Goal: Task Accomplishment & Management: Manage account settings

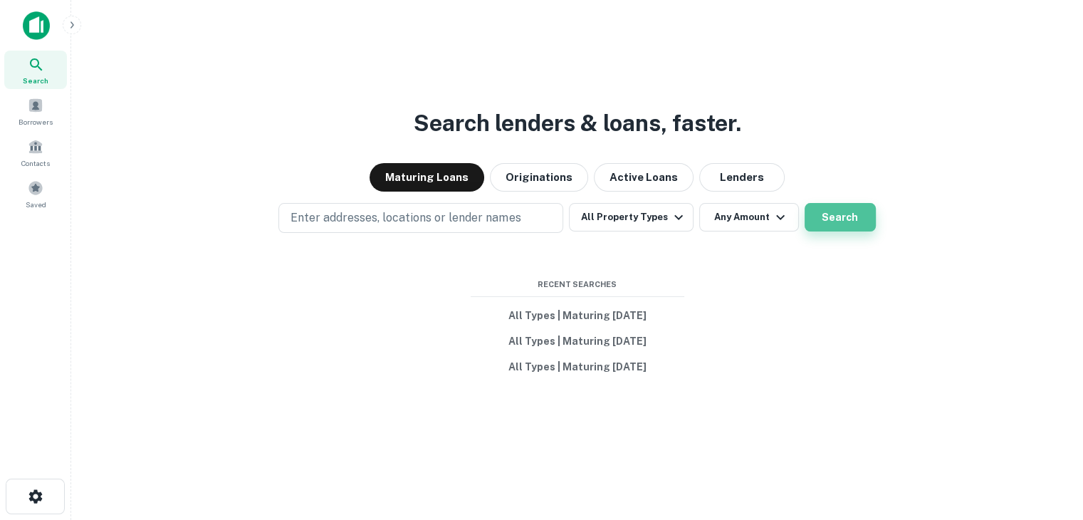
click at [840, 220] on button "Search" at bounding box center [839, 217] width 71 height 28
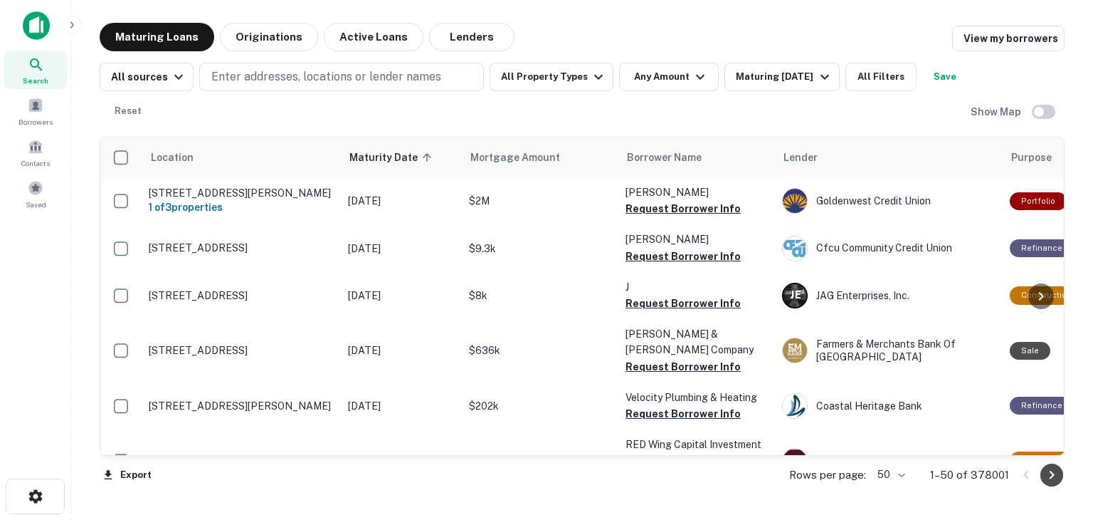
click at [1053, 474] on icon "Go to next page" at bounding box center [1052, 474] width 5 height 9
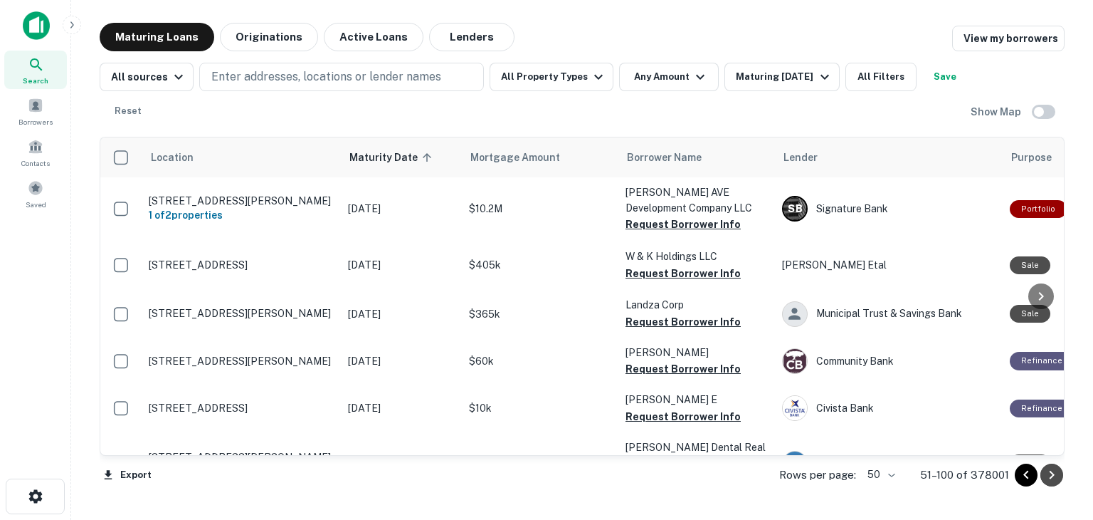
click at [1053, 478] on icon "Go to next page" at bounding box center [1051, 474] width 17 height 17
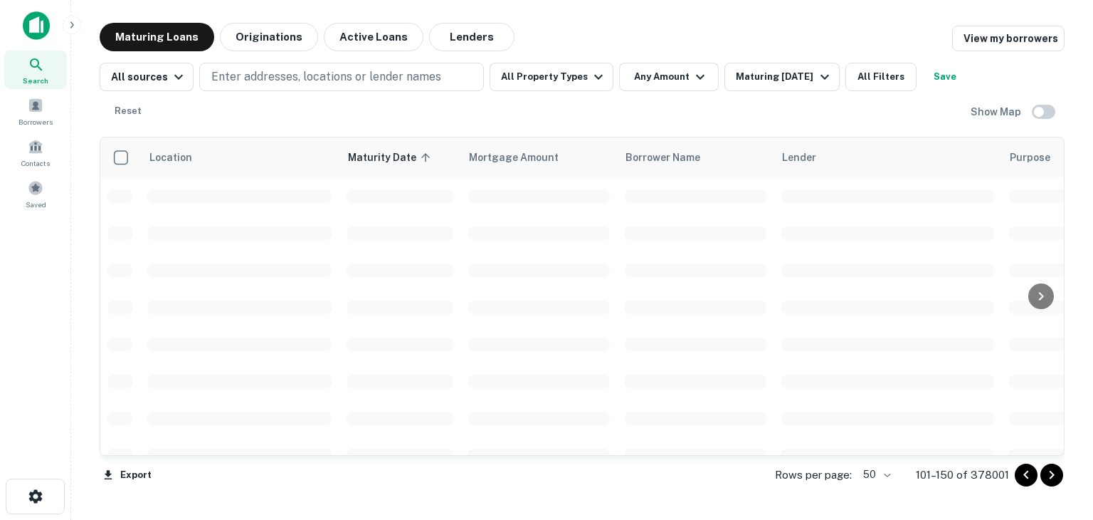
click at [888, 475] on body "Search Borrowers Contacts Saved Maturing Loans Originations Active Loans Lender…" at bounding box center [546, 260] width 1093 height 520
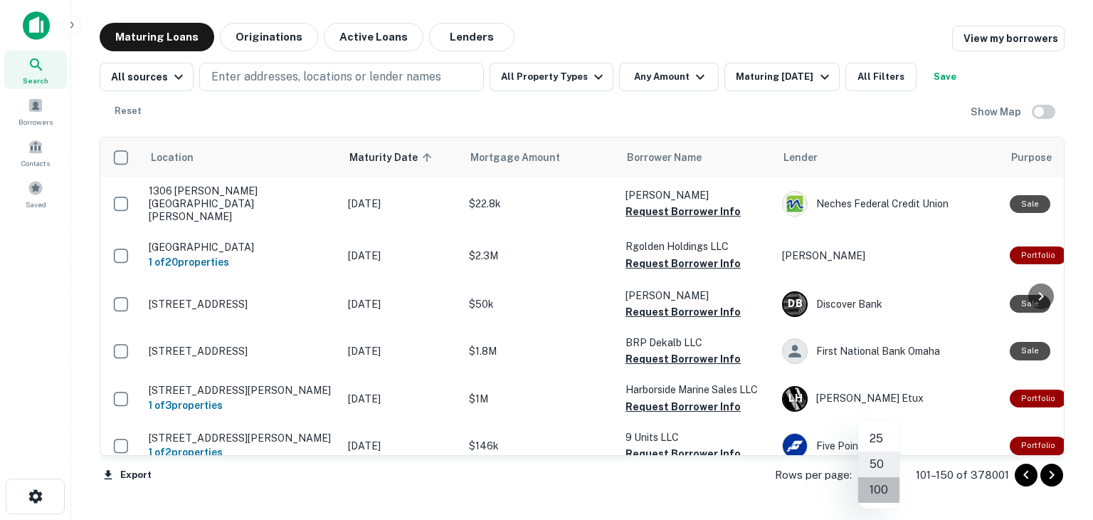
click at [881, 485] on li "100" at bounding box center [878, 490] width 41 height 26
type input "***"
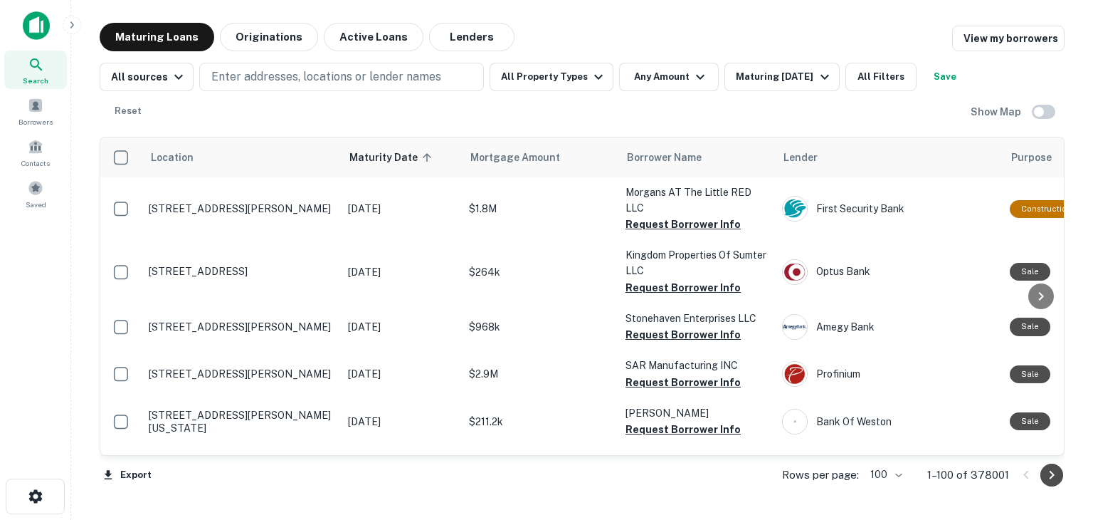
click at [1053, 475] on icon "Go to next page" at bounding box center [1051, 474] width 17 height 17
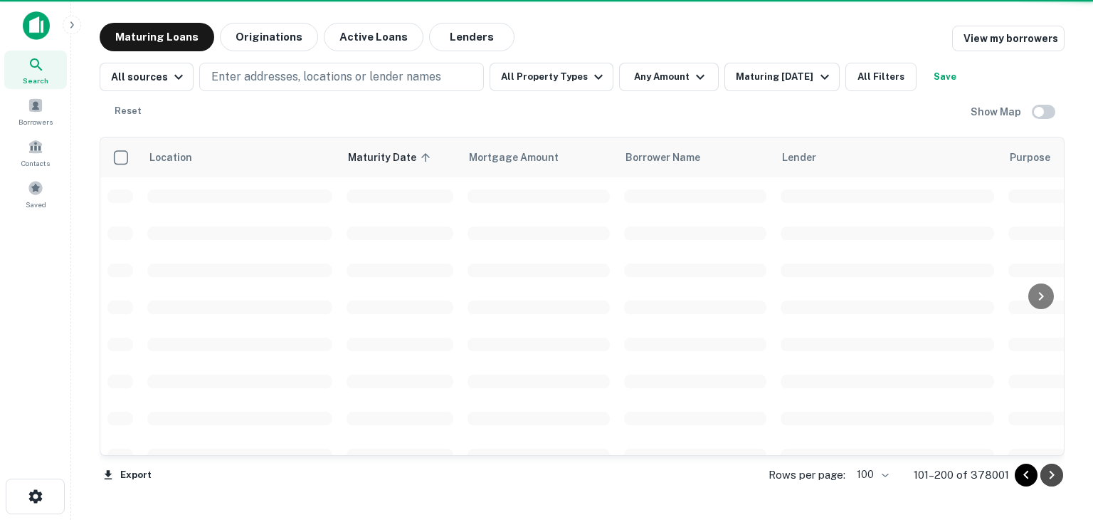
click at [1053, 475] on icon "Go to next page" at bounding box center [1051, 474] width 17 height 17
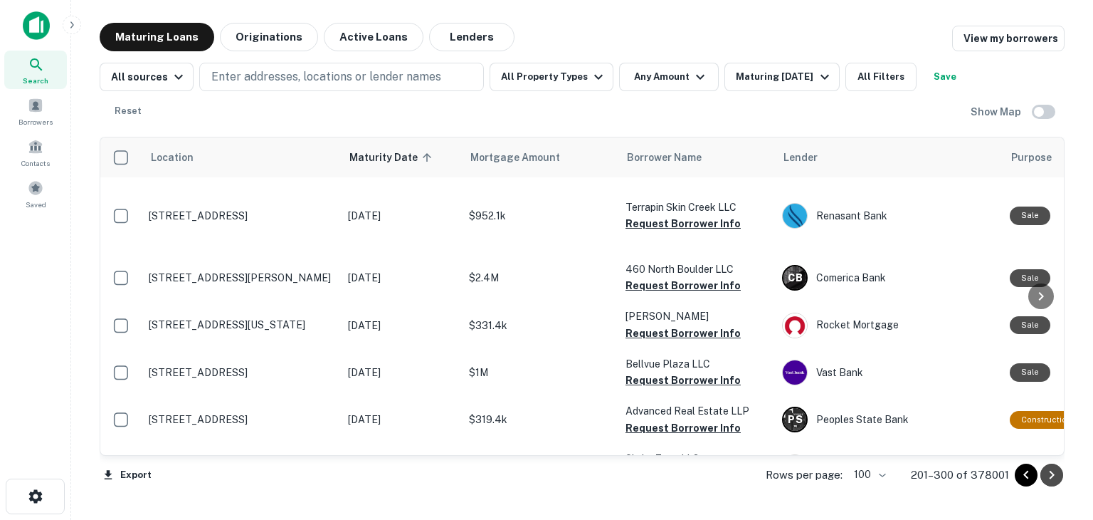
click at [1053, 475] on icon "Go to next page" at bounding box center [1051, 474] width 17 height 17
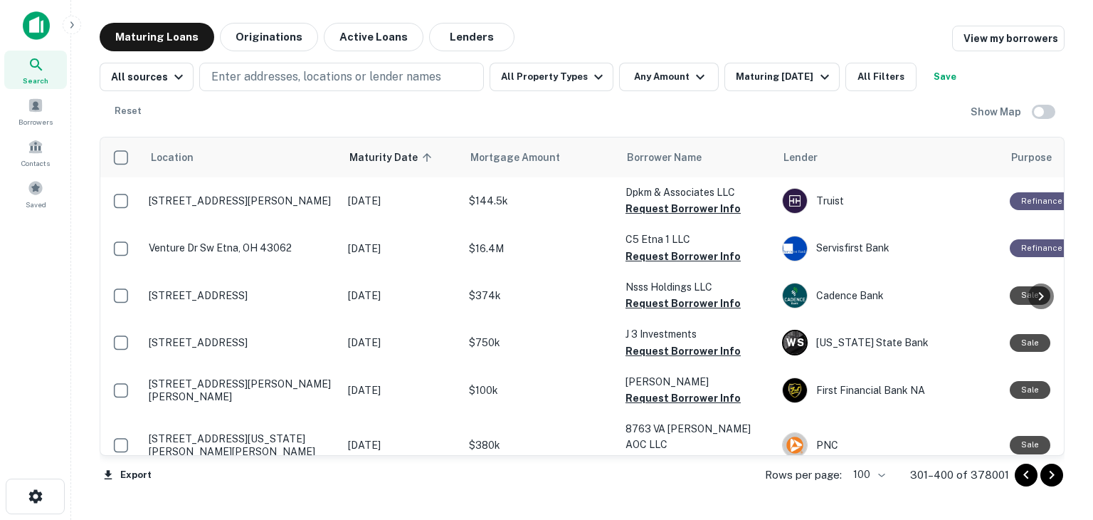
click at [1055, 476] on icon "Go to next page" at bounding box center [1051, 474] width 17 height 17
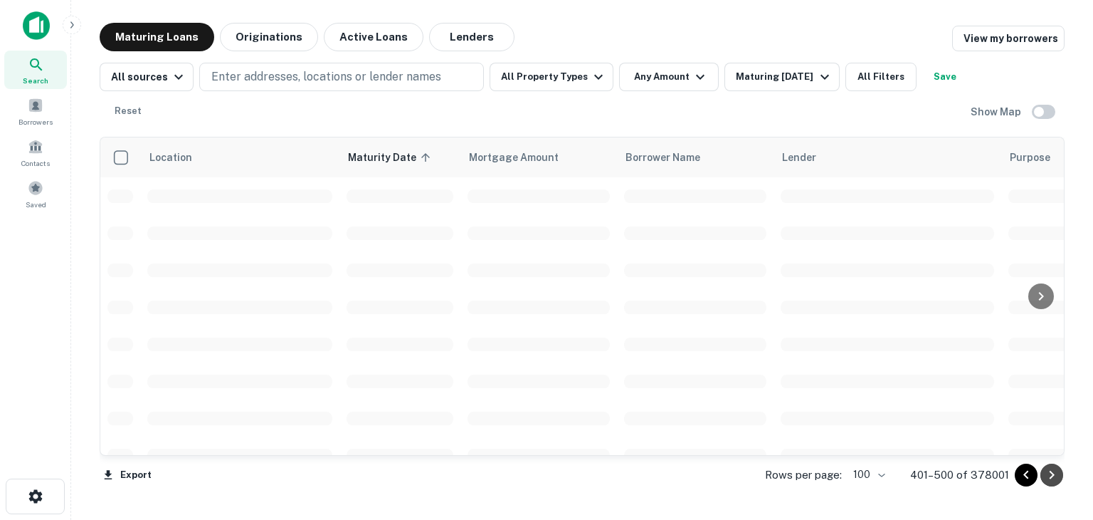
click at [1055, 476] on icon "Go to next page" at bounding box center [1051, 474] width 17 height 17
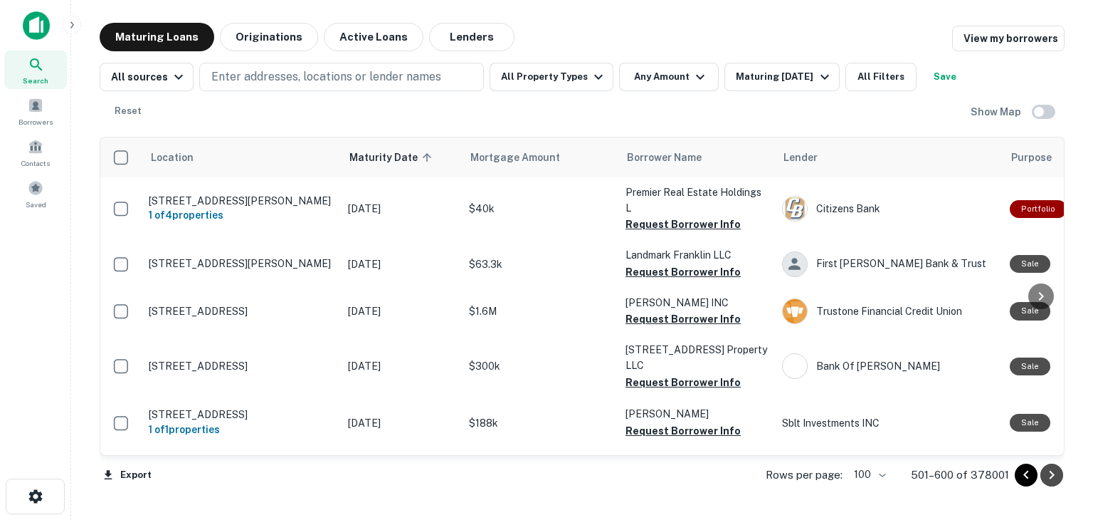
click at [1055, 476] on icon "Go to next page" at bounding box center [1051, 474] width 17 height 17
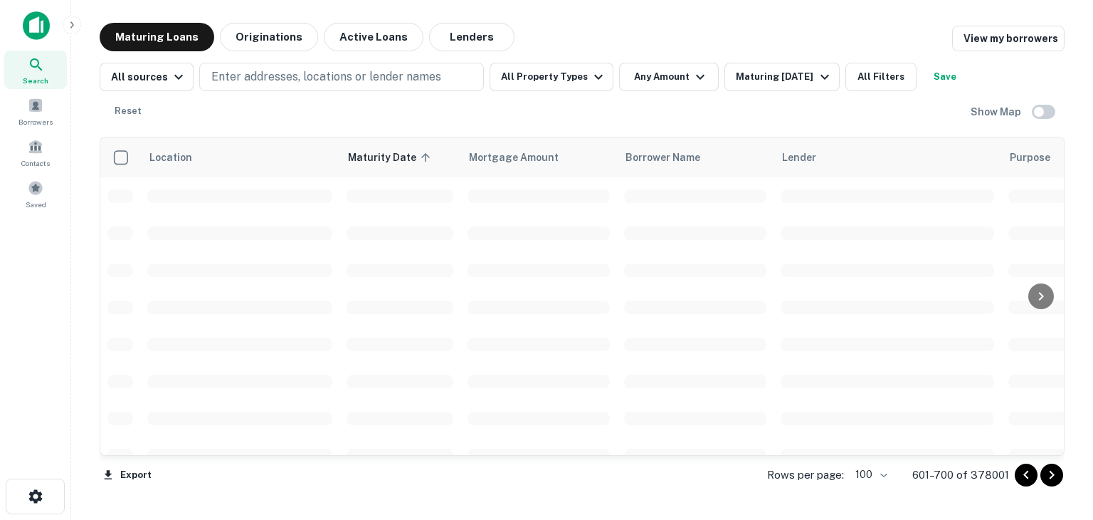
click at [1055, 476] on icon "Go to next page" at bounding box center [1051, 474] width 17 height 17
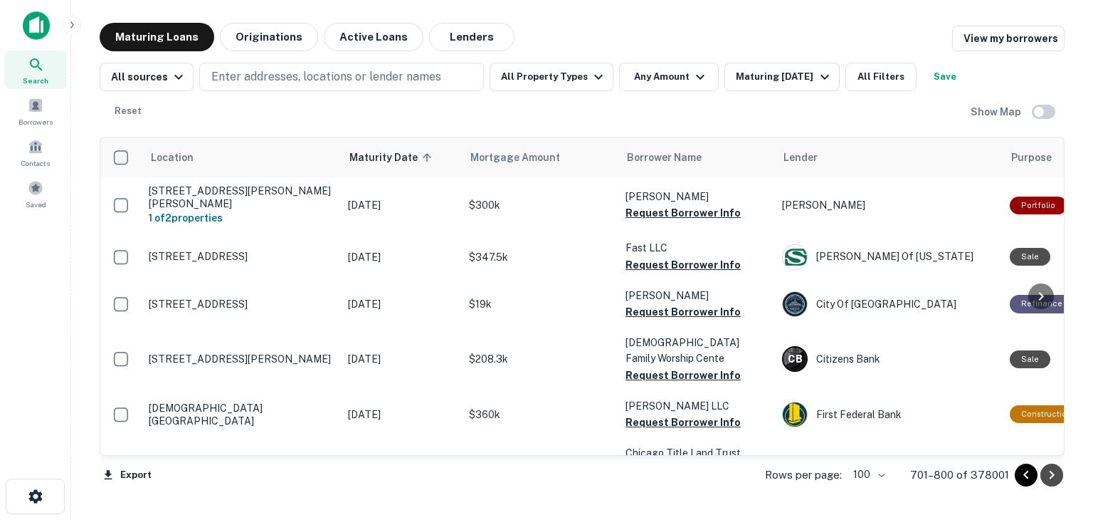
click at [1055, 476] on icon "Go to next page" at bounding box center [1051, 474] width 17 height 17
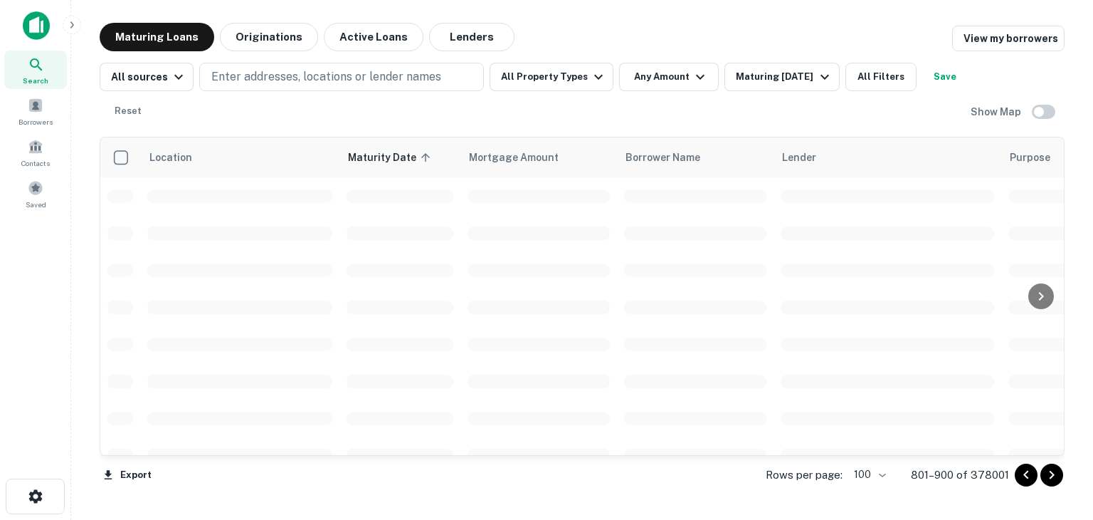
click at [1055, 476] on icon "Go to next page" at bounding box center [1051, 474] width 17 height 17
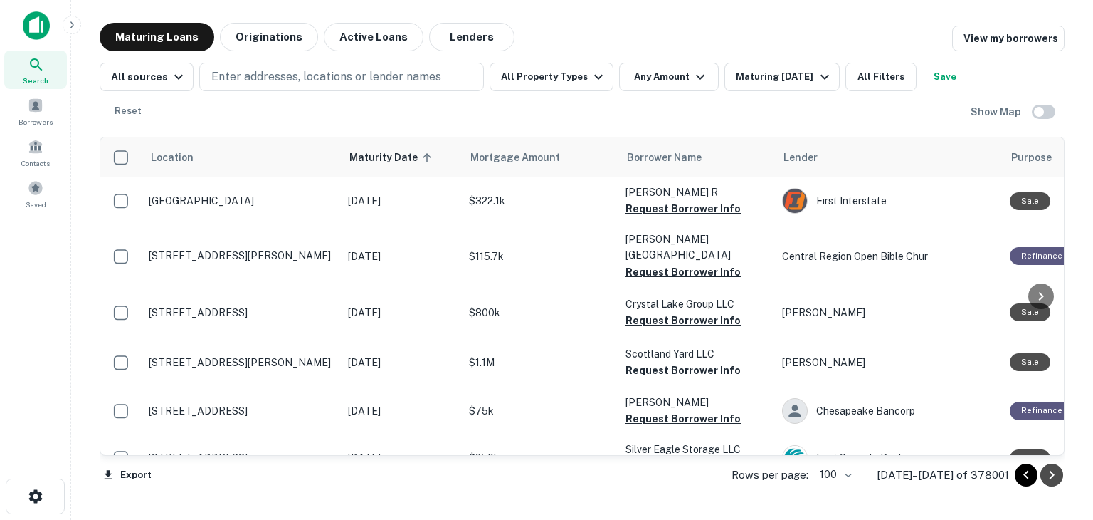
click at [1052, 478] on icon "Go to next page" at bounding box center [1051, 474] width 17 height 17
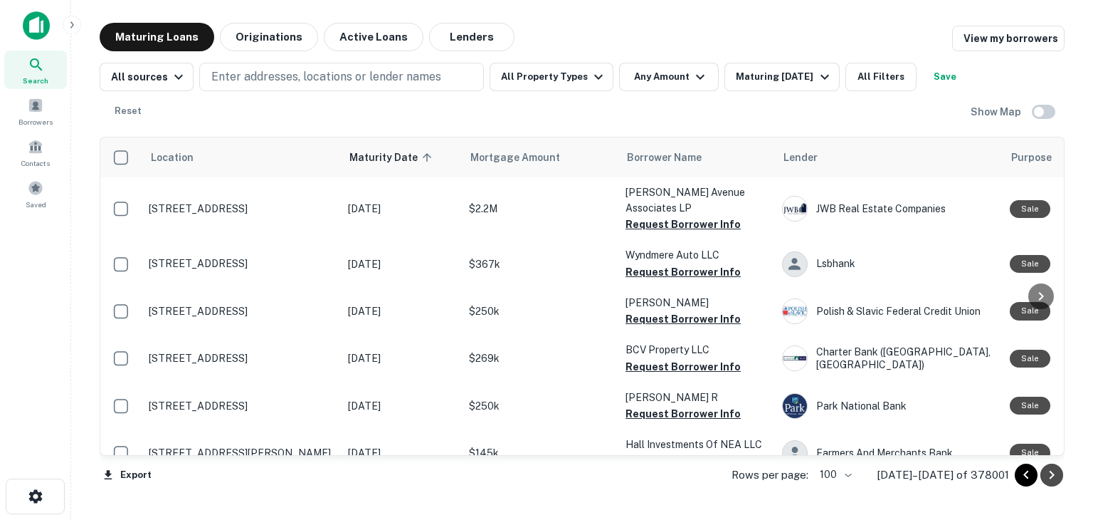
click at [1052, 483] on button "Go to next page" at bounding box center [1052, 474] width 23 height 23
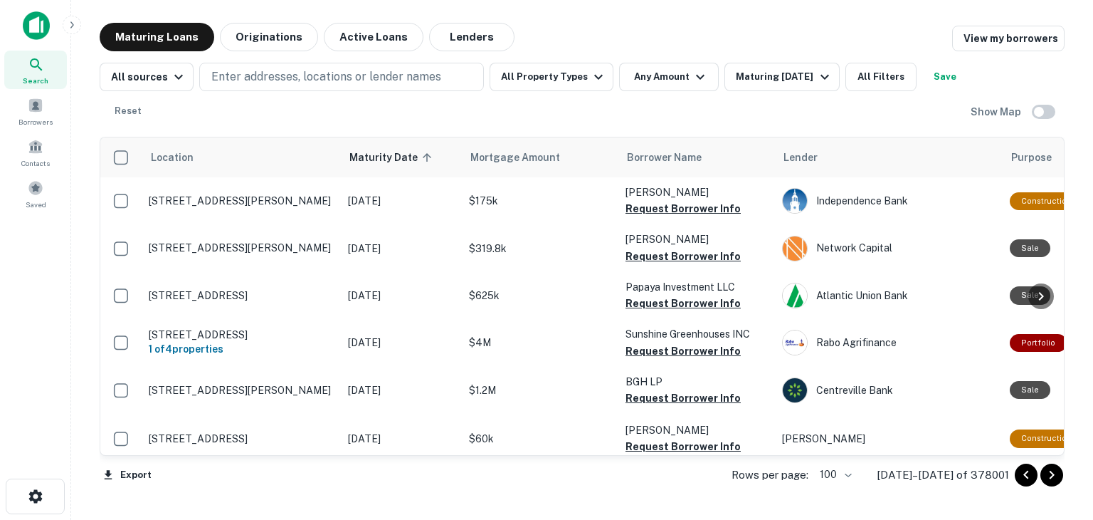
click at [1055, 477] on icon "Go to next page" at bounding box center [1051, 474] width 17 height 17
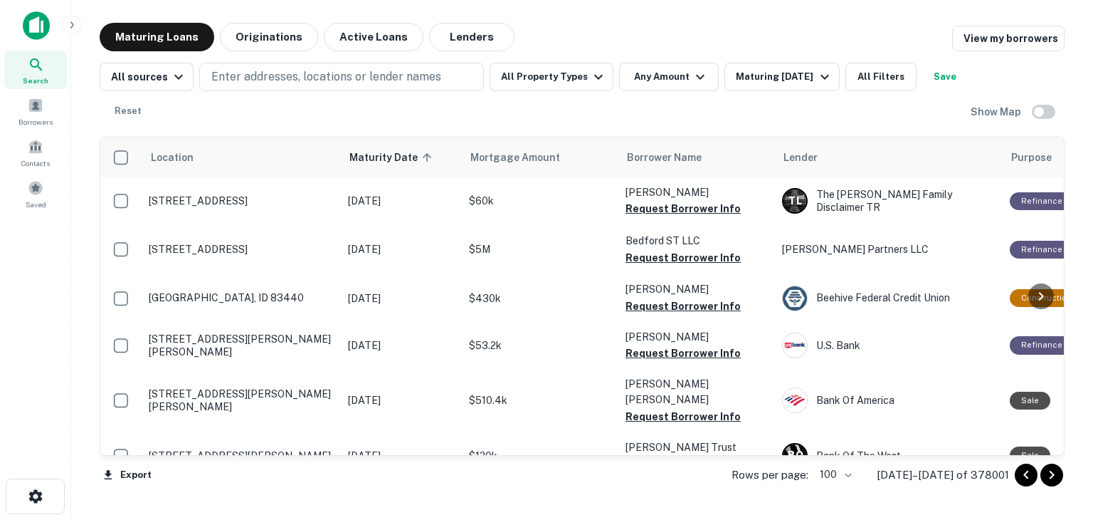
click at [1055, 477] on icon "Go to next page" at bounding box center [1051, 474] width 17 height 17
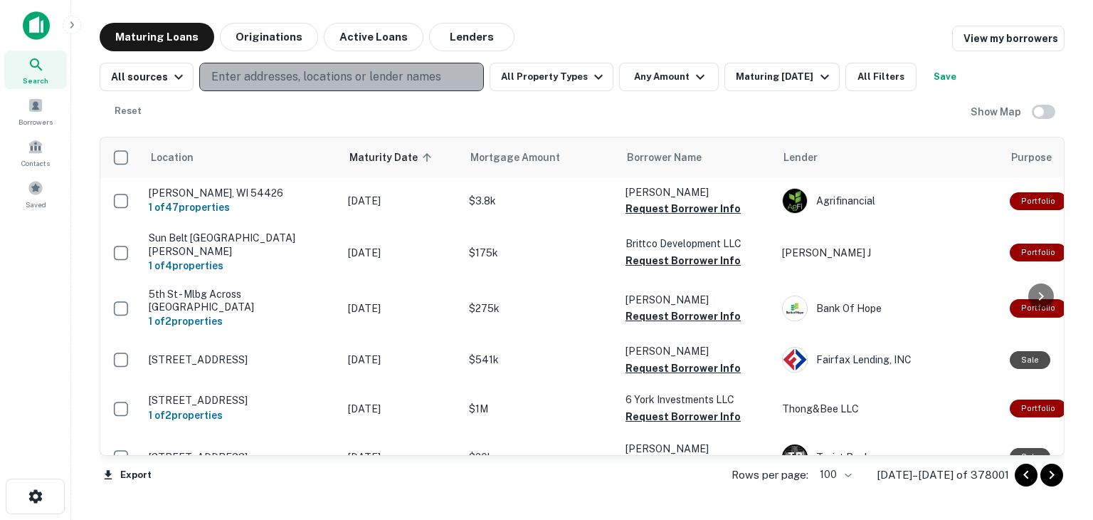
click at [234, 73] on p "Enter addresses, locations or lender names" at bounding box center [326, 76] width 230 height 17
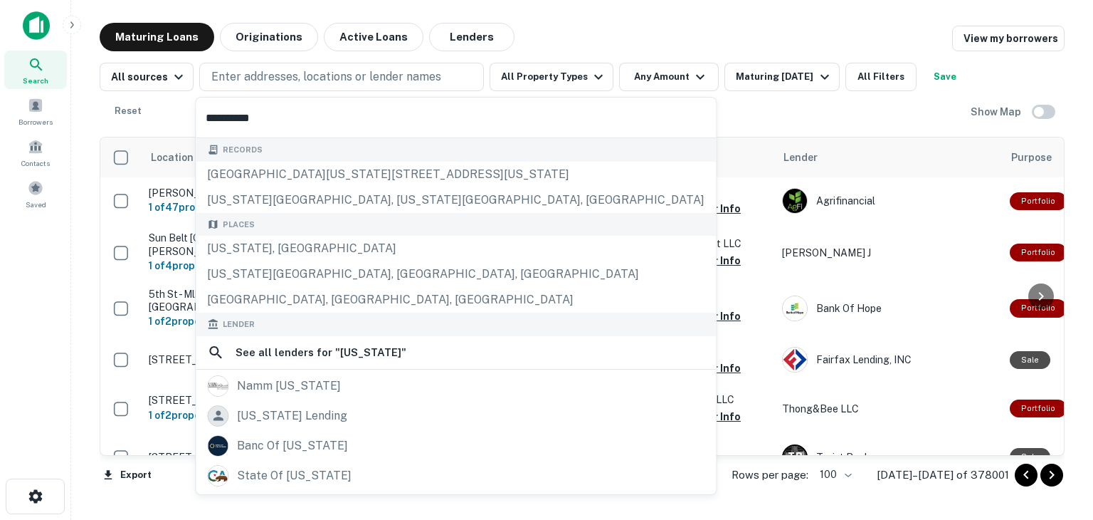
type input "**********"
click at [922, 108] on div "All sources Enter addresses, locations or lender names All Property Types Any A…" at bounding box center [535, 94] width 871 height 63
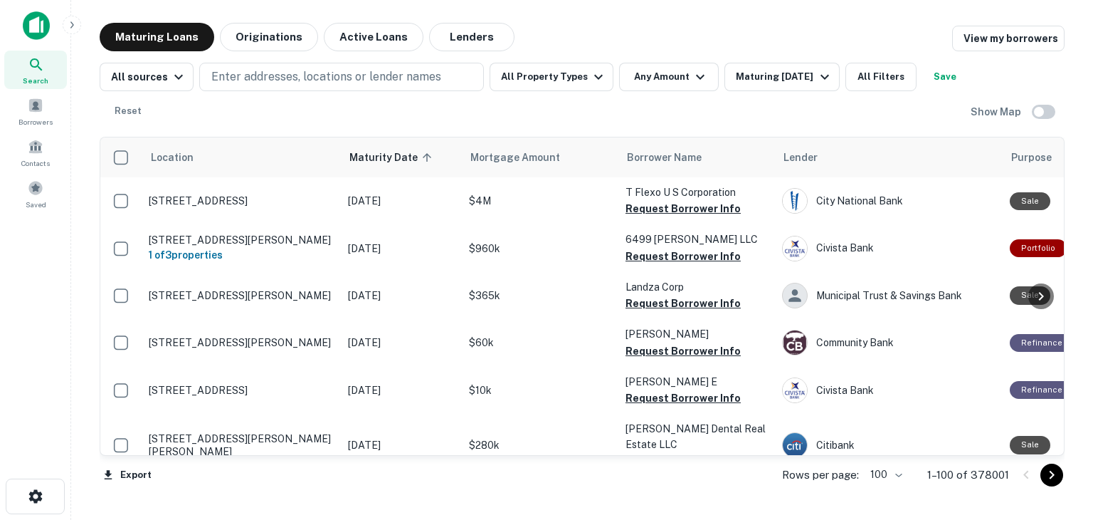
click at [1053, 475] on icon "Go to next page" at bounding box center [1051, 474] width 17 height 17
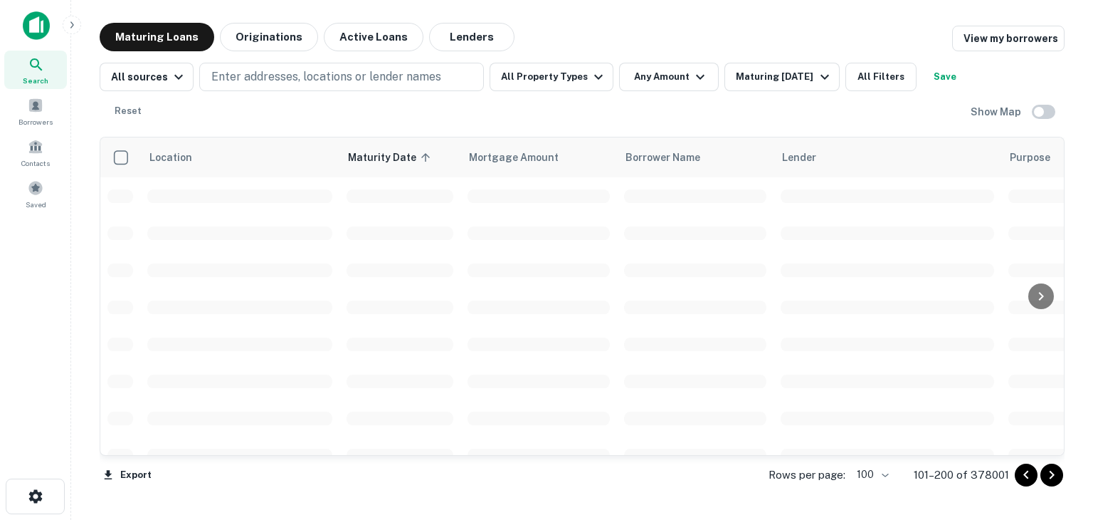
click at [1053, 475] on icon "Go to next page" at bounding box center [1051, 474] width 17 height 17
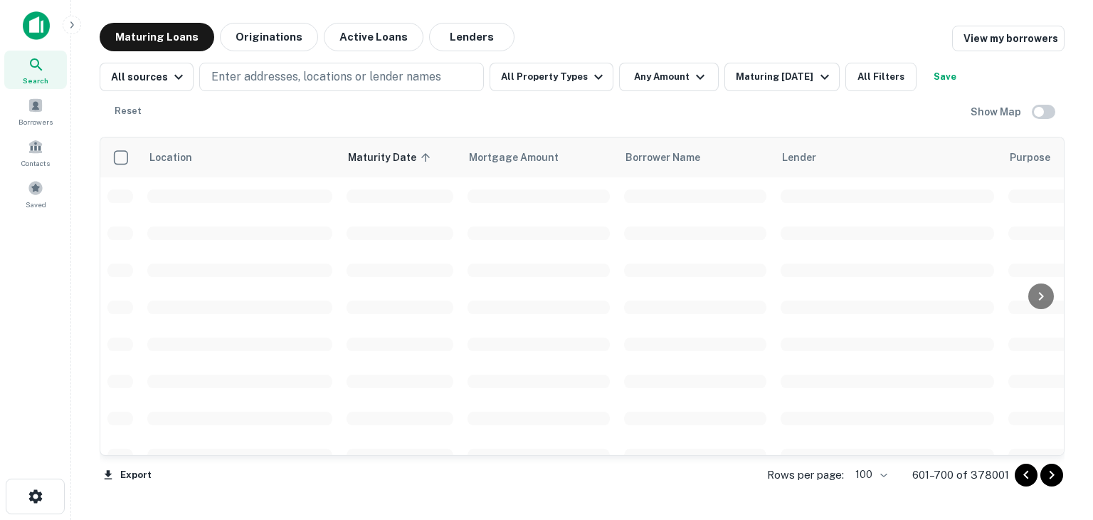
click at [1053, 475] on icon "Go to next page" at bounding box center [1051, 474] width 17 height 17
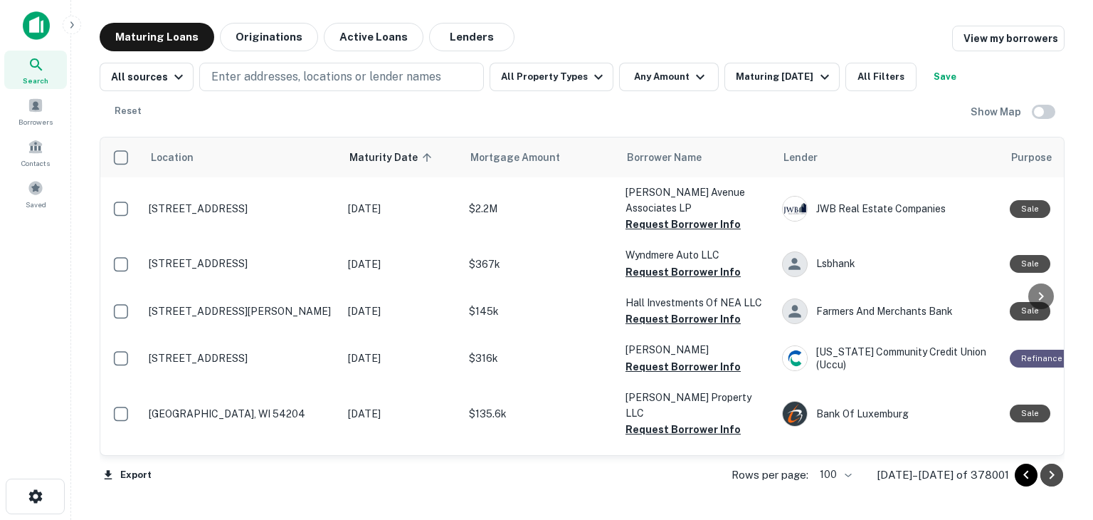
click at [1053, 475] on icon "Go to next page" at bounding box center [1051, 474] width 17 height 17
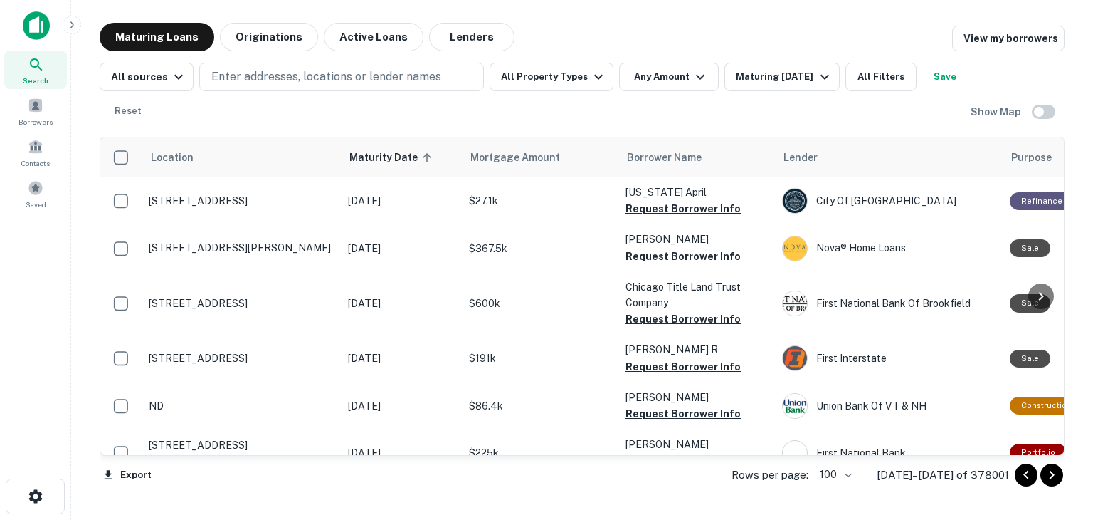
click at [1053, 475] on icon "Go to next page" at bounding box center [1051, 474] width 17 height 17
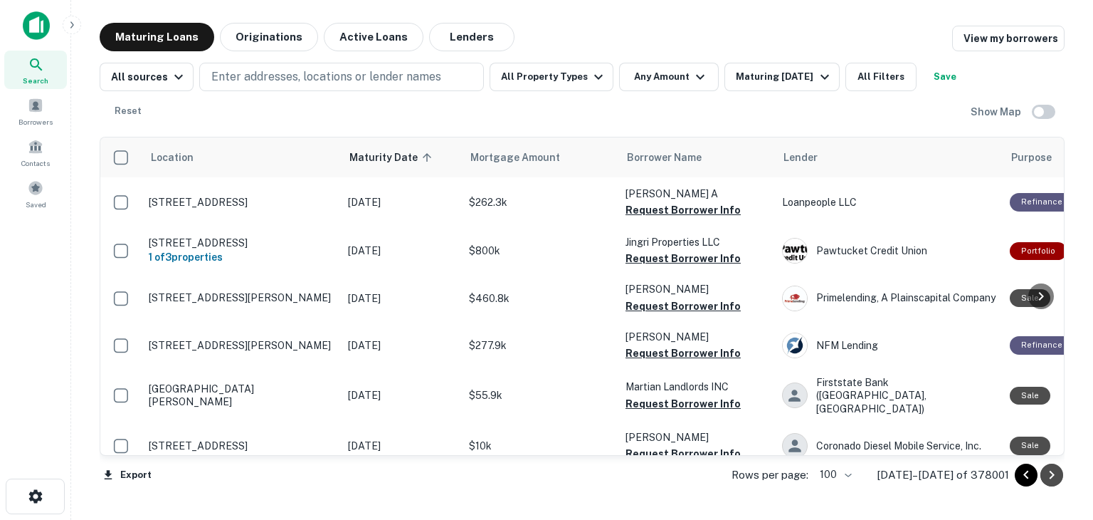
click at [1053, 475] on icon "Go to next page" at bounding box center [1051, 474] width 17 height 17
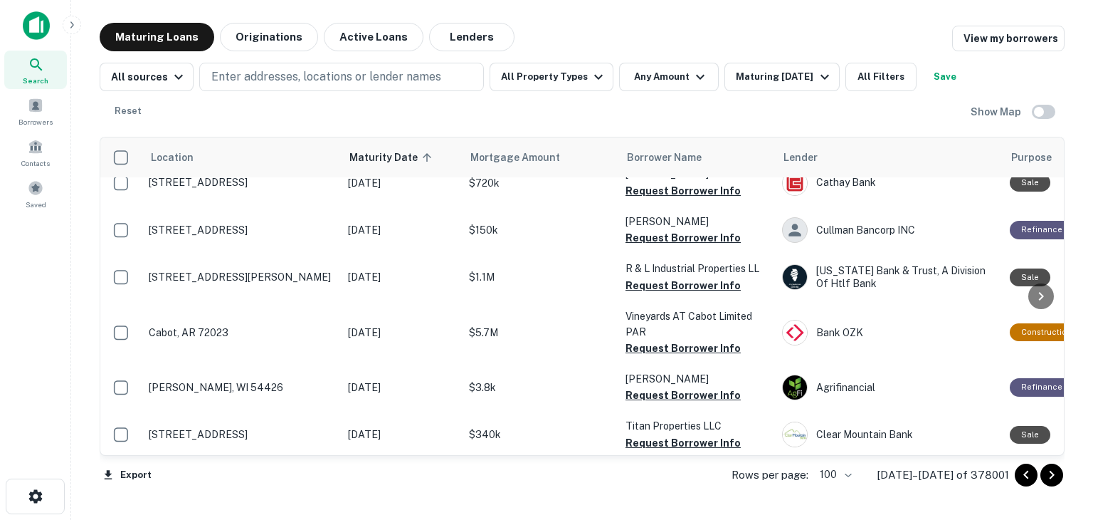
scroll to position [4773, 0]
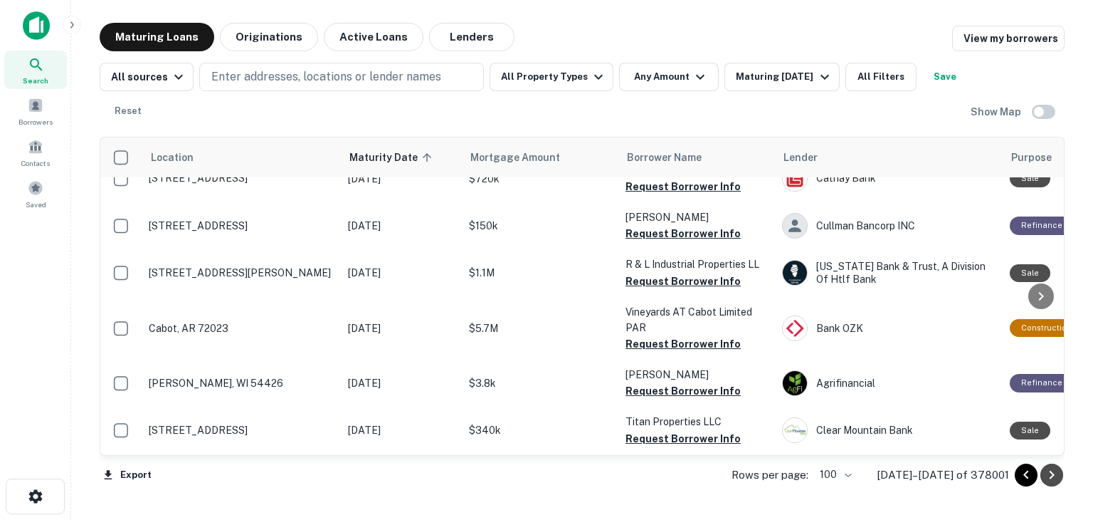
click at [1054, 478] on icon "Go to next page" at bounding box center [1051, 474] width 17 height 17
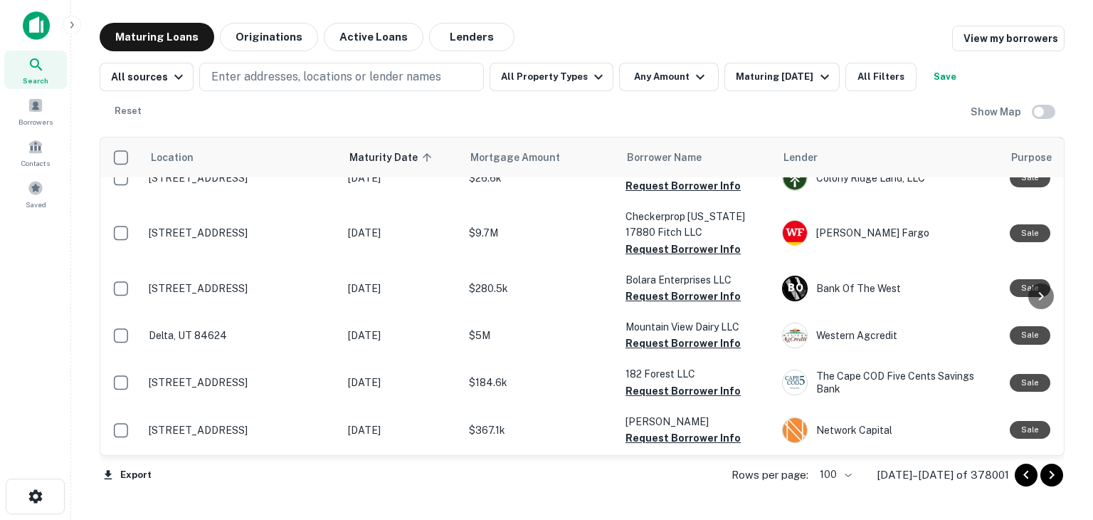
scroll to position [4693, 0]
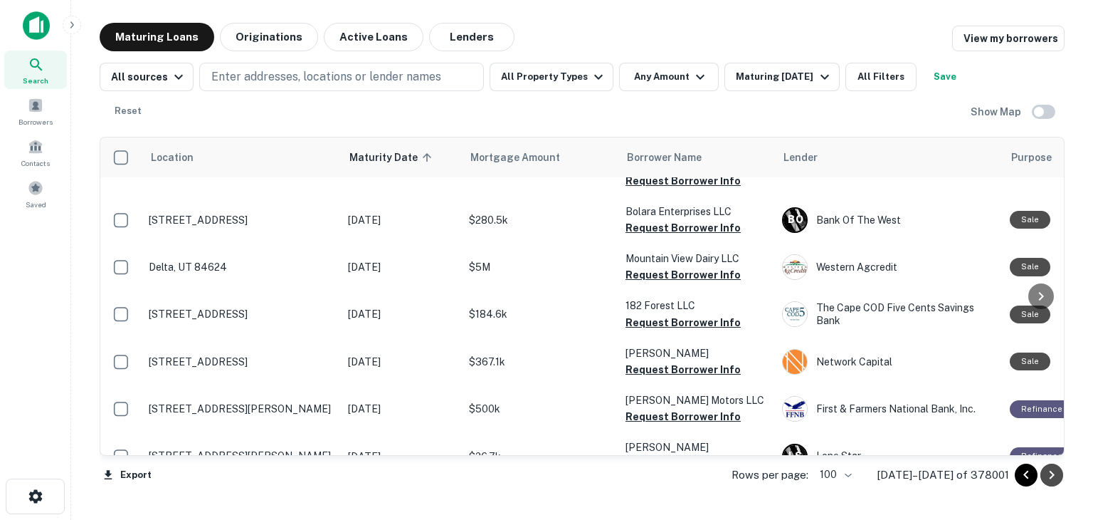
click at [1048, 477] on icon "Go to next page" at bounding box center [1051, 474] width 17 height 17
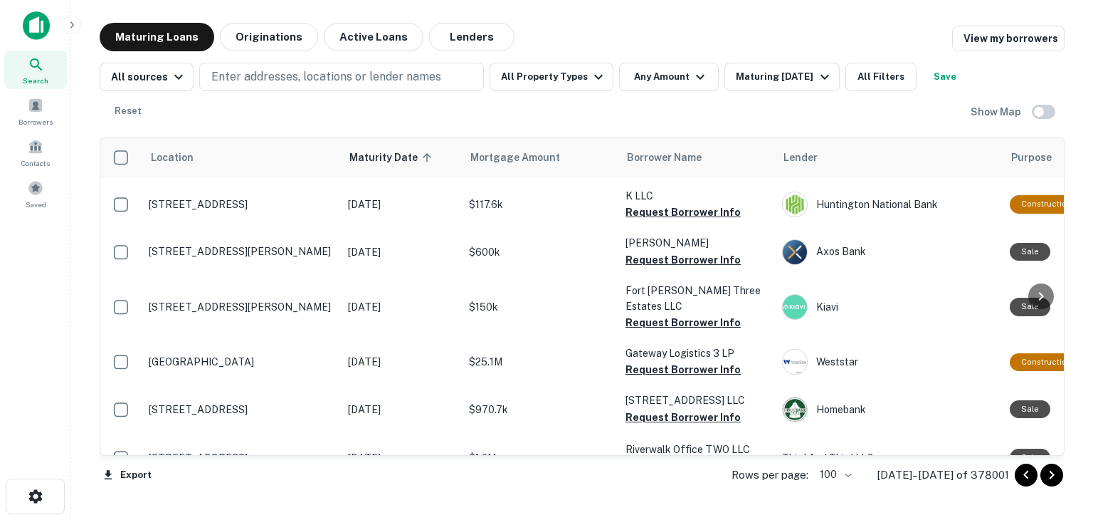
scroll to position [4721, 0]
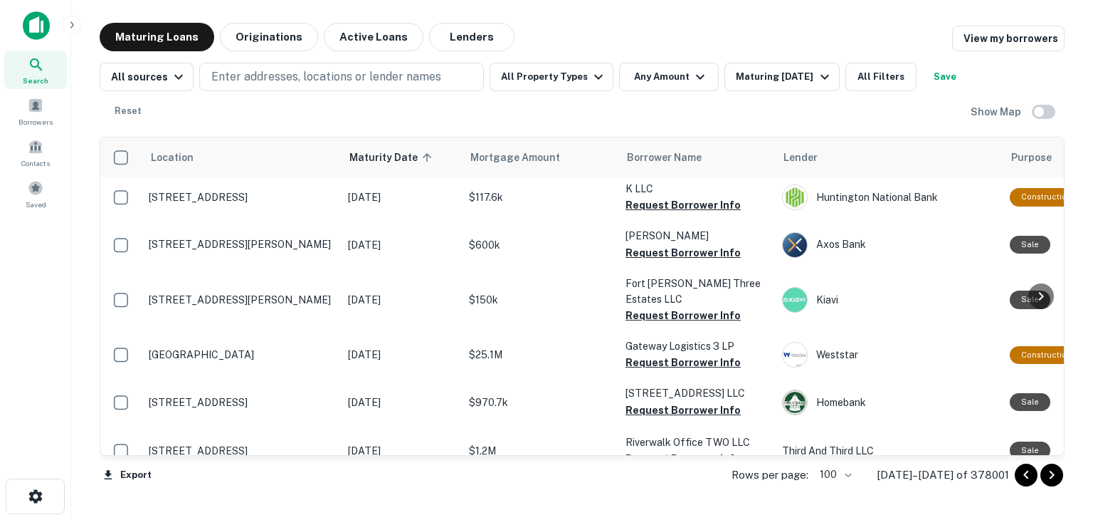
click at [1053, 475] on icon "Go to next page" at bounding box center [1051, 474] width 17 height 17
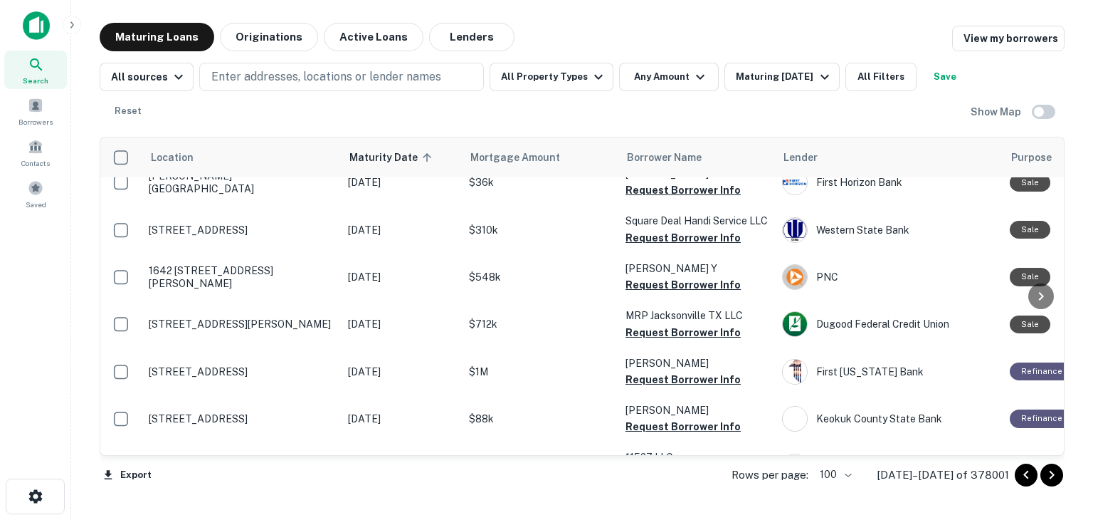
scroll to position [4607, 0]
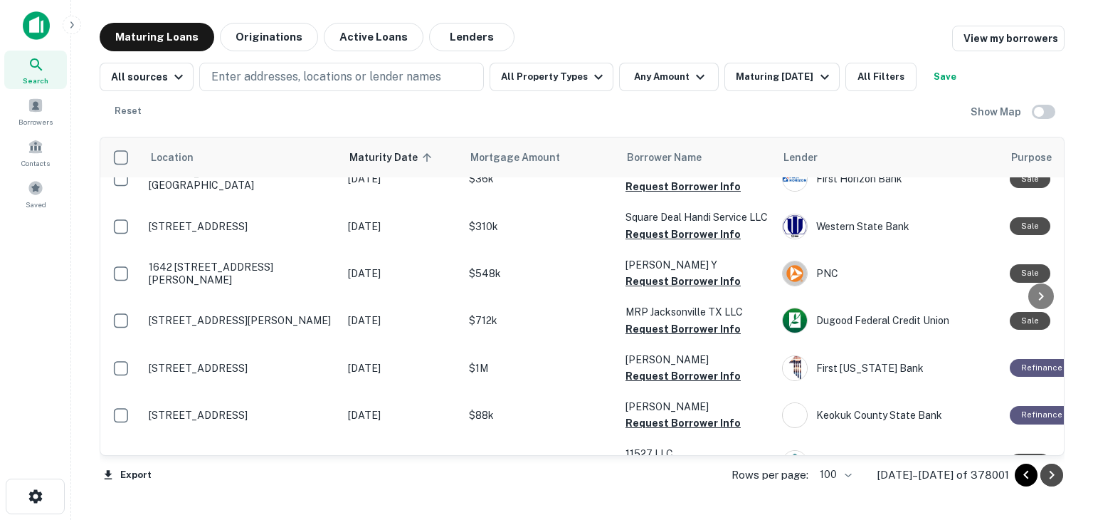
click at [1056, 476] on icon "Go to next page" at bounding box center [1051, 474] width 17 height 17
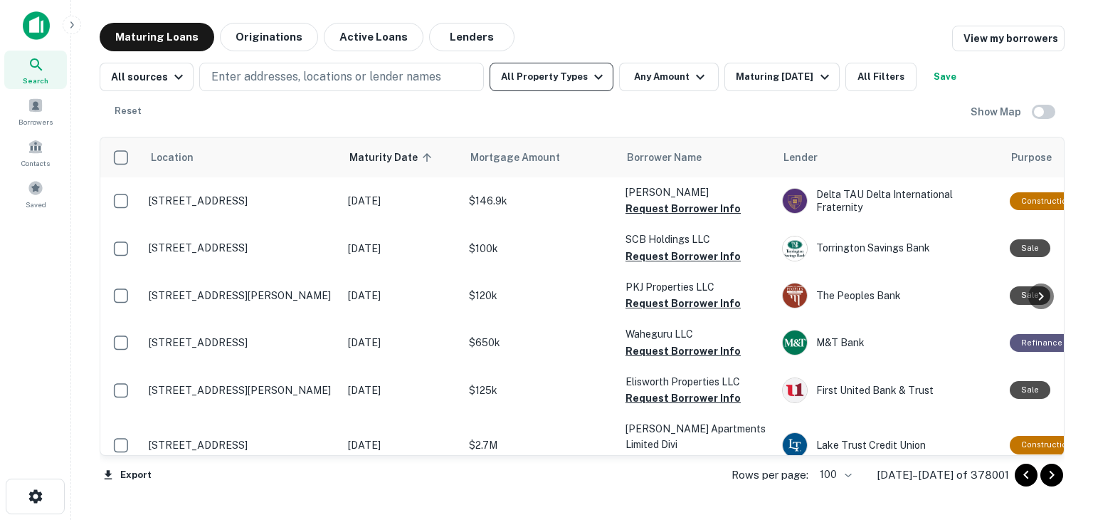
click at [555, 72] on button "All Property Types" at bounding box center [552, 77] width 124 height 28
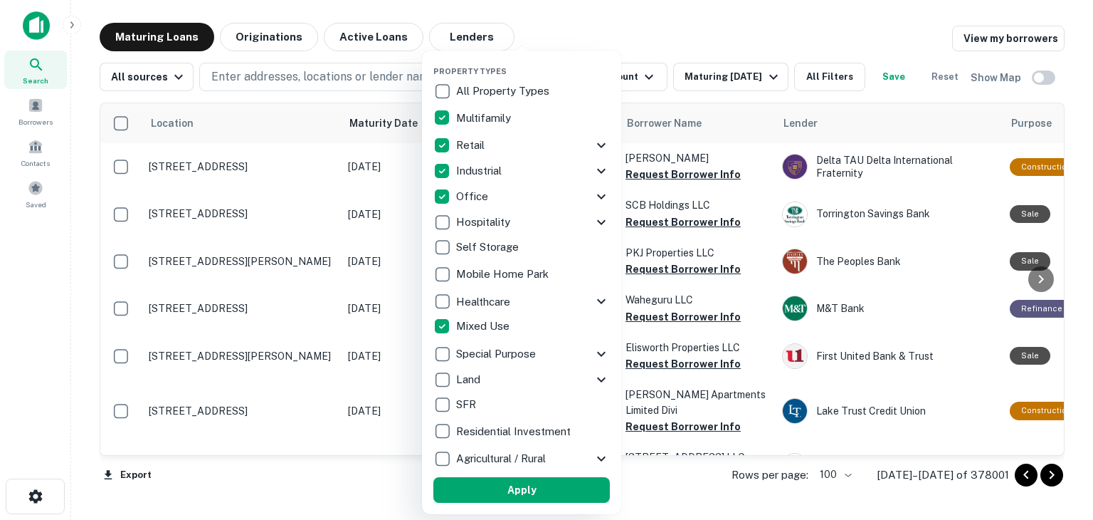
click at [510, 488] on button "Apply" at bounding box center [521, 490] width 177 height 26
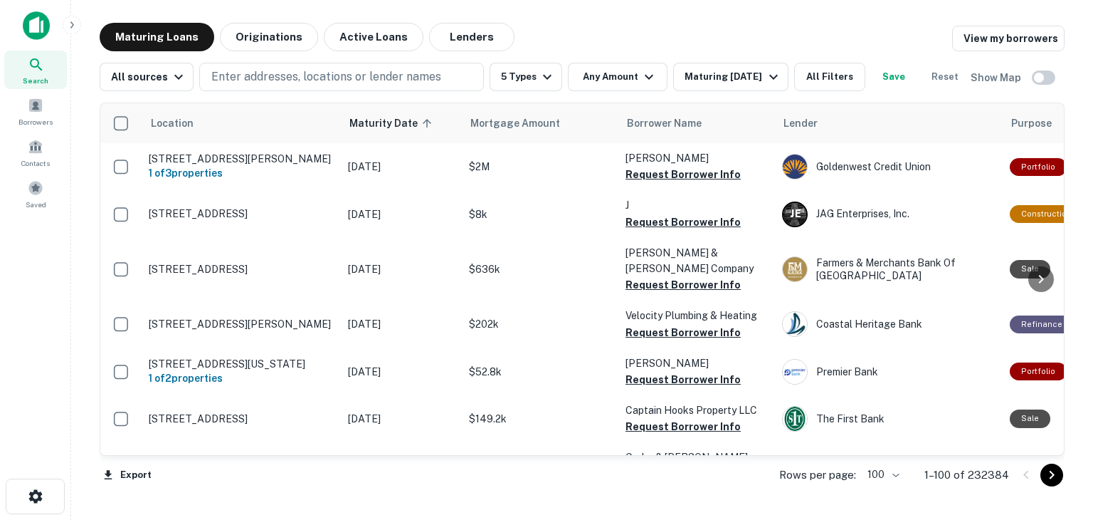
click at [1057, 476] on icon "Go to next page" at bounding box center [1051, 474] width 17 height 17
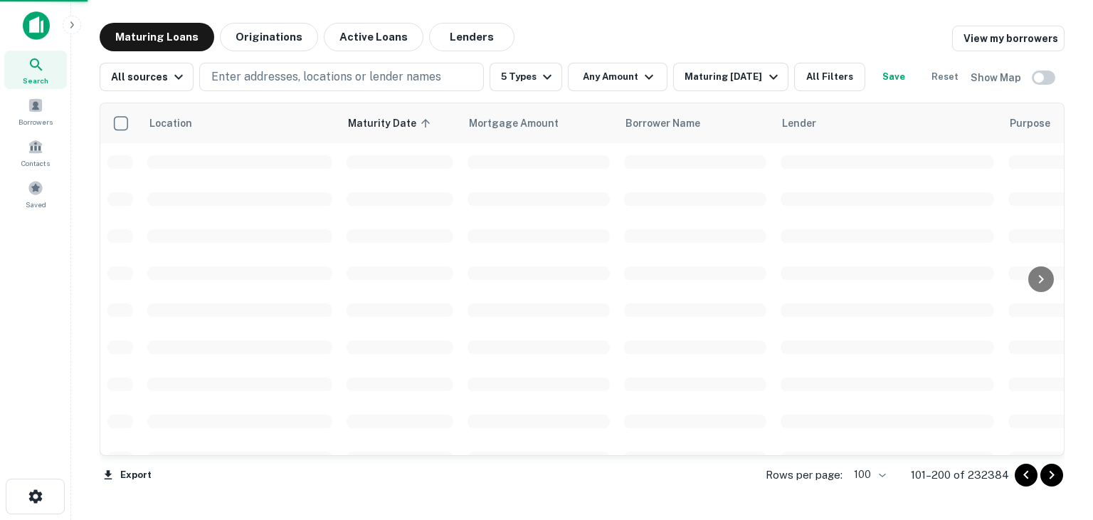
click at [1057, 476] on icon "Go to next page" at bounding box center [1051, 474] width 17 height 17
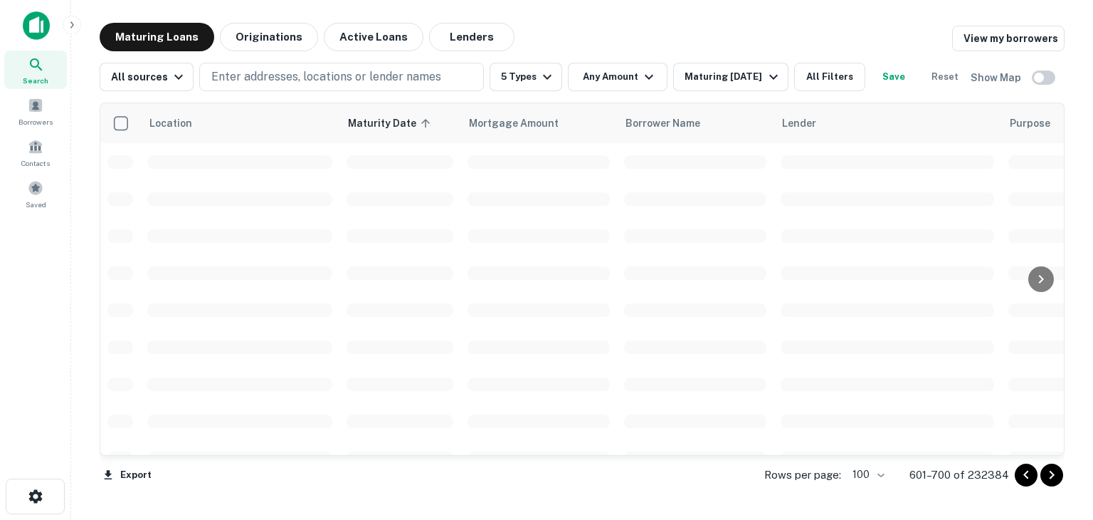
click at [1057, 476] on icon "Go to next page" at bounding box center [1051, 474] width 17 height 17
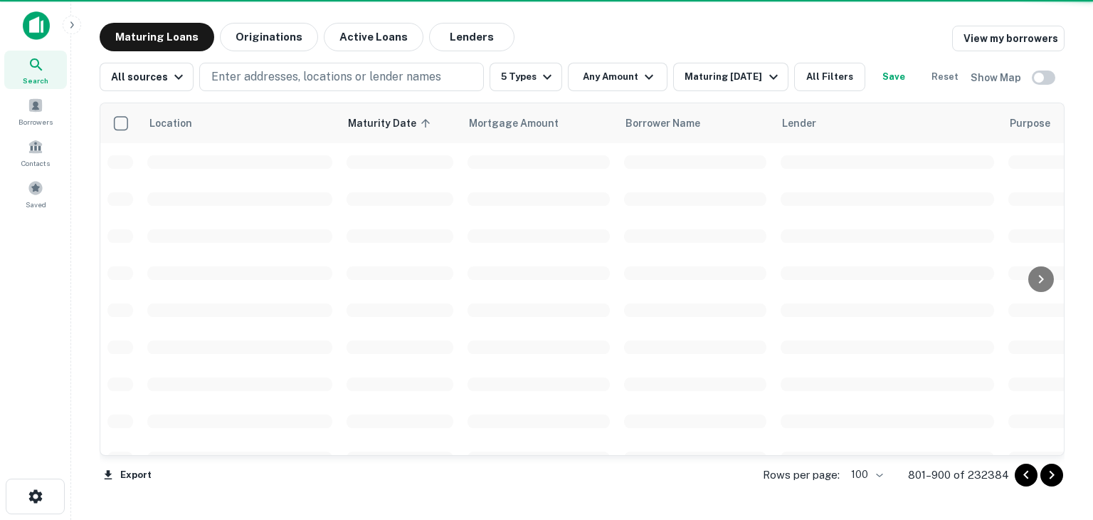
click at [1052, 478] on icon "Go to next page" at bounding box center [1051, 474] width 17 height 17
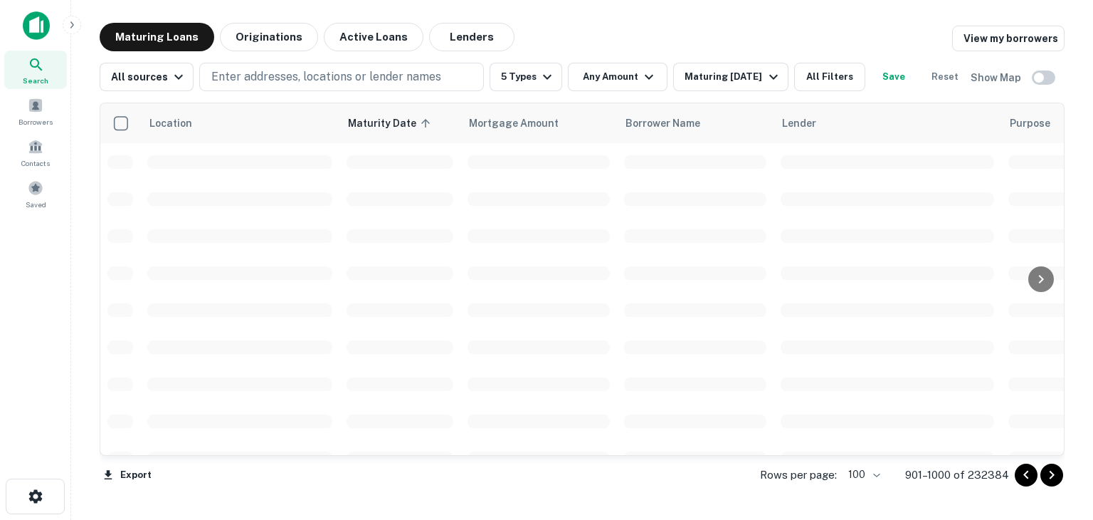
click at [1052, 478] on icon "Go to next page" at bounding box center [1051, 474] width 17 height 17
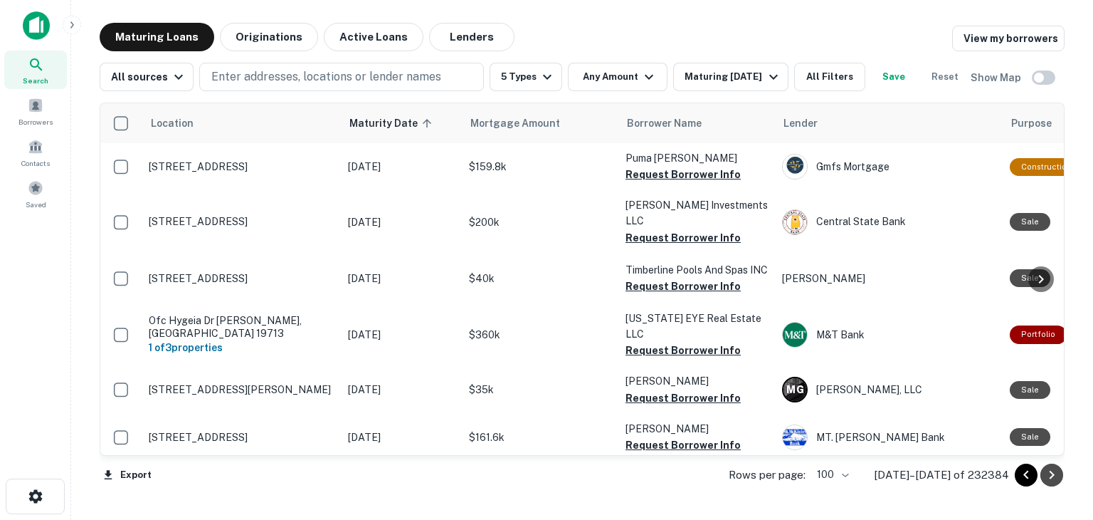
click at [1052, 478] on icon "Go to next page" at bounding box center [1051, 474] width 17 height 17
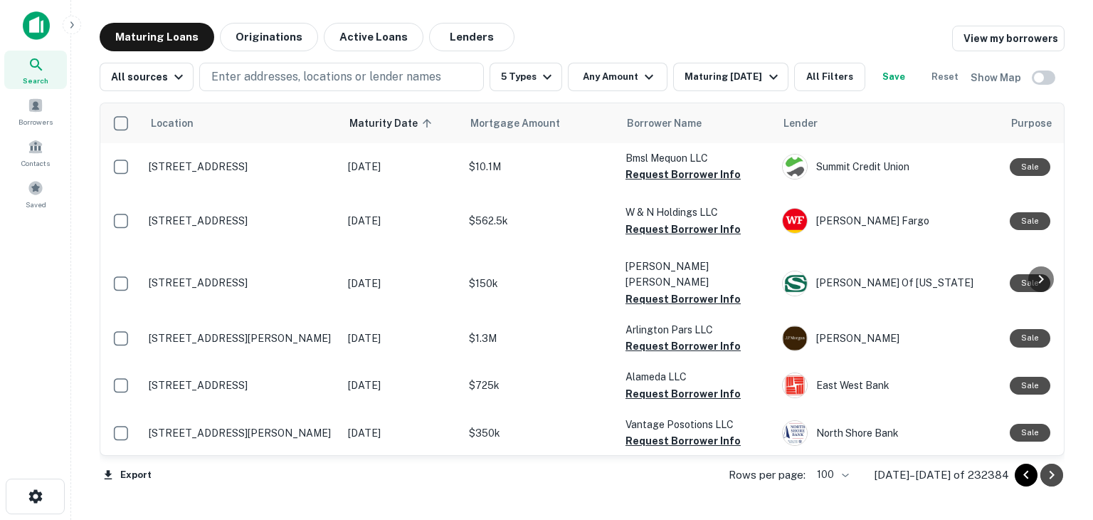
click at [1052, 478] on icon "Go to next page" at bounding box center [1051, 474] width 17 height 17
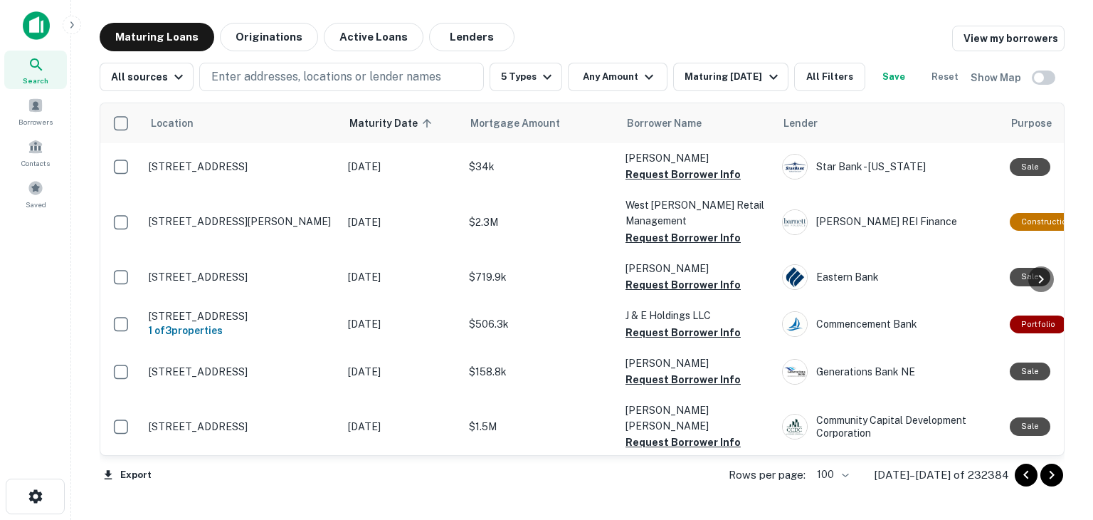
scroll to position [298, 0]
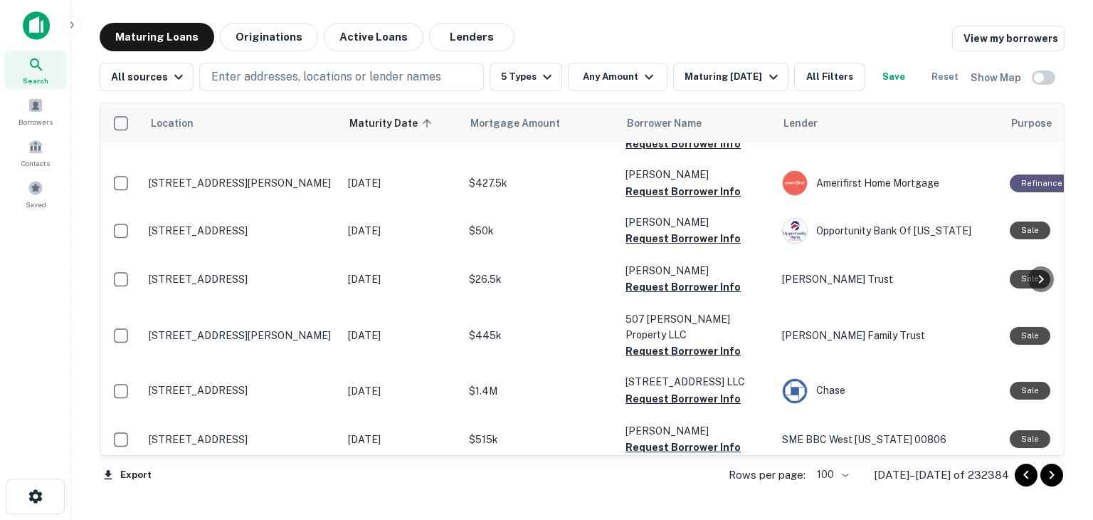
click at [1053, 474] on icon "Go to next page" at bounding box center [1052, 474] width 5 height 9
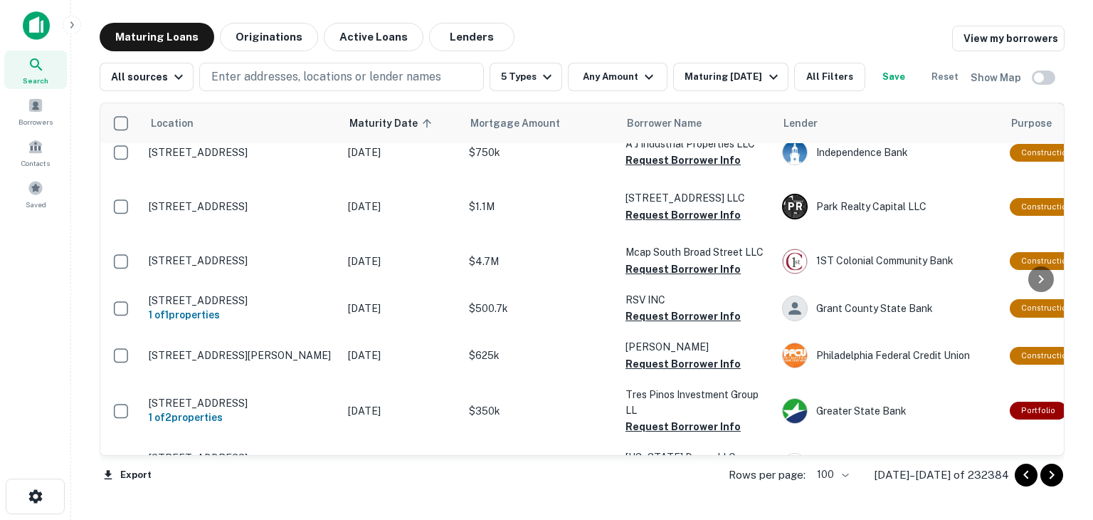
scroll to position [4960, 0]
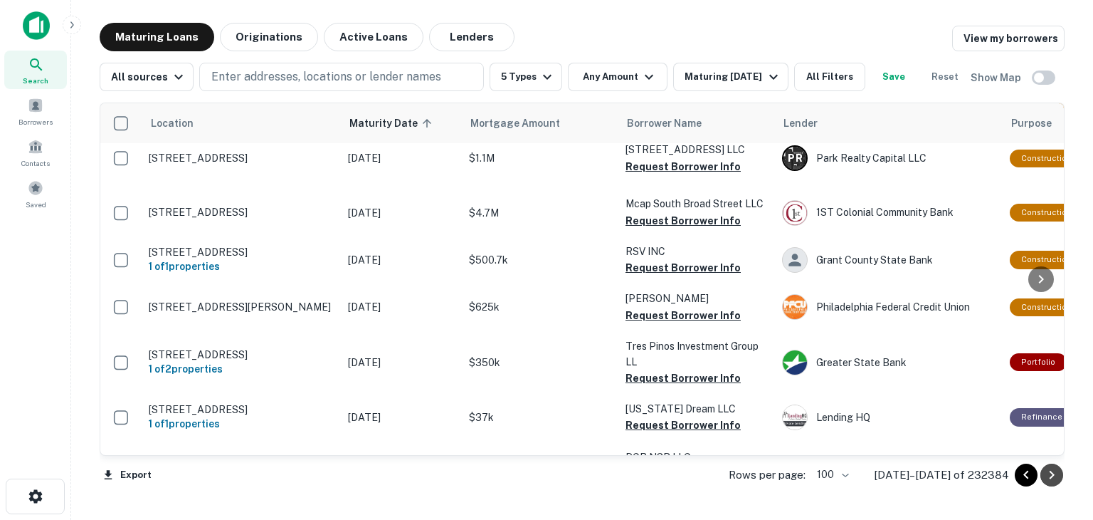
click at [1053, 476] on icon "Go to next page" at bounding box center [1051, 474] width 17 height 17
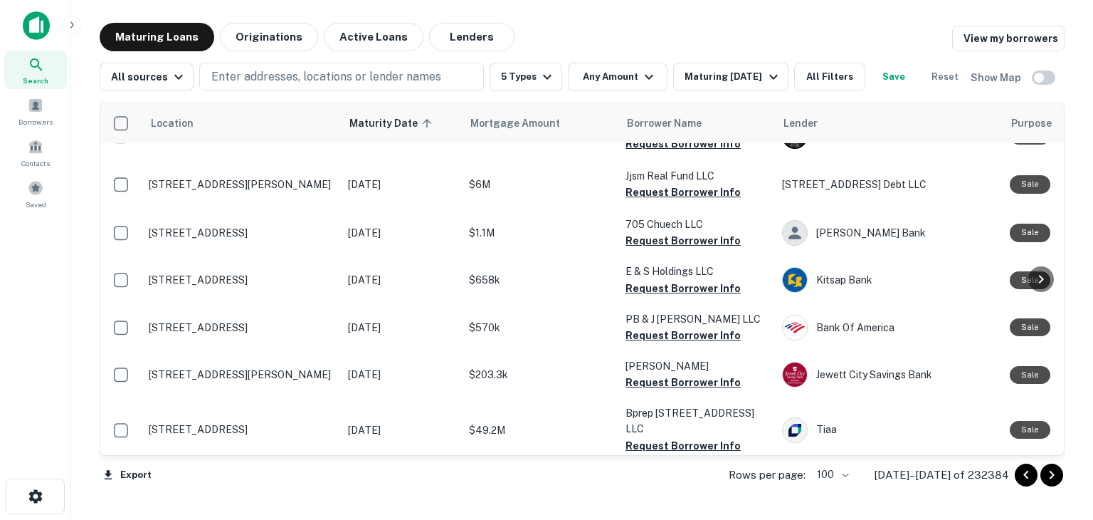
scroll to position [4908, 0]
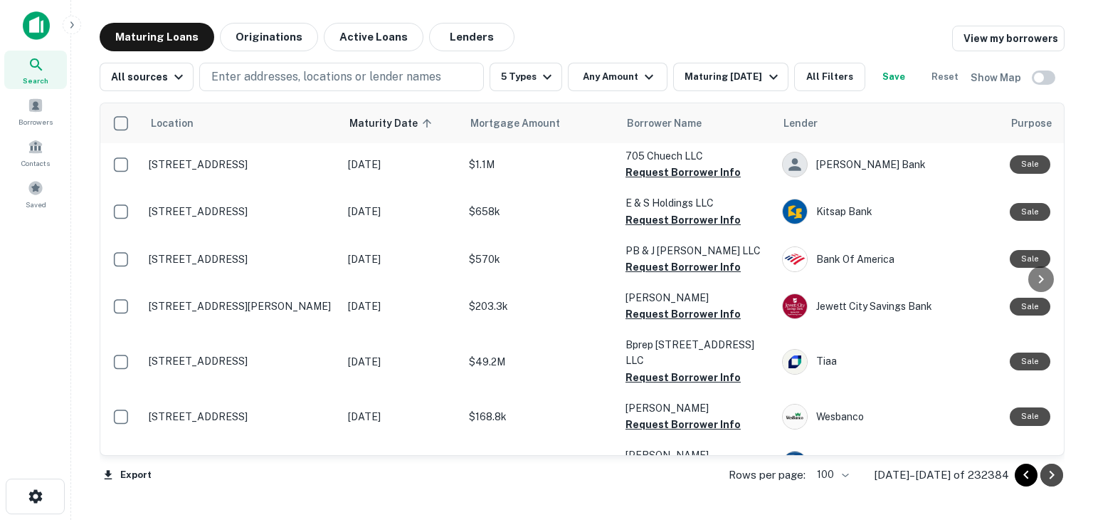
click at [1053, 475] on icon "Go to next page" at bounding box center [1051, 474] width 17 height 17
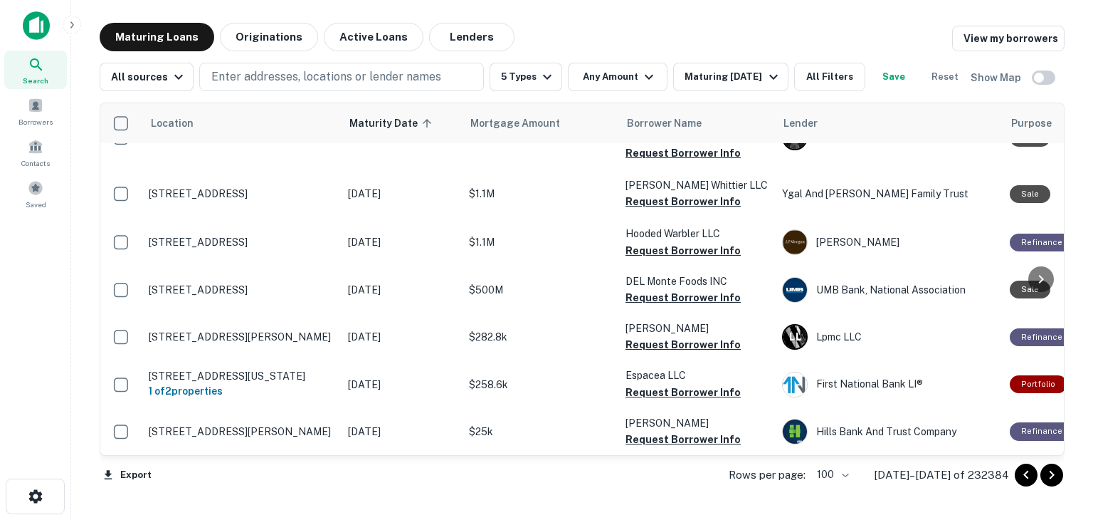
scroll to position [4975, 0]
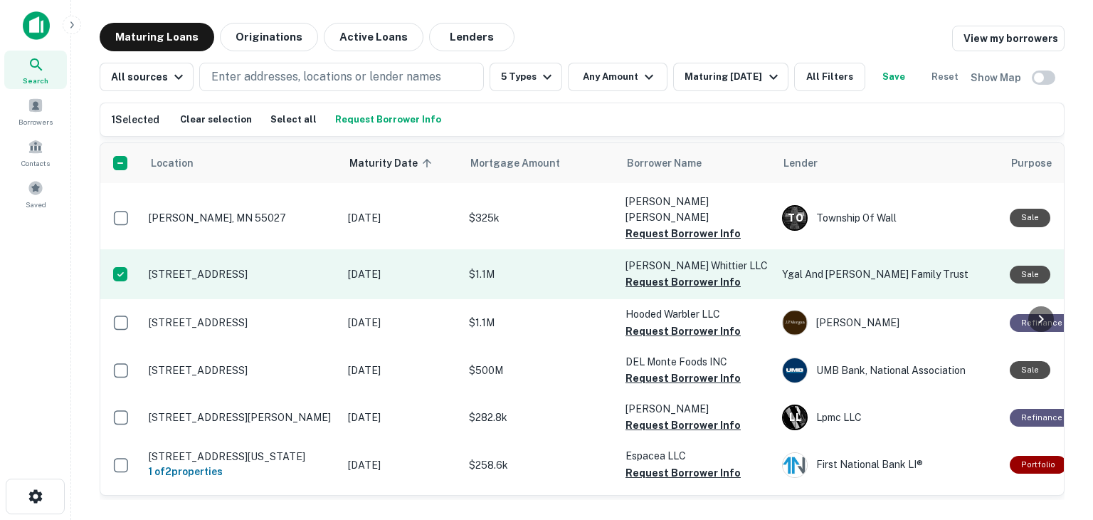
click at [223, 280] on p "14215 Whittier Blvd Whittier, CA 90605" at bounding box center [241, 274] width 185 height 13
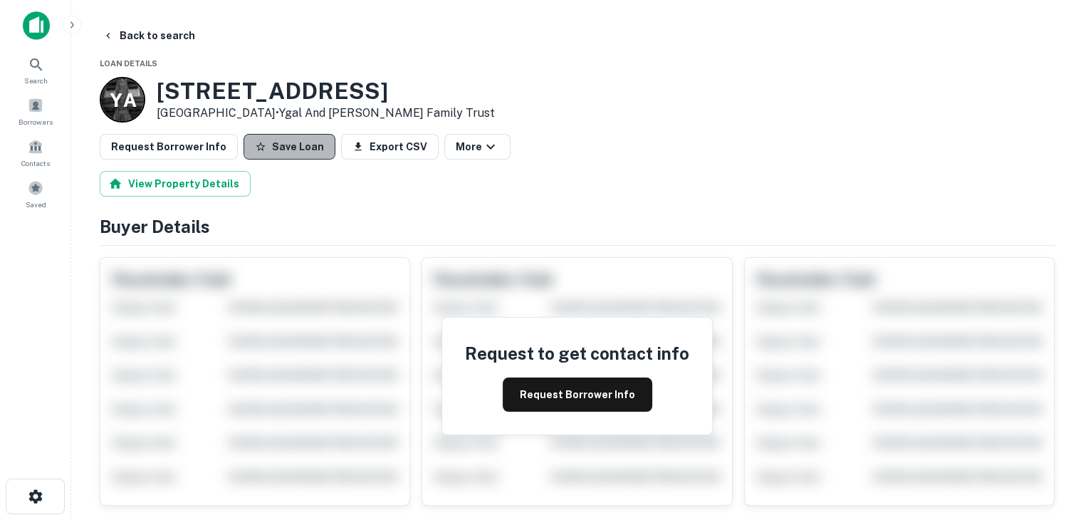
click at [285, 153] on button "Save Loan" at bounding box center [289, 147] width 92 height 26
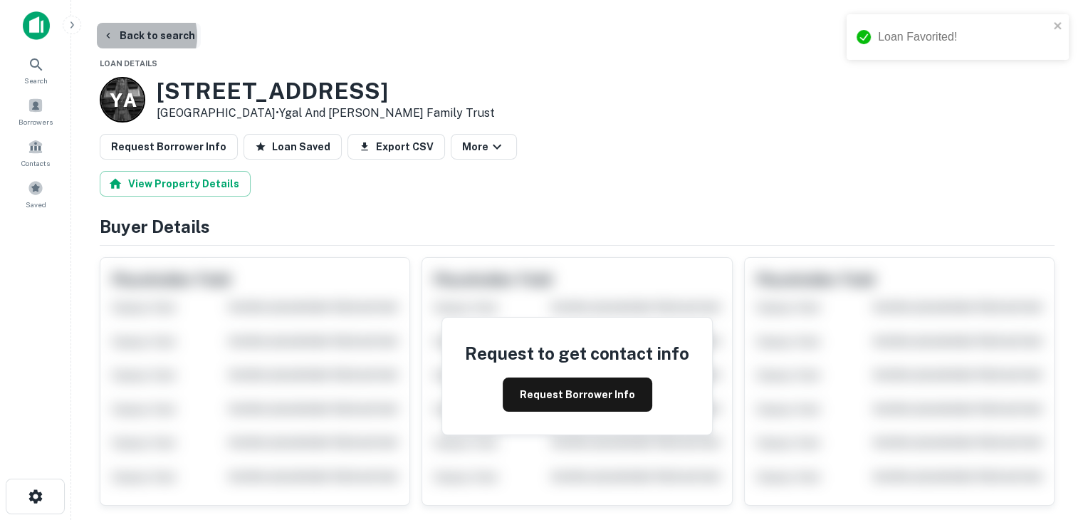
click at [138, 36] on button "Back to search" at bounding box center [149, 36] width 104 height 26
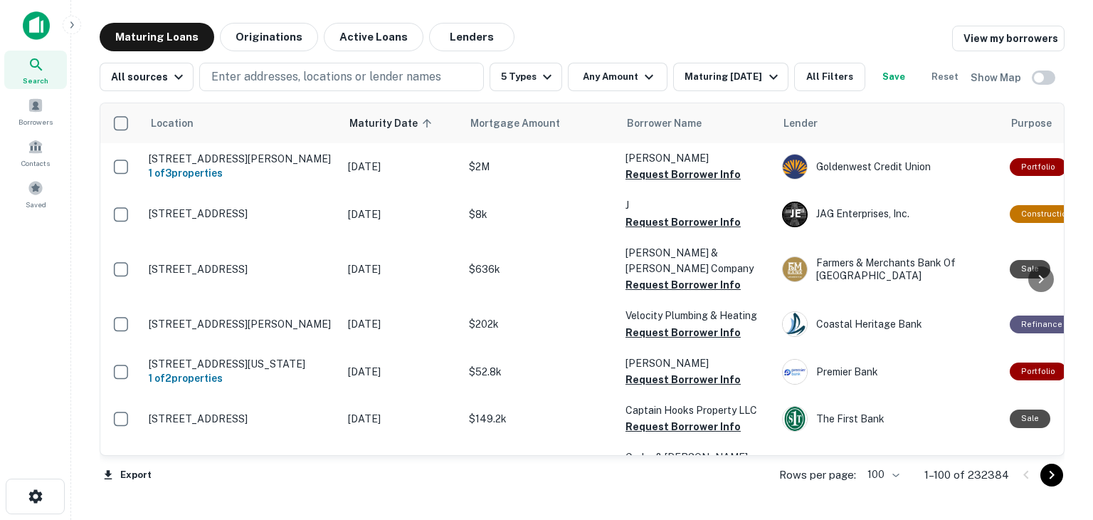
click at [1056, 477] on icon "Go to next page" at bounding box center [1051, 474] width 17 height 17
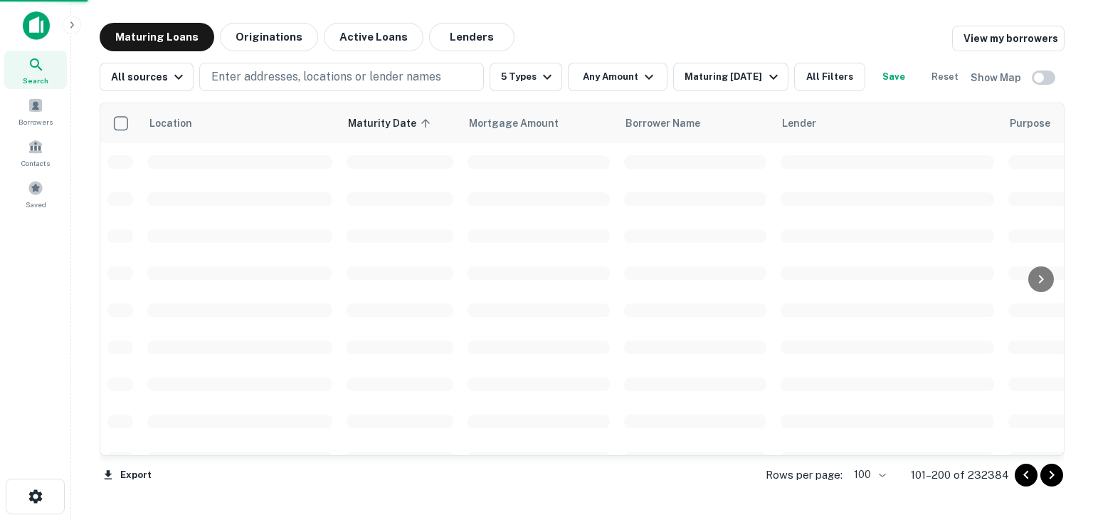
click at [1055, 475] on icon "Go to next page" at bounding box center [1051, 474] width 17 height 17
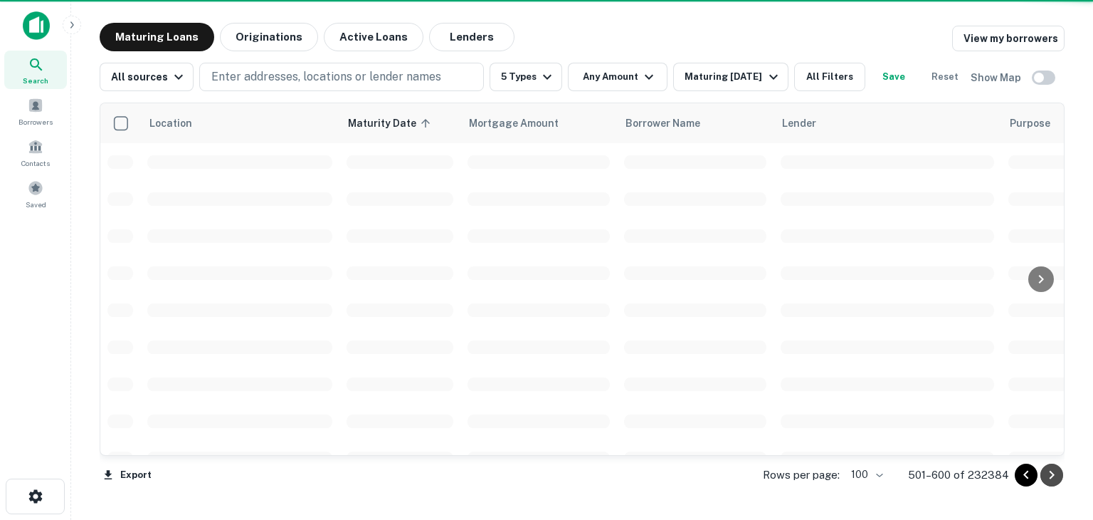
click at [1055, 475] on icon "Go to next page" at bounding box center [1051, 474] width 17 height 17
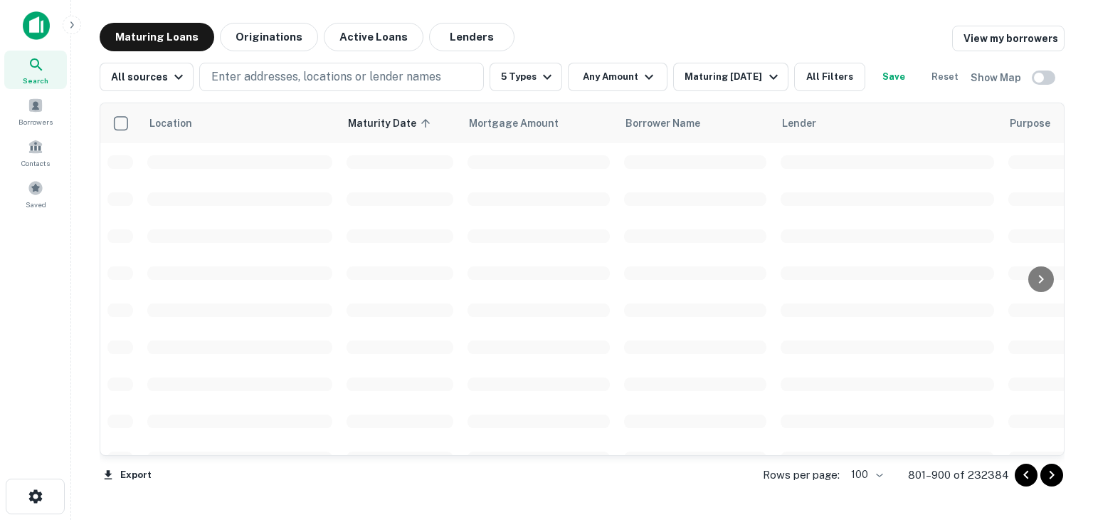
click at [1055, 475] on icon "Go to next page" at bounding box center [1051, 474] width 17 height 17
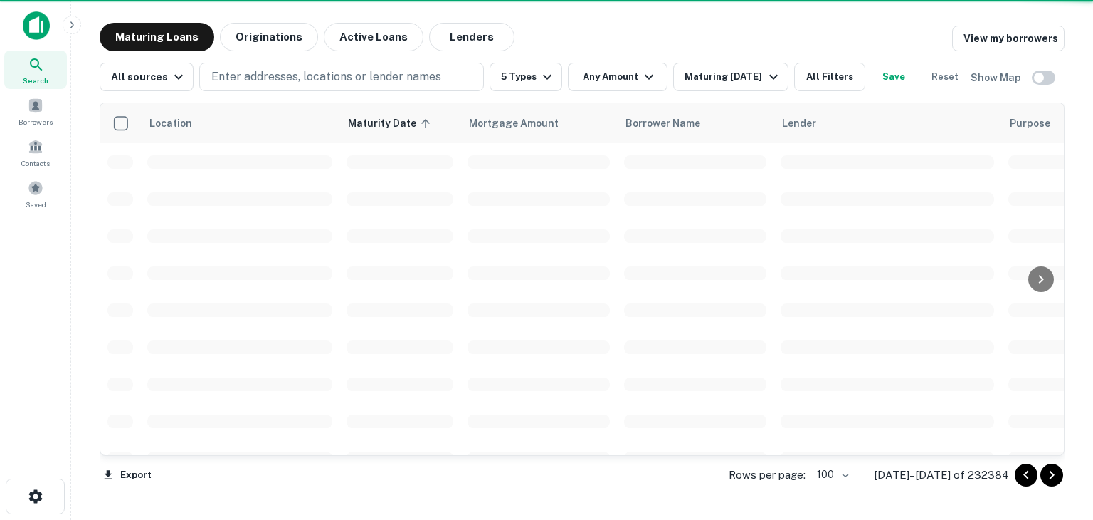
click at [1055, 475] on icon "Go to next page" at bounding box center [1051, 474] width 17 height 17
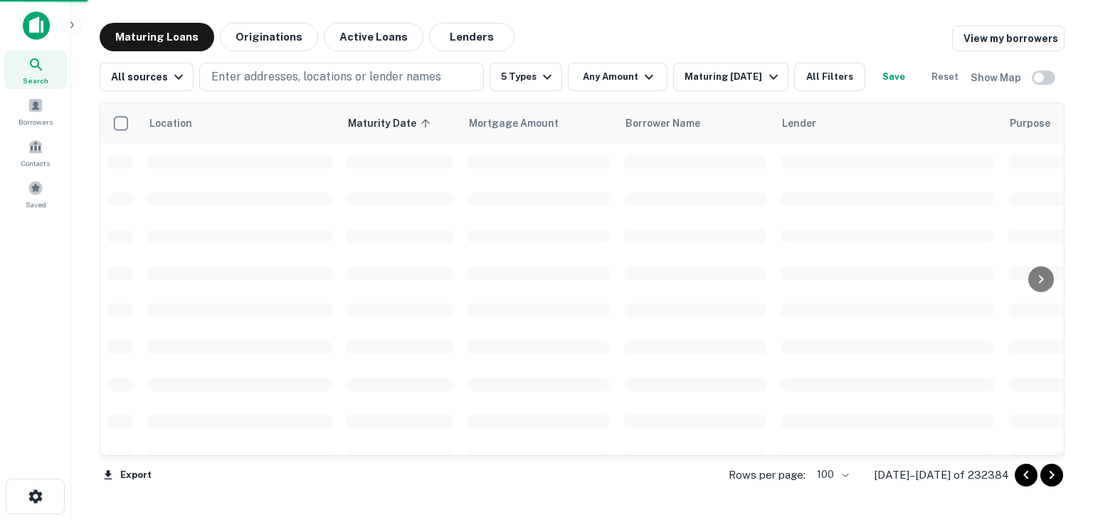
click at [1055, 475] on icon "Go to next page" at bounding box center [1051, 474] width 17 height 17
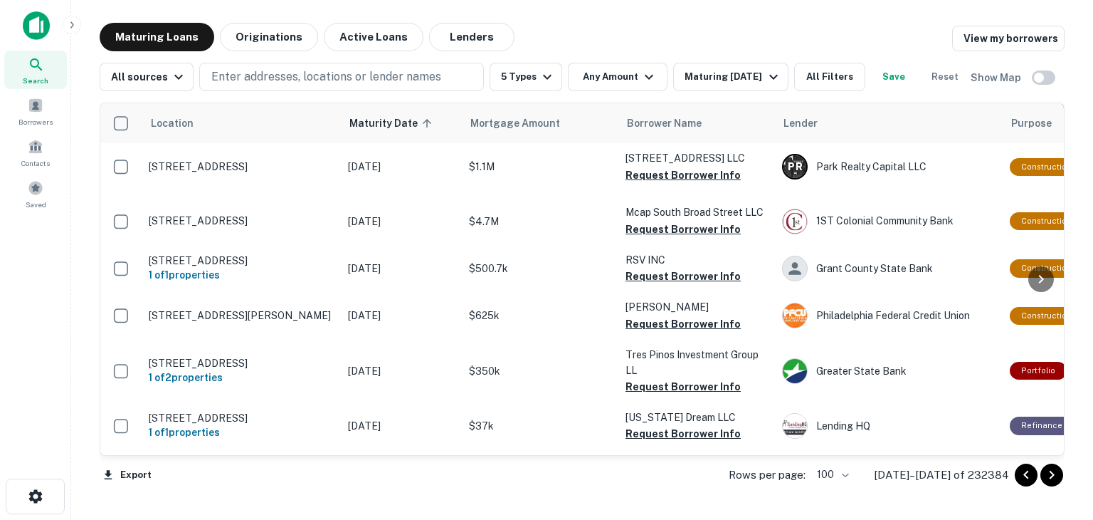
scroll to position [4957, 0]
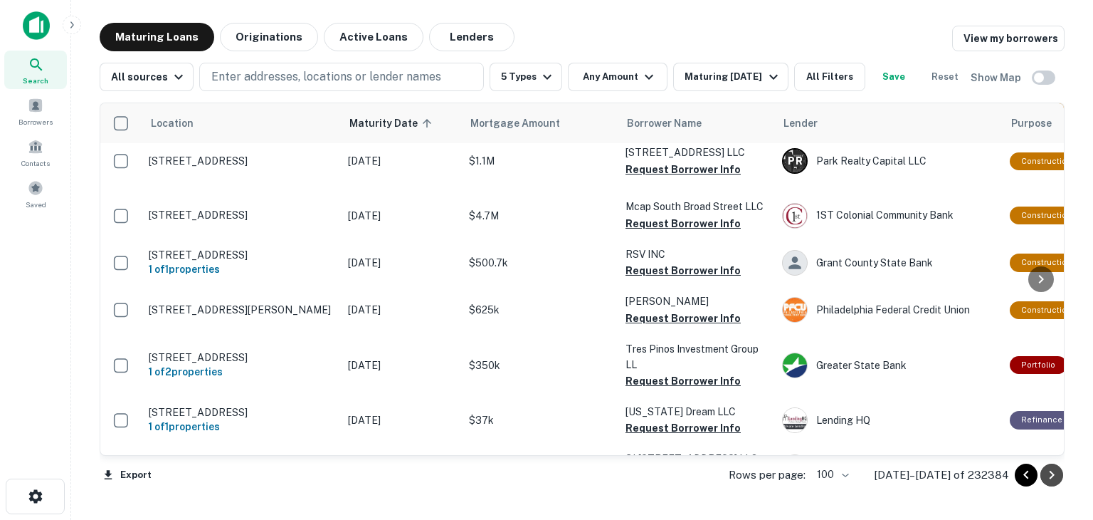
click at [1051, 476] on icon "Go to next page" at bounding box center [1052, 474] width 5 height 9
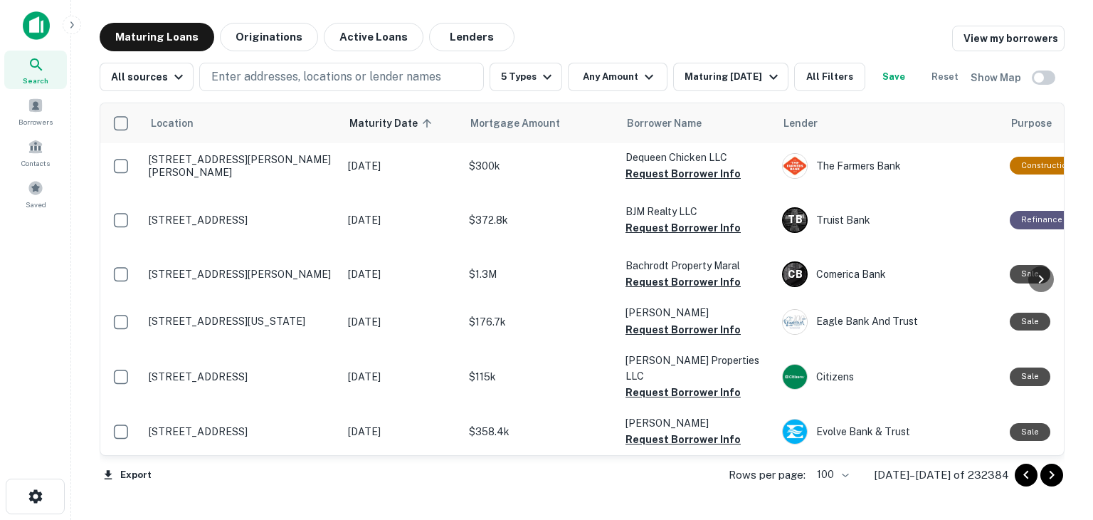
scroll to position [4995, 0]
click at [1056, 473] on icon "Go to next page" at bounding box center [1051, 474] width 17 height 17
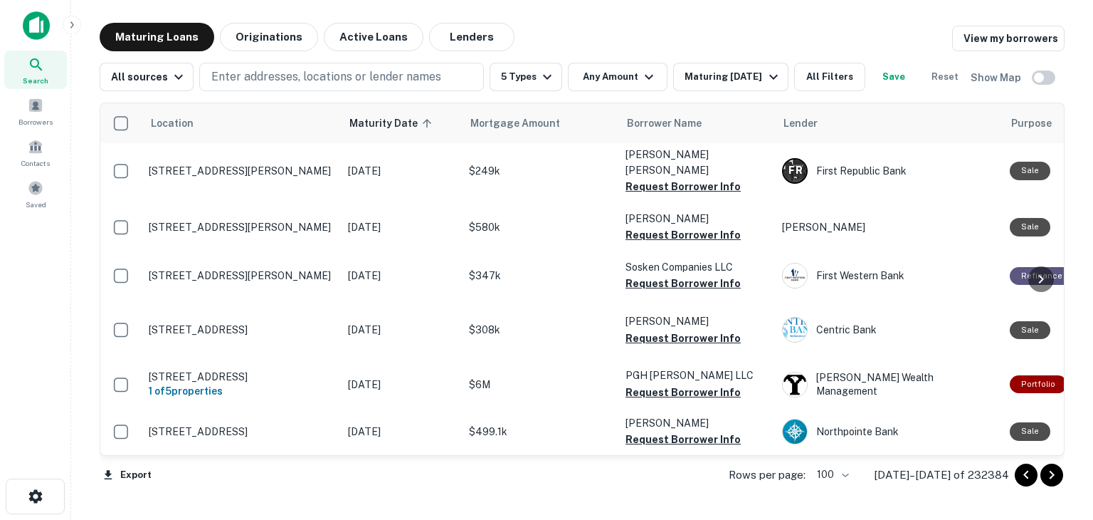
scroll to position [5129, 0]
click at [1049, 475] on icon "Go to next page" at bounding box center [1051, 474] width 17 height 17
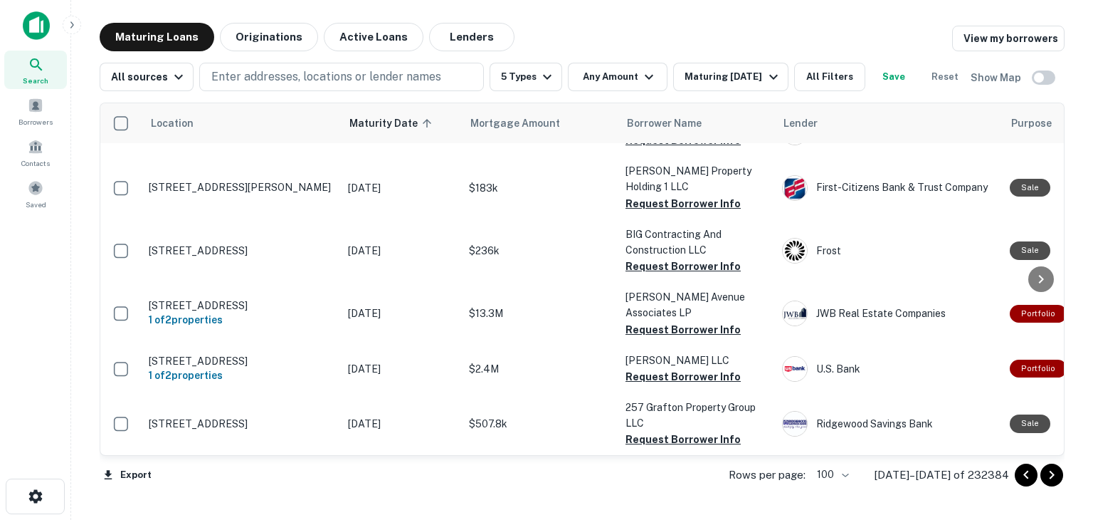
scroll to position [4954, 0]
click at [1049, 476] on icon "Go to next page" at bounding box center [1051, 474] width 17 height 17
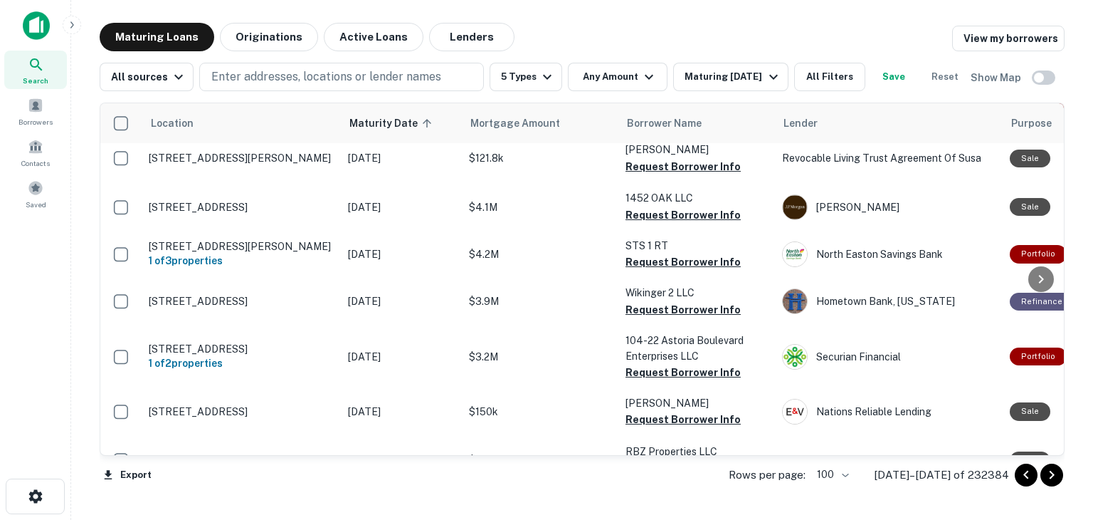
scroll to position [4801, 0]
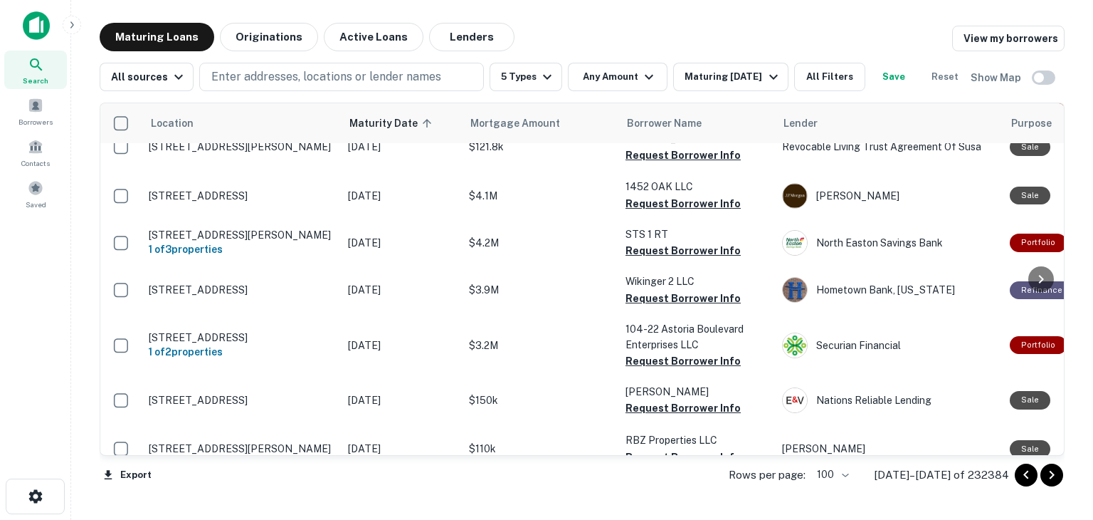
click at [1051, 475] on icon "Go to next page" at bounding box center [1051, 474] width 17 height 17
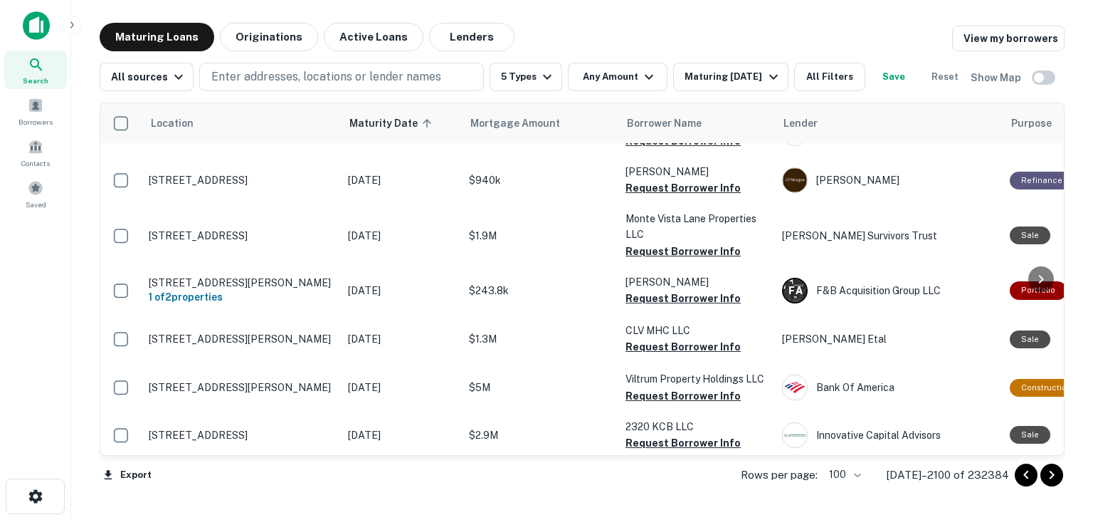
scroll to position [3417, 0]
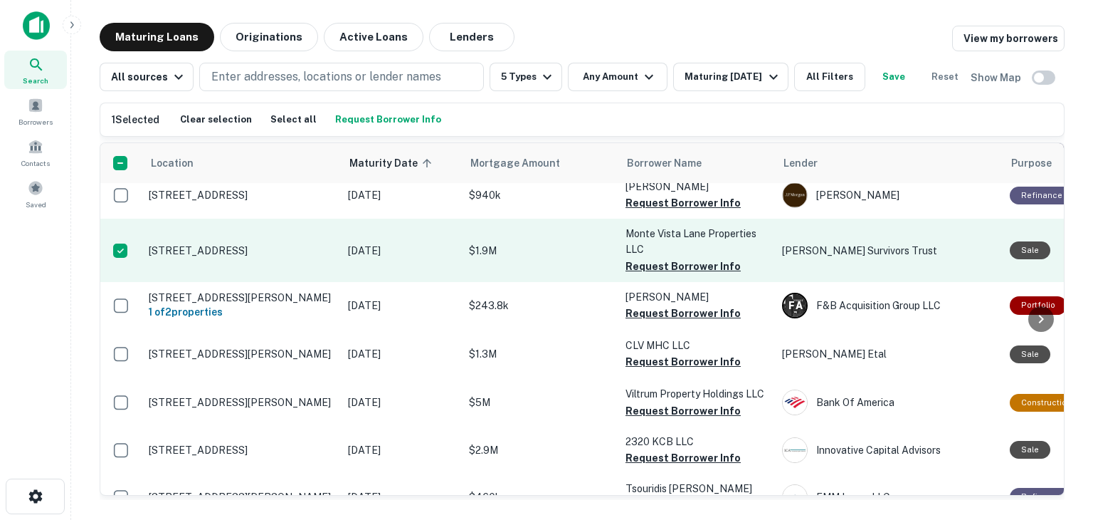
click at [218, 257] on p "700 Monte Vista Ln Half Moon Bay, CA 94019" at bounding box center [241, 250] width 185 height 13
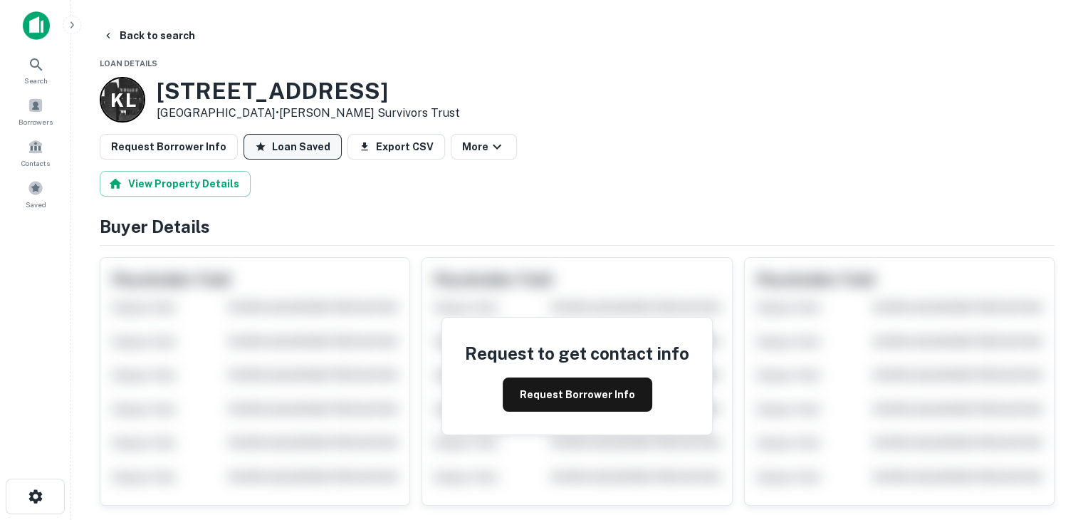
click at [305, 149] on button "Loan Saved" at bounding box center [292, 147] width 98 height 26
click at [285, 147] on button "Save Loan" at bounding box center [289, 147] width 92 height 26
click at [136, 37] on button "Back to search" at bounding box center [149, 36] width 104 height 26
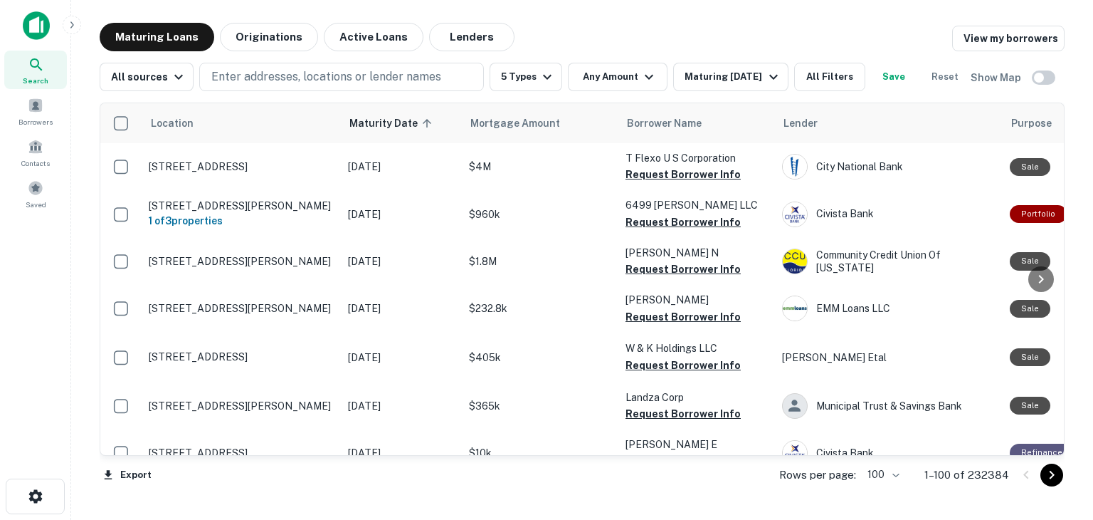
click at [1049, 475] on icon "Go to next page" at bounding box center [1051, 474] width 17 height 17
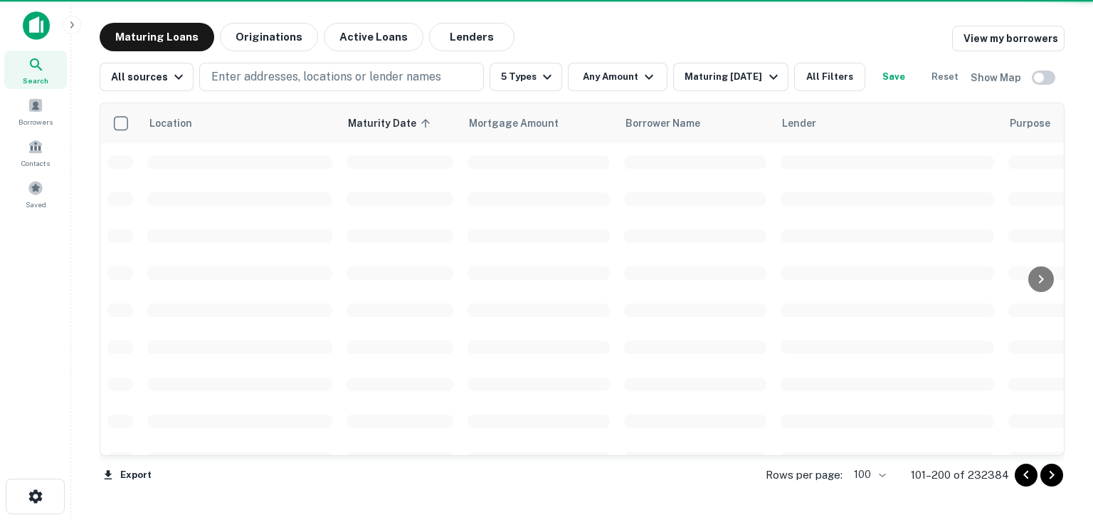
click at [1050, 476] on icon "Go to next page" at bounding box center [1051, 474] width 17 height 17
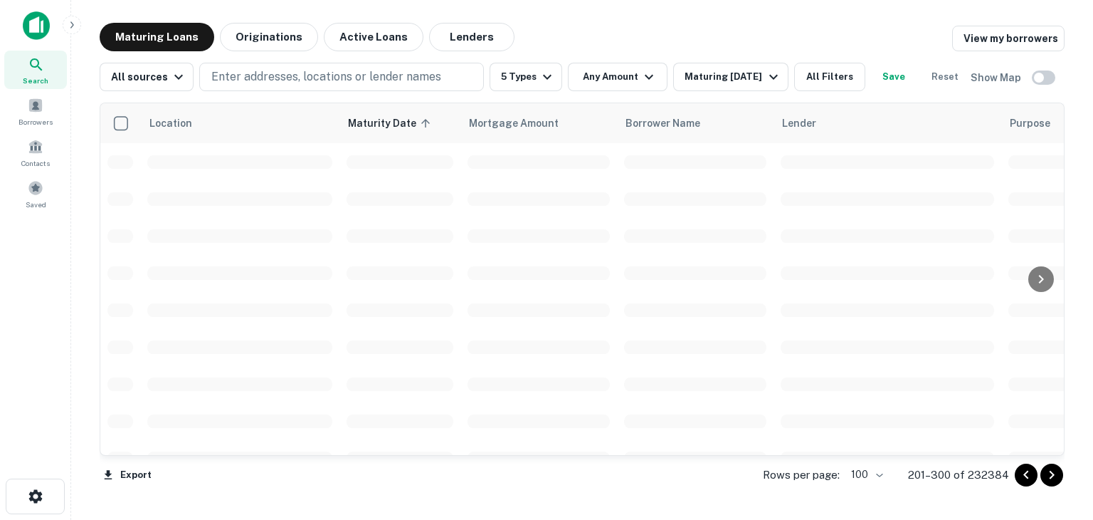
click at [1050, 476] on icon "Go to next page" at bounding box center [1051, 474] width 17 height 17
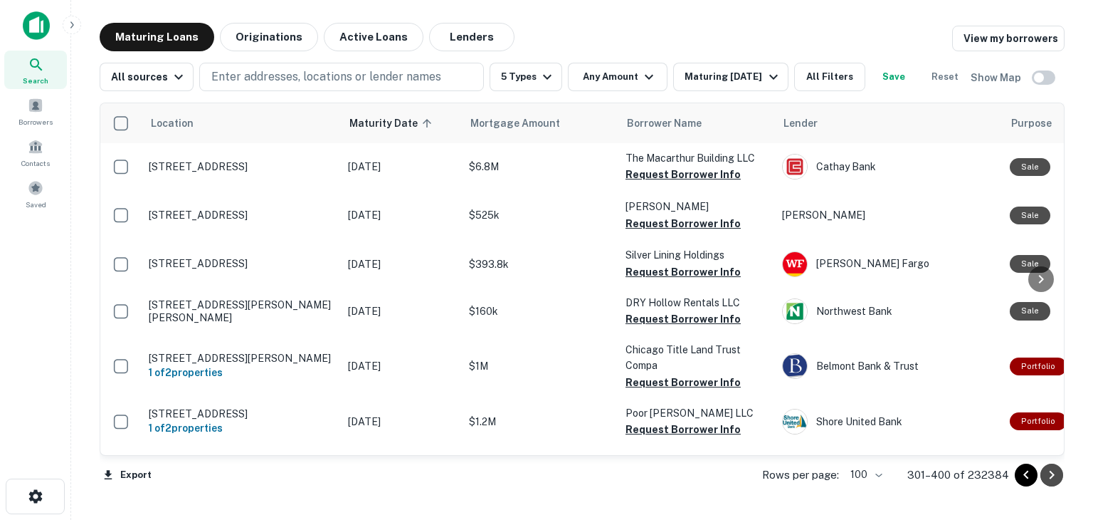
click at [1050, 476] on icon "Go to next page" at bounding box center [1051, 474] width 17 height 17
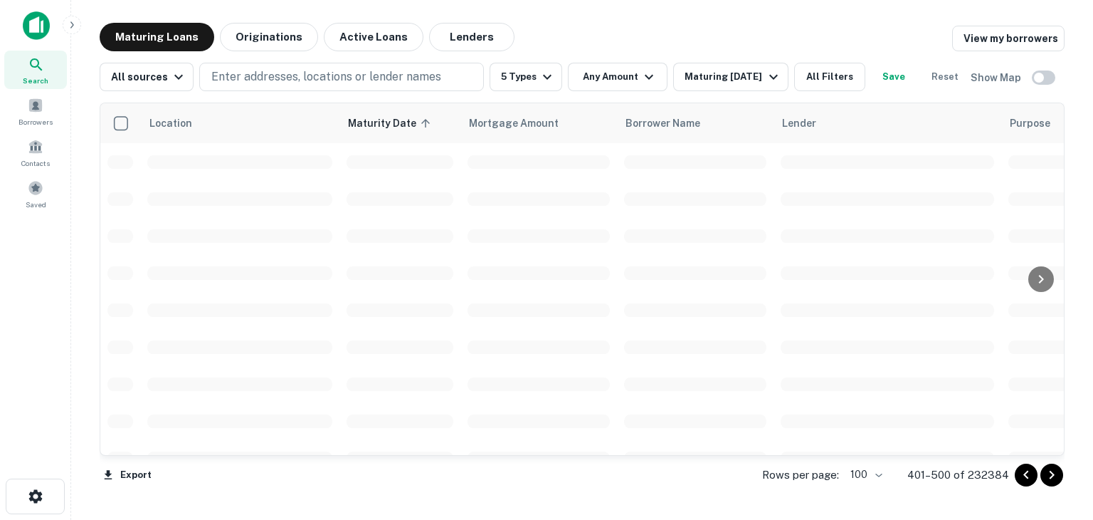
click at [1050, 476] on icon "Go to next page" at bounding box center [1051, 474] width 17 height 17
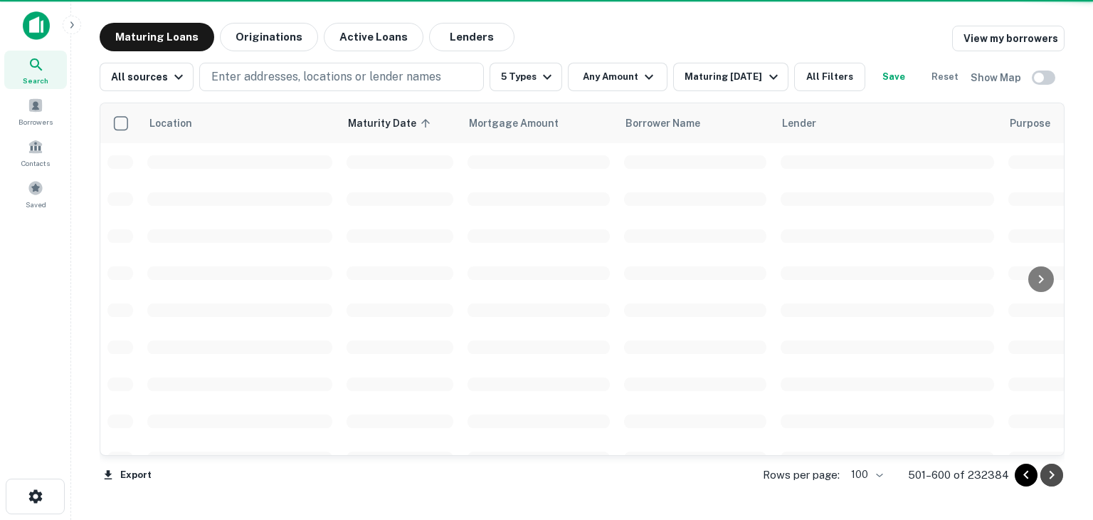
click at [1050, 476] on icon "Go to next page" at bounding box center [1051, 474] width 17 height 17
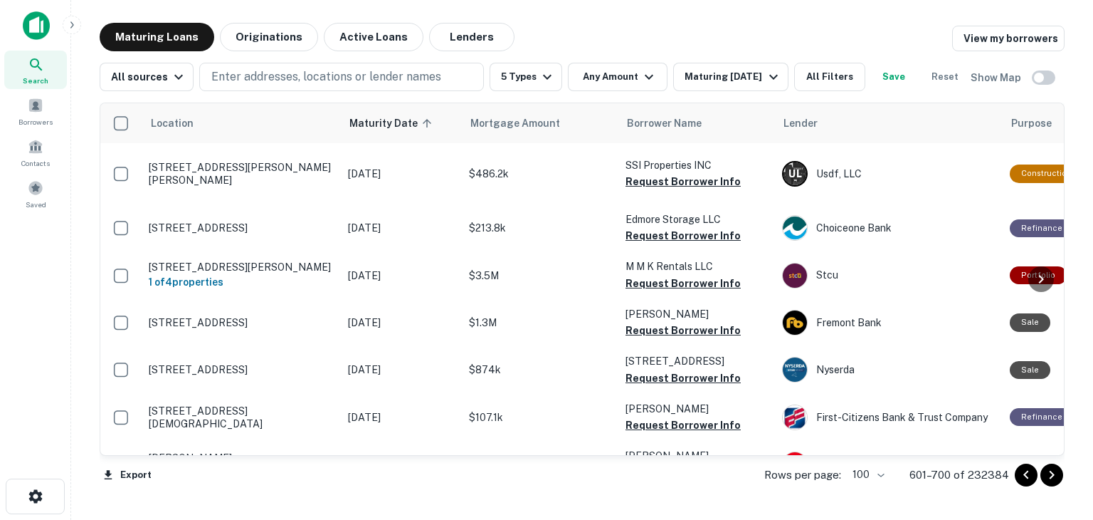
click at [1050, 476] on icon "Go to next page" at bounding box center [1051, 474] width 17 height 17
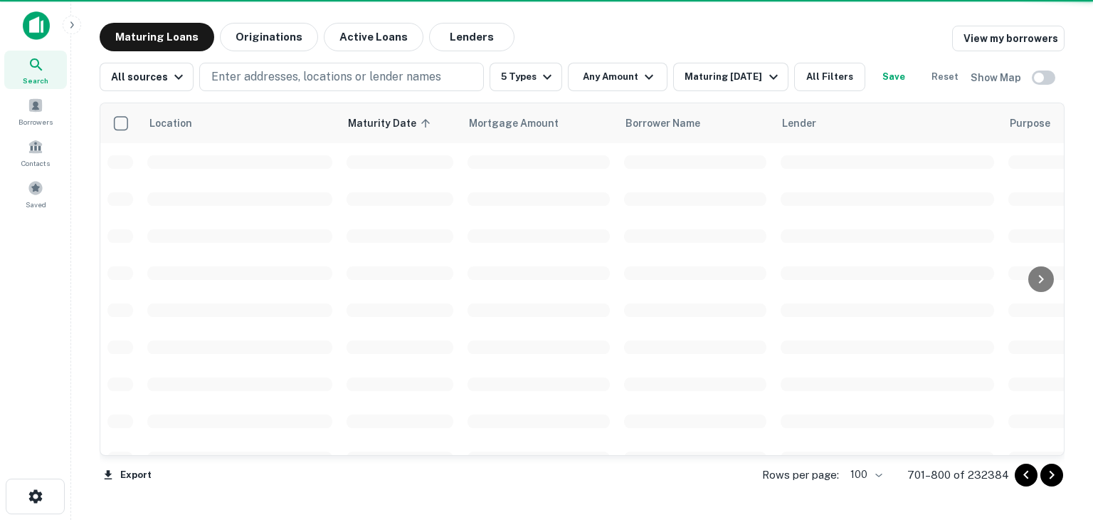
click at [1050, 476] on icon "Go to next page" at bounding box center [1051, 474] width 17 height 17
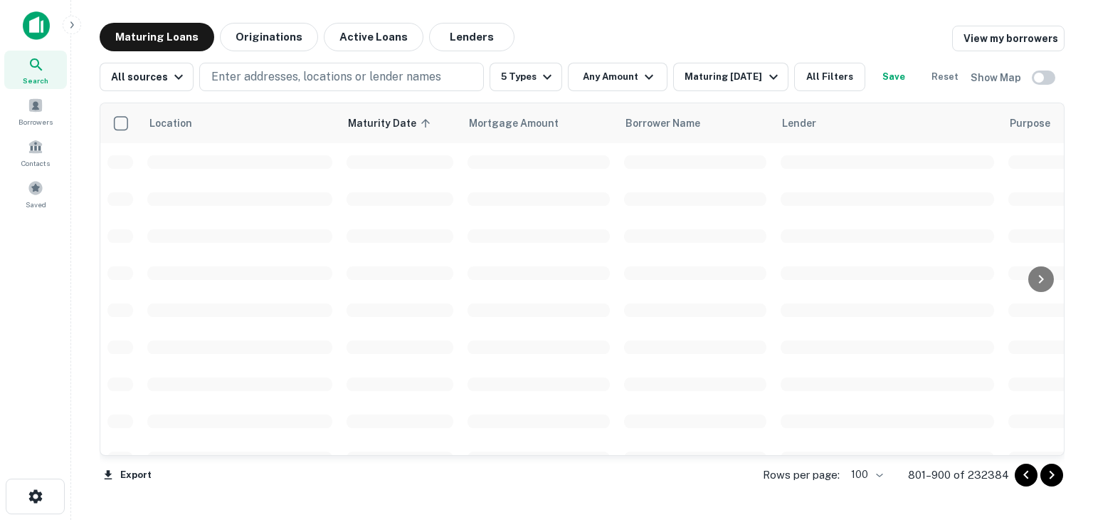
click at [1050, 476] on icon "Go to next page" at bounding box center [1051, 474] width 17 height 17
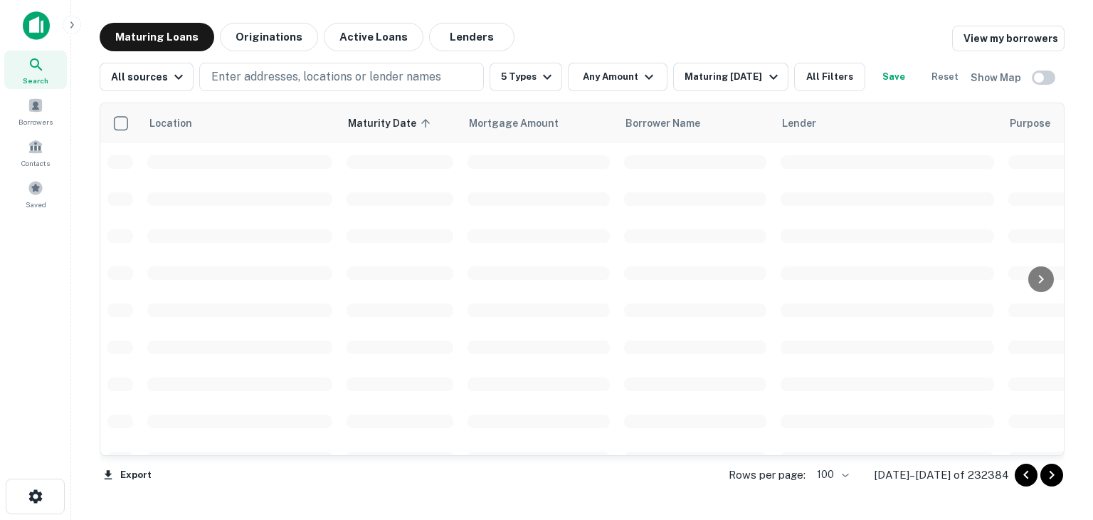
click at [1050, 476] on icon "Go to next page" at bounding box center [1051, 474] width 17 height 17
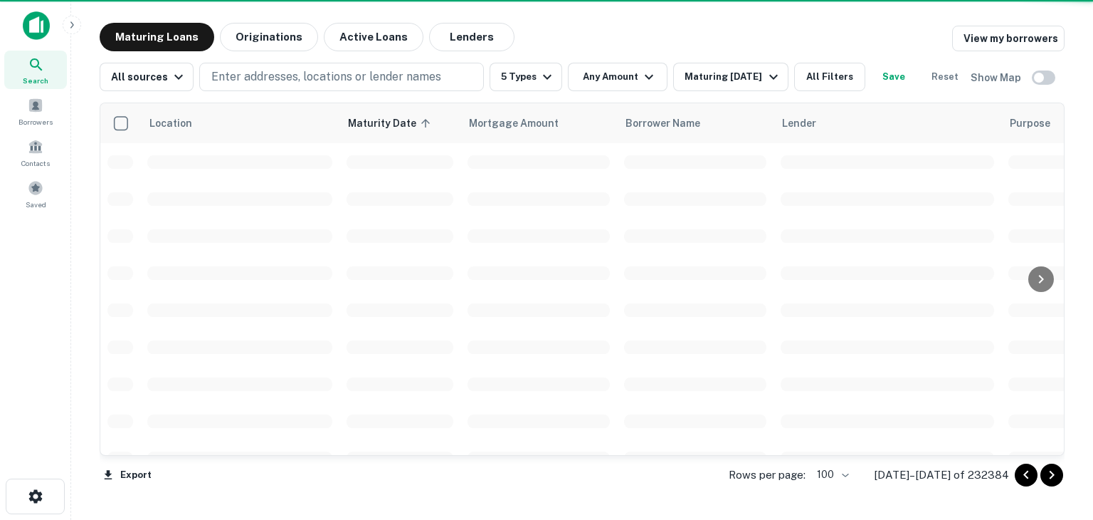
click at [1050, 476] on icon "Go to next page" at bounding box center [1051, 474] width 17 height 17
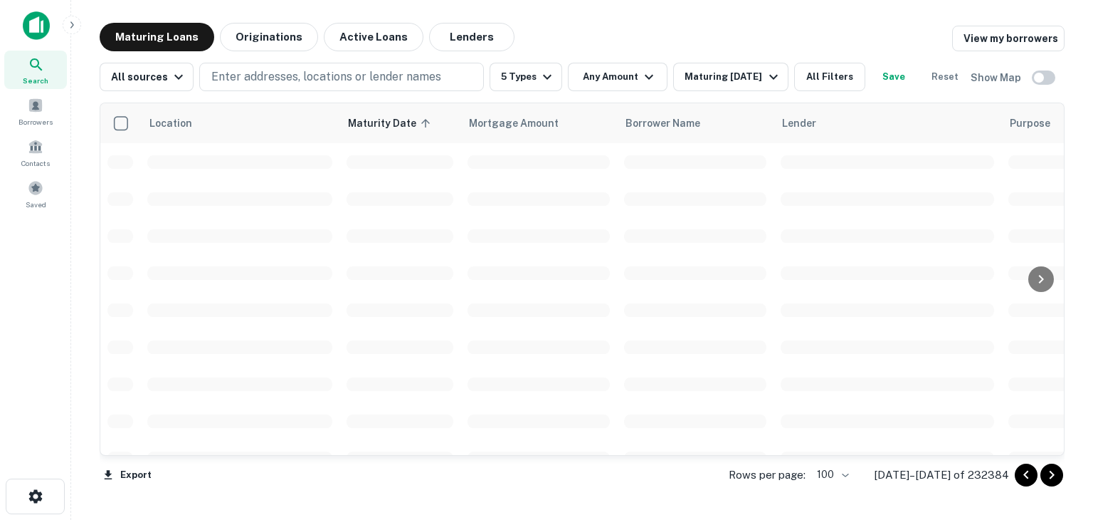
click at [1050, 476] on icon "Go to next page" at bounding box center [1051, 474] width 17 height 17
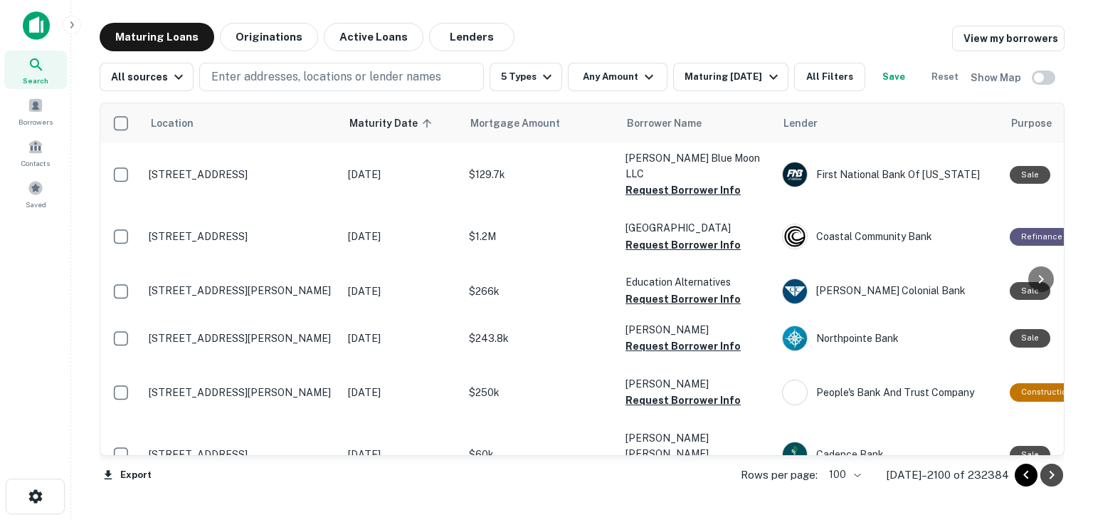
click at [1050, 476] on icon "Go to next page" at bounding box center [1051, 474] width 17 height 17
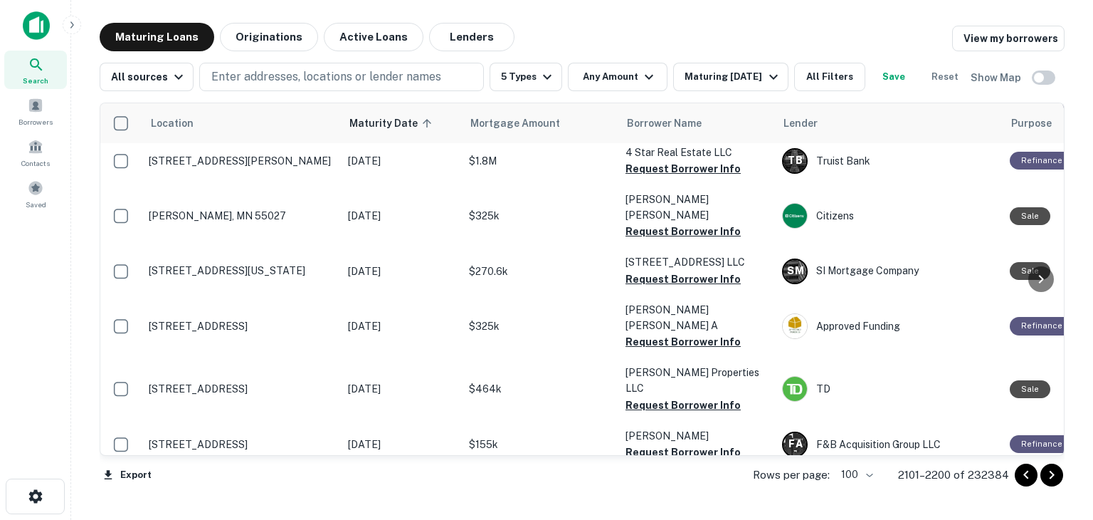
scroll to position [4812, 0]
click at [1053, 474] on icon "Go to next page" at bounding box center [1052, 474] width 5 height 9
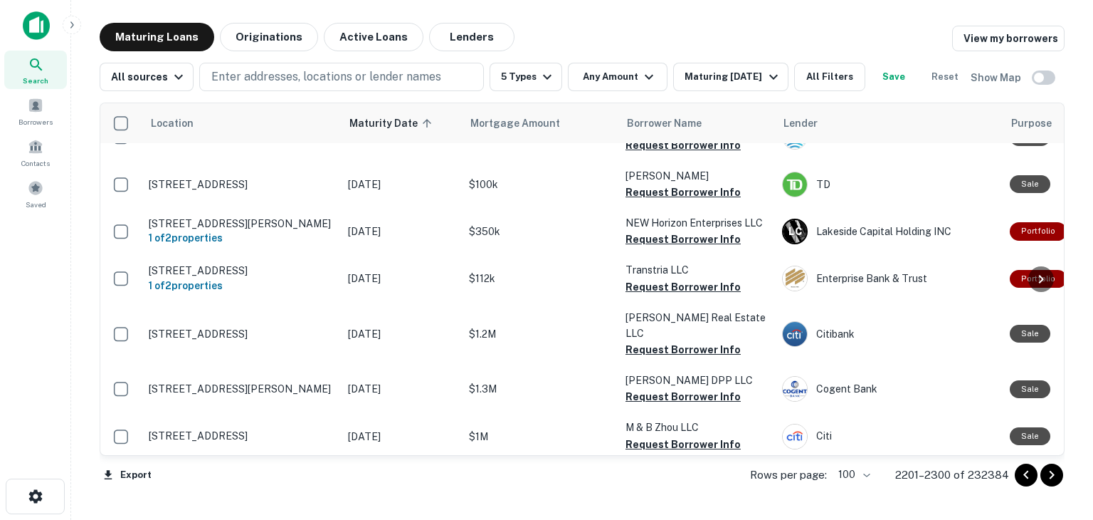
scroll to position [2705, 0]
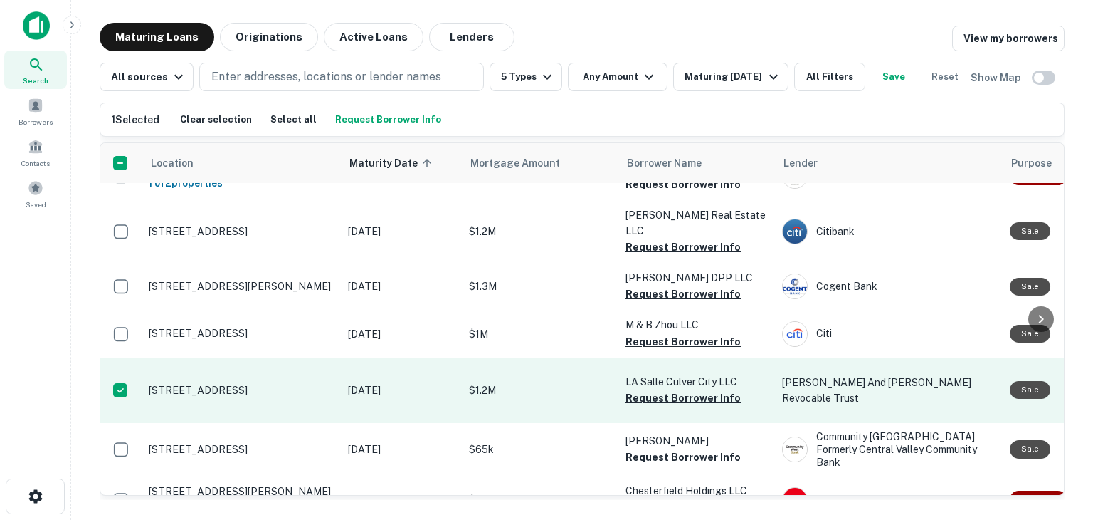
click at [243, 384] on p "4017 La Salle Ave Culver City, CA 90232" at bounding box center [241, 390] width 185 height 13
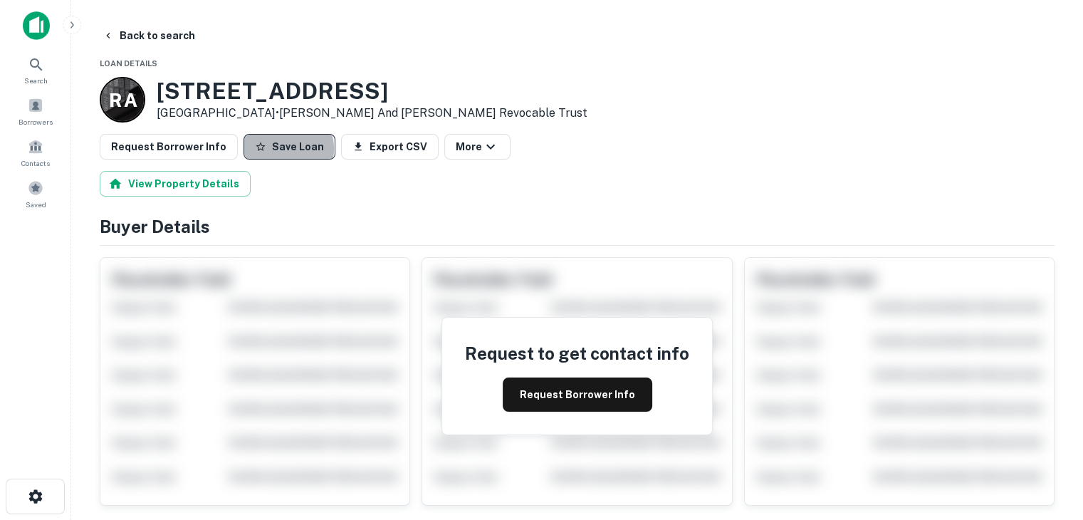
click at [273, 149] on button "Save Loan" at bounding box center [289, 147] width 92 height 26
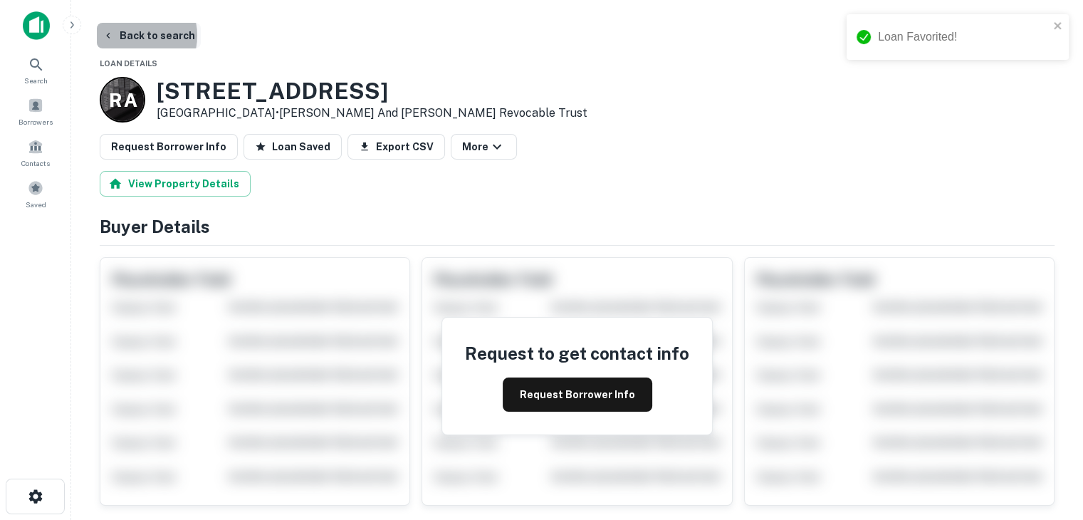
click at [129, 36] on button "Back to search" at bounding box center [149, 36] width 104 height 26
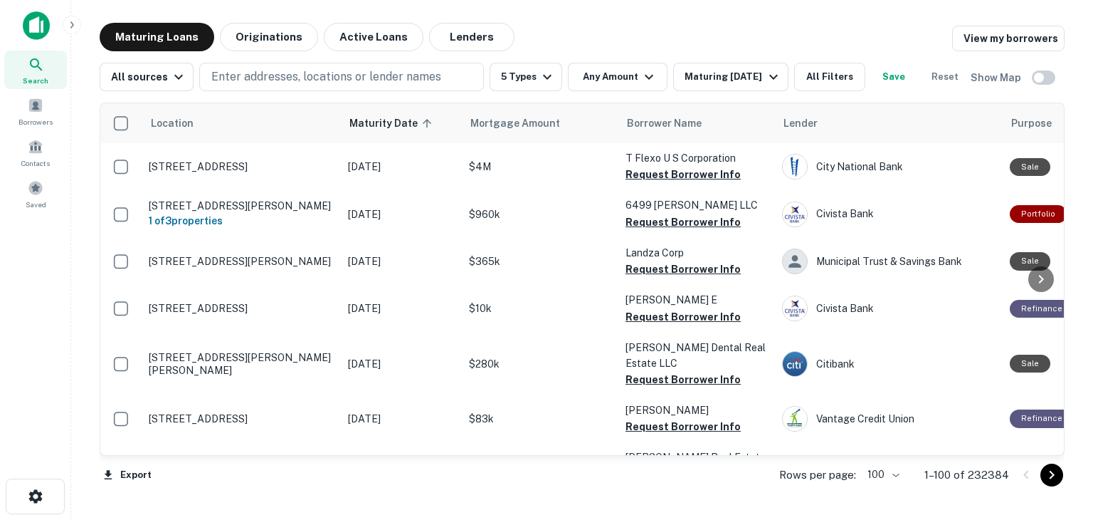
click at [1053, 476] on icon "Go to next page" at bounding box center [1051, 474] width 17 height 17
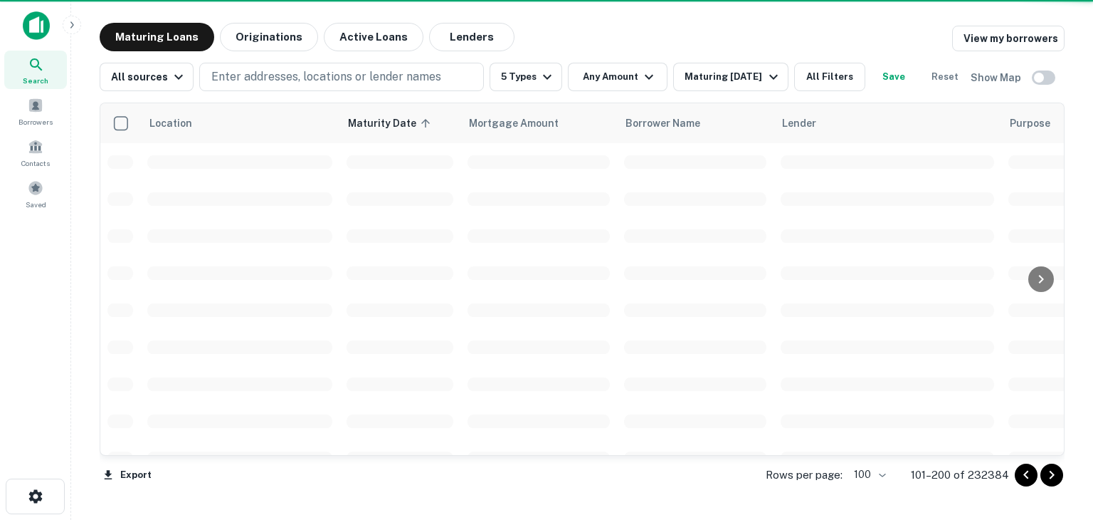
click at [1053, 476] on icon "Go to next page" at bounding box center [1051, 474] width 17 height 17
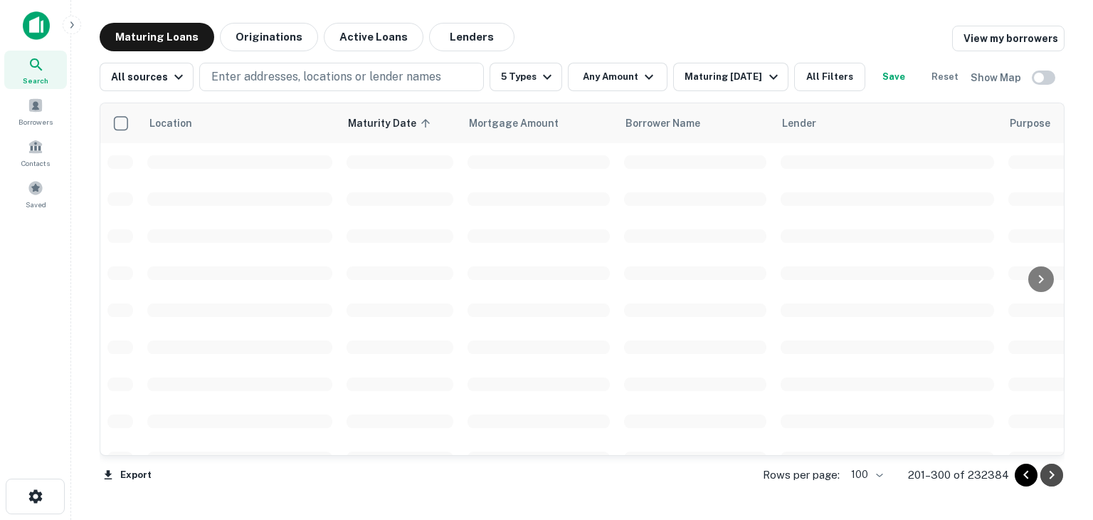
click at [1053, 476] on icon "Go to next page" at bounding box center [1051, 474] width 17 height 17
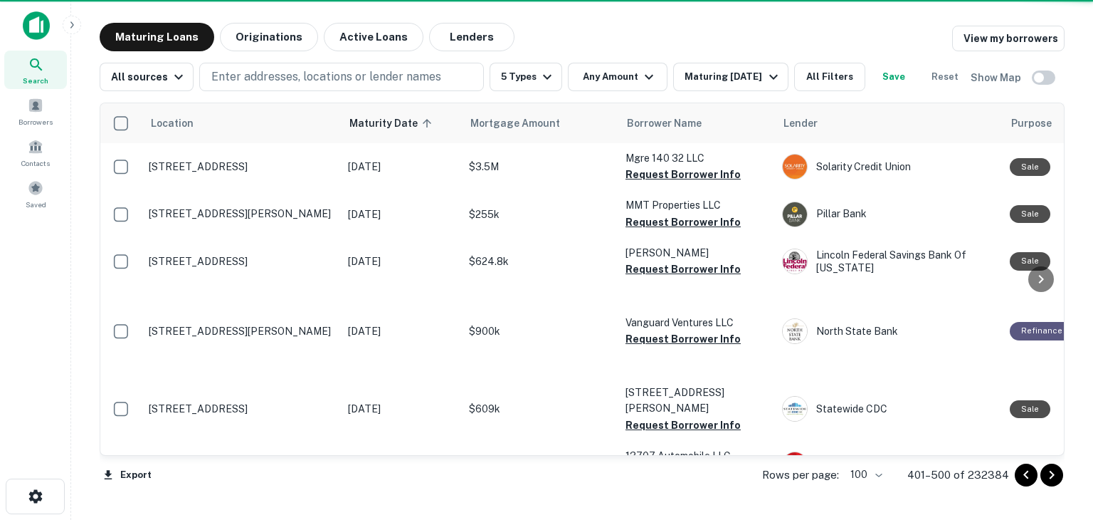
click at [1053, 476] on icon "Go to next page" at bounding box center [1051, 474] width 17 height 17
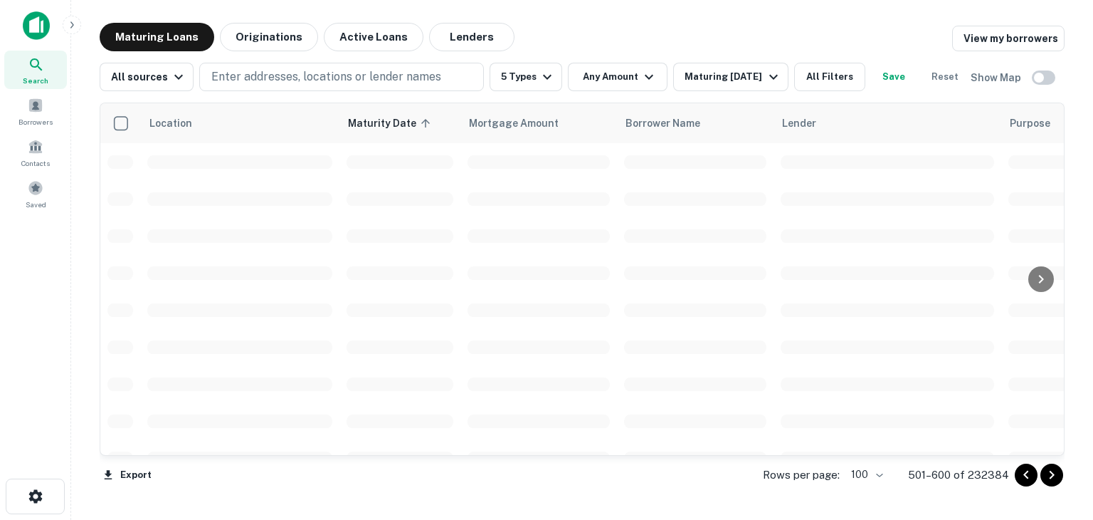
click at [1053, 476] on icon "Go to next page" at bounding box center [1051, 474] width 17 height 17
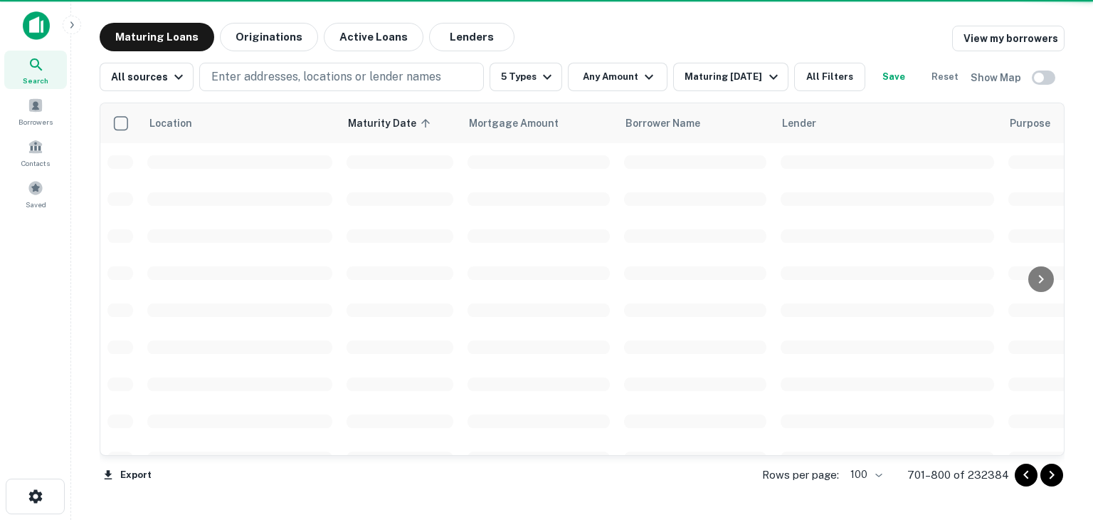
click at [1053, 476] on icon "Go to next page" at bounding box center [1051, 474] width 17 height 17
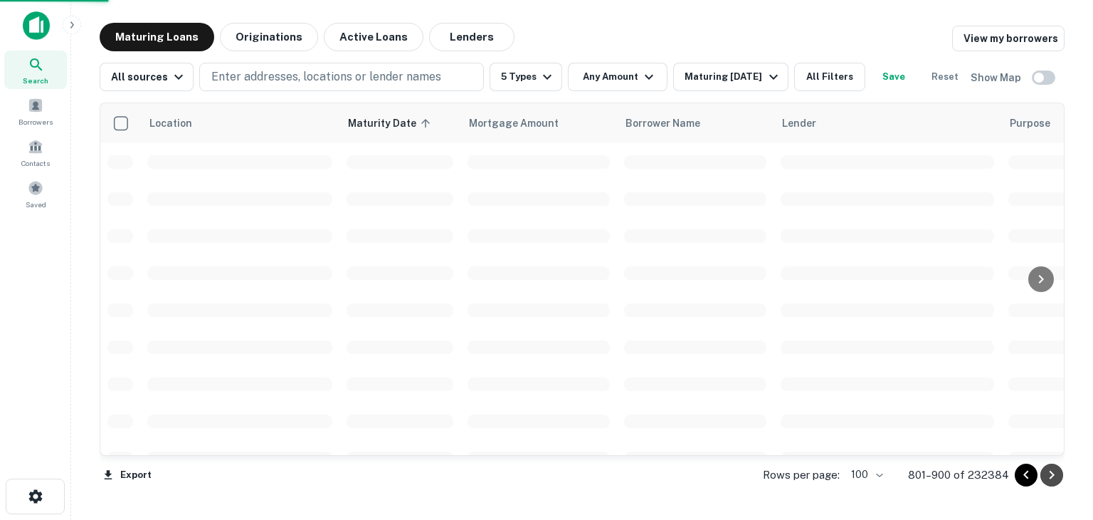
click at [1053, 476] on icon "Go to next page" at bounding box center [1051, 474] width 17 height 17
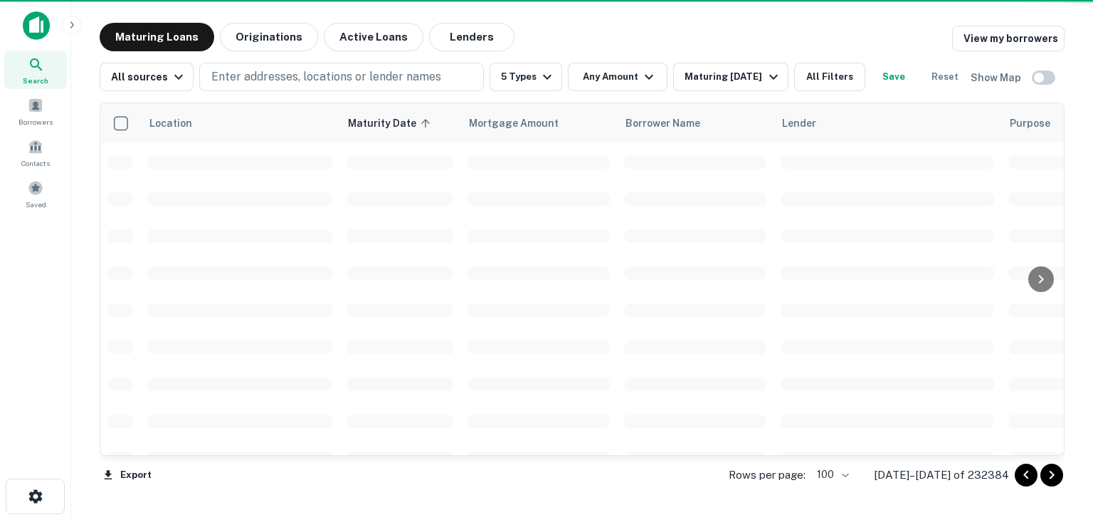
click at [1053, 476] on icon "Go to next page" at bounding box center [1051, 474] width 17 height 17
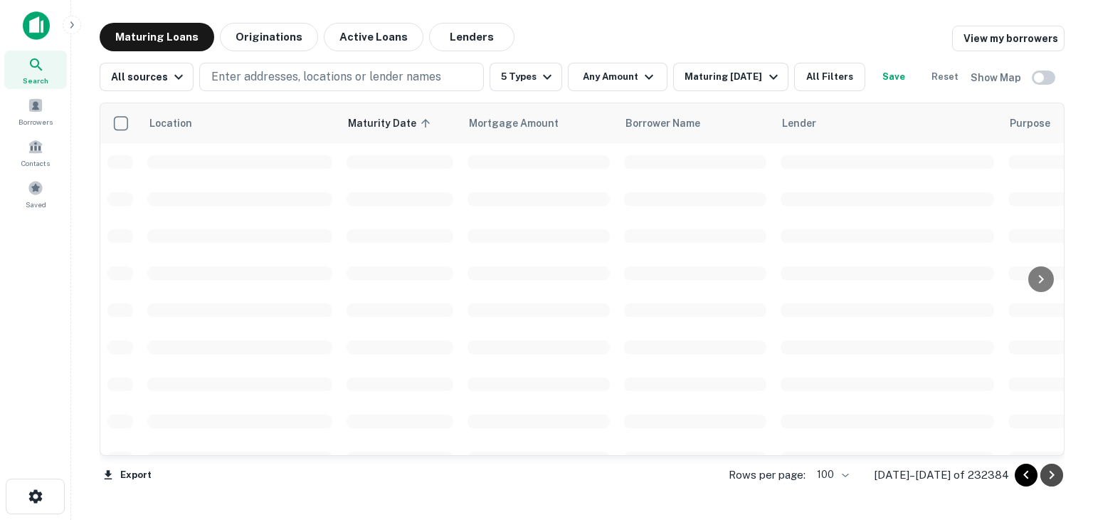
click at [1053, 476] on icon "Go to next page" at bounding box center [1051, 474] width 17 height 17
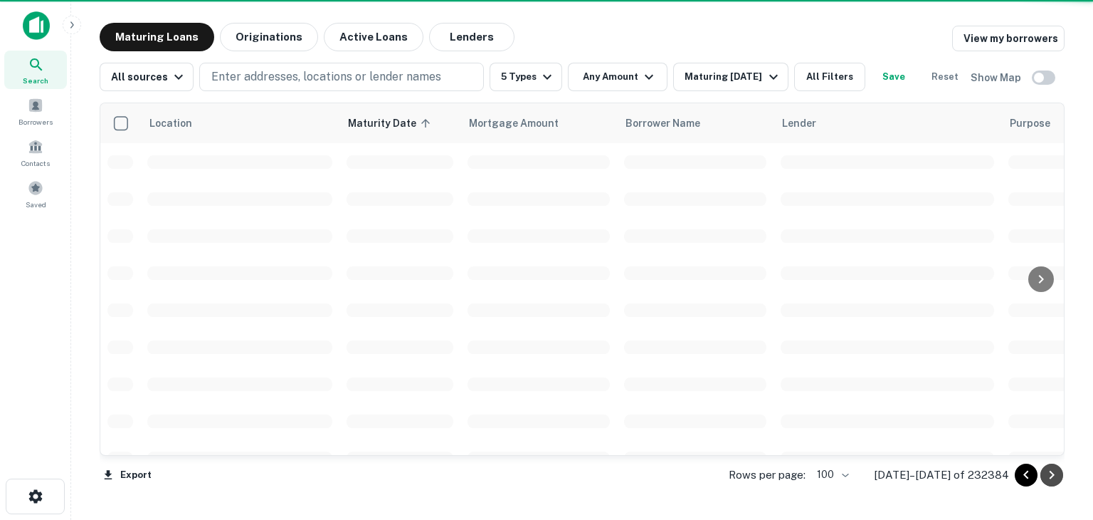
click at [1053, 476] on icon "Go to next page" at bounding box center [1051, 474] width 17 height 17
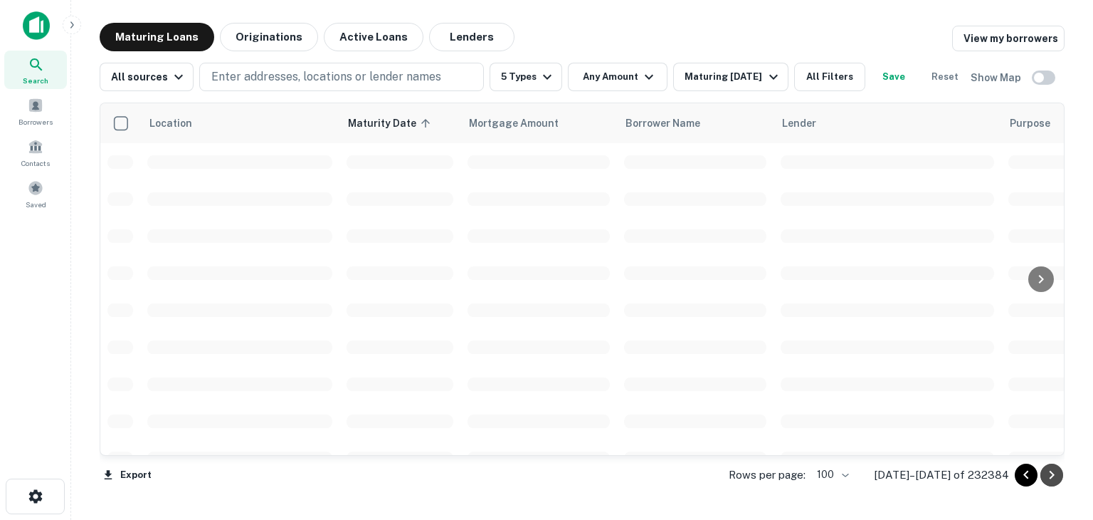
click at [1053, 476] on icon "Go to next page" at bounding box center [1051, 474] width 17 height 17
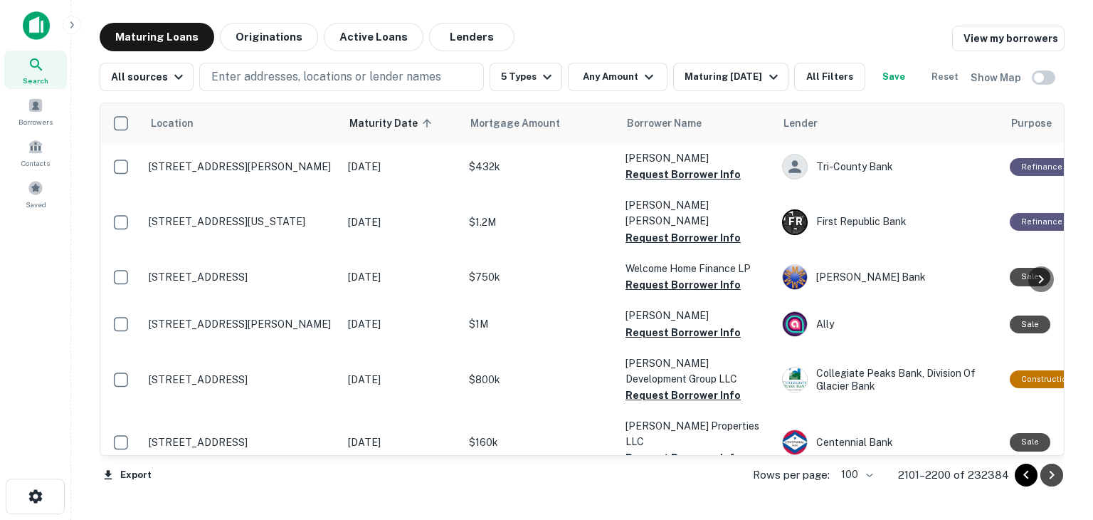
click at [1053, 476] on icon "Go to next page" at bounding box center [1051, 474] width 17 height 17
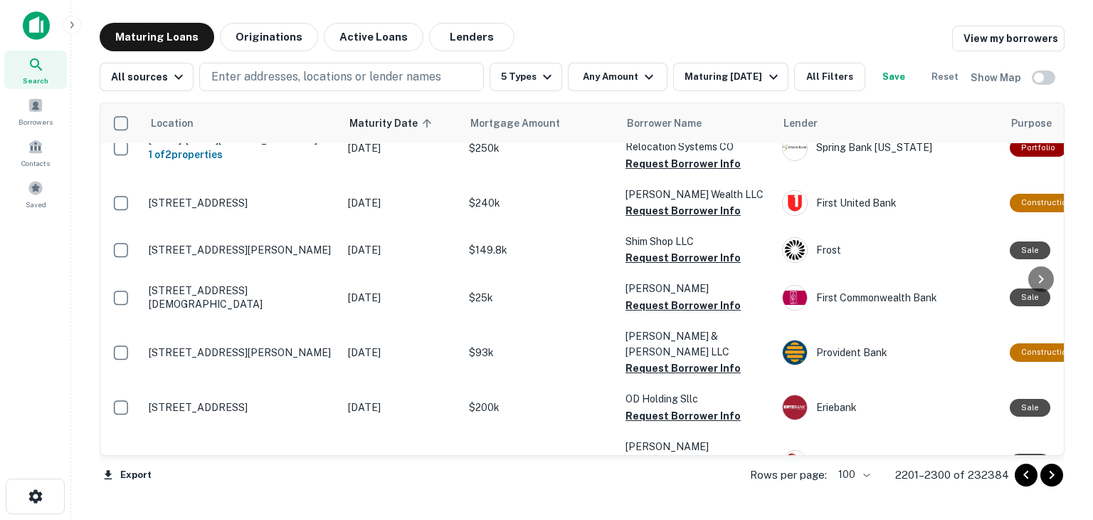
scroll to position [4800, 0]
click at [1051, 478] on icon "Go to next page" at bounding box center [1051, 474] width 17 height 17
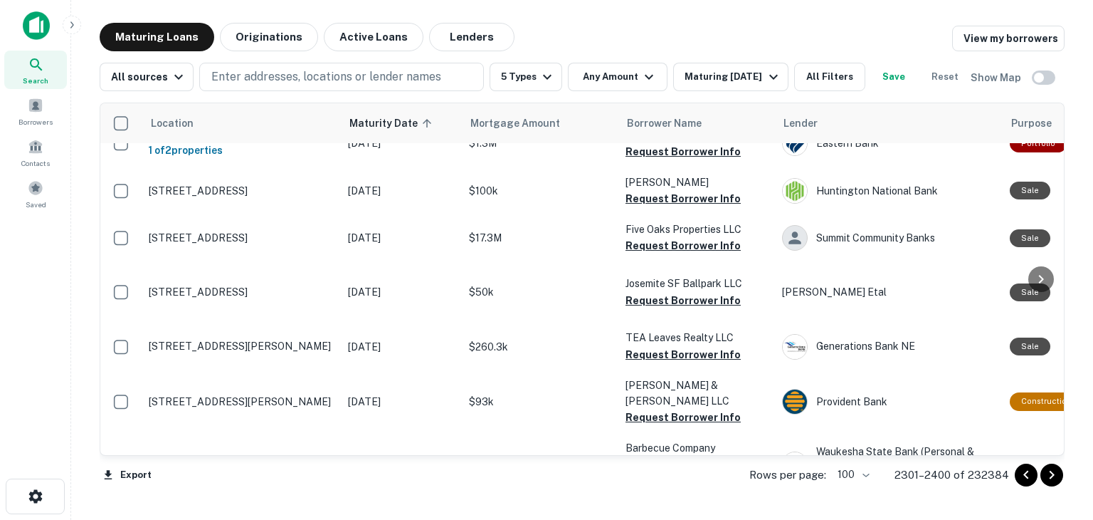
scroll to position [925, 0]
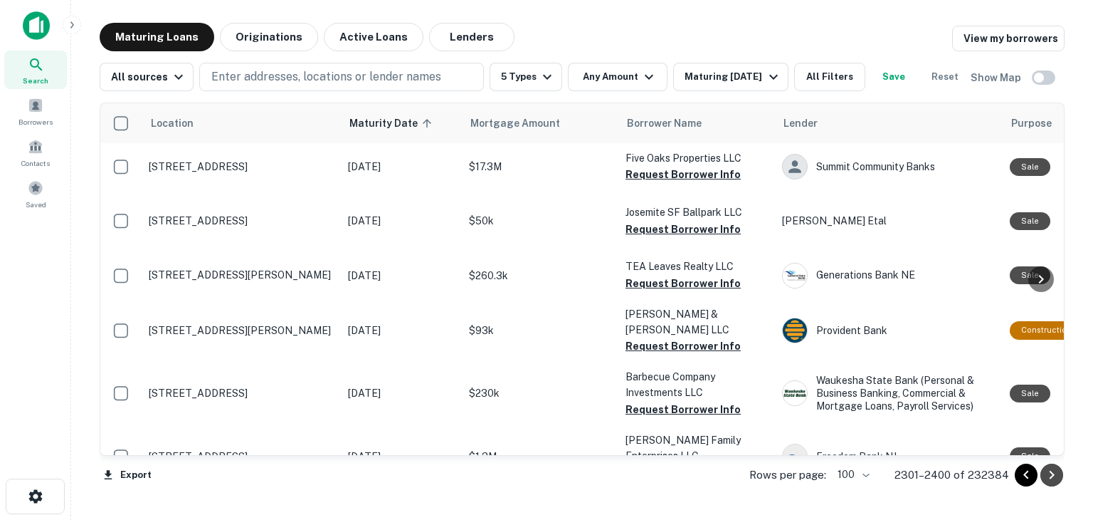
click at [1049, 478] on icon "Go to next page" at bounding box center [1051, 474] width 17 height 17
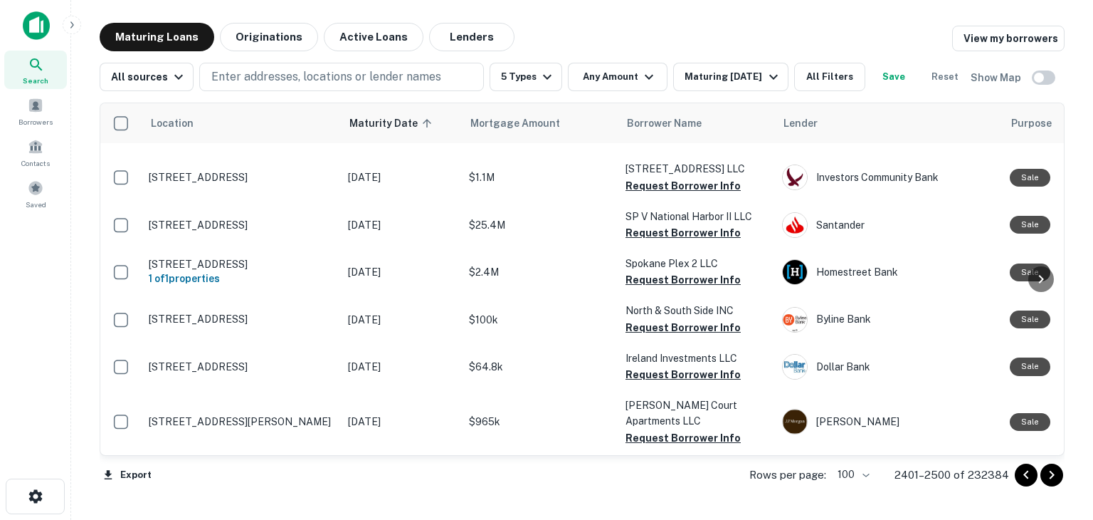
scroll to position [4762, 0]
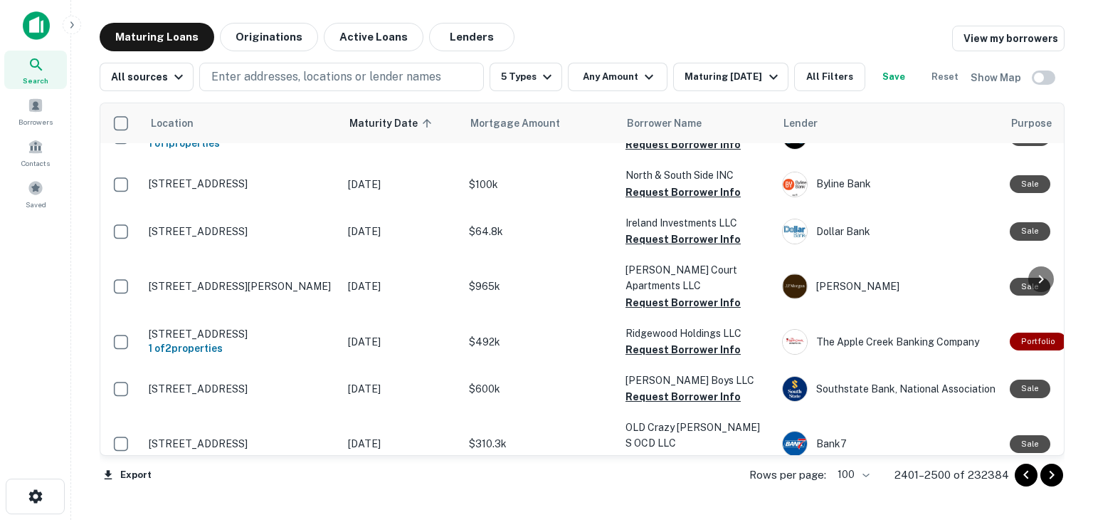
drag, startPoint x: 1053, startPoint y: 474, endPoint x: 997, endPoint y: 126, distance: 352.5
click at [1053, 475] on icon "Go to next page" at bounding box center [1052, 474] width 5 height 9
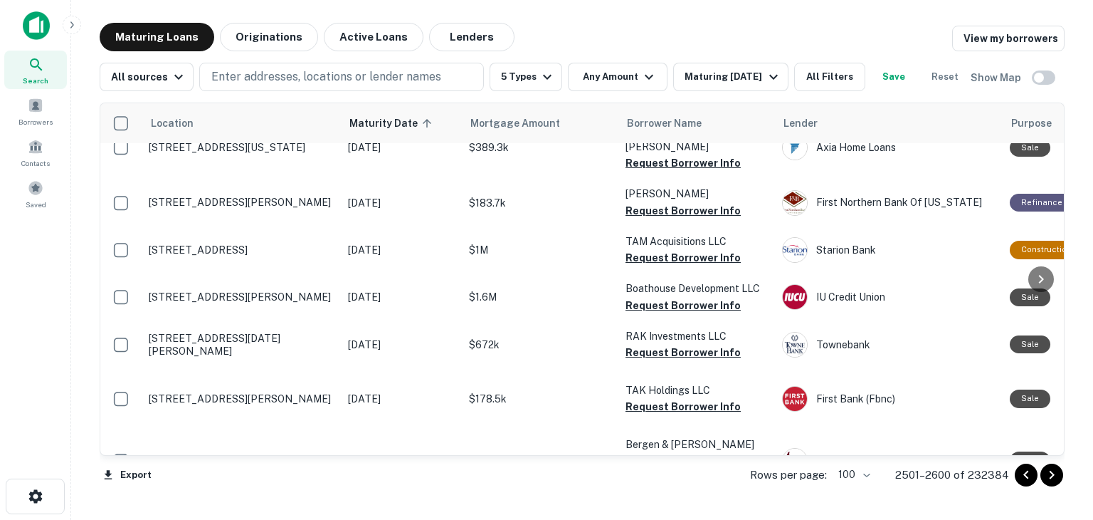
scroll to position [4857, 0]
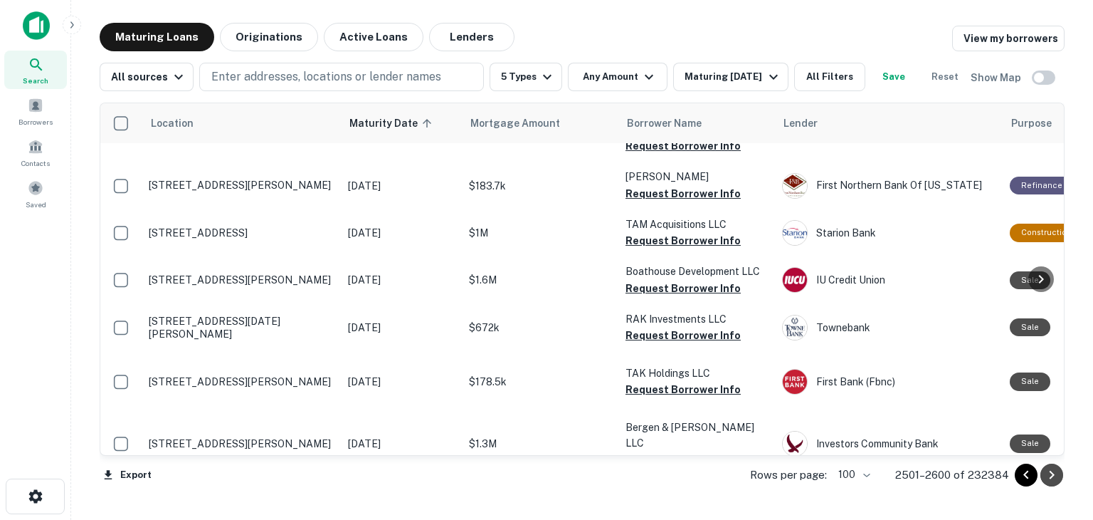
click at [1053, 475] on icon "Go to next page" at bounding box center [1052, 474] width 5 height 9
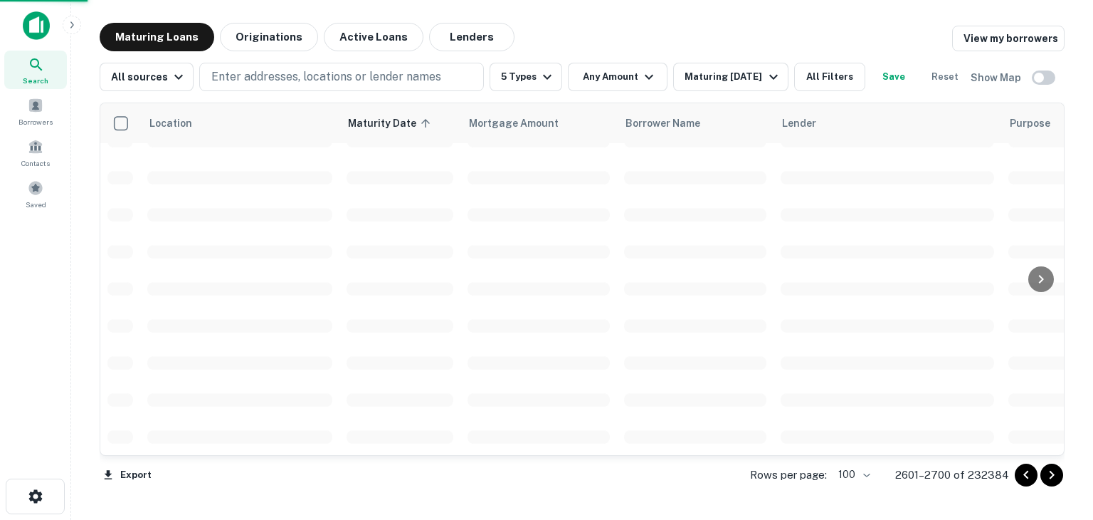
scroll to position [3399, 0]
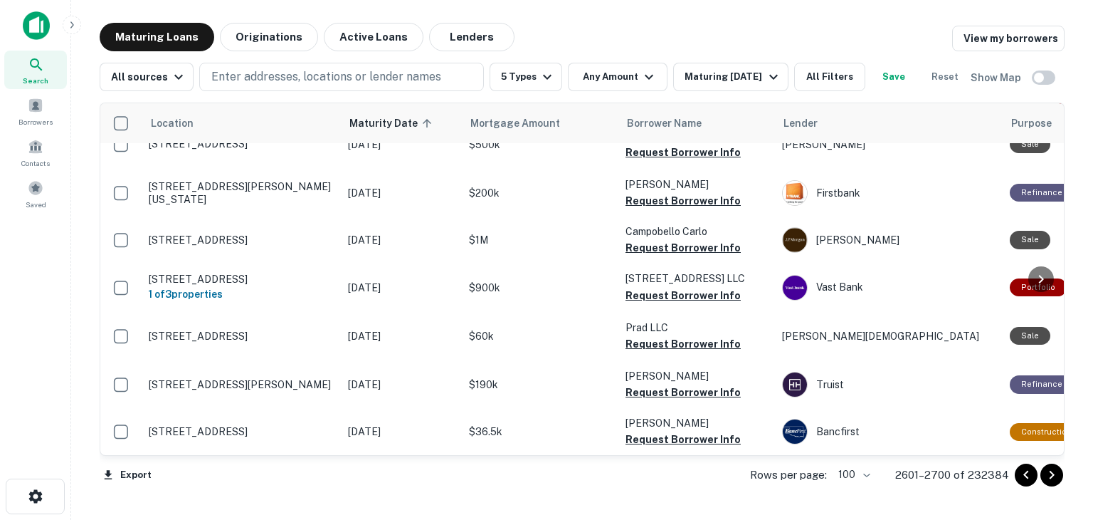
scroll to position [5011, 0]
click at [1053, 473] on icon "Go to next page" at bounding box center [1052, 474] width 5 height 9
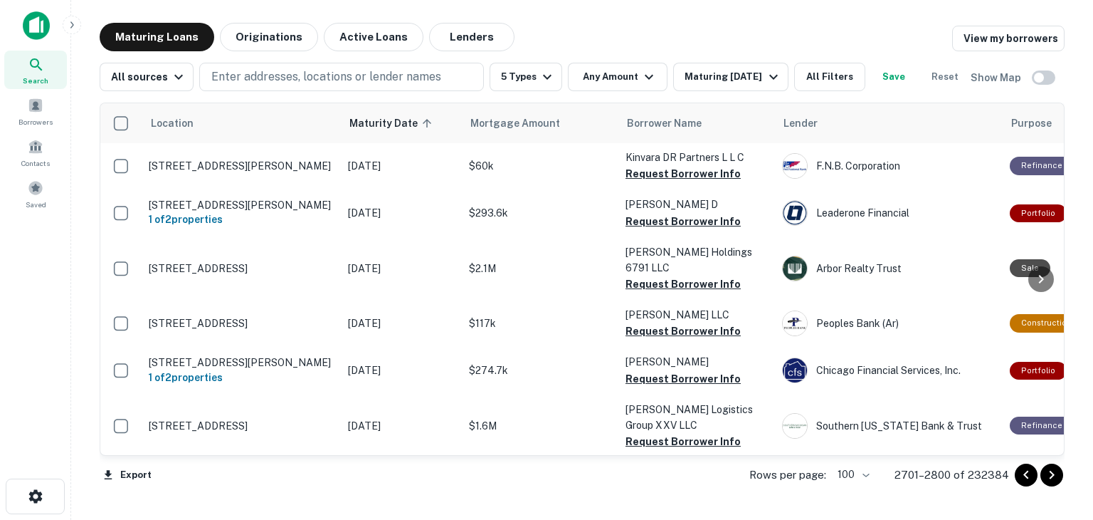
scroll to position [4692, 0]
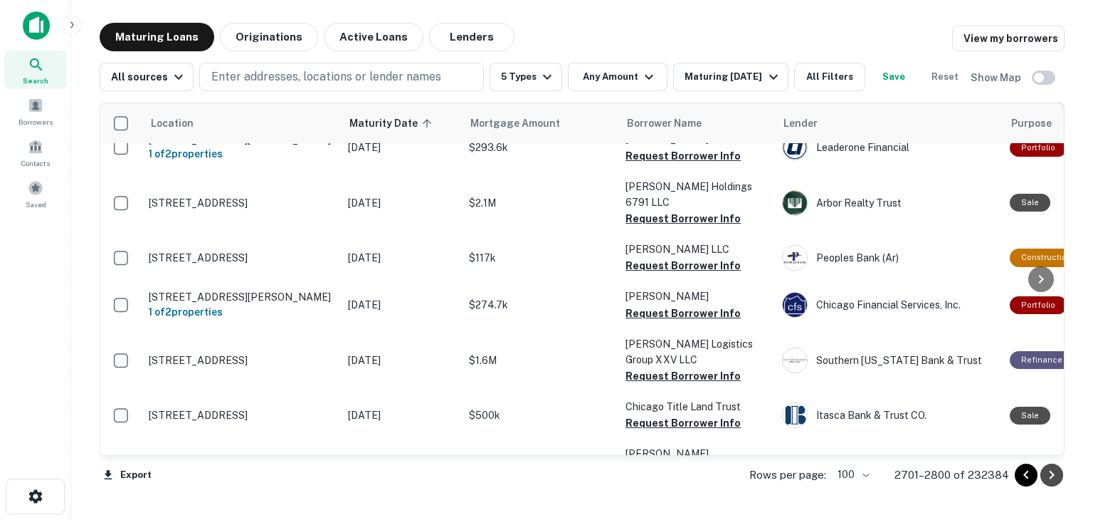
click at [1053, 480] on icon "Go to next page" at bounding box center [1051, 474] width 17 height 17
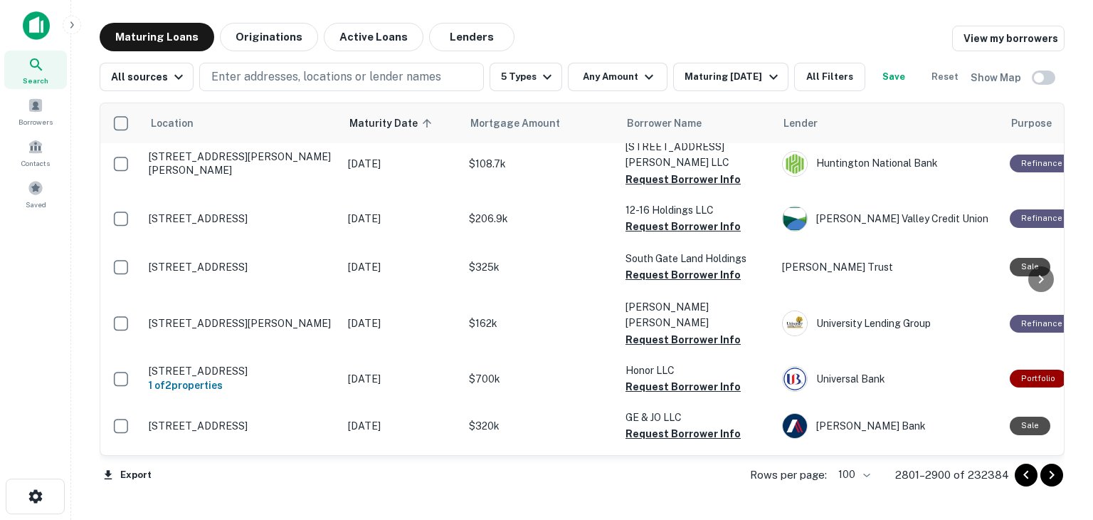
scroll to position [2705, 0]
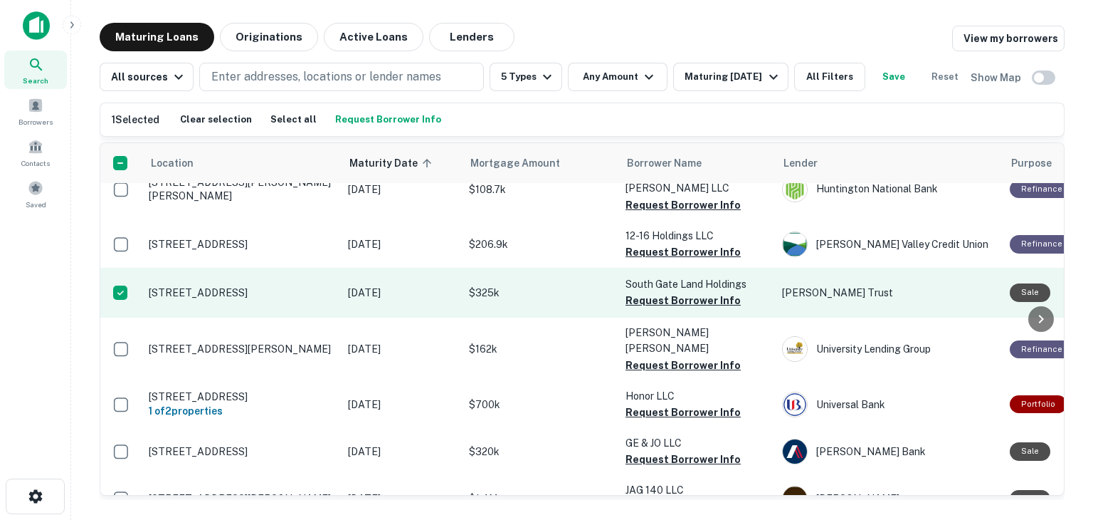
click at [248, 286] on p "10919 Garfield Pl South Gate, CA 90280" at bounding box center [241, 292] width 185 height 13
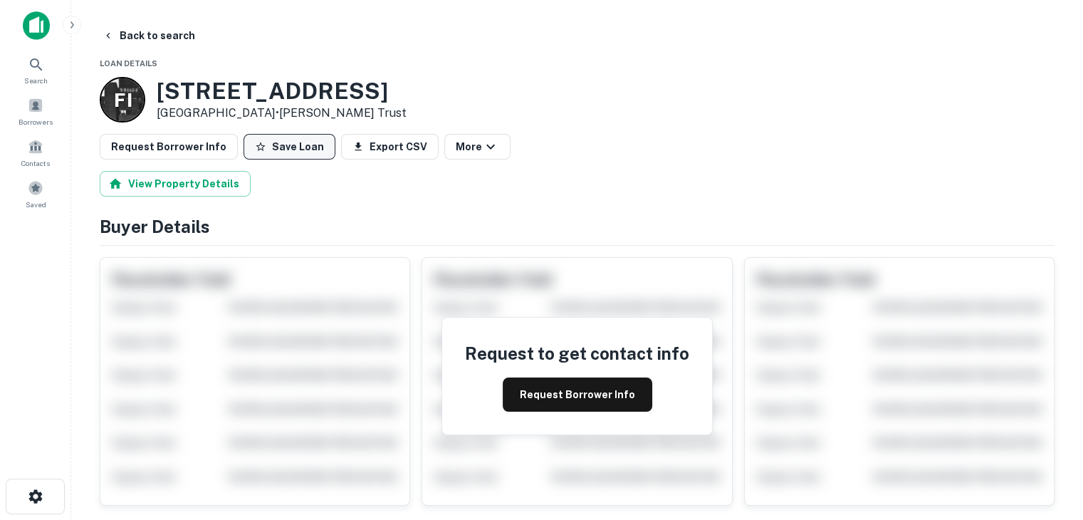
click at [276, 149] on button "Save Loan" at bounding box center [289, 147] width 92 height 26
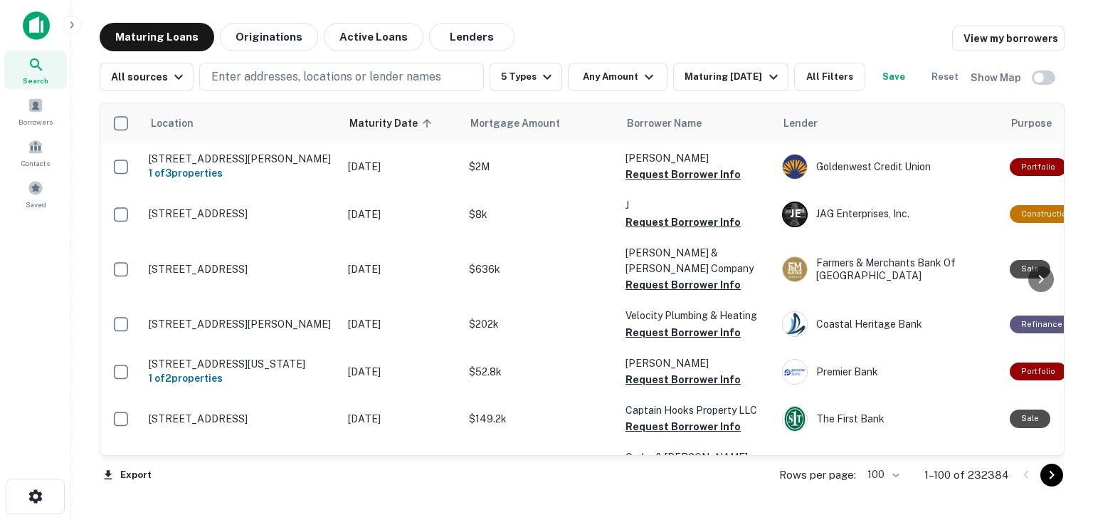
click at [1056, 479] on icon "Go to next page" at bounding box center [1051, 474] width 17 height 17
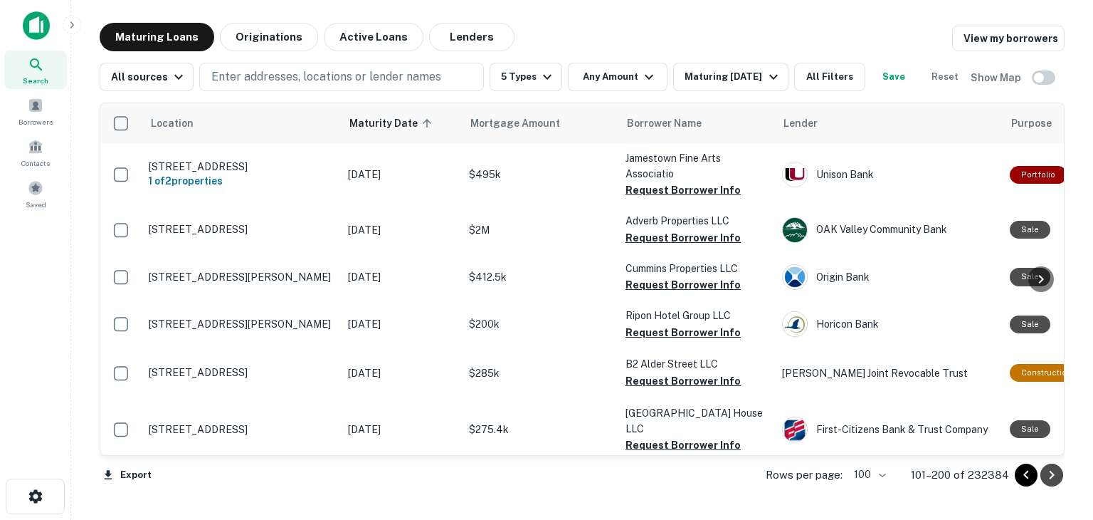
click at [1056, 479] on icon "Go to next page" at bounding box center [1051, 474] width 17 height 17
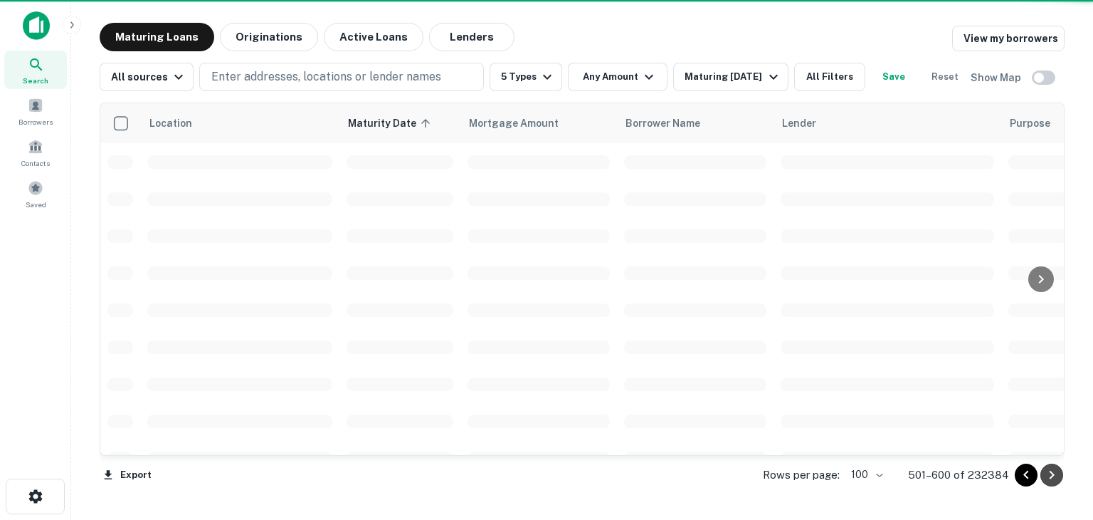
click at [1056, 479] on icon "Go to next page" at bounding box center [1051, 474] width 17 height 17
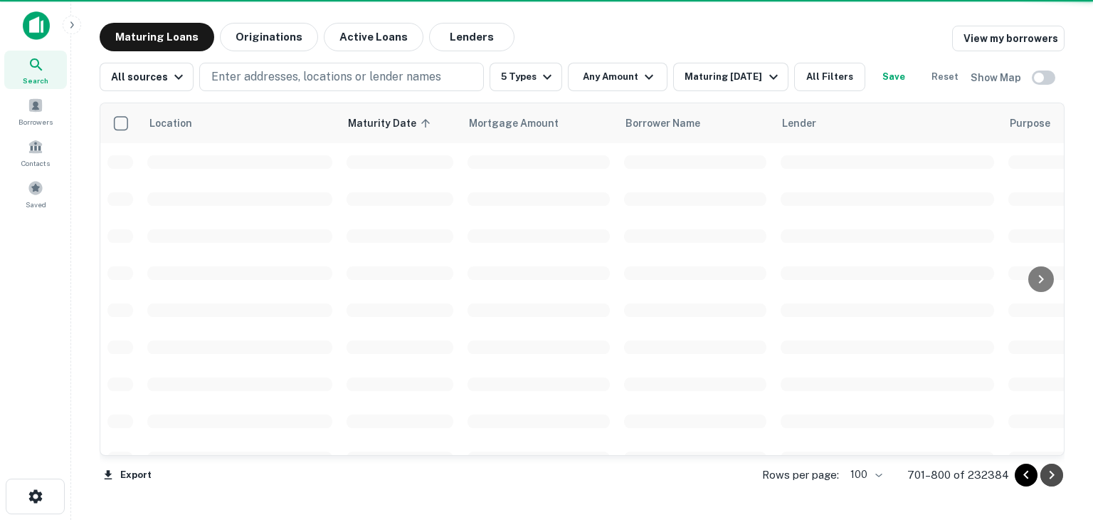
click at [1055, 479] on icon "Go to next page" at bounding box center [1051, 474] width 17 height 17
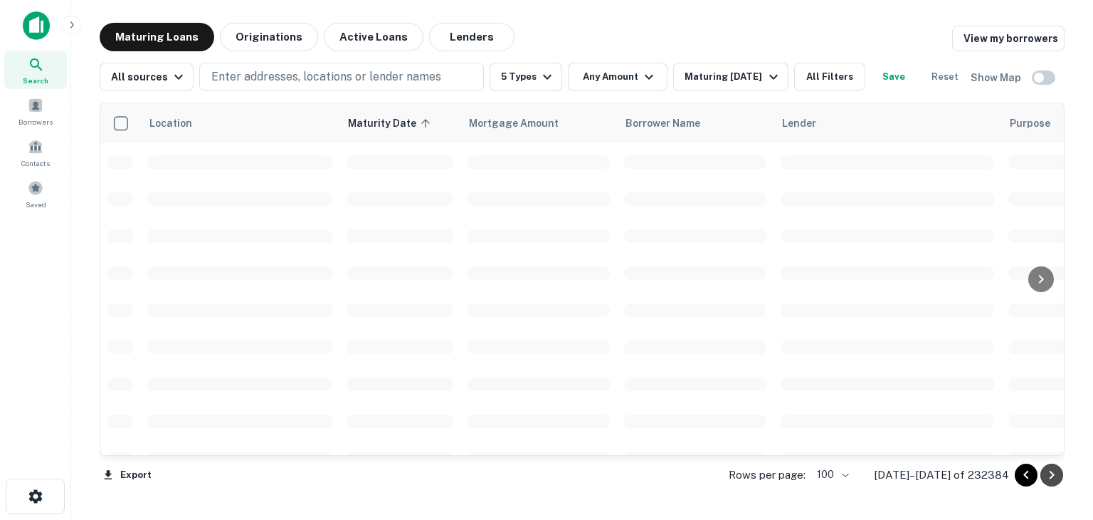
click at [1055, 479] on icon "Go to next page" at bounding box center [1051, 474] width 17 height 17
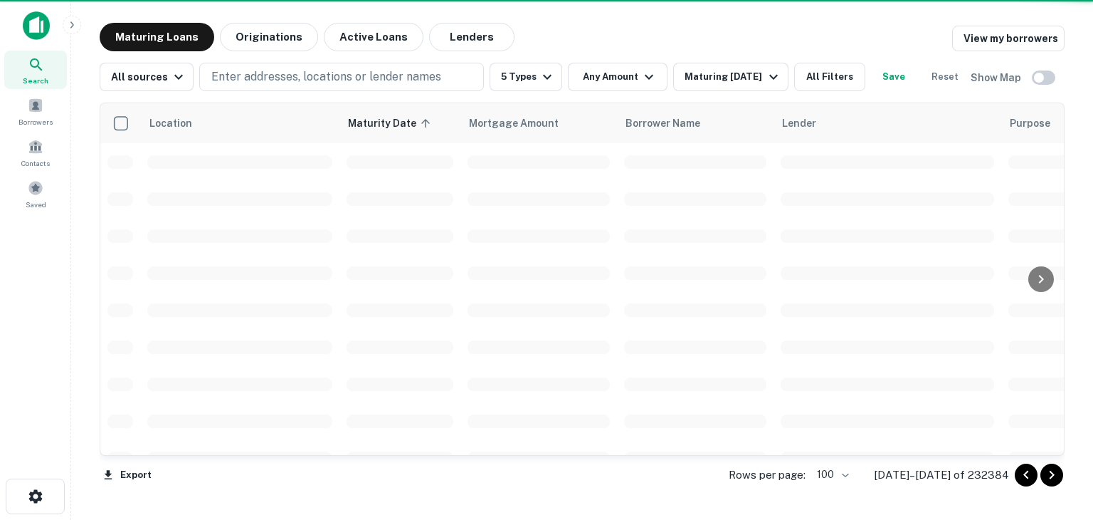
click at [1055, 479] on icon "Go to next page" at bounding box center [1051, 474] width 17 height 17
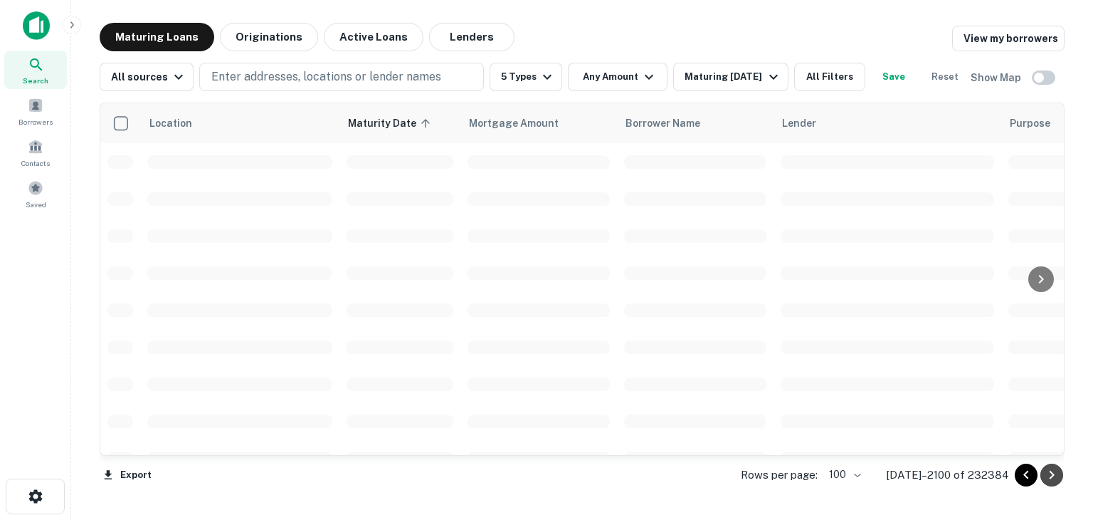
click at [1055, 479] on icon "Go to next page" at bounding box center [1051, 474] width 17 height 17
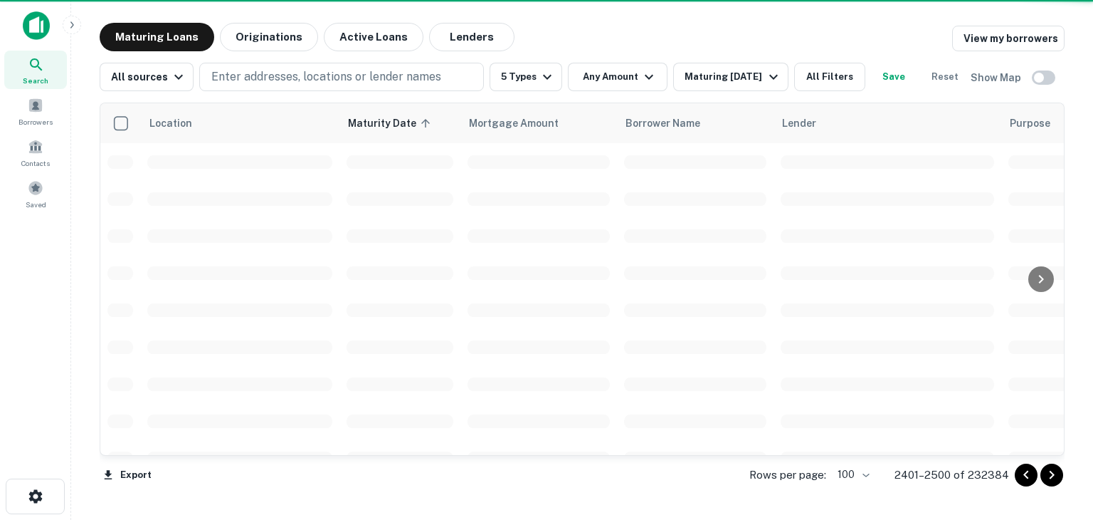
click at [1055, 479] on icon "Go to next page" at bounding box center [1051, 474] width 17 height 17
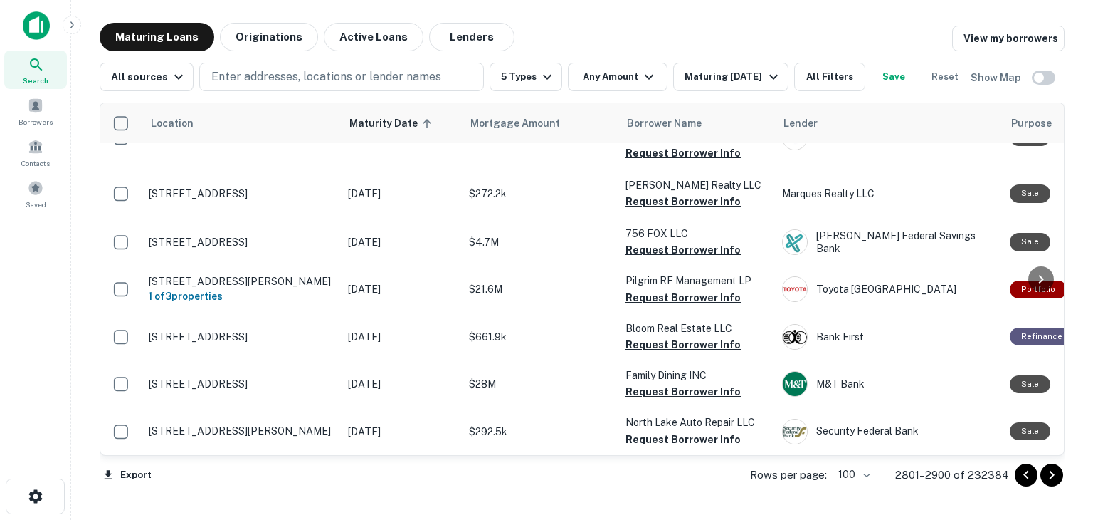
scroll to position [4968, 0]
click at [1048, 475] on icon "Go to next page" at bounding box center [1051, 474] width 17 height 17
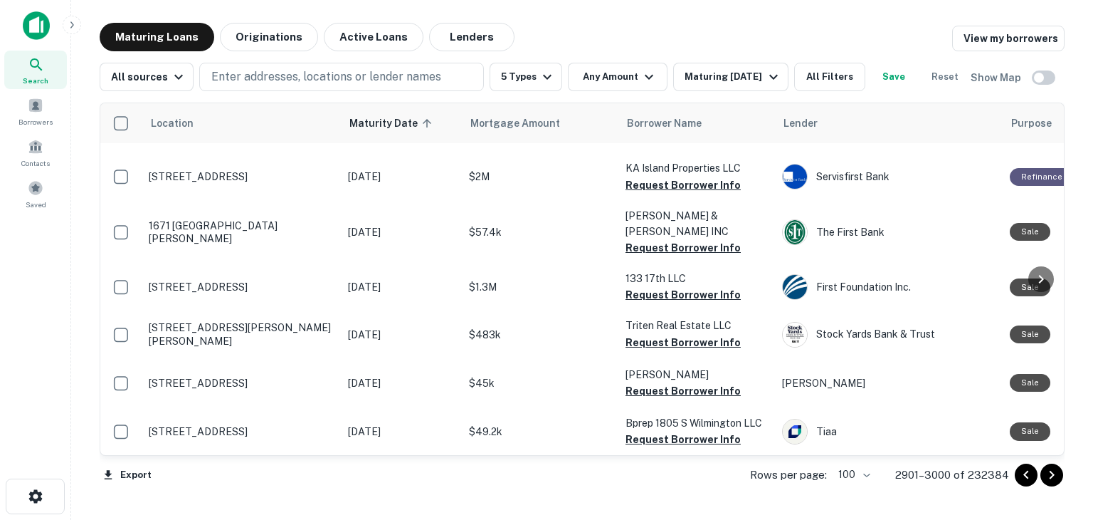
scroll to position [4933, 0]
click at [1052, 475] on icon "Go to next page" at bounding box center [1052, 474] width 5 height 9
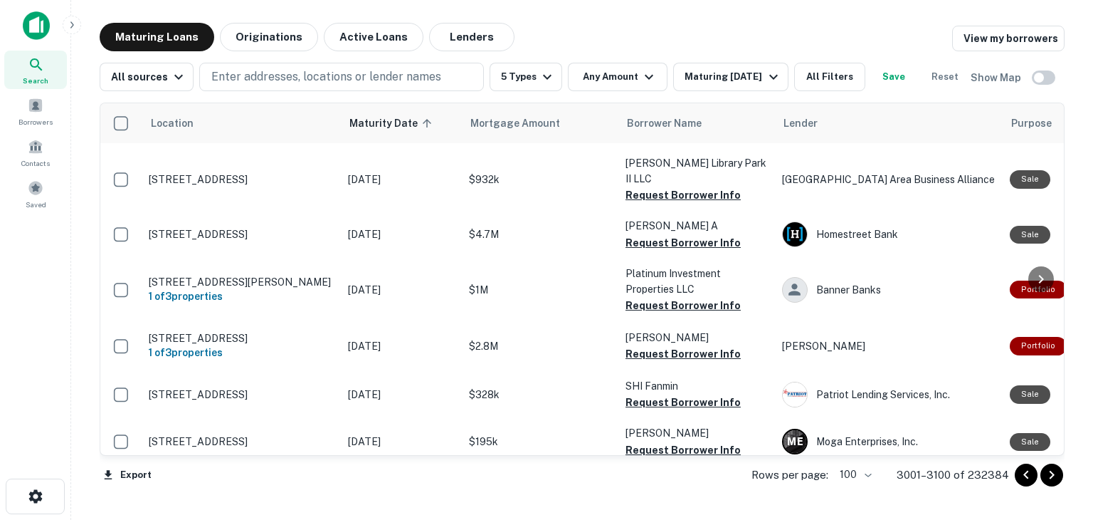
scroll to position [3844, 0]
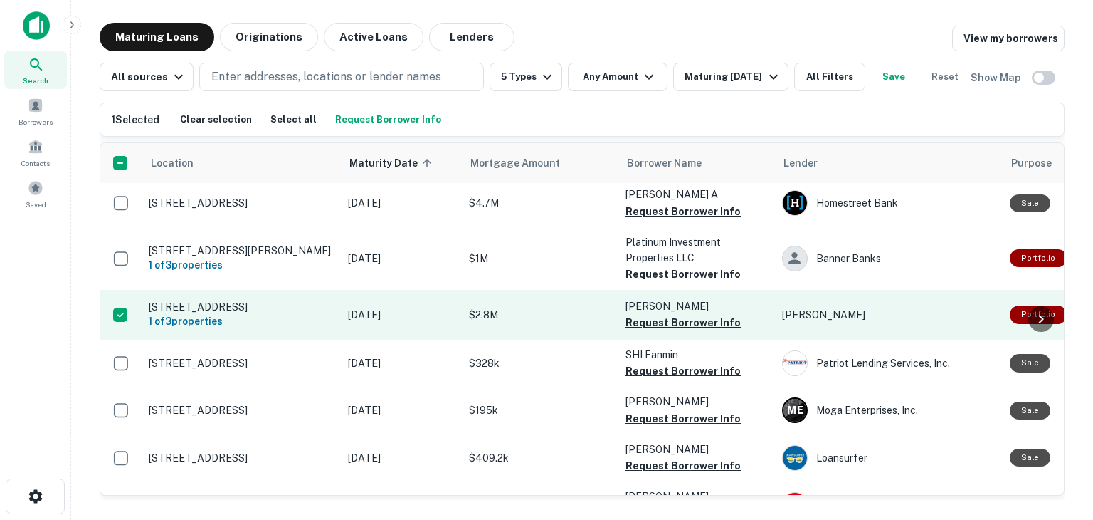
click at [202, 313] on p "8180 Elder Creek Rd Sacramento, CA 95824" at bounding box center [241, 306] width 185 height 13
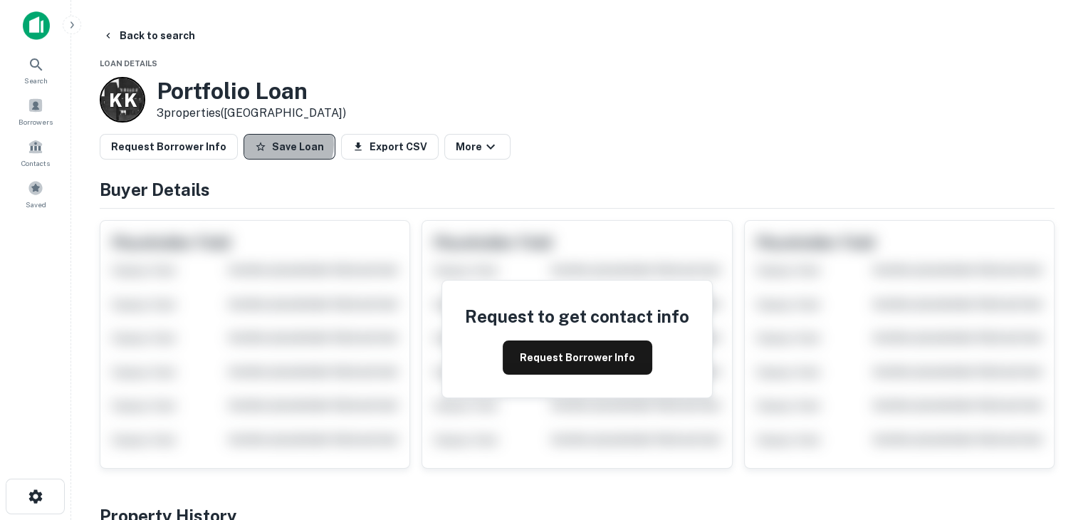
click at [278, 144] on button "Save Loan" at bounding box center [289, 147] width 92 height 26
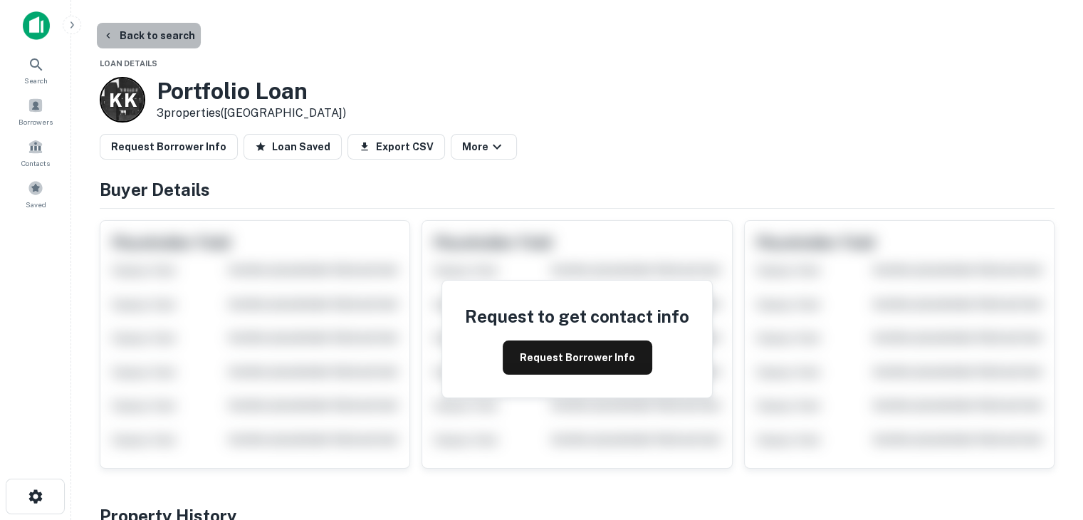
click at [152, 36] on button "Back to search" at bounding box center [149, 36] width 104 height 26
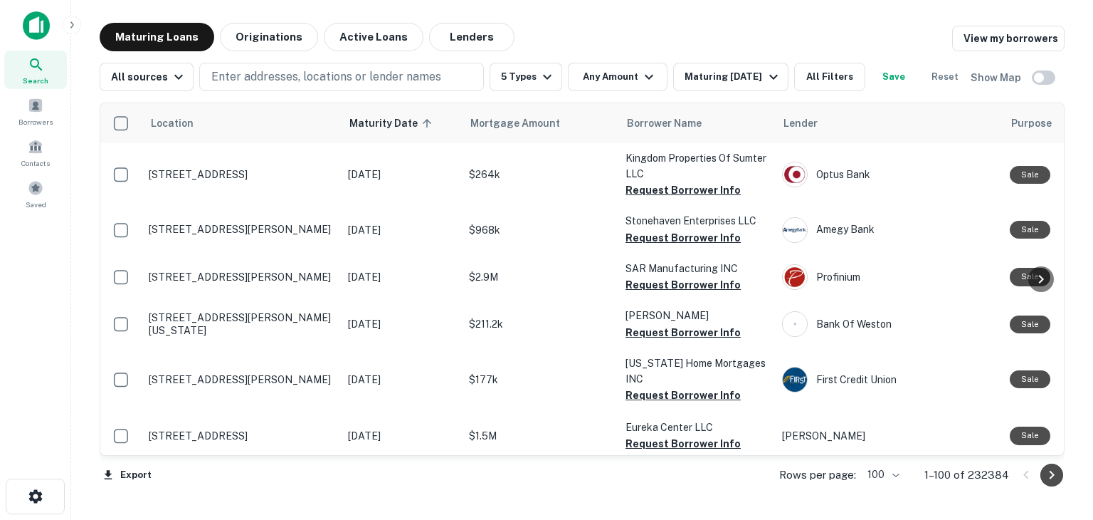
click at [1051, 476] on icon "Go to next page" at bounding box center [1051, 474] width 17 height 17
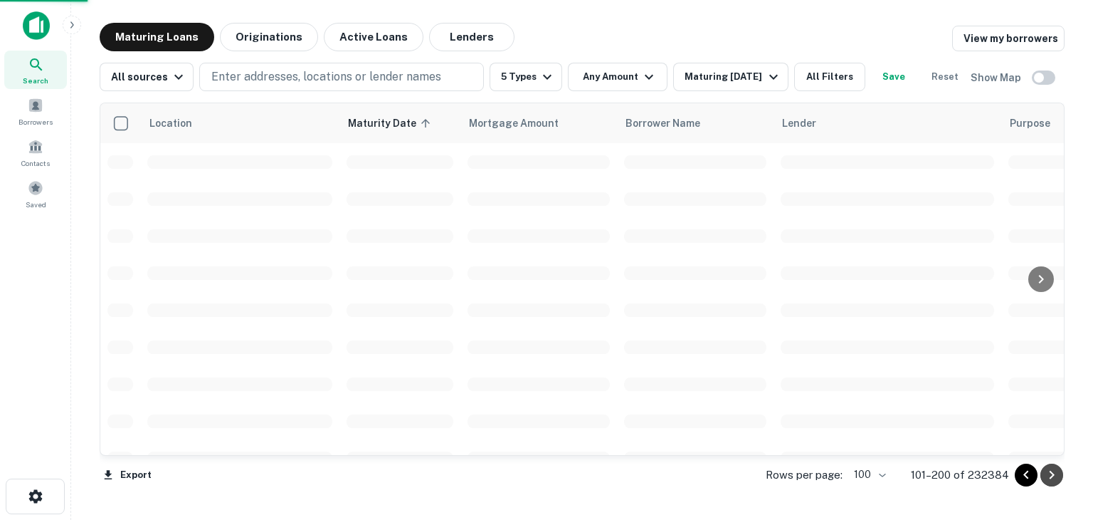
click at [1051, 475] on icon "Go to next page" at bounding box center [1051, 474] width 17 height 17
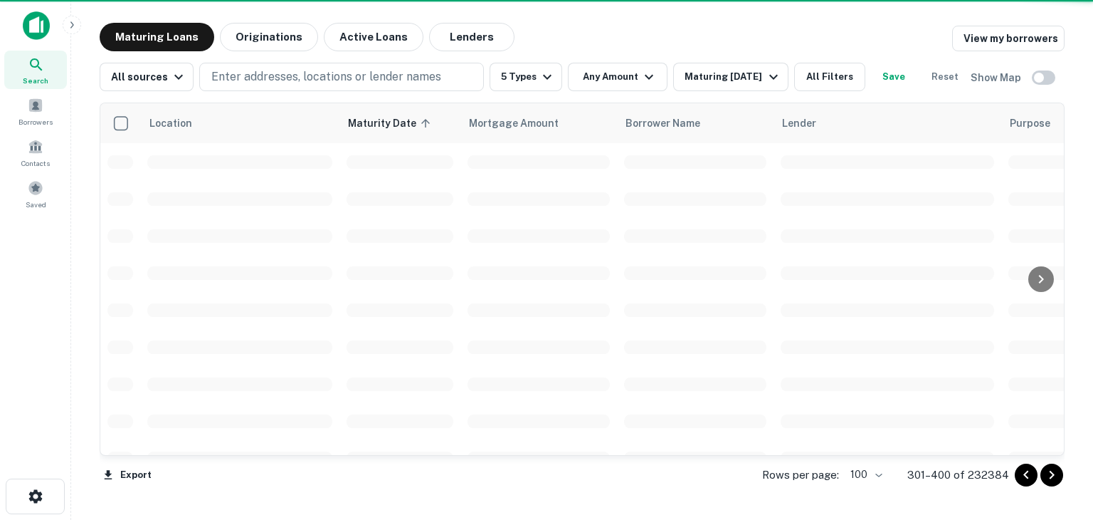
click at [1051, 475] on icon "Go to next page" at bounding box center [1051, 474] width 17 height 17
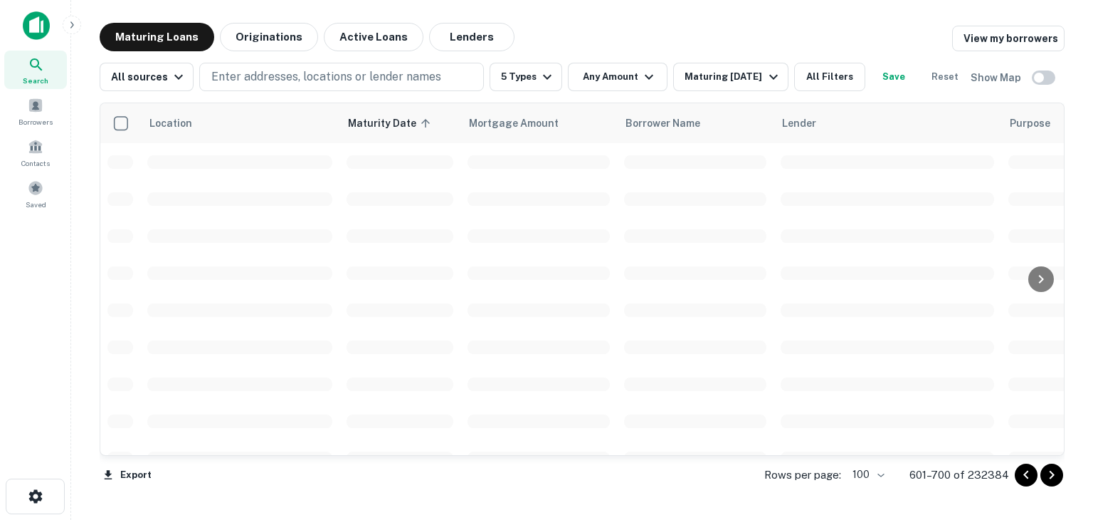
click at [1051, 475] on icon "Go to next page" at bounding box center [1051, 474] width 17 height 17
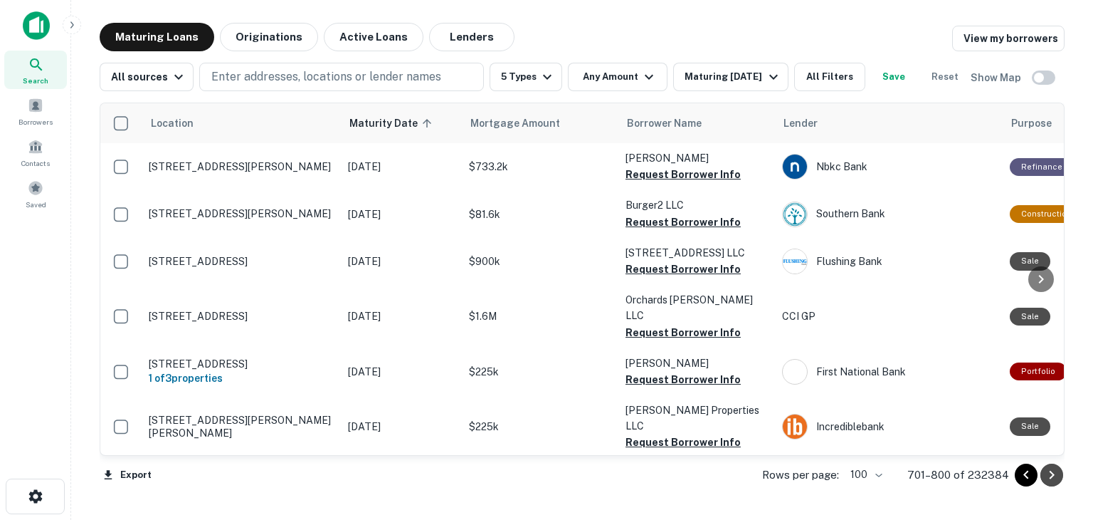
click at [1051, 475] on icon "Go to next page" at bounding box center [1051, 474] width 17 height 17
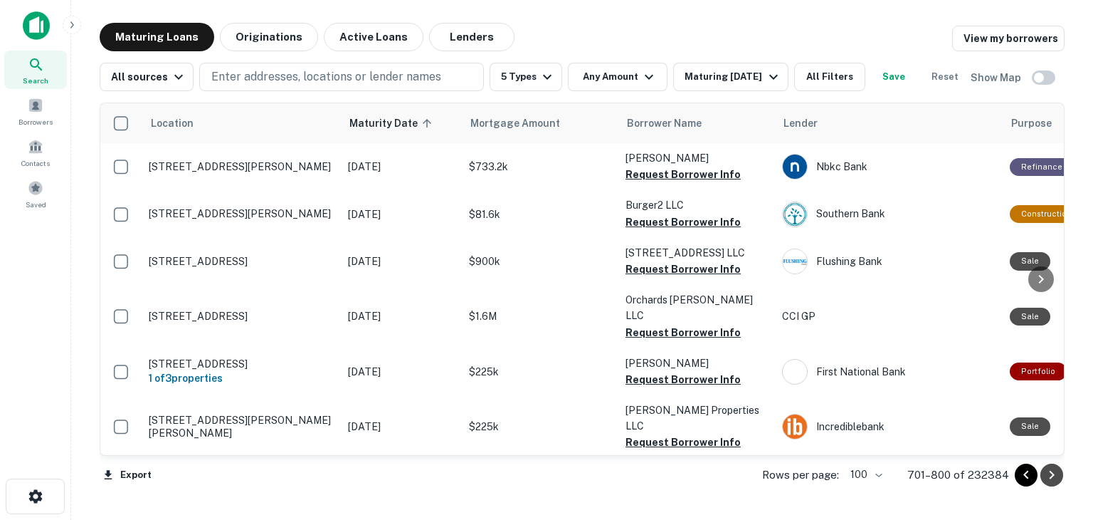
click at [1051, 475] on icon "Go to next page" at bounding box center [1051, 474] width 17 height 17
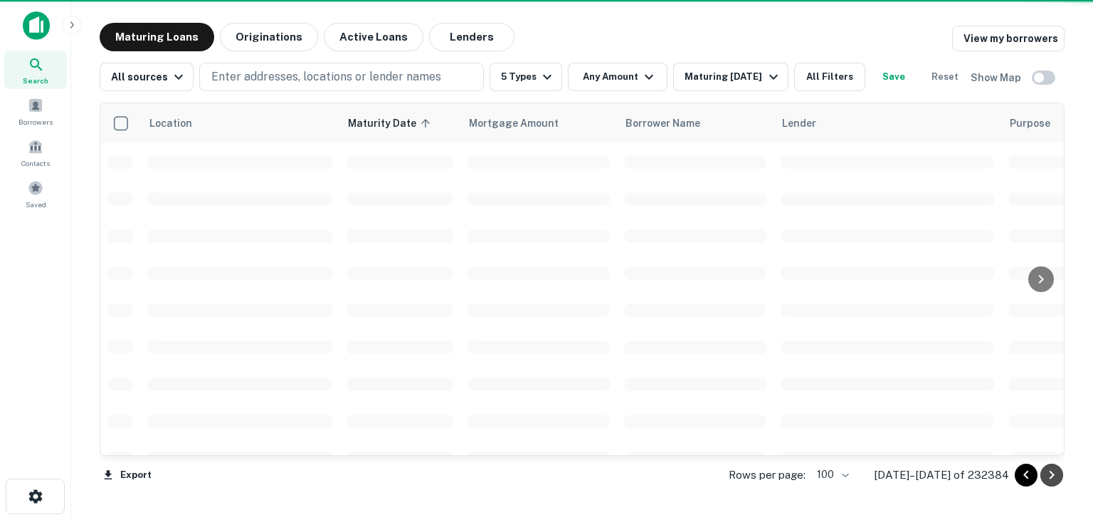
click at [1051, 475] on icon "Go to next page" at bounding box center [1051, 474] width 17 height 17
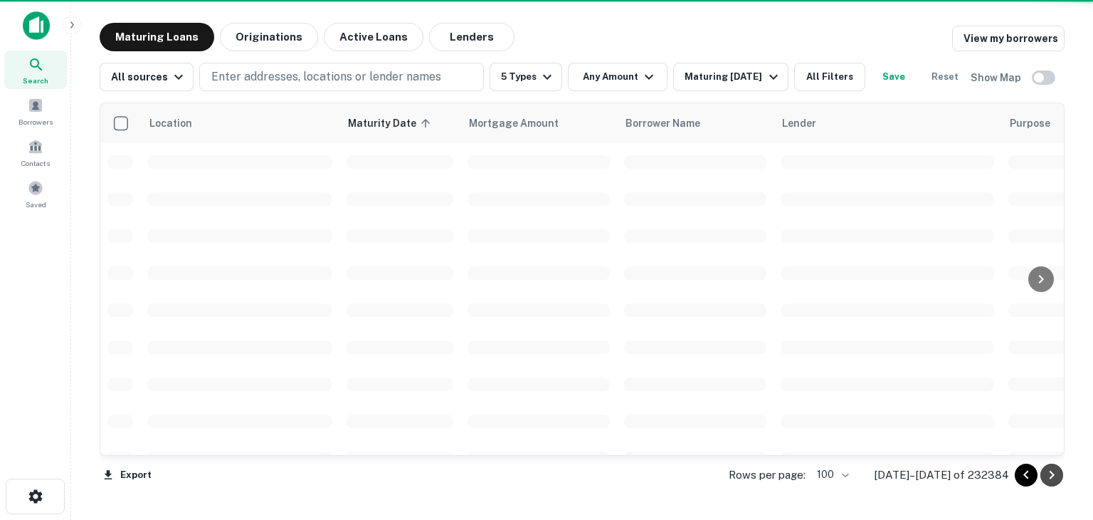
click at [1051, 475] on icon "Go to next page" at bounding box center [1051, 474] width 17 height 17
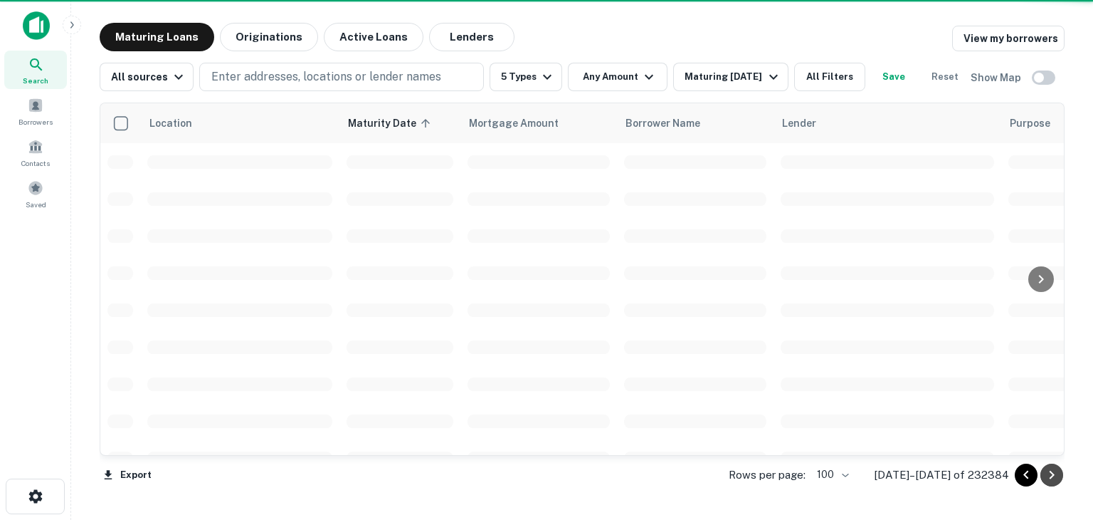
click at [1051, 475] on icon "Go to next page" at bounding box center [1051, 474] width 17 height 17
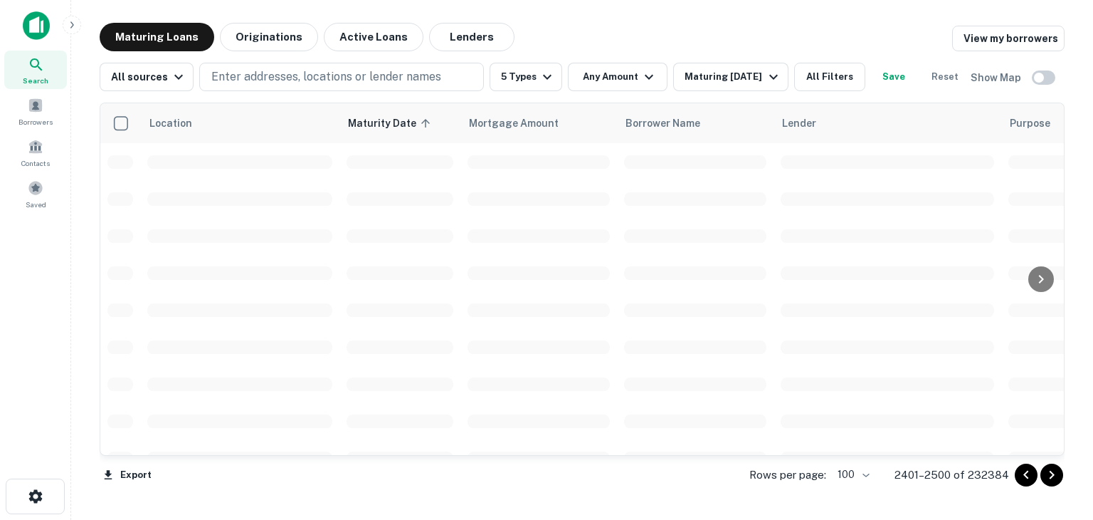
click at [1053, 477] on icon "Go to next page" at bounding box center [1051, 474] width 17 height 17
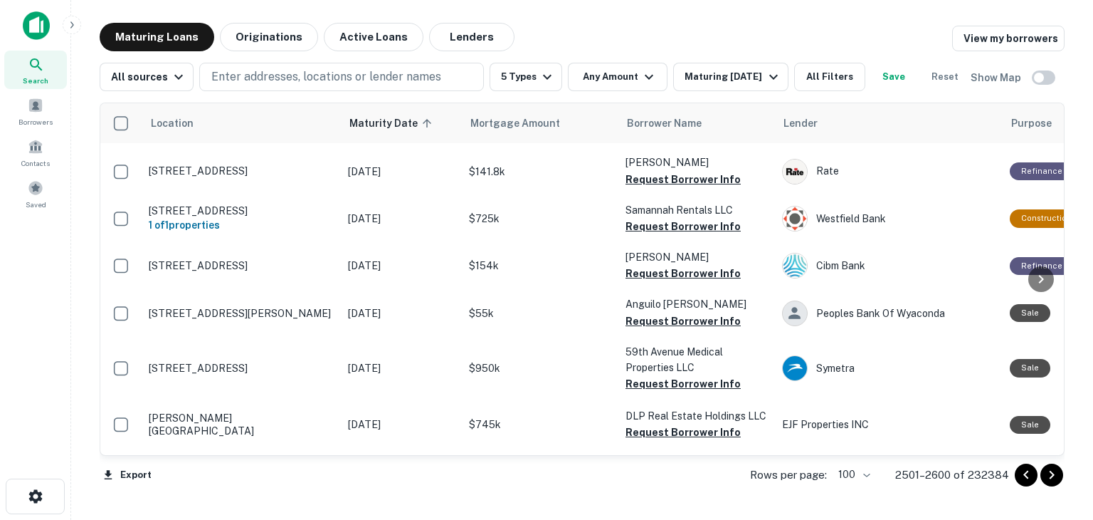
scroll to position [4708, 0]
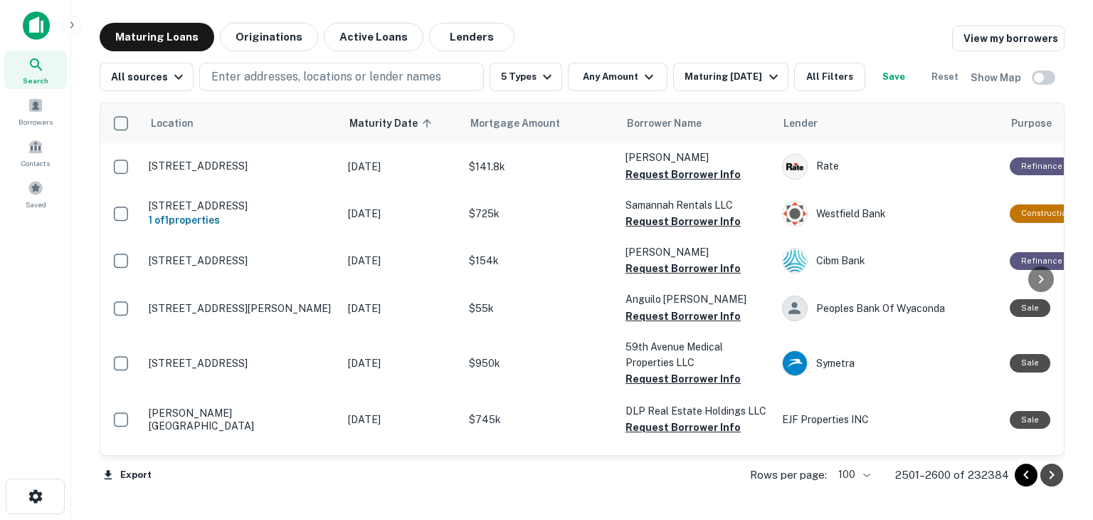
click at [1049, 476] on icon "Go to next page" at bounding box center [1051, 474] width 17 height 17
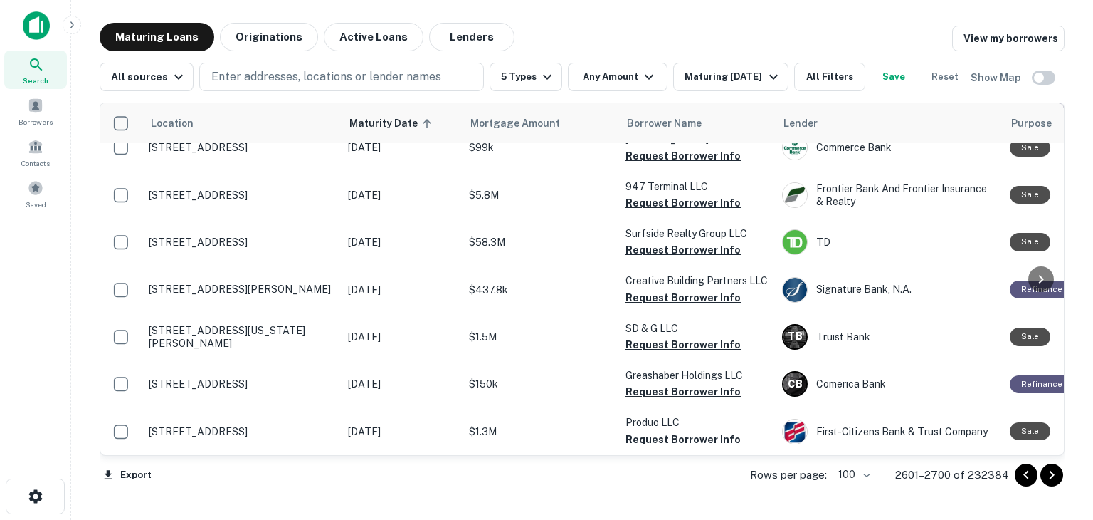
scroll to position [5010, 0]
click at [1051, 478] on icon "Go to next page" at bounding box center [1051, 474] width 17 height 17
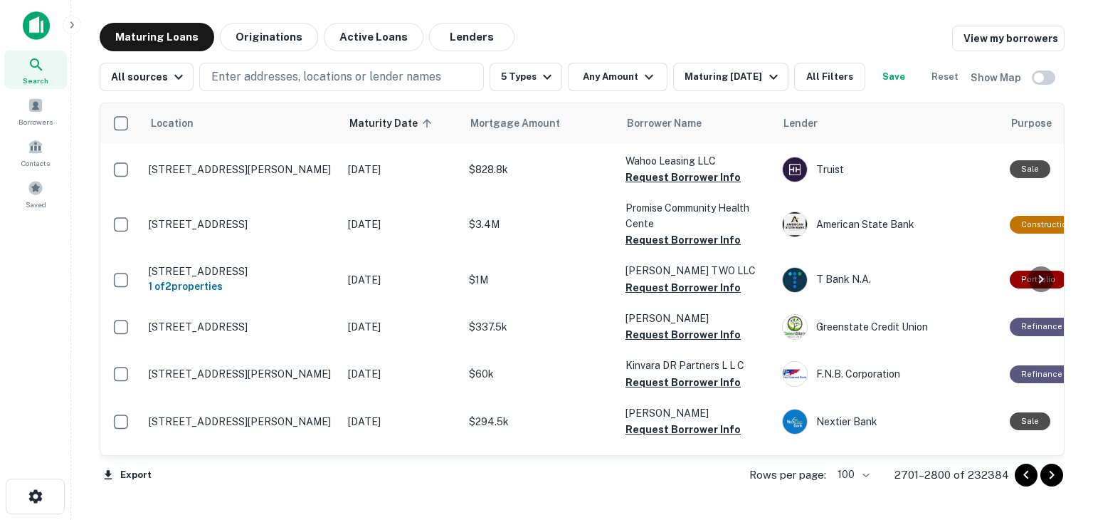
scroll to position [4723, 0]
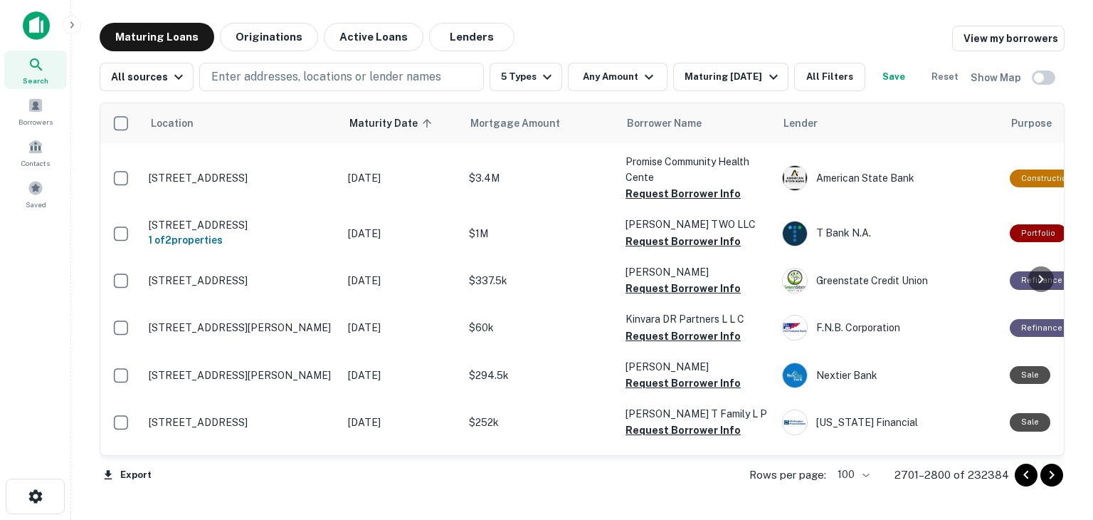
click at [1053, 475] on icon "Go to next page" at bounding box center [1051, 474] width 17 height 17
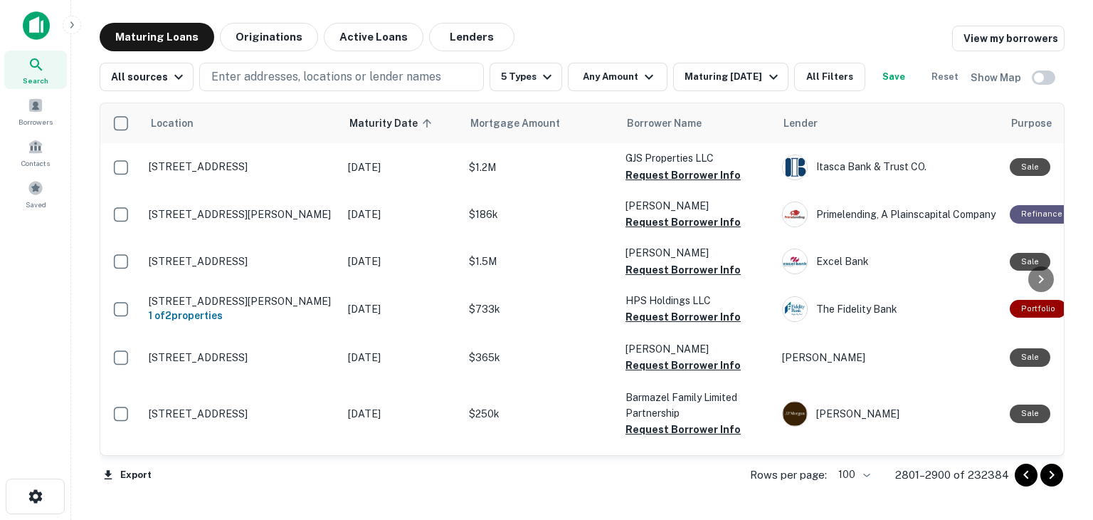
scroll to position [3844, 0]
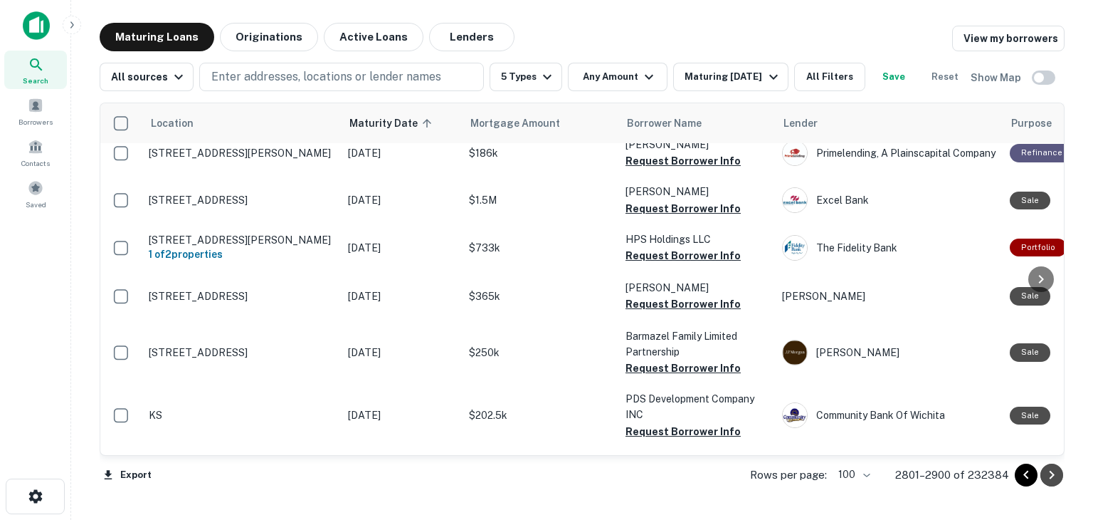
click at [1055, 475] on icon "Go to next page" at bounding box center [1051, 474] width 17 height 17
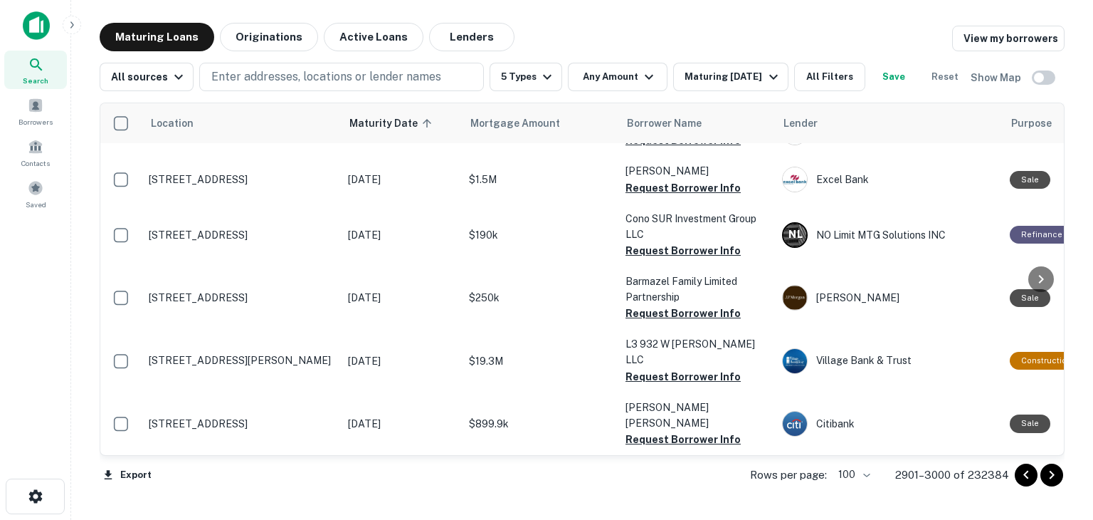
scroll to position [4953, 0]
click at [1048, 475] on icon "Go to next page" at bounding box center [1051, 474] width 17 height 17
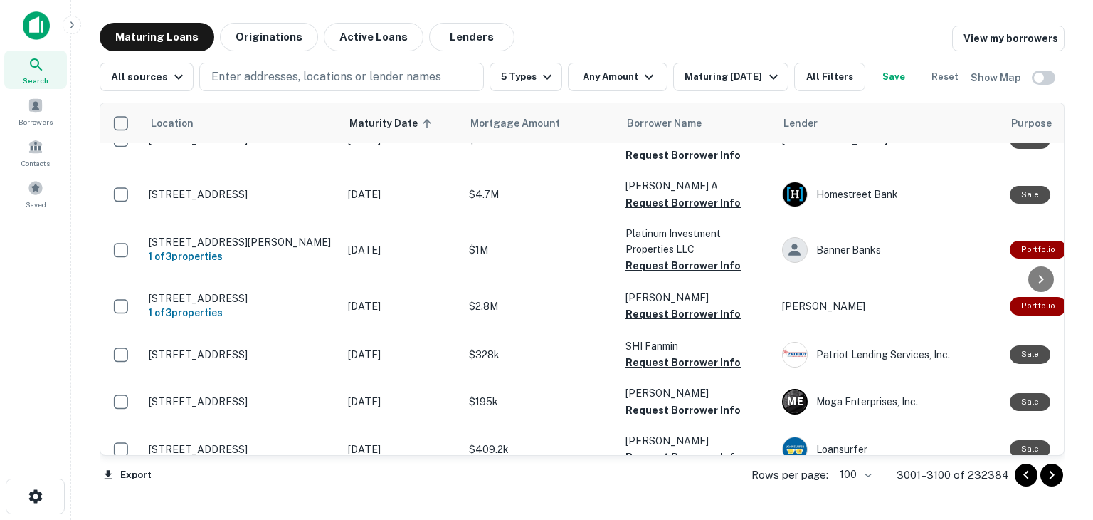
scroll to position [3844, 0]
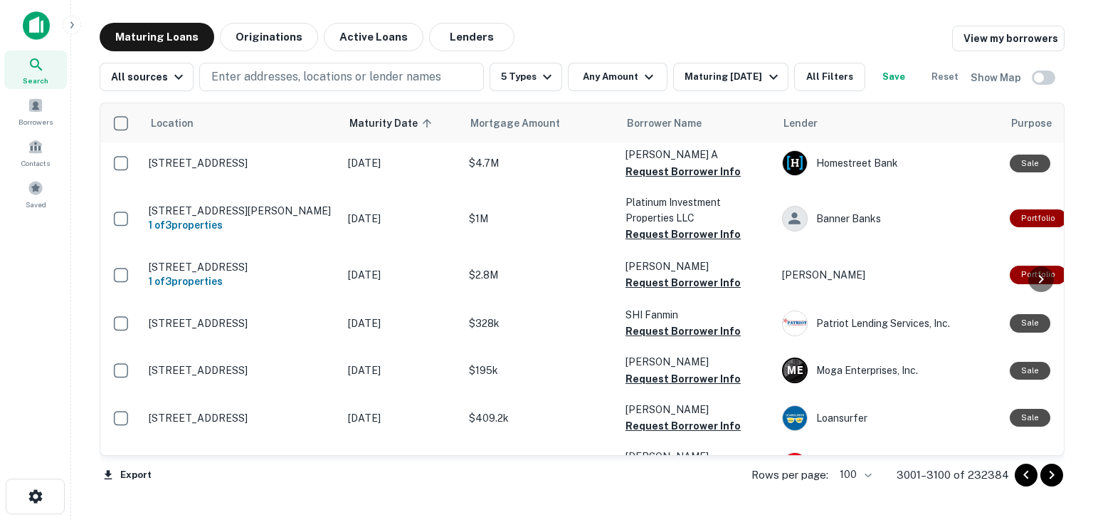
click at [1050, 478] on icon "Go to next page" at bounding box center [1051, 474] width 17 height 17
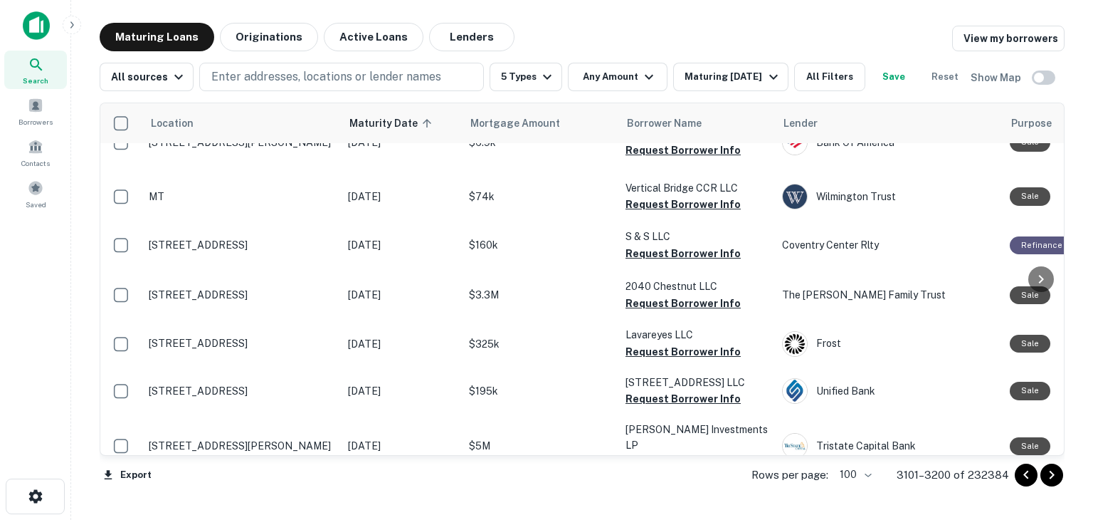
scroll to position [4698, 0]
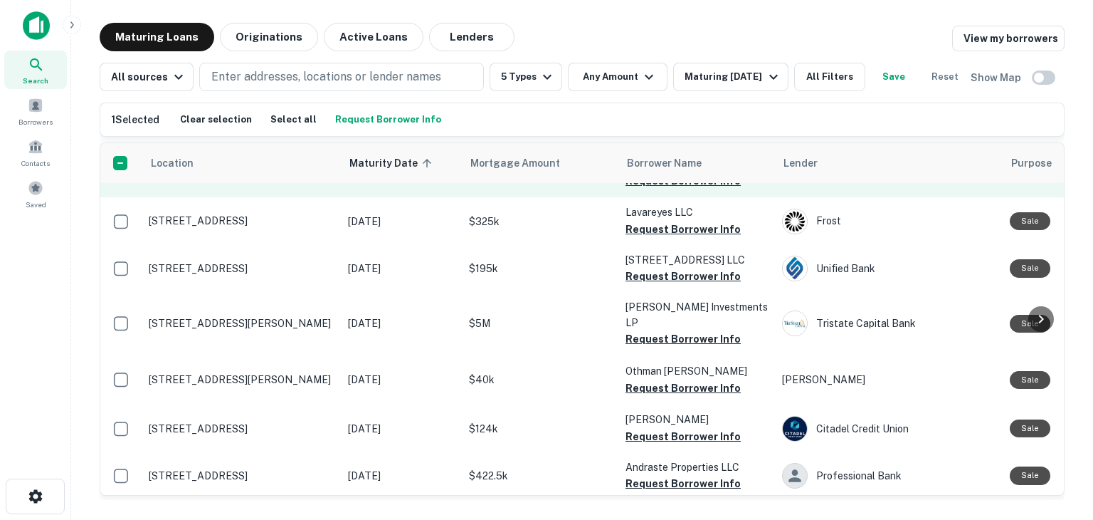
click at [222, 179] on p "2040 Chestnut St San Francisco, CA 94123" at bounding box center [241, 172] width 185 height 13
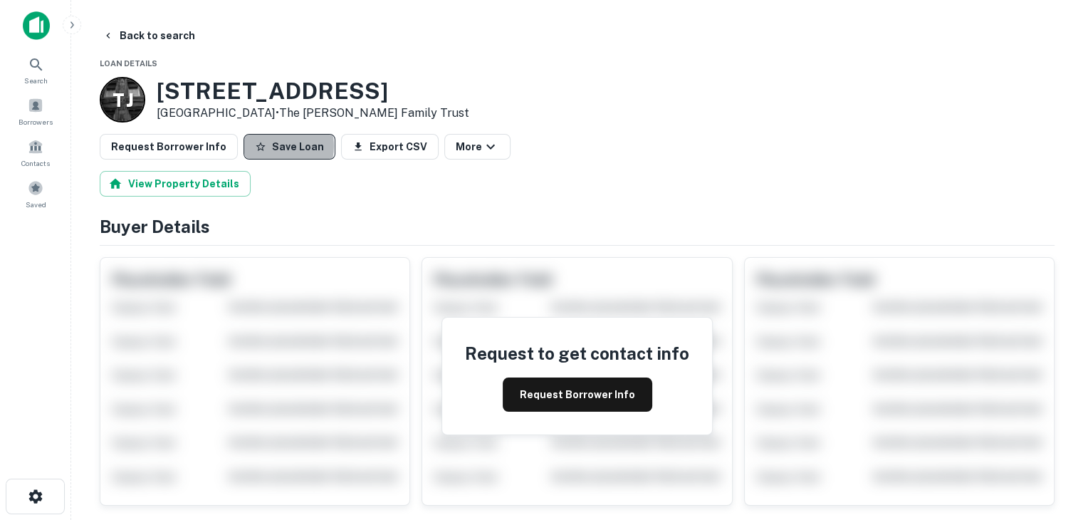
click at [273, 146] on button "Save Loan" at bounding box center [289, 147] width 92 height 26
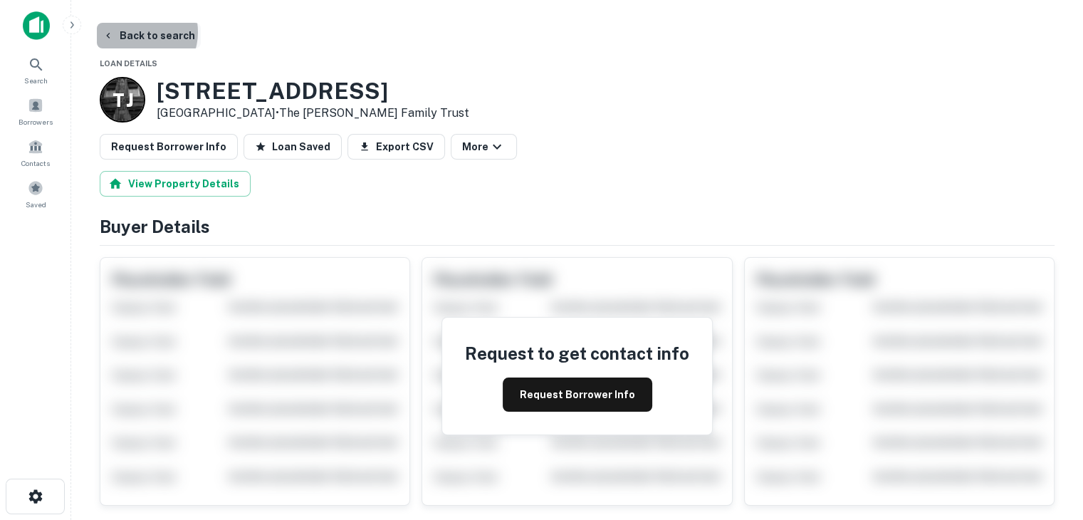
click at [135, 32] on button "Back to search" at bounding box center [149, 36] width 104 height 26
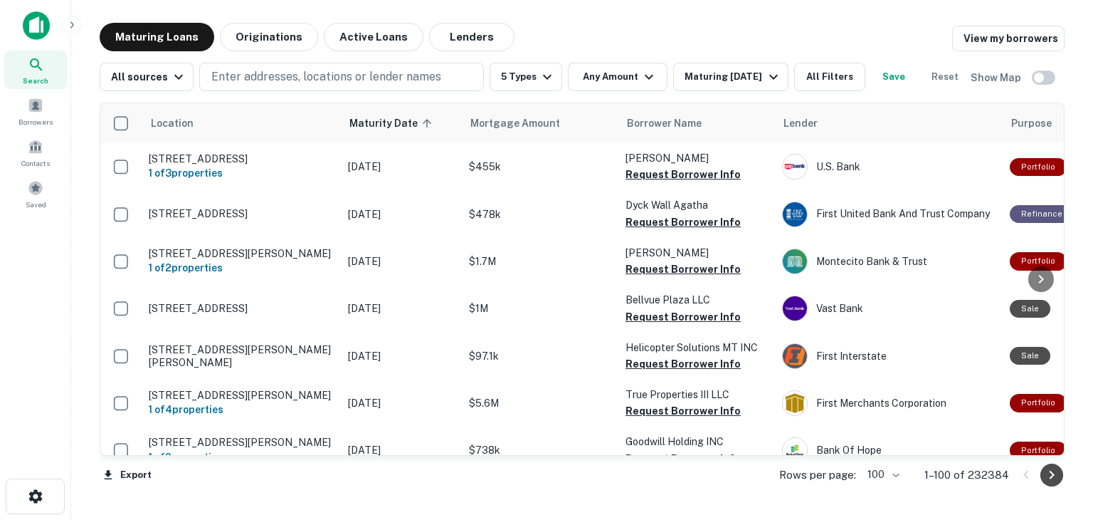
click at [1057, 476] on icon "Go to next page" at bounding box center [1051, 474] width 17 height 17
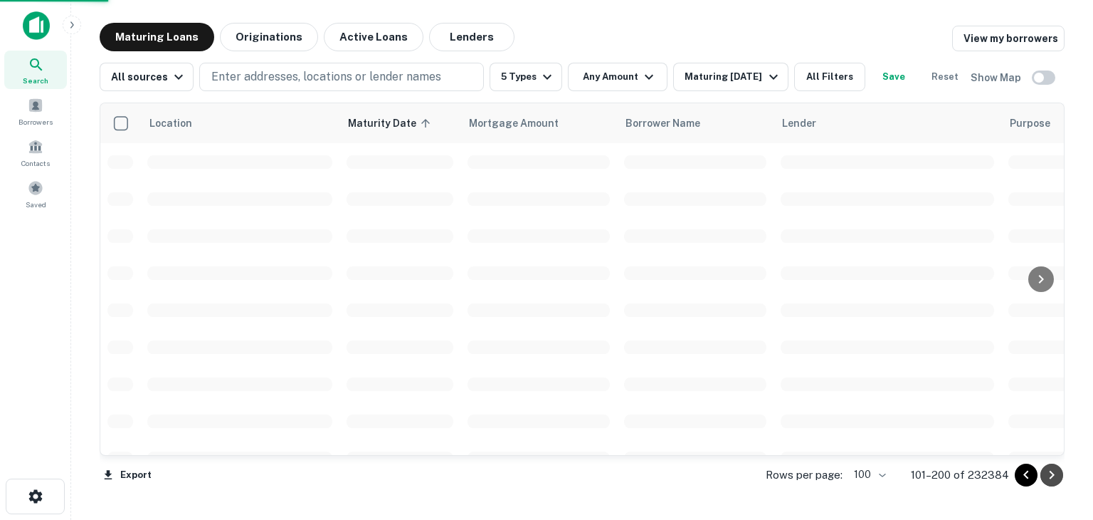
click at [1057, 476] on icon "Go to next page" at bounding box center [1051, 474] width 17 height 17
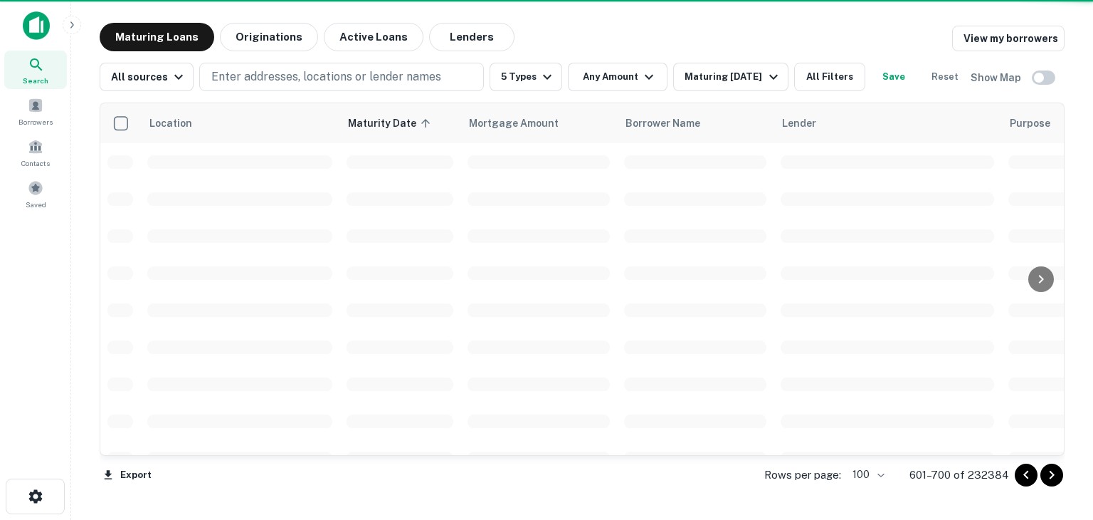
click at [1057, 476] on icon "Go to next page" at bounding box center [1051, 474] width 17 height 17
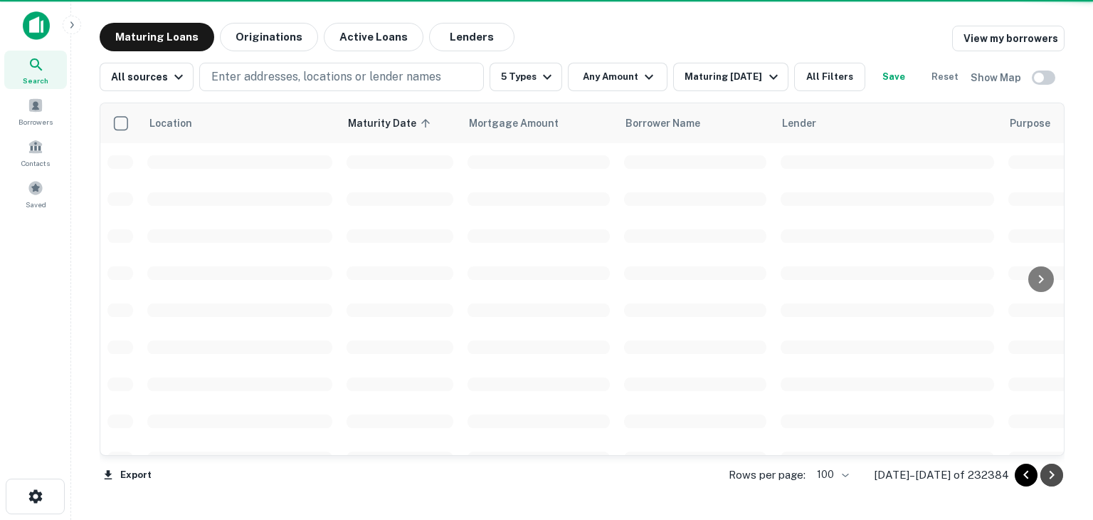
click at [1057, 476] on icon "Go to next page" at bounding box center [1051, 474] width 17 height 17
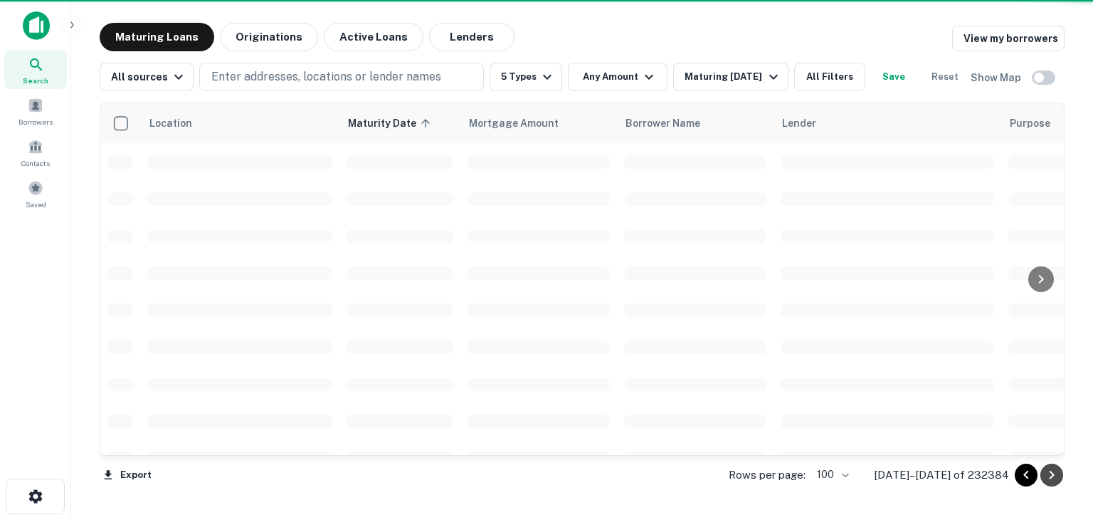
click at [1057, 476] on icon "Go to next page" at bounding box center [1051, 474] width 17 height 17
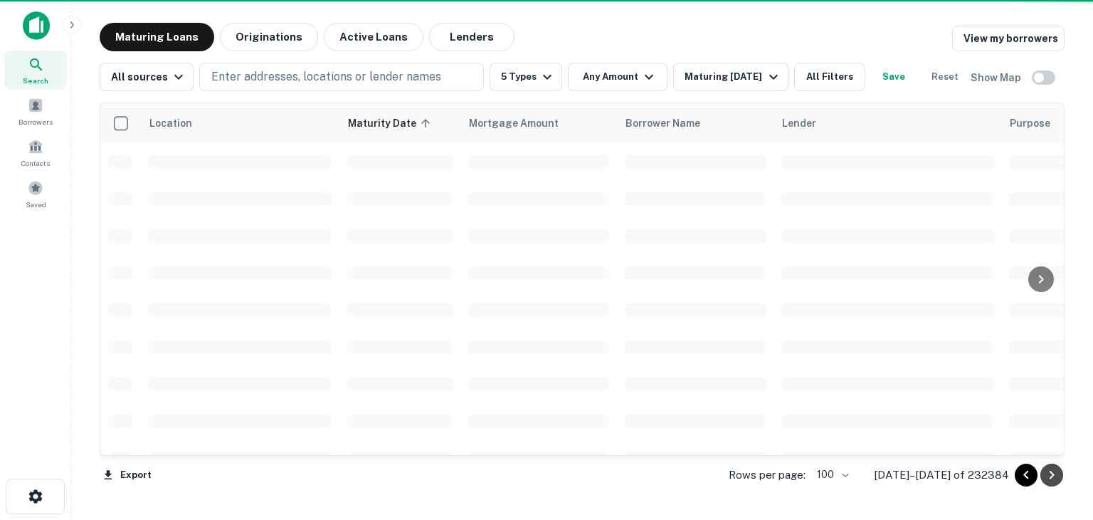
click at [1057, 476] on icon "Go to next page" at bounding box center [1051, 474] width 17 height 17
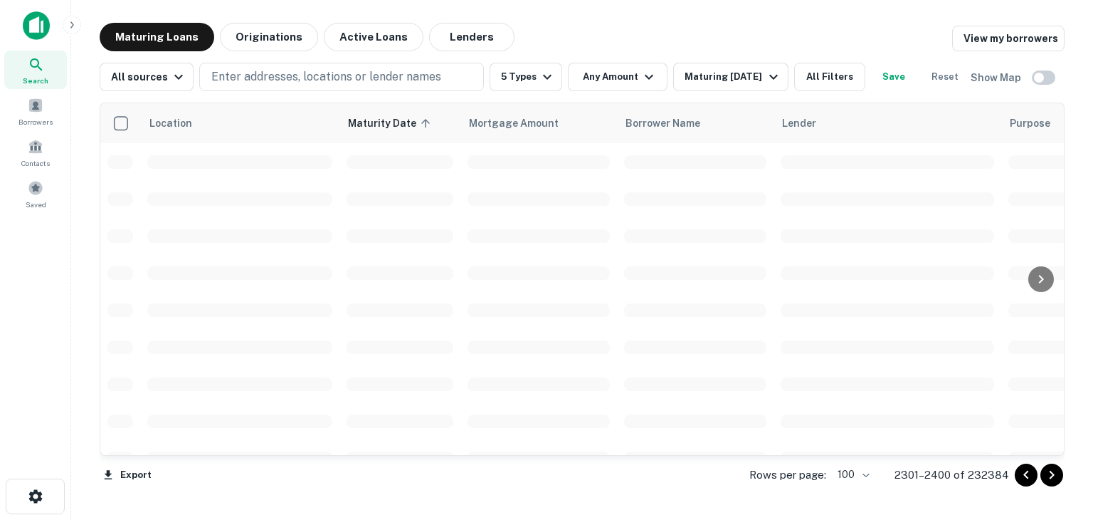
click at [1057, 476] on icon "Go to next page" at bounding box center [1051, 474] width 17 height 17
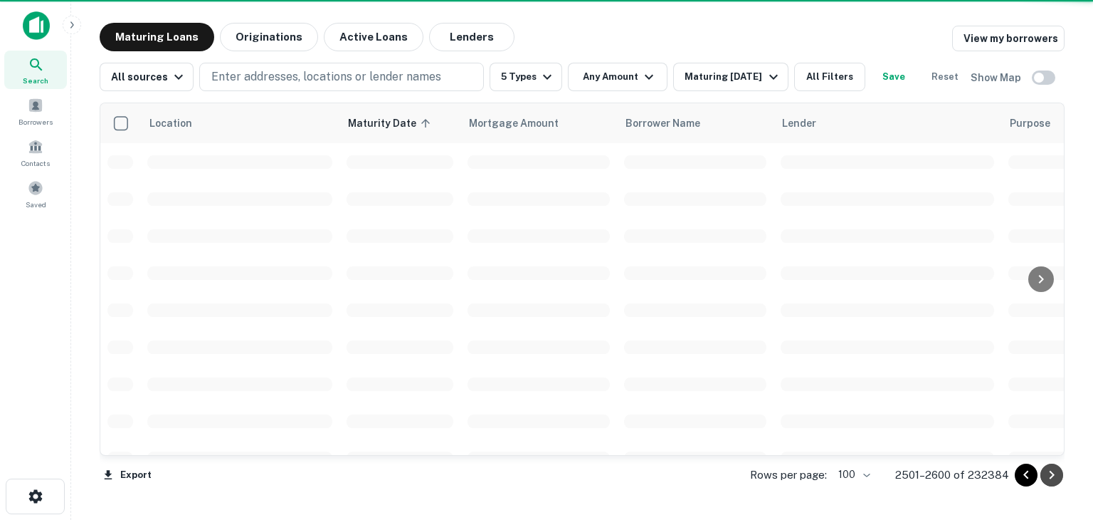
click at [1057, 476] on icon "Go to next page" at bounding box center [1051, 474] width 17 height 17
click at [1056, 476] on icon "Go to next page" at bounding box center [1051, 474] width 17 height 17
click at [1054, 475] on icon "Go to next page" at bounding box center [1051, 474] width 17 height 17
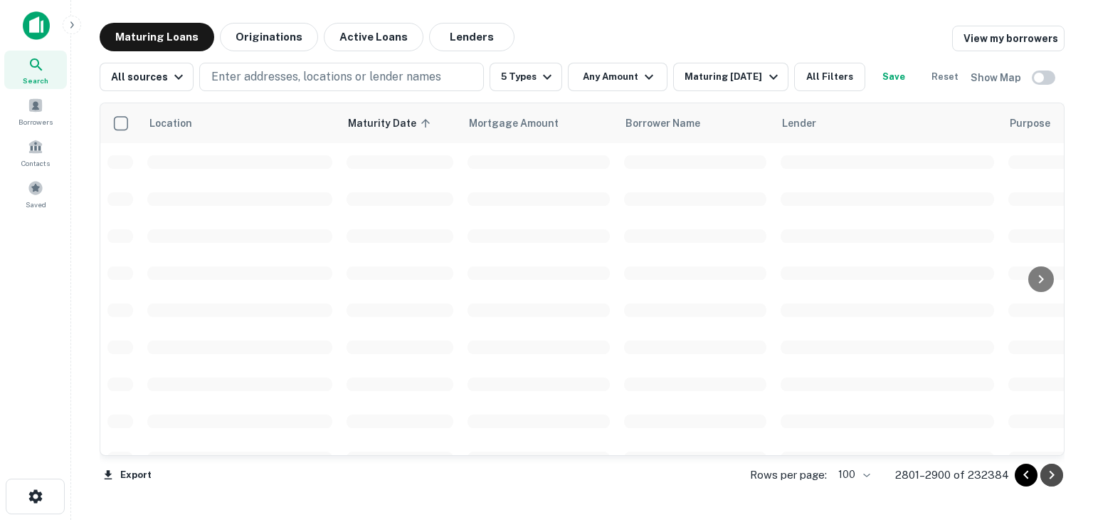
click at [1053, 475] on icon "Go to next page" at bounding box center [1051, 474] width 17 height 17
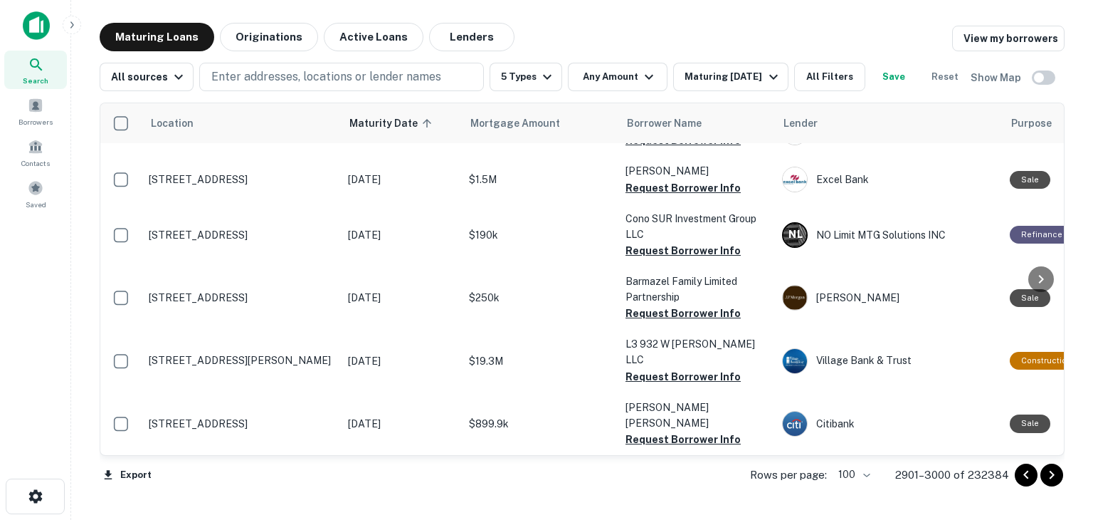
scroll to position [4953, 0]
click at [1053, 476] on icon "Go to next page" at bounding box center [1051, 474] width 17 height 17
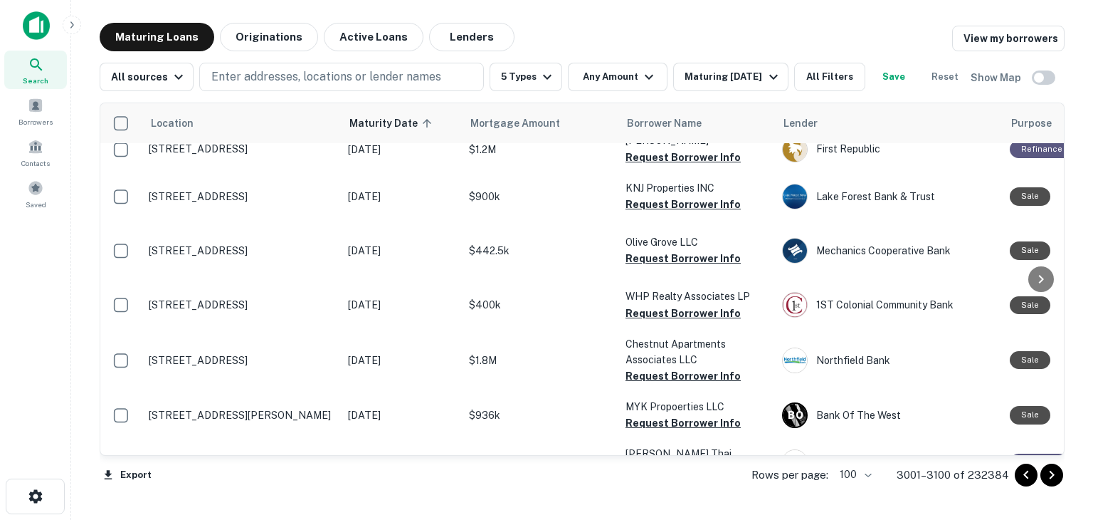
scroll to position [621, 0]
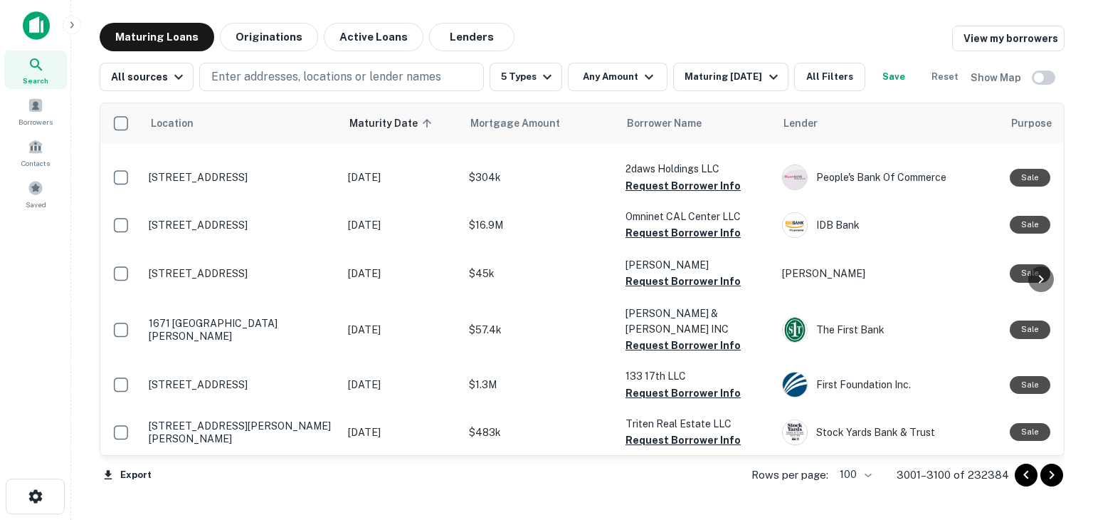
drag, startPoint x: 1082, startPoint y: 154, endPoint x: 1083, endPoint y: 135, distance: 19.2
click at [1083, 146] on main "Maturing Loans Originations Active Loans Lenders View my borrowers All sources …" at bounding box center [582, 260] width 1022 height 520
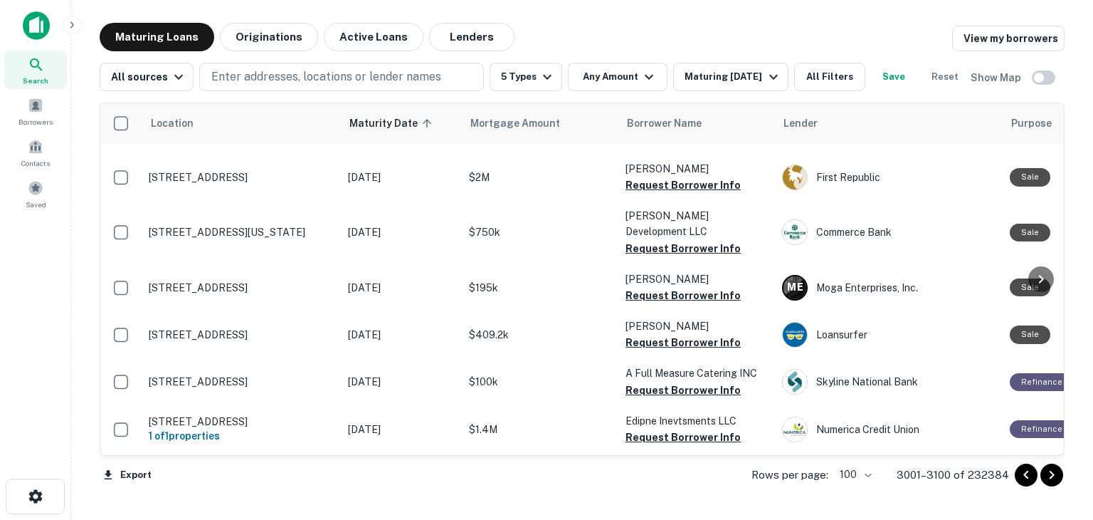
scroll to position [4871, 0]
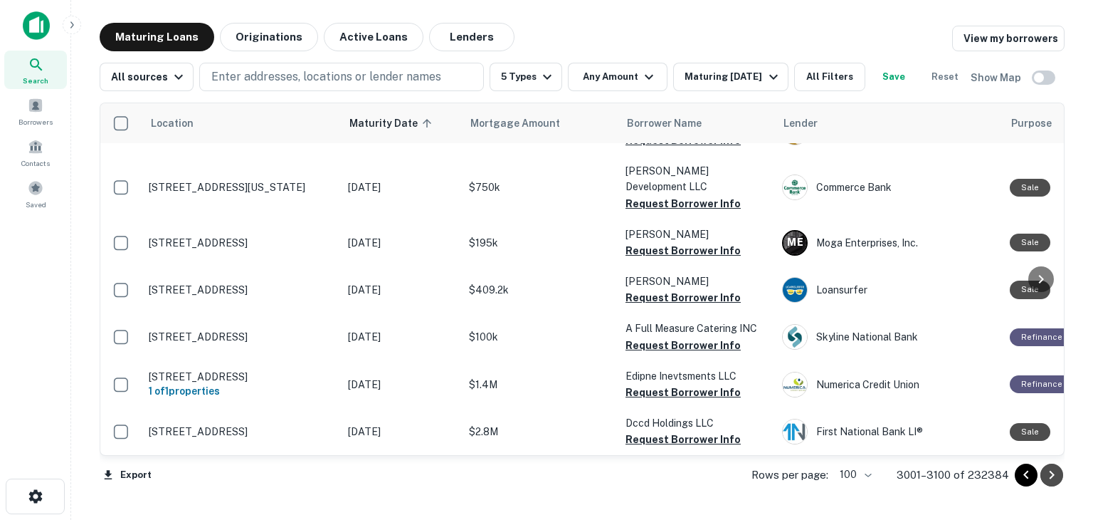
click at [1053, 476] on icon "Go to next page" at bounding box center [1051, 474] width 17 height 17
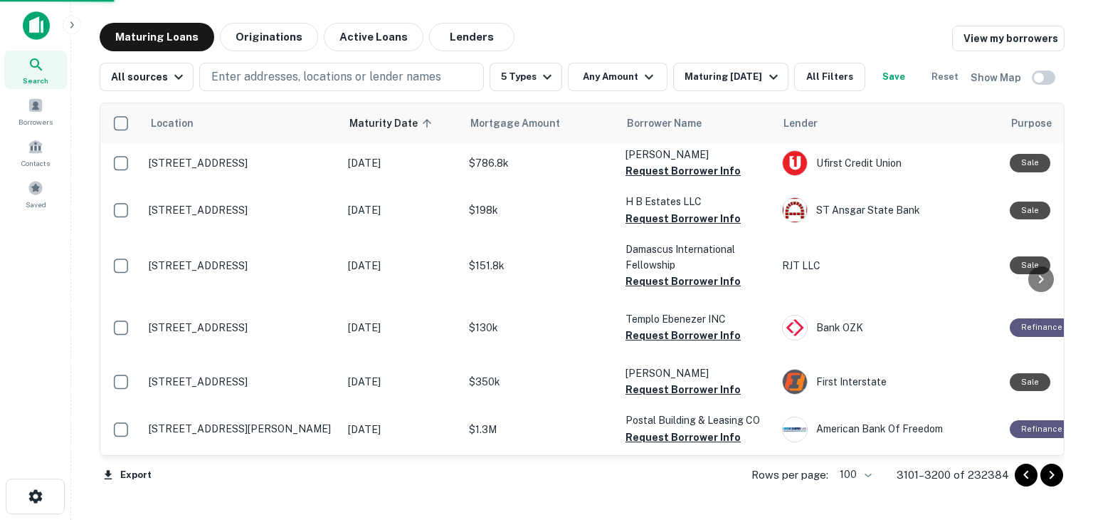
scroll to position [4871, 0]
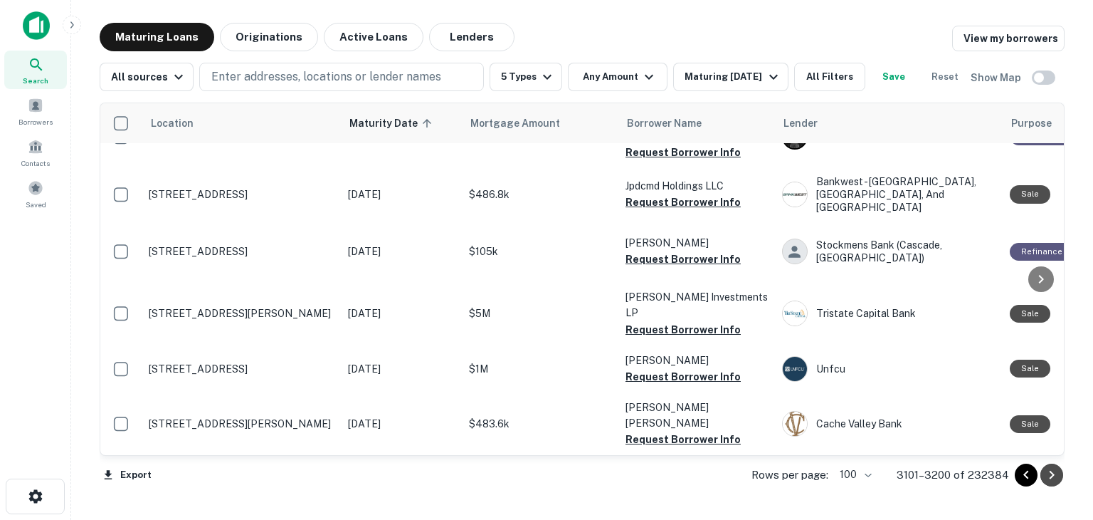
click at [1052, 476] on icon "Go to next page" at bounding box center [1051, 474] width 17 height 17
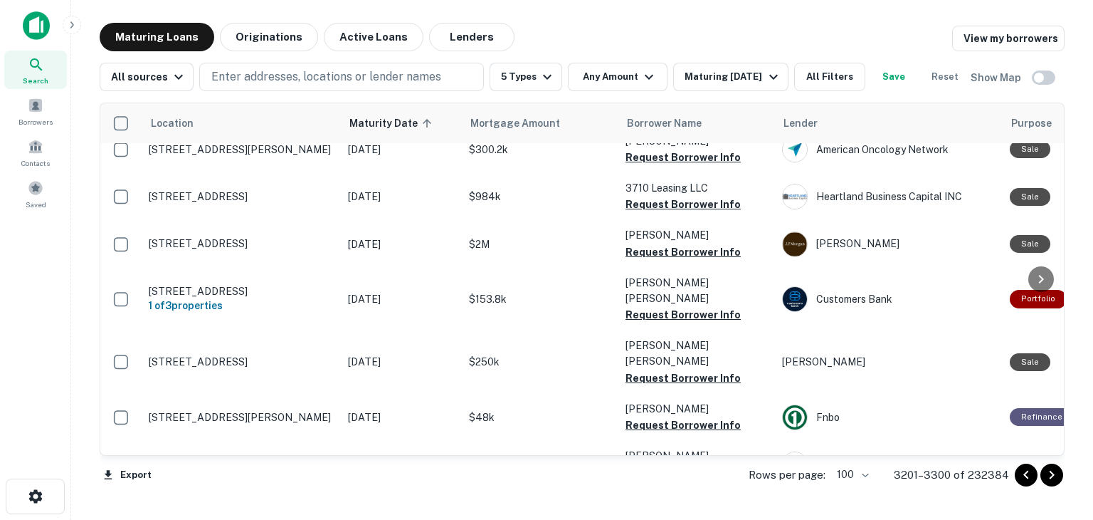
scroll to position [4911, 0]
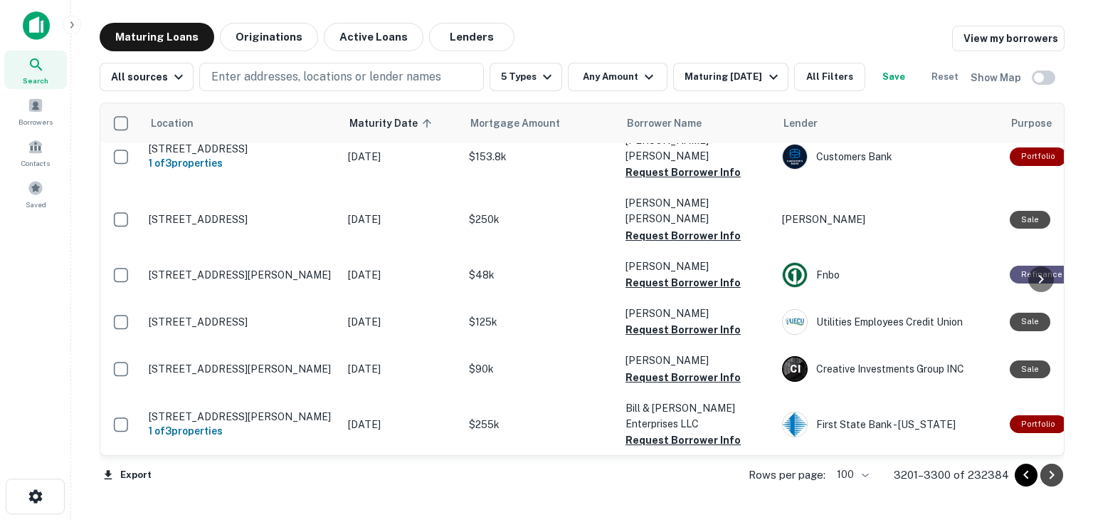
click at [1053, 473] on icon "Go to next page" at bounding box center [1052, 474] width 5 height 9
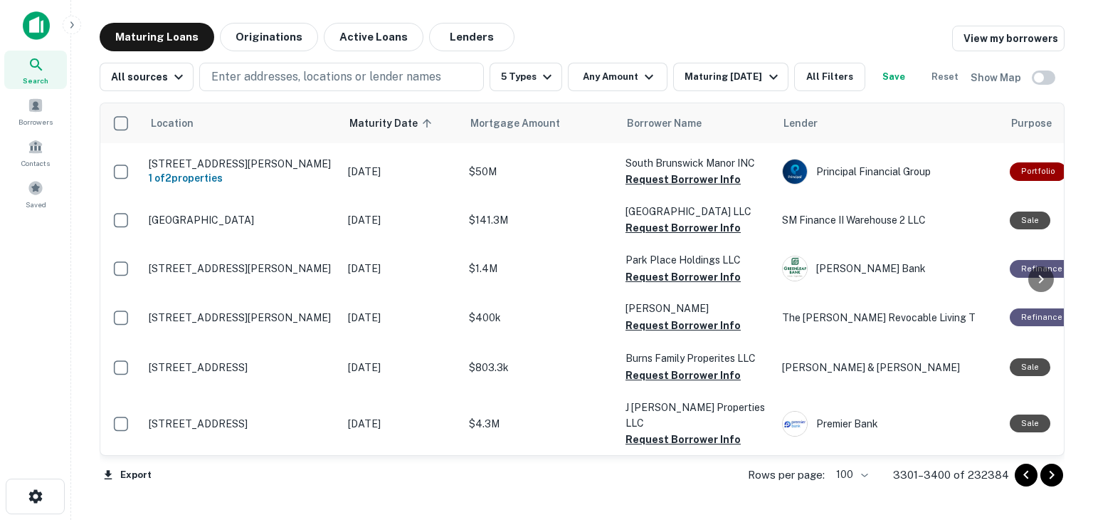
scroll to position [4985, 0]
click at [1051, 473] on icon "Go to next page" at bounding box center [1051, 474] width 17 height 17
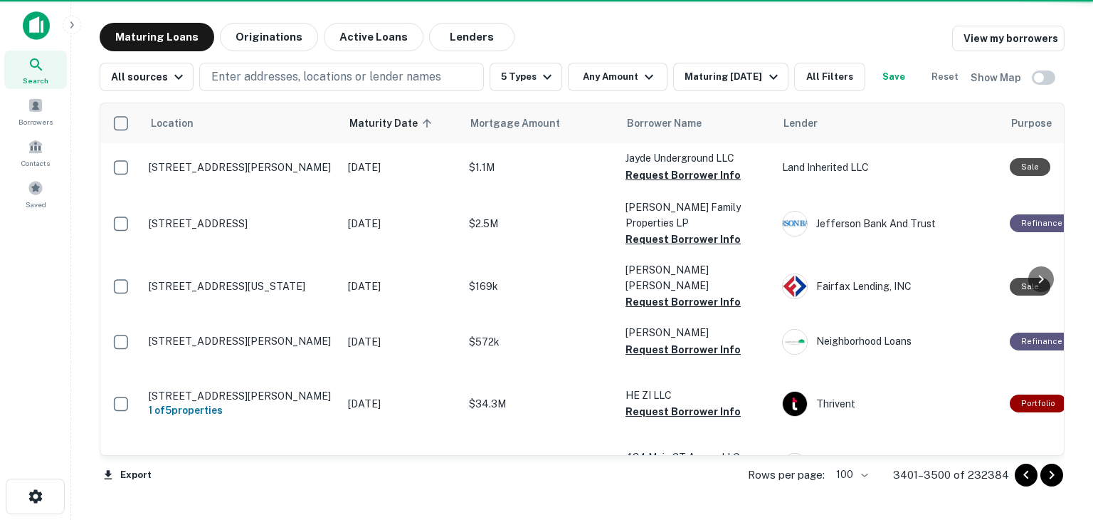
scroll to position [4984, 0]
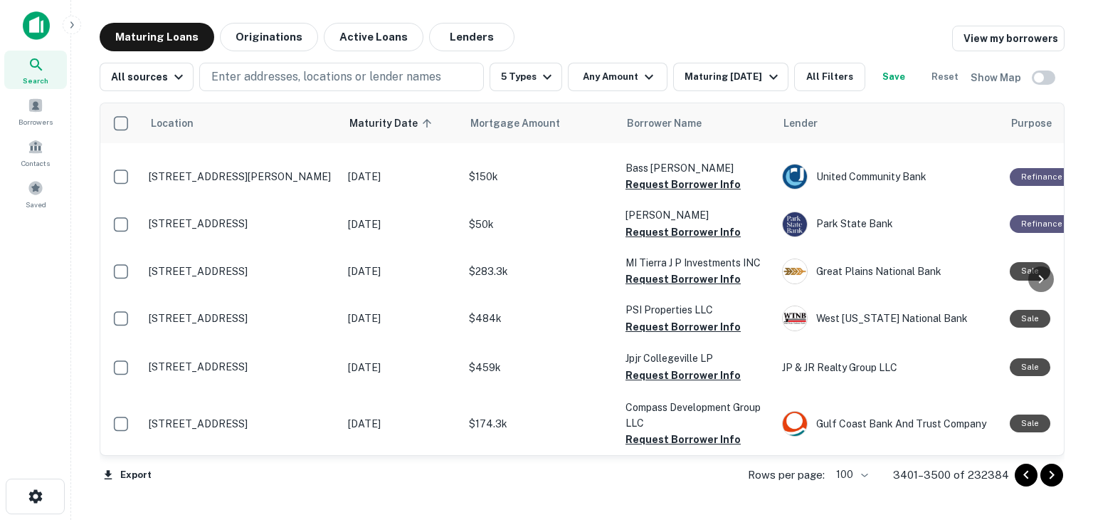
click at [1051, 473] on icon "Go to next page" at bounding box center [1051, 474] width 17 height 17
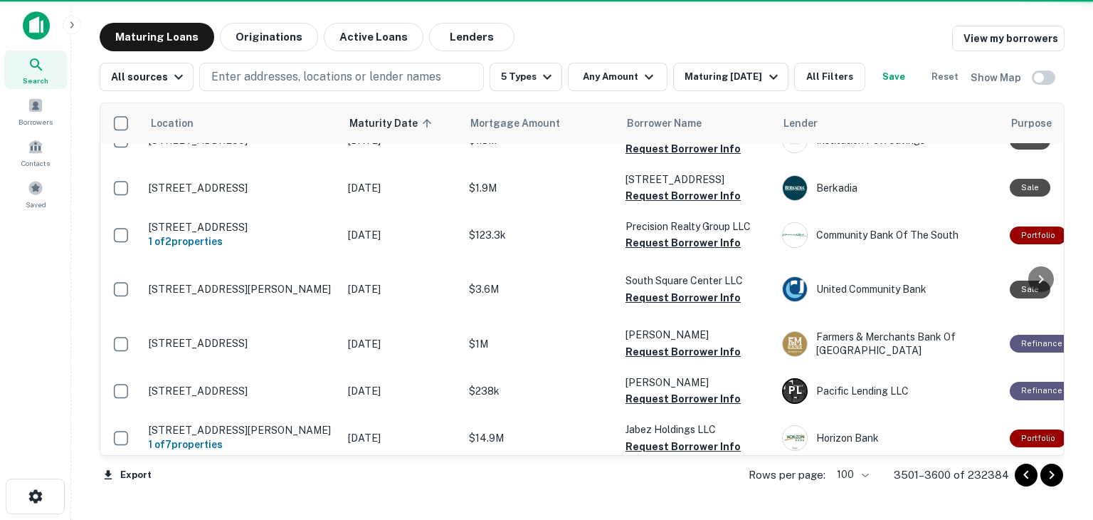
scroll to position [4985, 0]
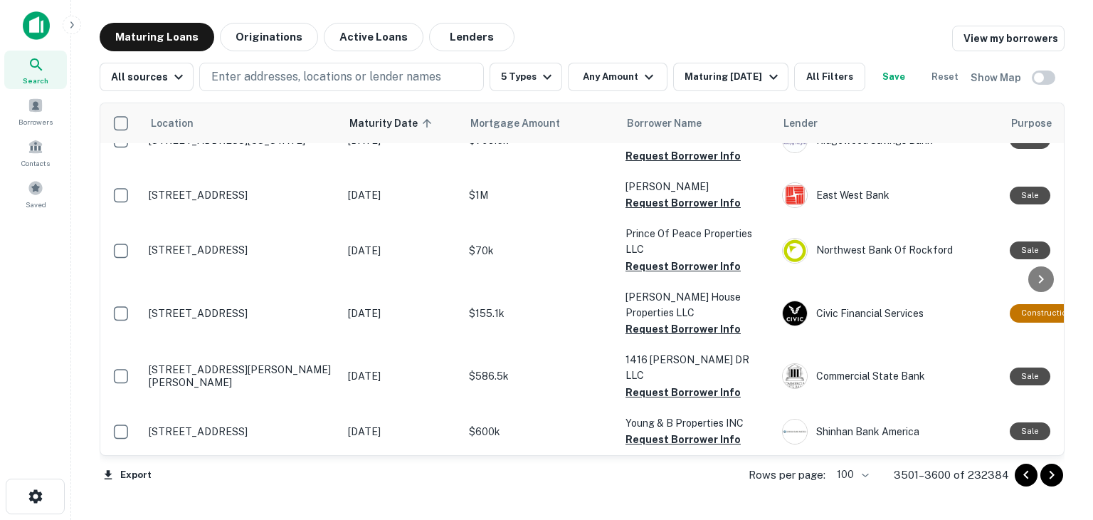
scroll to position [4992, 0]
click at [1051, 474] on icon "Go to next page" at bounding box center [1051, 474] width 17 height 17
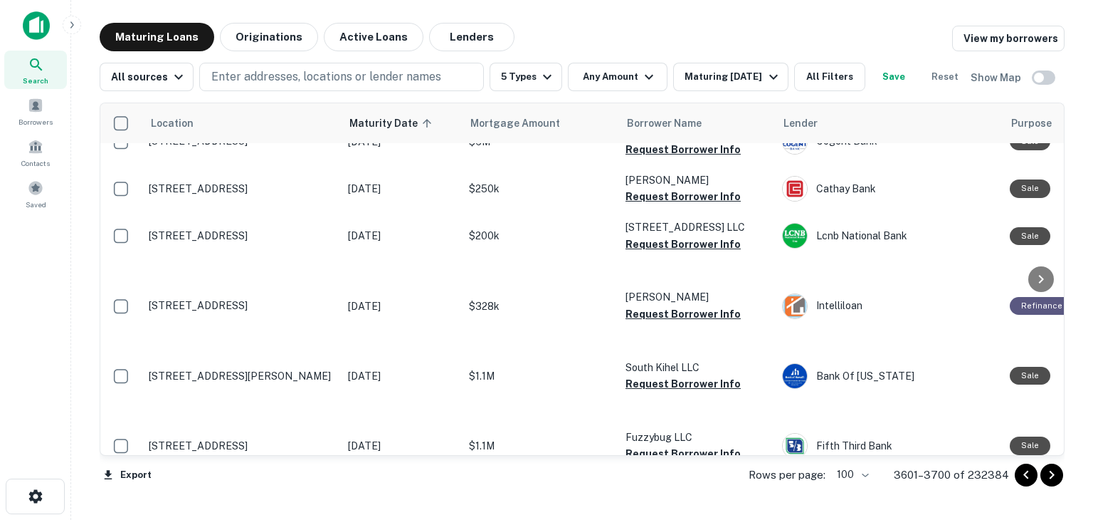
scroll to position [4935, 0]
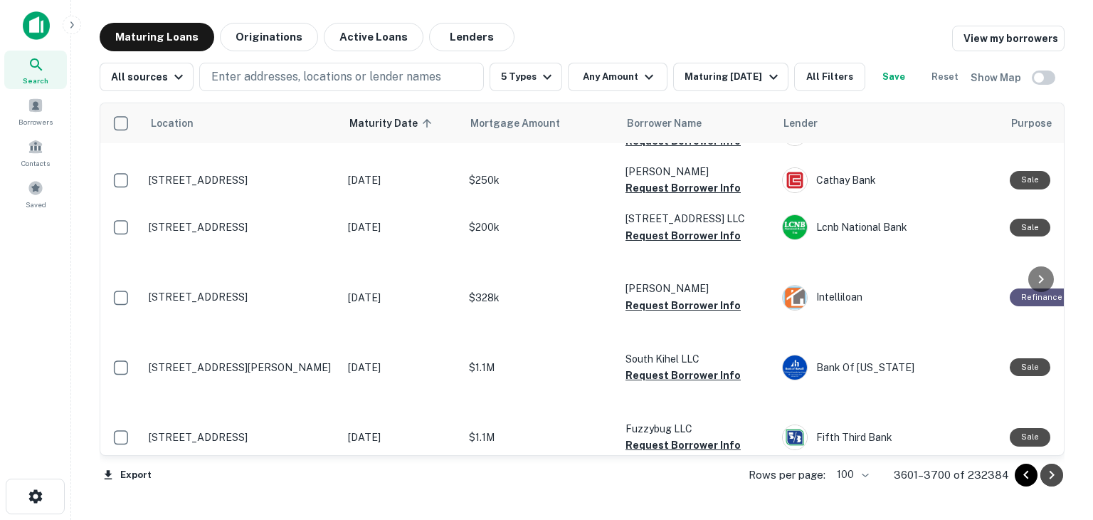
click at [1054, 476] on icon "Go to next page" at bounding box center [1051, 474] width 17 height 17
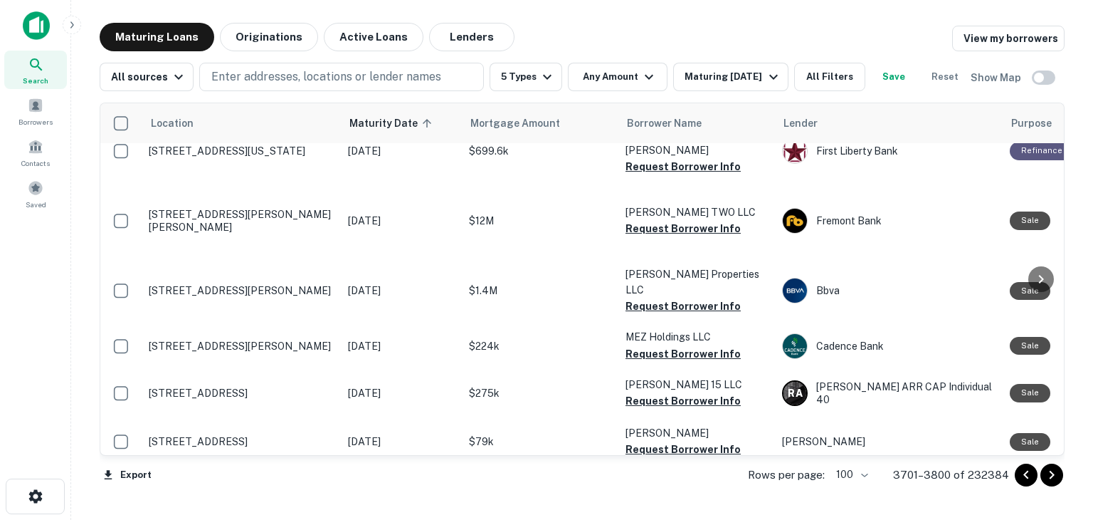
scroll to position [4731, 0]
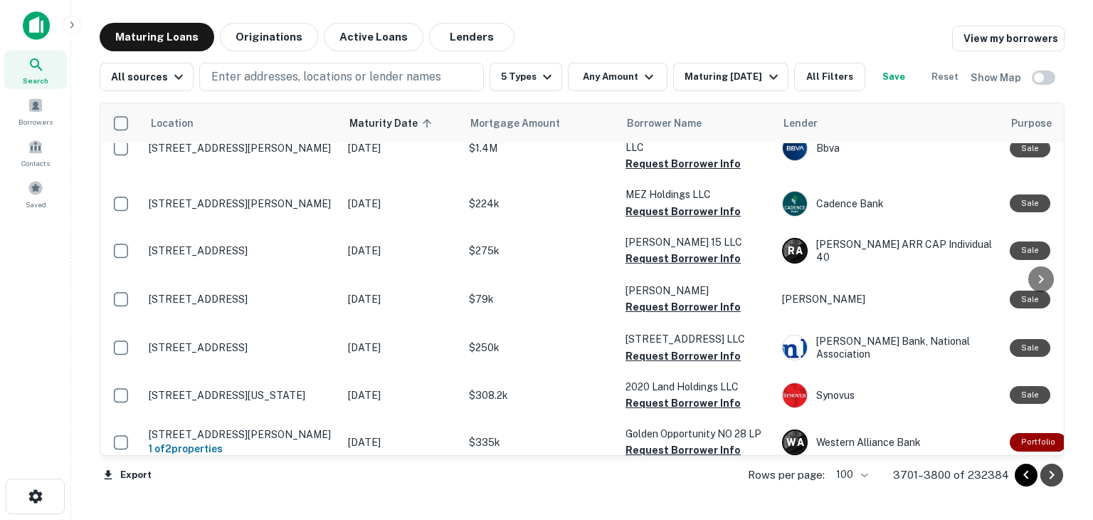
click at [1054, 476] on icon "Go to next page" at bounding box center [1051, 474] width 17 height 17
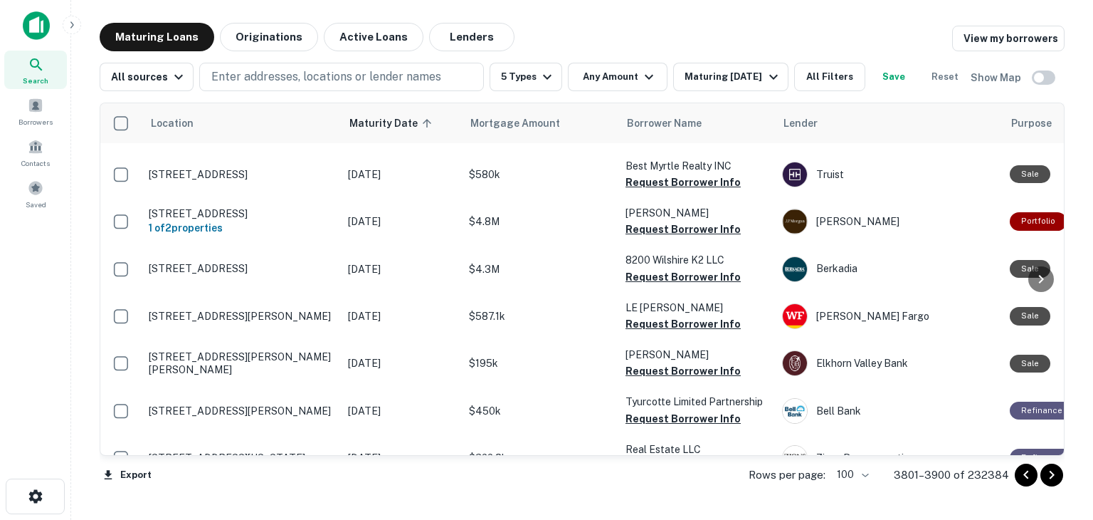
scroll to position [4732, 0]
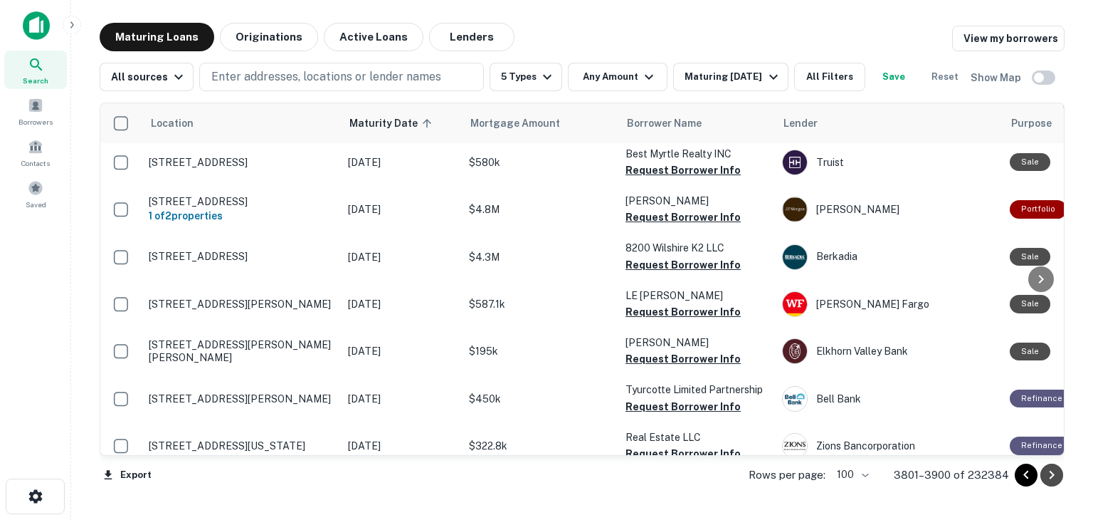
click at [1054, 475] on icon "Go to next page" at bounding box center [1051, 474] width 17 height 17
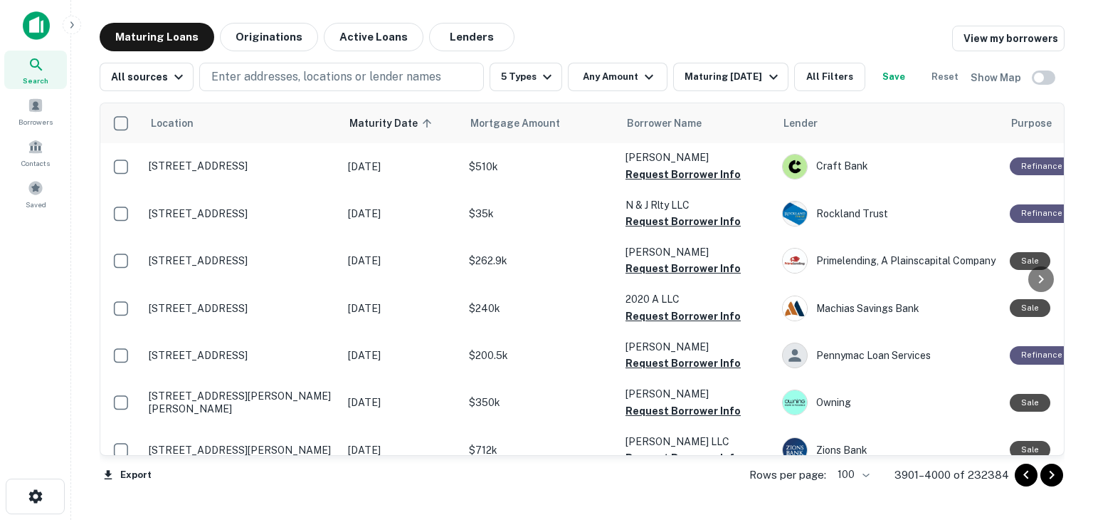
scroll to position [3345, 0]
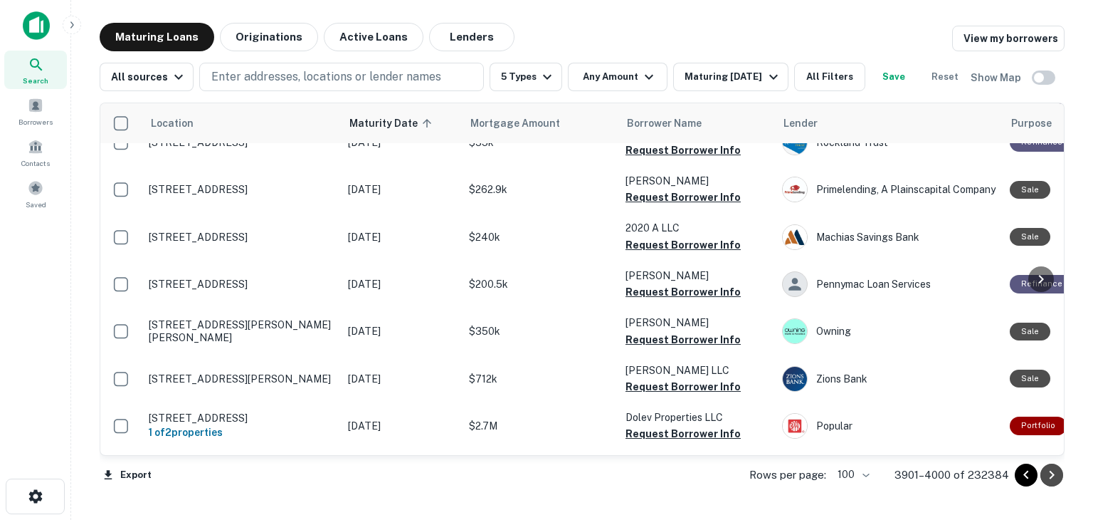
click at [1056, 476] on icon "Go to next page" at bounding box center [1051, 474] width 17 height 17
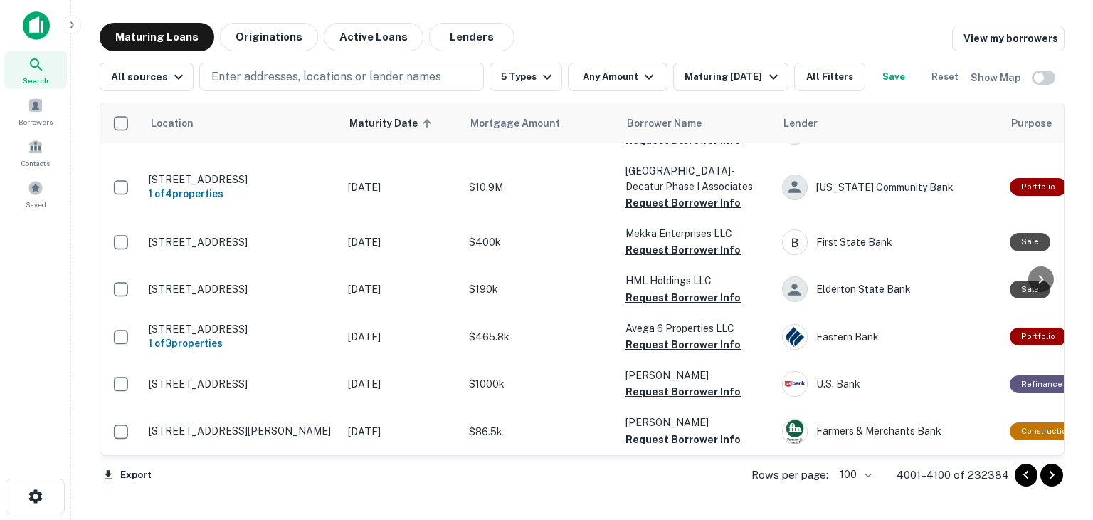
scroll to position [5034, 0]
click at [1058, 477] on icon "Go to next page" at bounding box center [1051, 474] width 17 height 17
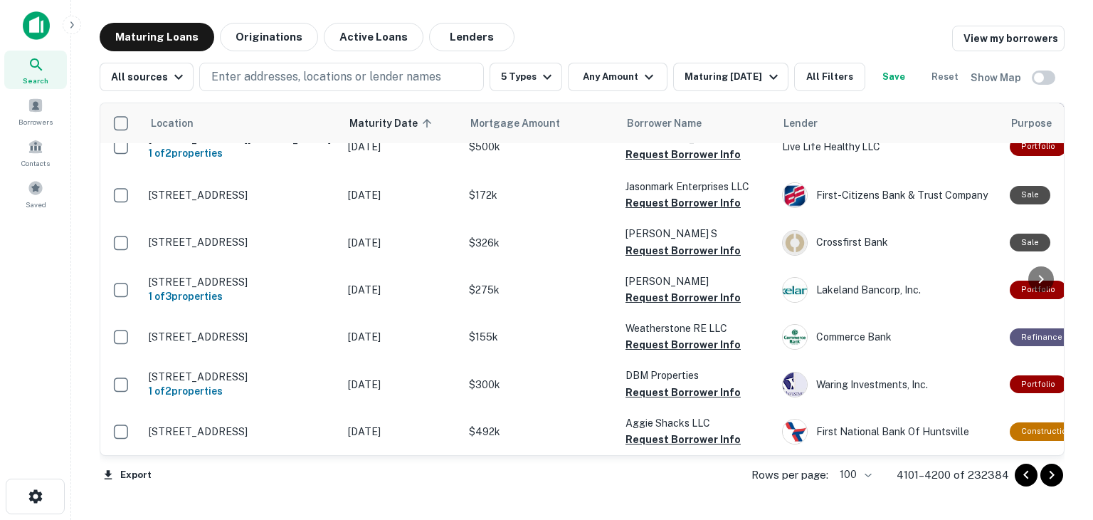
scroll to position [5019, 0]
click at [1053, 474] on icon "Go to next page" at bounding box center [1052, 474] width 5 height 9
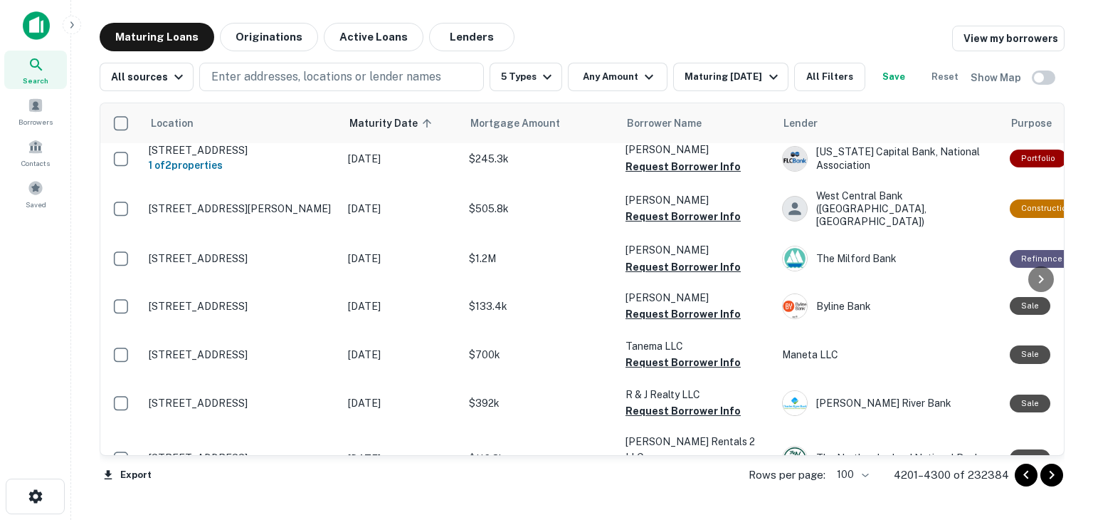
scroll to position [1708, 0]
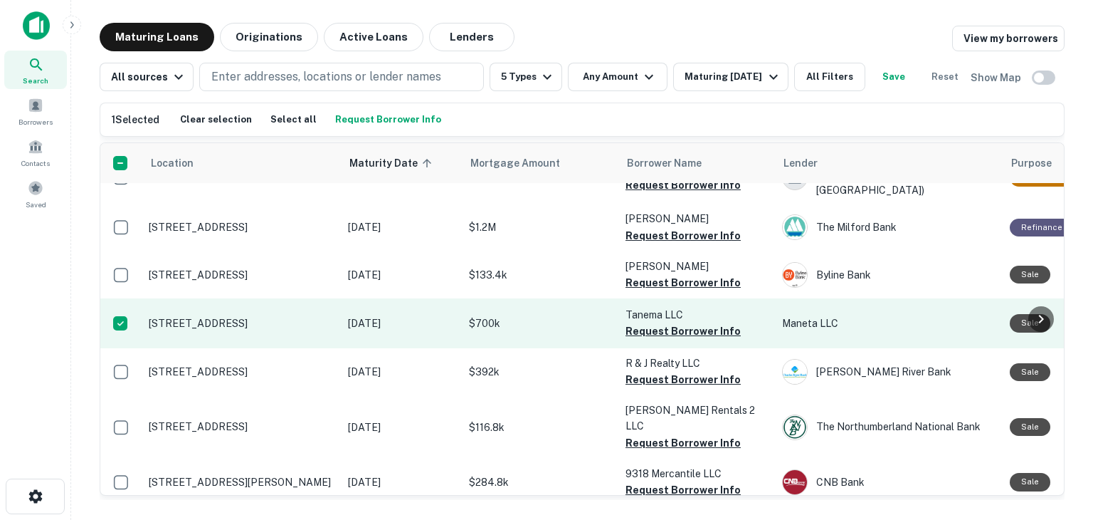
click at [236, 330] on p "1100 Quail St Newport Beach, CA 92660" at bounding box center [241, 323] width 185 height 13
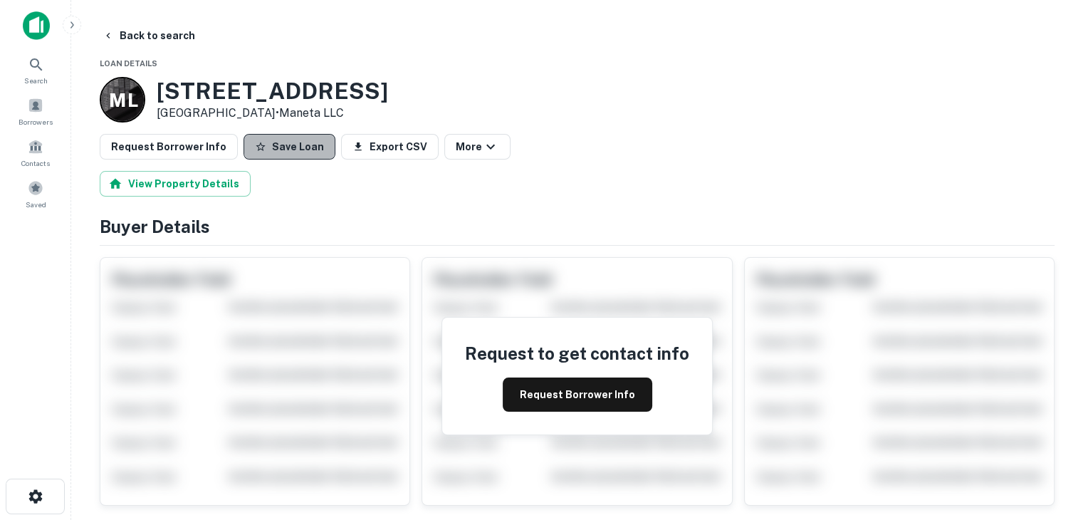
click at [289, 147] on button "Save Loan" at bounding box center [289, 147] width 92 height 26
click at [158, 35] on button "Back to search" at bounding box center [149, 36] width 104 height 26
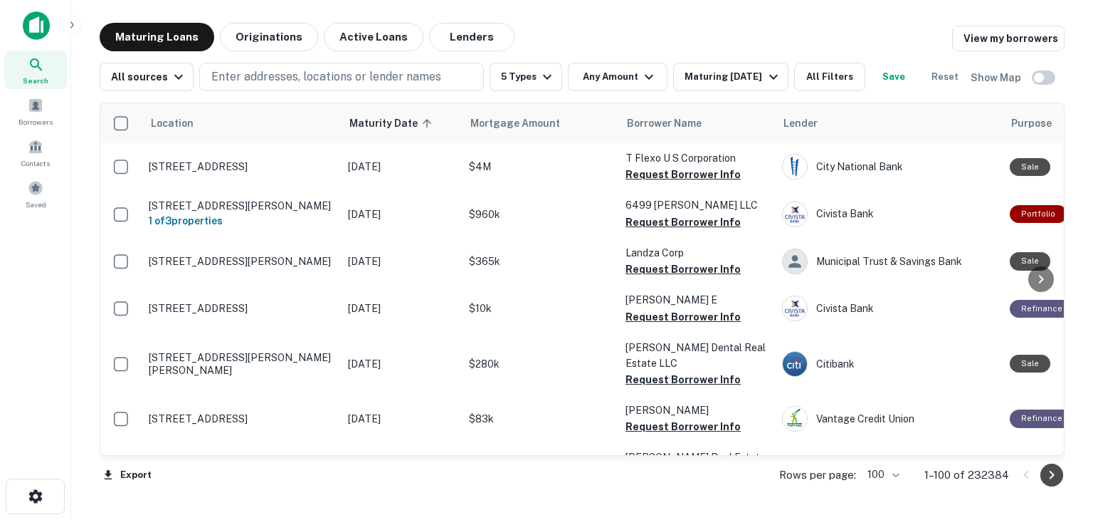
click at [1053, 477] on icon "Go to next page" at bounding box center [1051, 474] width 17 height 17
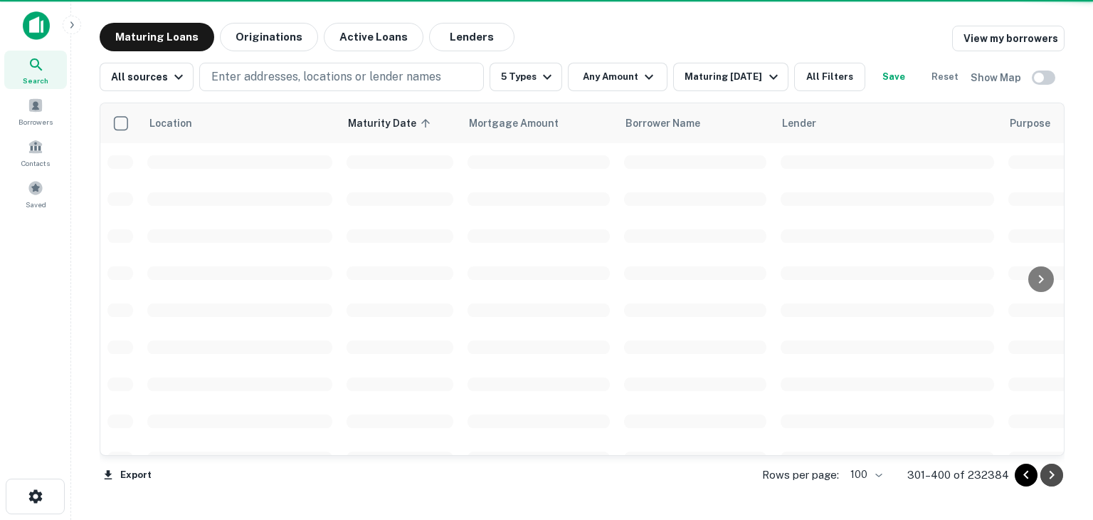
click at [1053, 477] on icon "Go to next page" at bounding box center [1051, 474] width 17 height 17
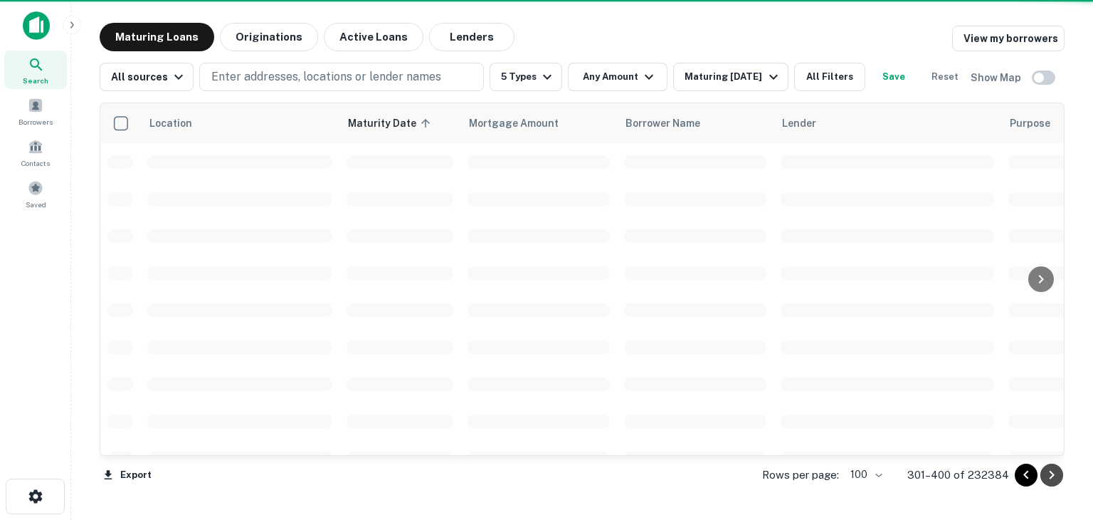
click at [1053, 477] on icon "Go to next page" at bounding box center [1051, 474] width 17 height 17
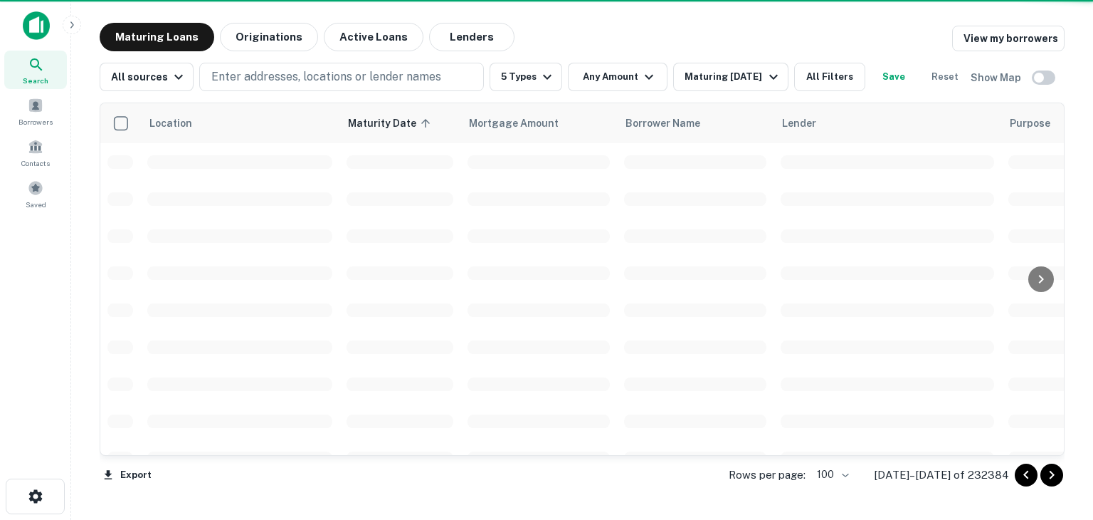
click at [1053, 477] on icon "Go to next page" at bounding box center [1051, 474] width 17 height 17
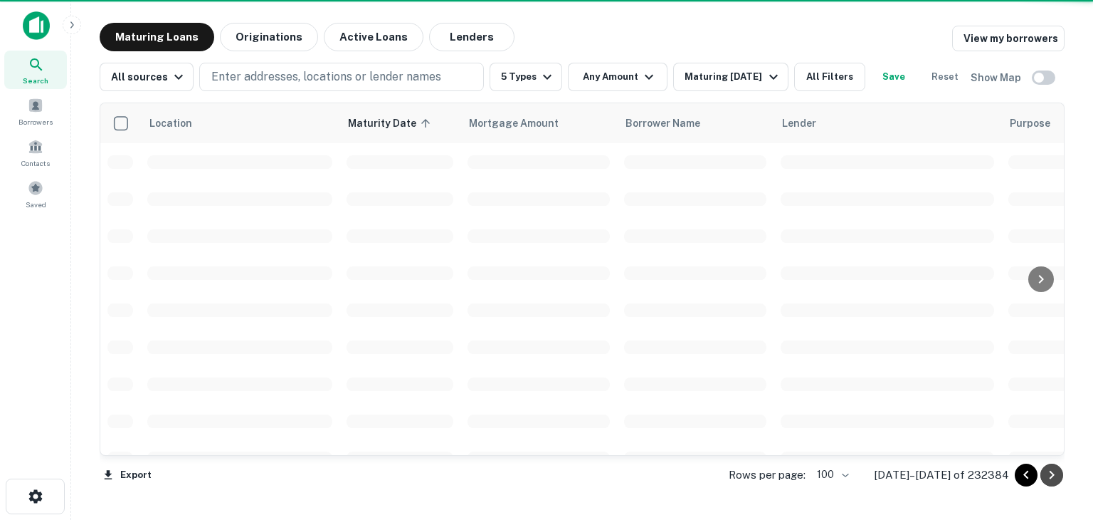
click at [1053, 477] on icon "Go to next page" at bounding box center [1051, 474] width 17 height 17
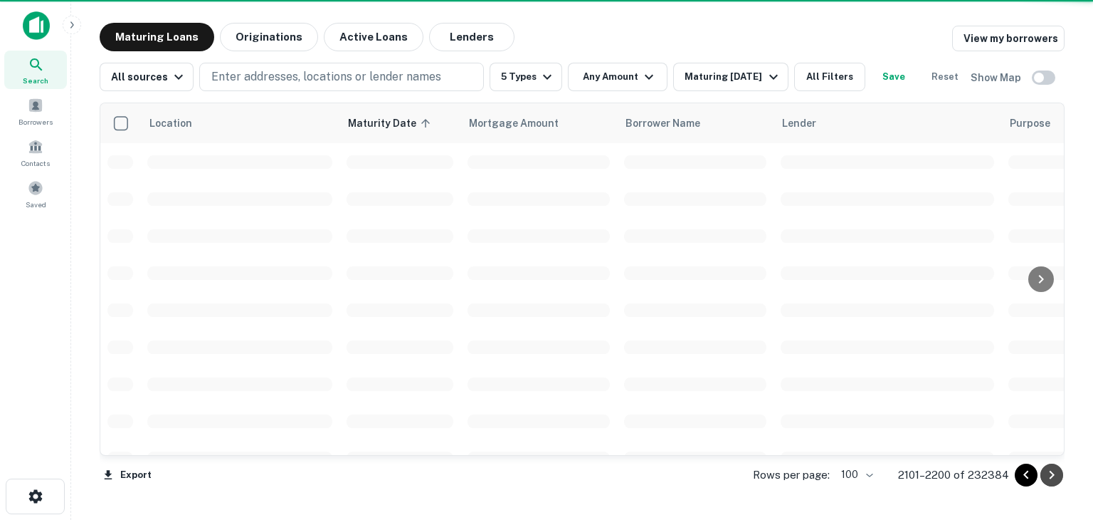
click at [1053, 477] on icon "Go to next page" at bounding box center [1051, 474] width 17 height 17
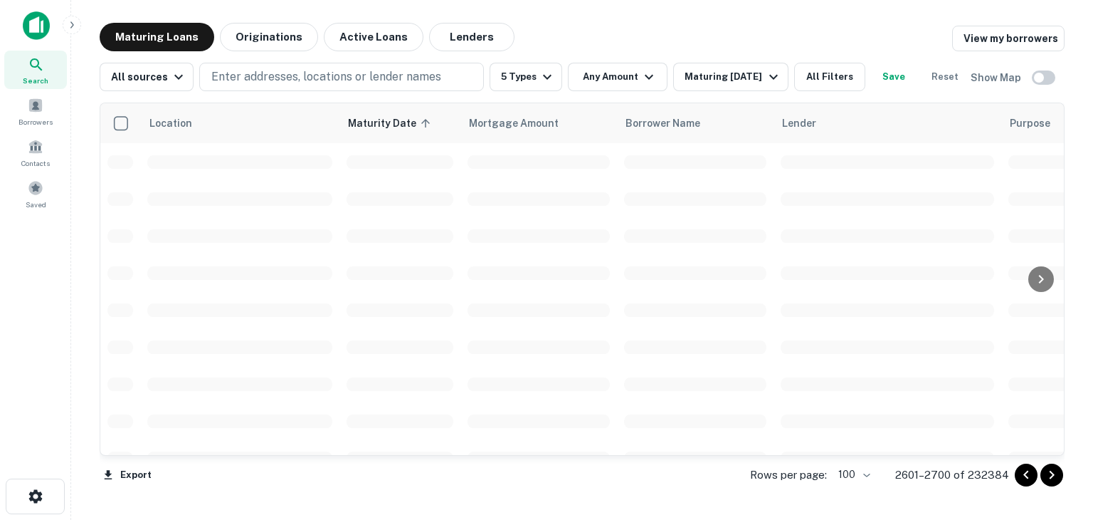
click at [1053, 477] on icon "Go to next page" at bounding box center [1051, 474] width 17 height 17
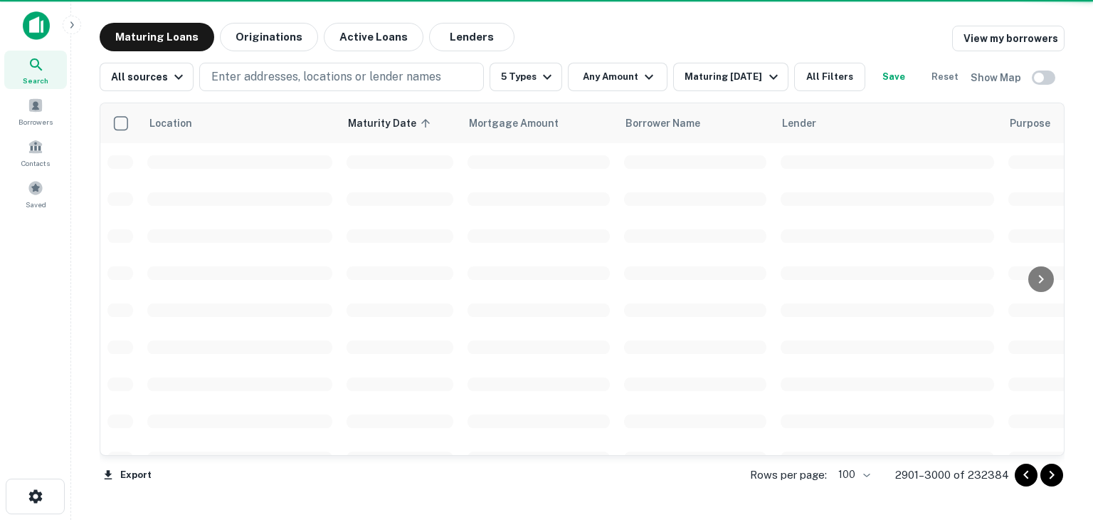
click at [1053, 477] on icon "Go to next page" at bounding box center [1051, 474] width 17 height 17
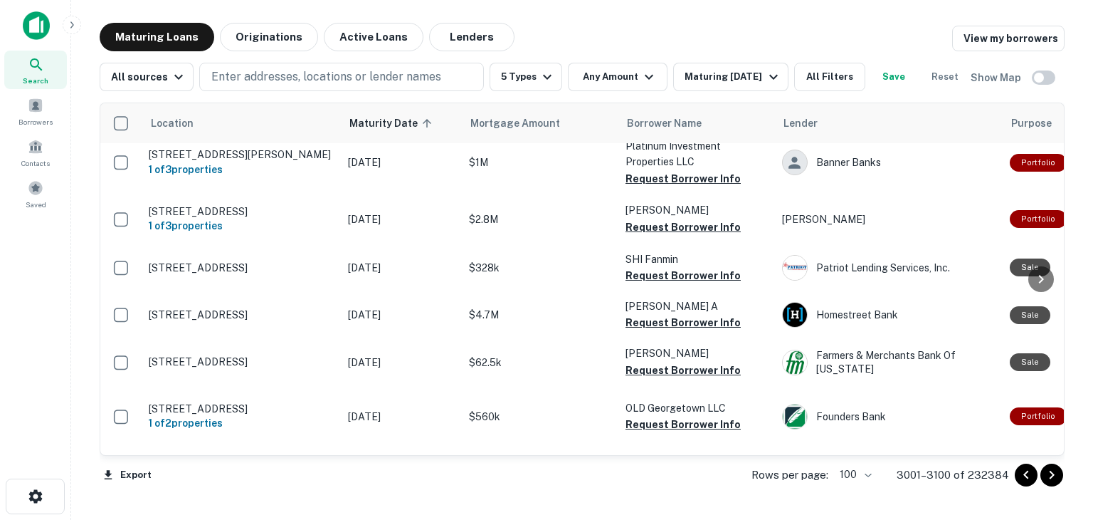
scroll to position [3630, 0]
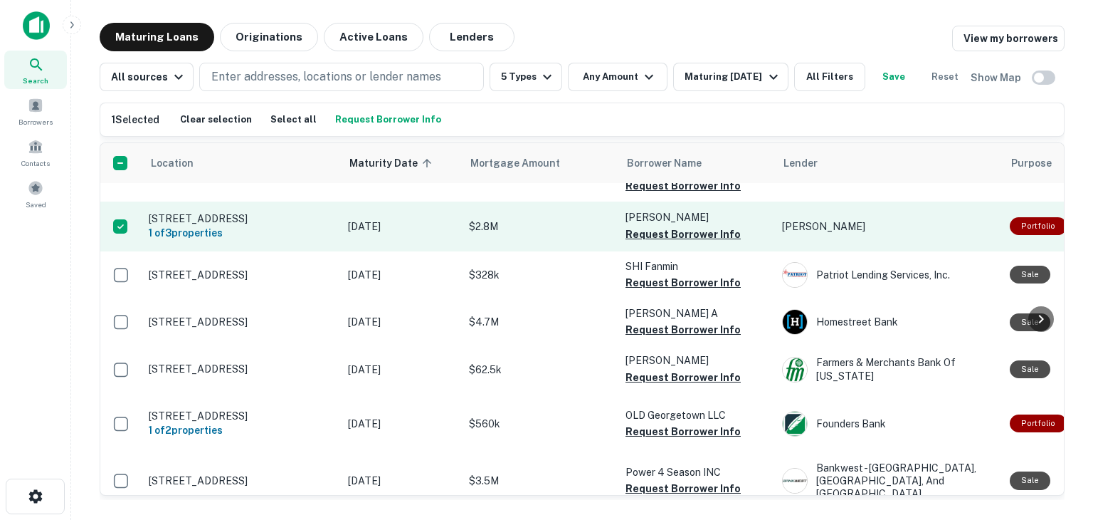
click at [194, 225] on p "8180 Elder Creek Rd Sacramento, CA 95824" at bounding box center [241, 218] width 185 height 13
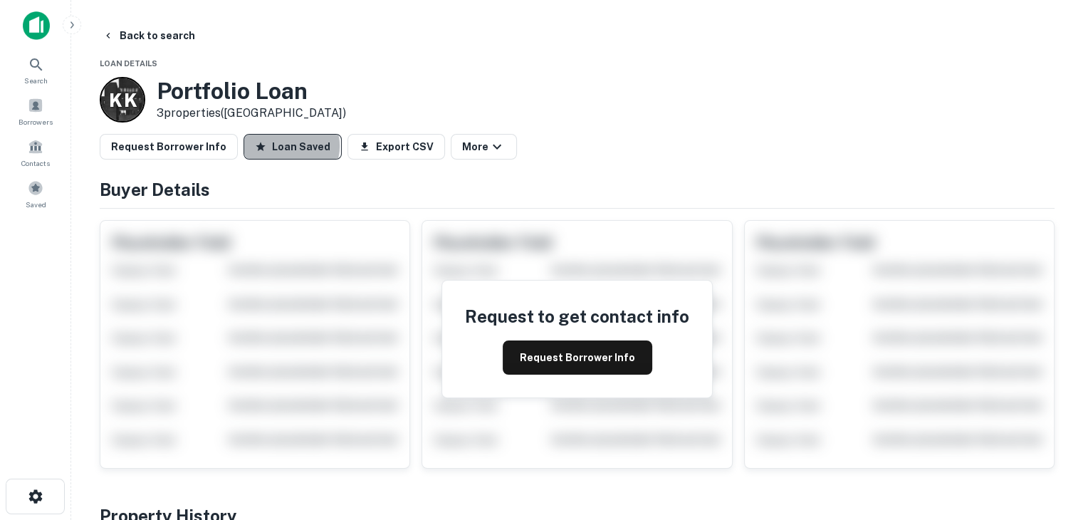
click at [280, 146] on button "Loan Saved" at bounding box center [292, 147] width 98 height 26
click at [285, 144] on button "Save Loan" at bounding box center [289, 147] width 92 height 26
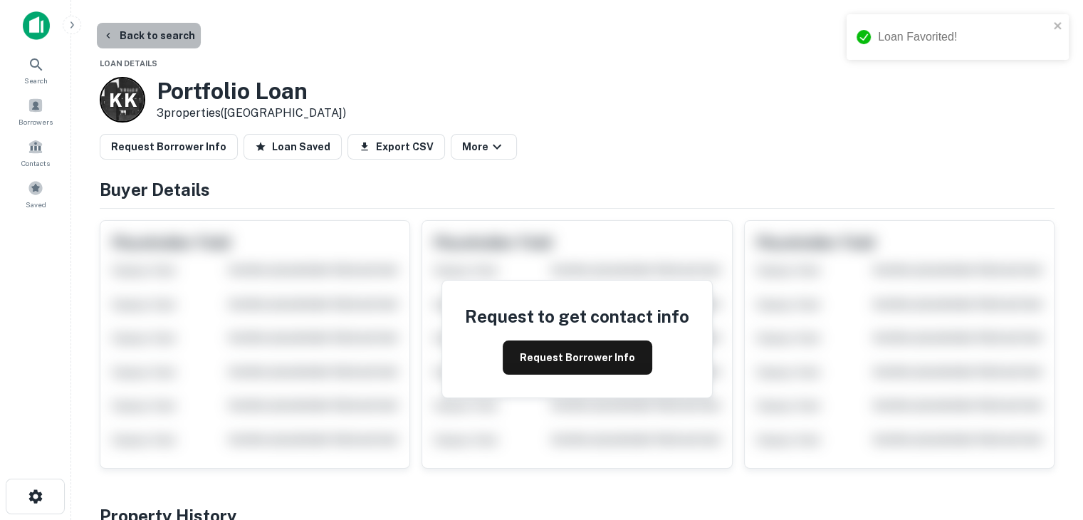
click at [157, 40] on button "Back to search" at bounding box center [149, 36] width 104 height 26
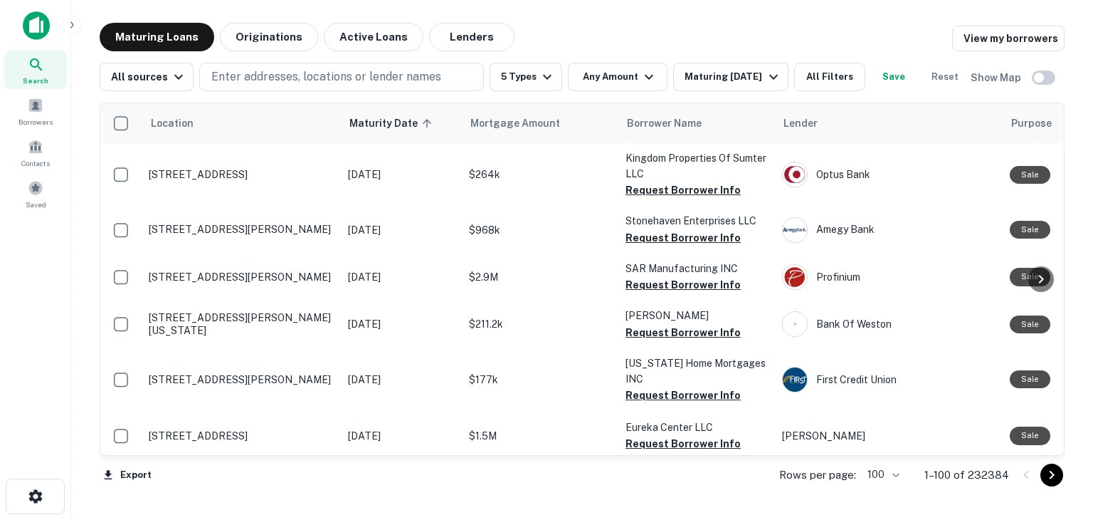
drag, startPoint x: 1053, startPoint y: 477, endPoint x: 1045, endPoint y: 486, distance: 12.6
click at [1053, 477] on icon "Go to next page" at bounding box center [1051, 474] width 17 height 17
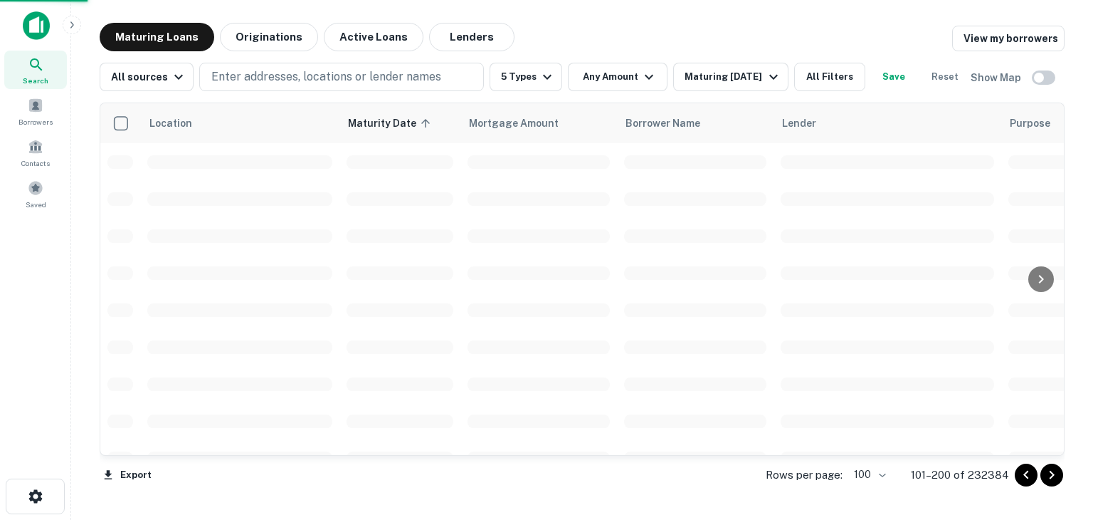
click at [1051, 475] on icon "Go to next page" at bounding box center [1051, 474] width 17 height 17
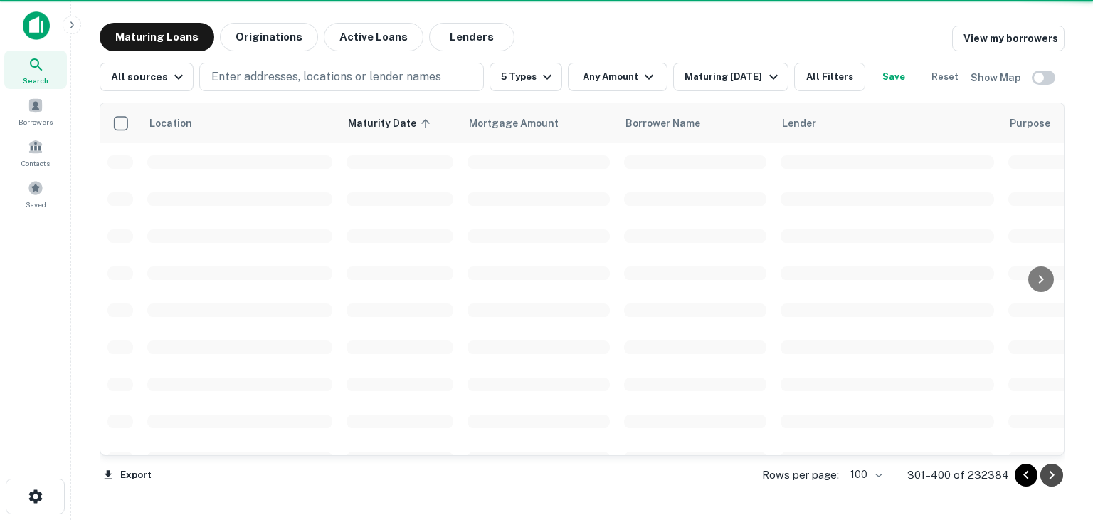
click at [1051, 475] on icon "Go to next page" at bounding box center [1051, 474] width 17 height 17
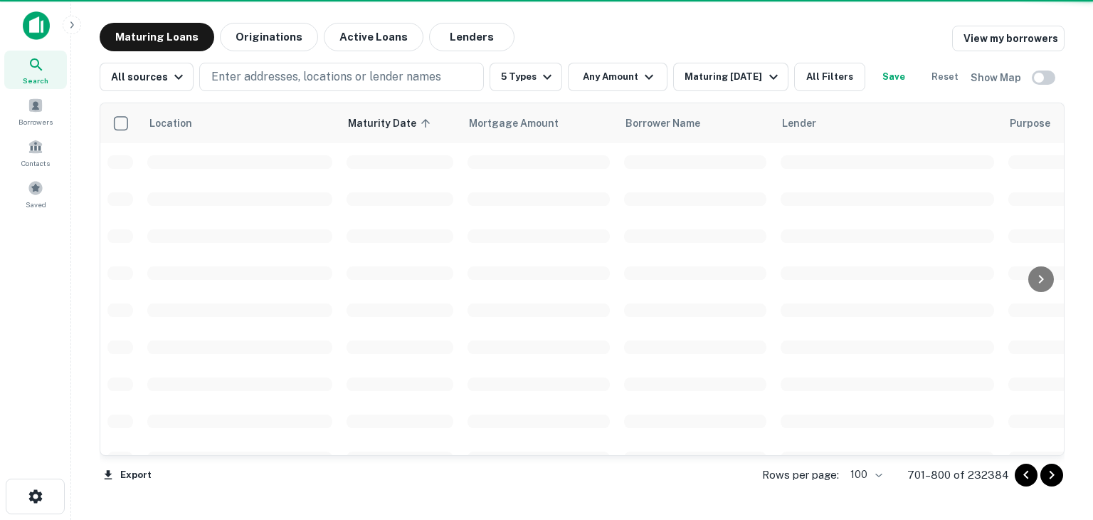
click at [1051, 475] on icon "Go to next page" at bounding box center [1051, 474] width 17 height 17
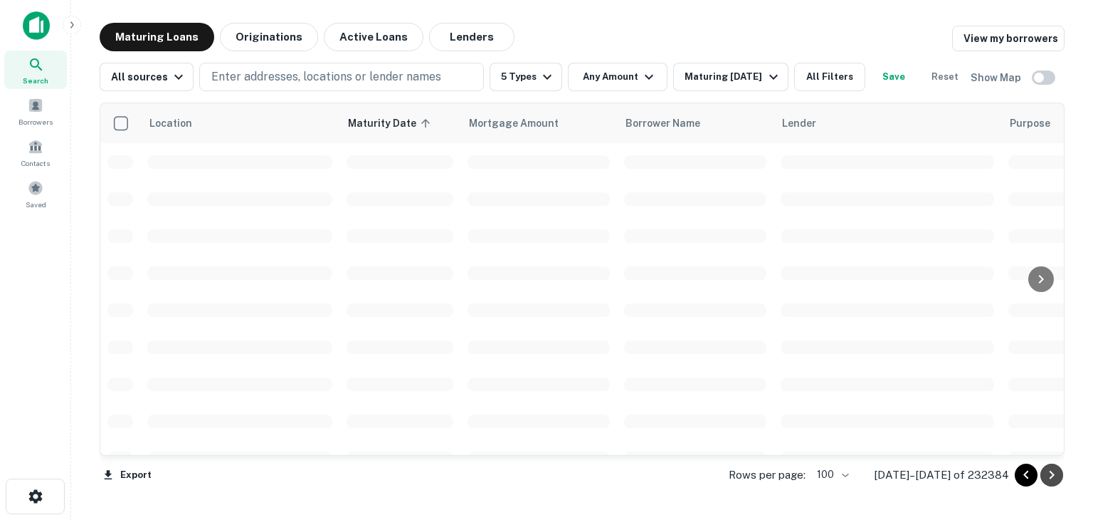
click at [1051, 475] on icon "Go to next page" at bounding box center [1051, 474] width 17 height 17
click at [1053, 474] on icon "Go to next page" at bounding box center [1052, 474] width 5 height 9
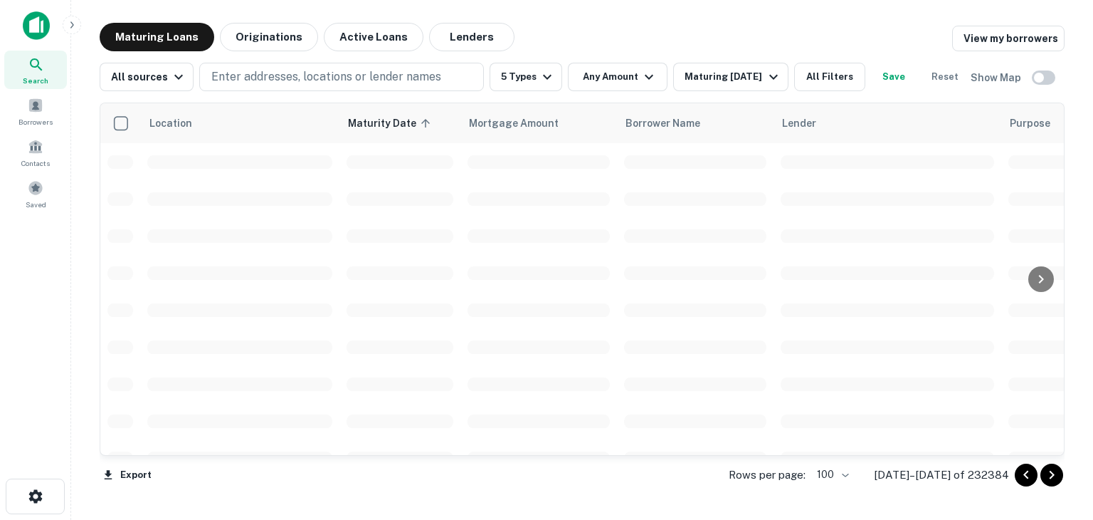
click at [1053, 474] on icon "Go to next page" at bounding box center [1052, 474] width 5 height 9
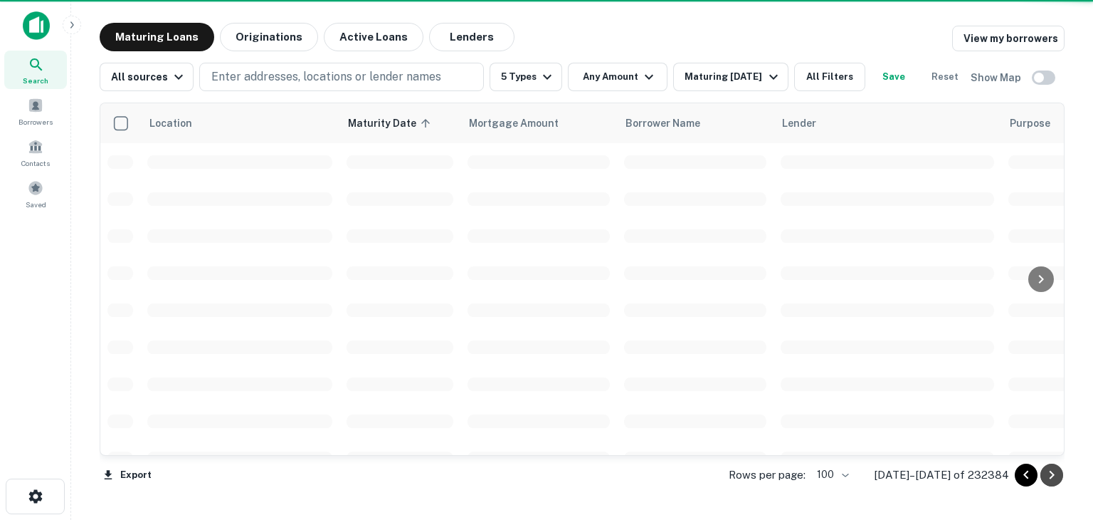
click at [1053, 474] on icon "Go to next page" at bounding box center [1052, 474] width 5 height 9
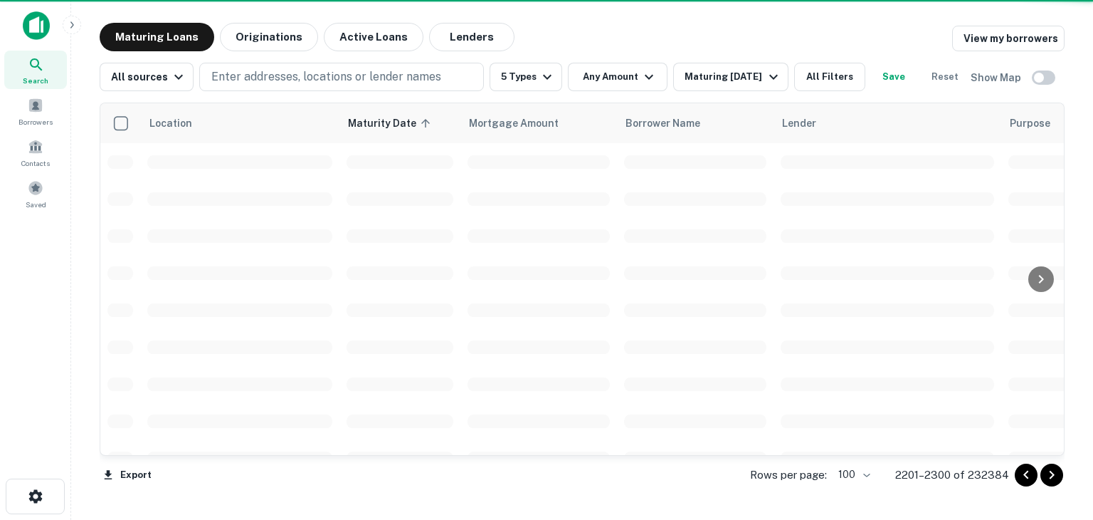
click at [1053, 474] on icon "Go to next page" at bounding box center [1052, 474] width 5 height 9
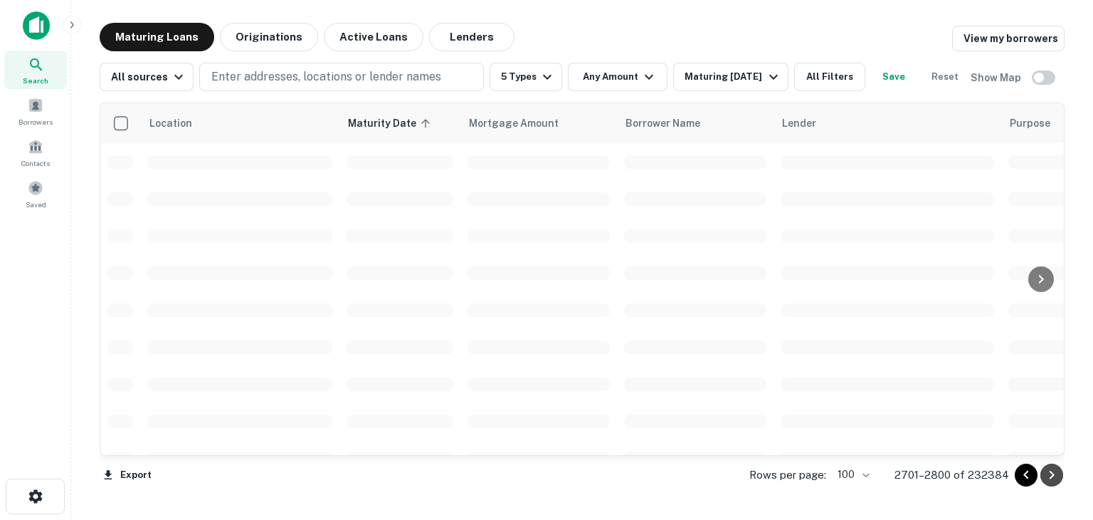
click at [1053, 474] on icon "Go to next page" at bounding box center [1052, 474] width 5 height 9
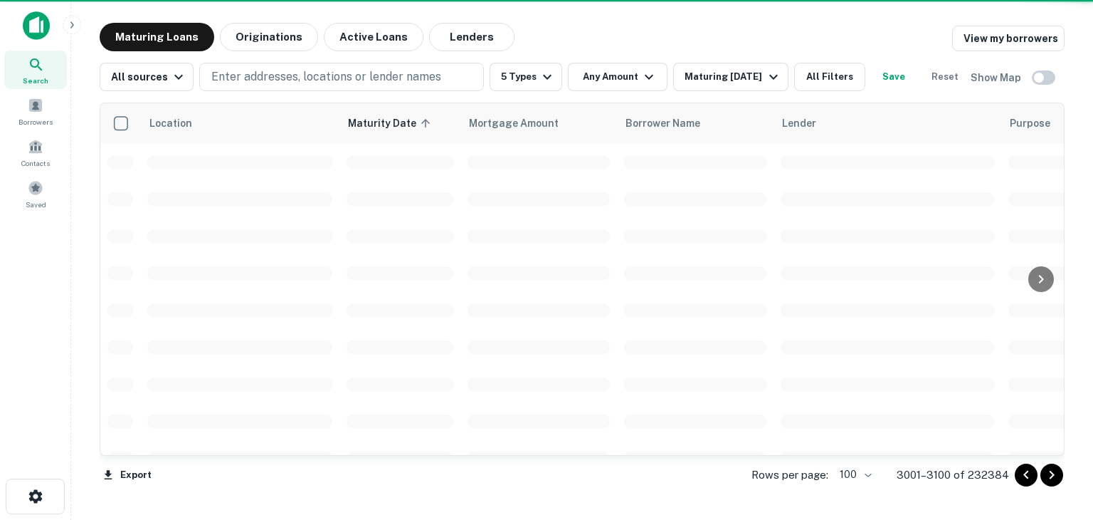
click at [1053, 474] on icon "Go to next page" at bounding box center [1052, 474] width 5 height 9
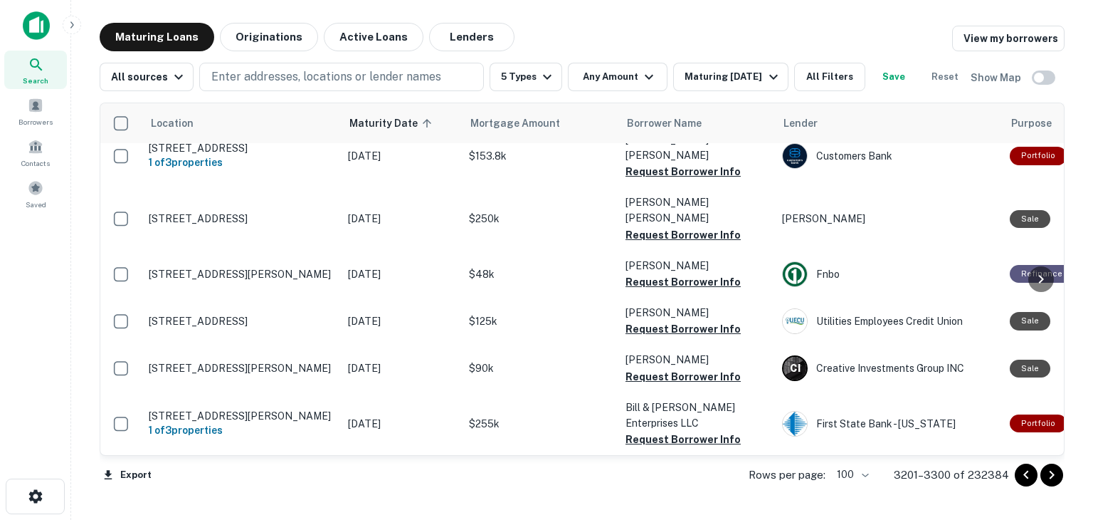
scroll to position [4918, 0]
click at [1055, 478] on icon "Go to next page" at bounding box center [1051, 474] width 17 height 17
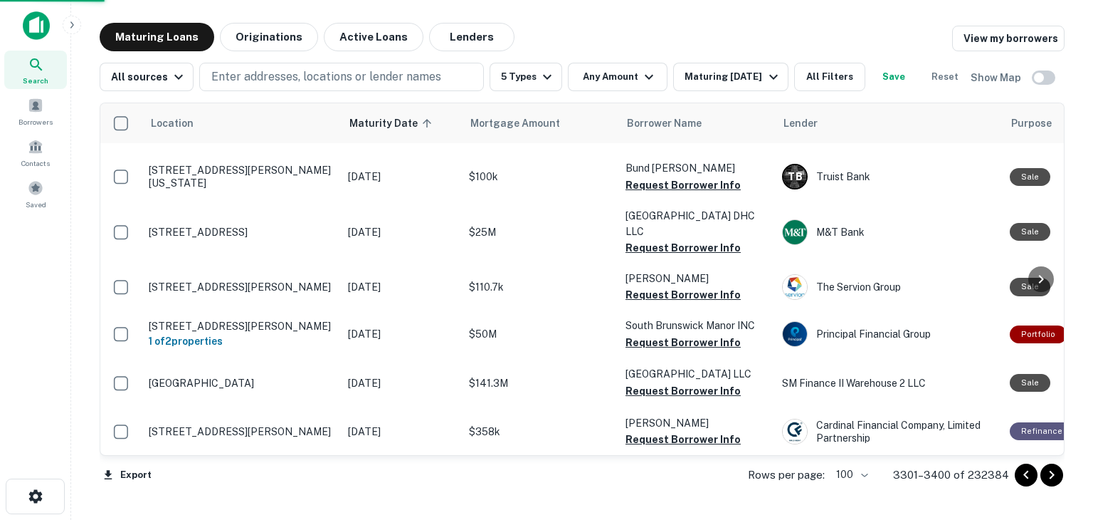
scroll to position [4877, 0]
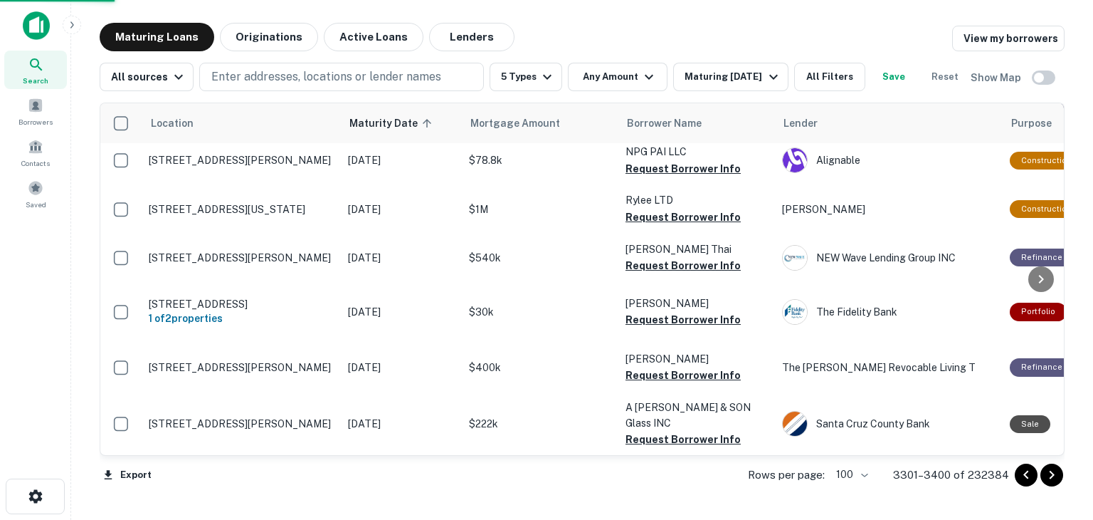
click at [1055, 478] on icon "Go to next page" at bounding box center [1051, 474] width 17 height 17
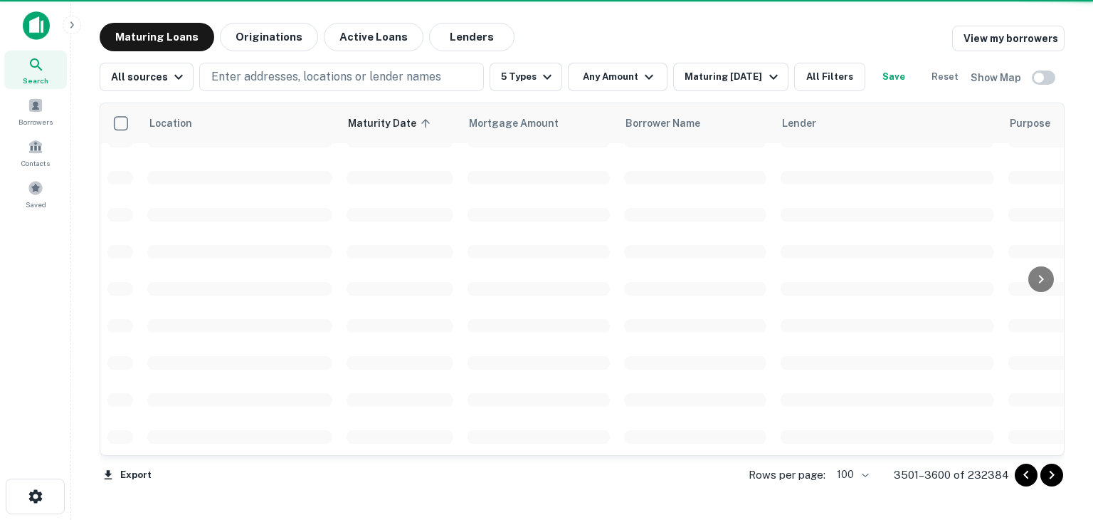
click at [1055, 478] on icon "Go to next page" at bounding box center [1051, 474] width 17 height 17
click at [1056, 478] on icon "Go to next page" at bounding box center [1051, 474] width 17 height 17
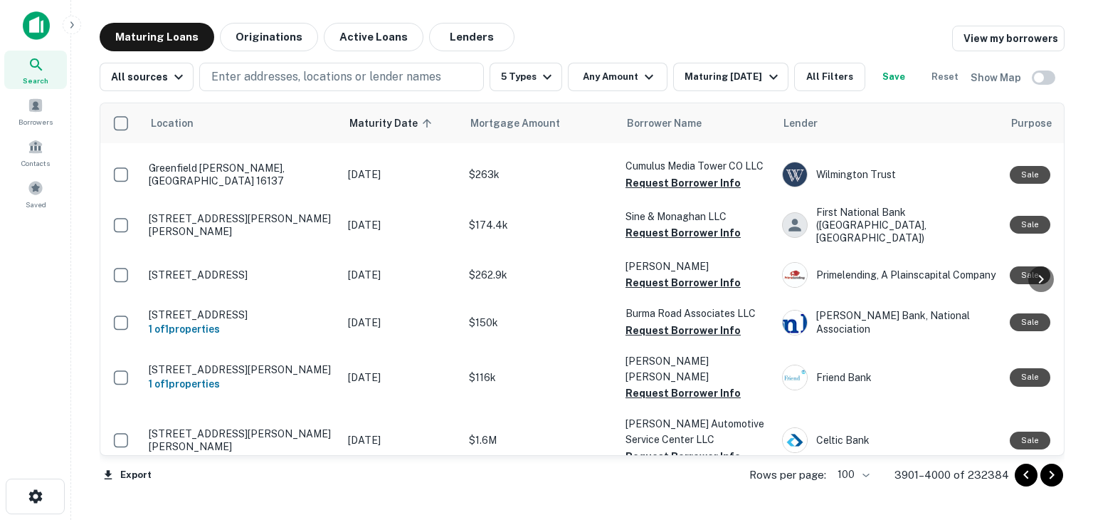
scroll to position [5084, 0]
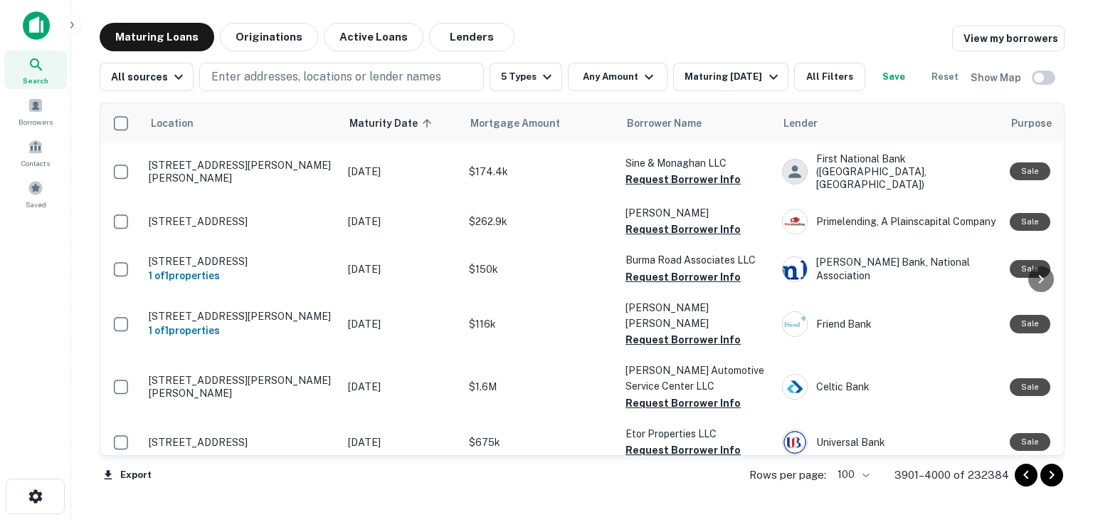
click at [1053, 478] on icon "Go to next page" at bounding box center [1051, 474] width 17 height 17
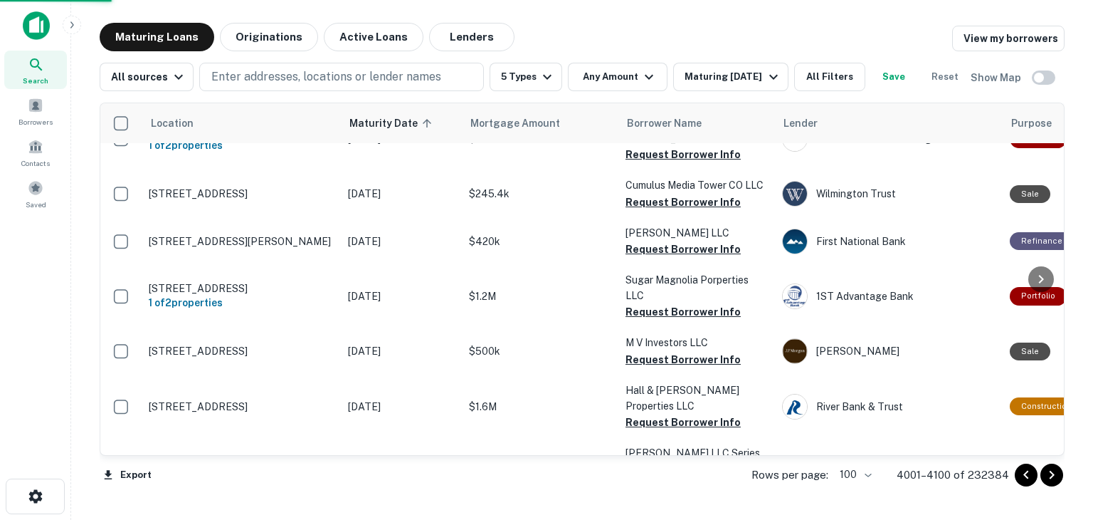
scroll to position [5019, 0]
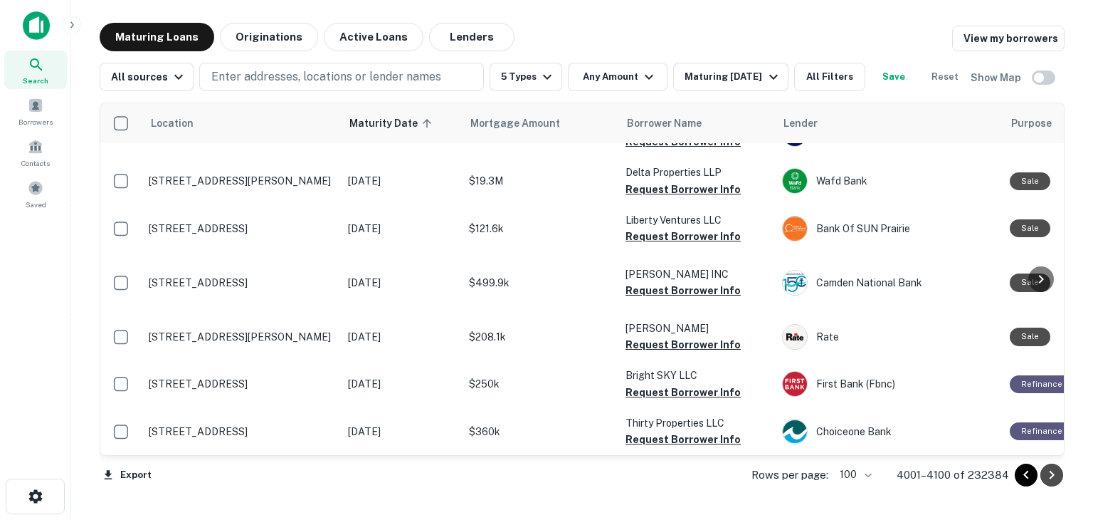
click at [1051, 473] on icon "Go to next page" at bounding box center [1051, 474] width 17 height 17
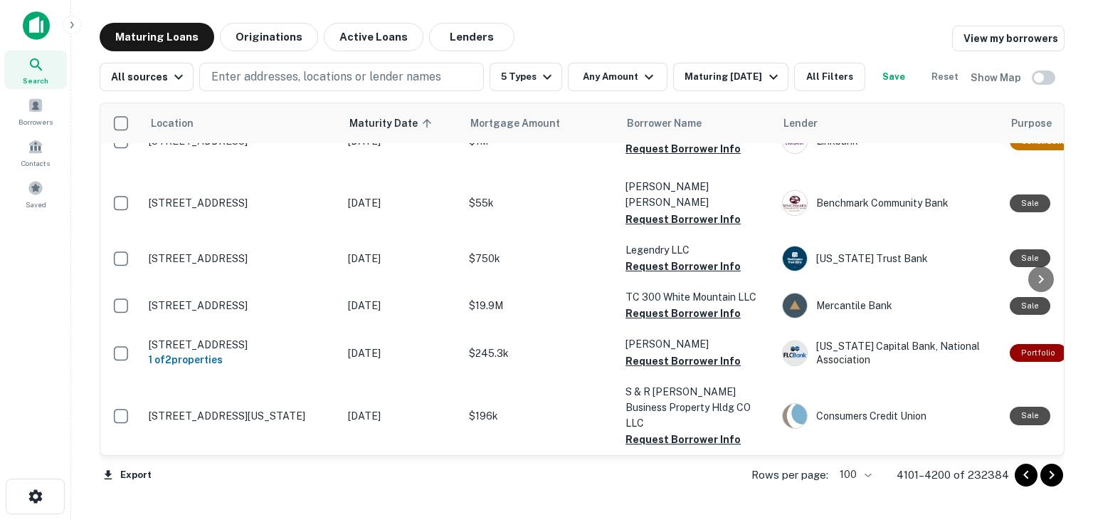
scroll to position [4971, 0]
click at [1052, 476] on icon "Go to next page" at bounding box center [1051, 474] width 17 height 17
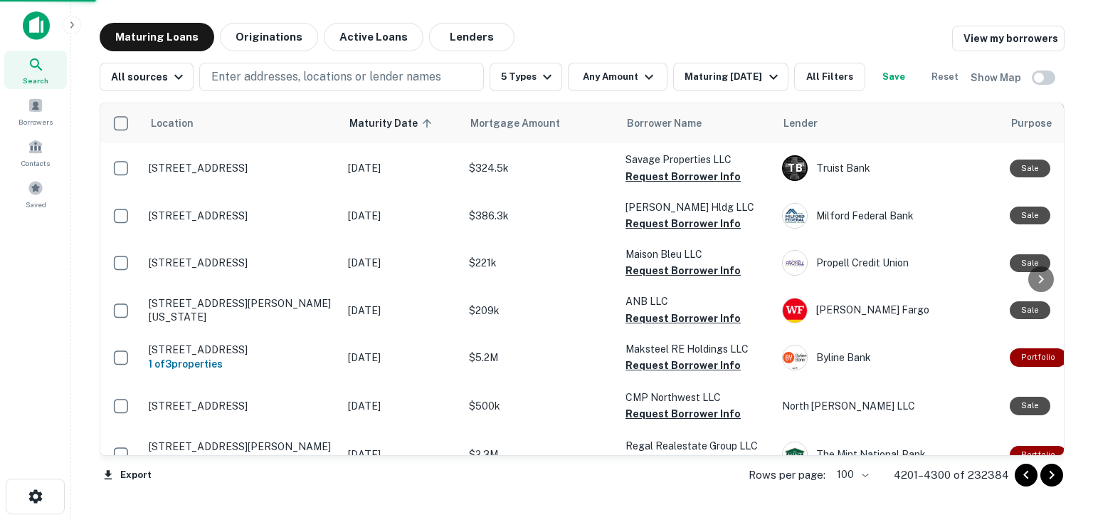
scroll to position [4970, 0]
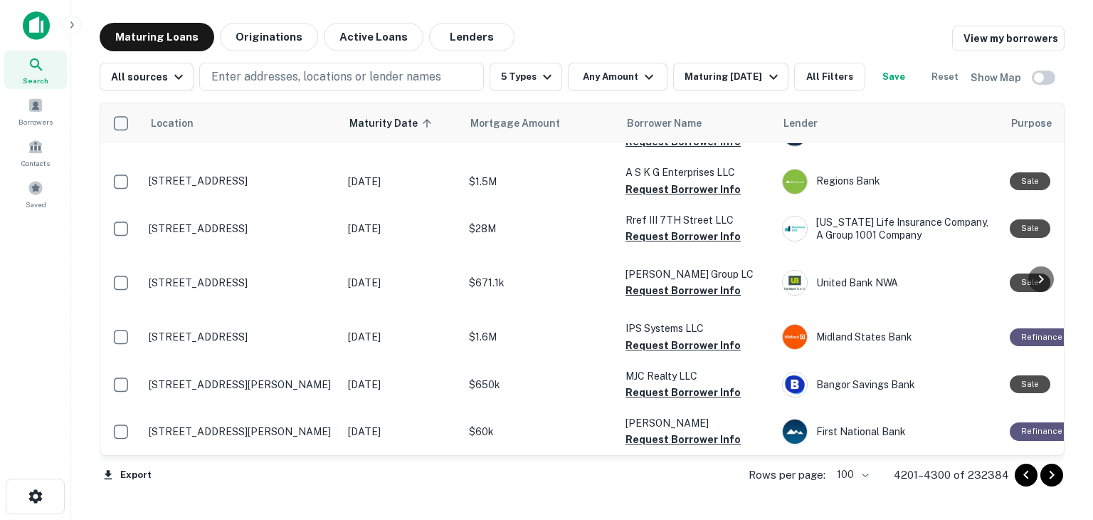
click at [1065, 206] on div "Maturing Loans Originations Active Loans Lenders View my borrowers All sources …" at bounding box center [582, 261] width 999 height 477
click at [1066, 198] on div "Maturing Loans Originations Active Loans Lenders View my borrowers All sources …" at bounding box center [582, 261] width 999 height 477
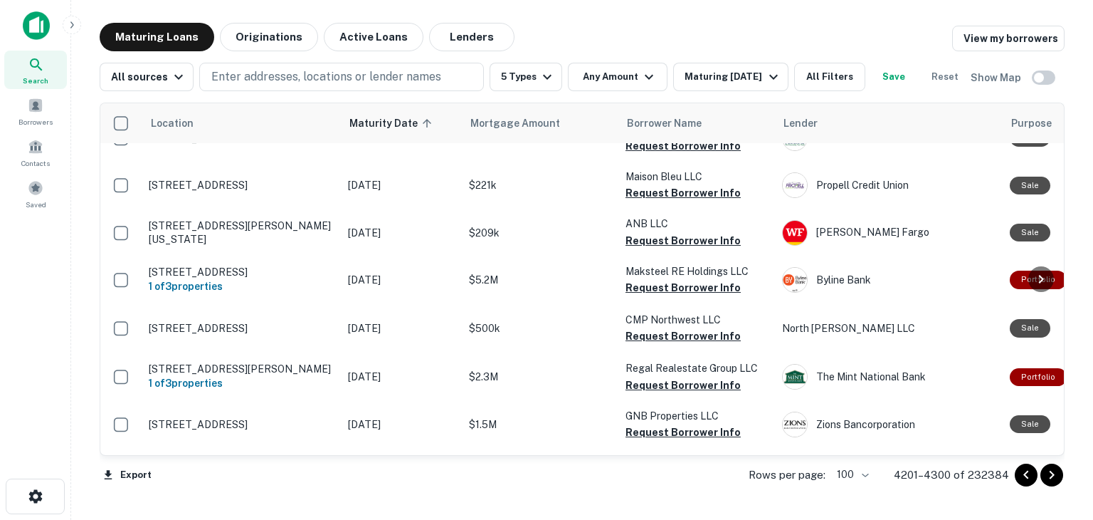
scroll to position [3179, 0]
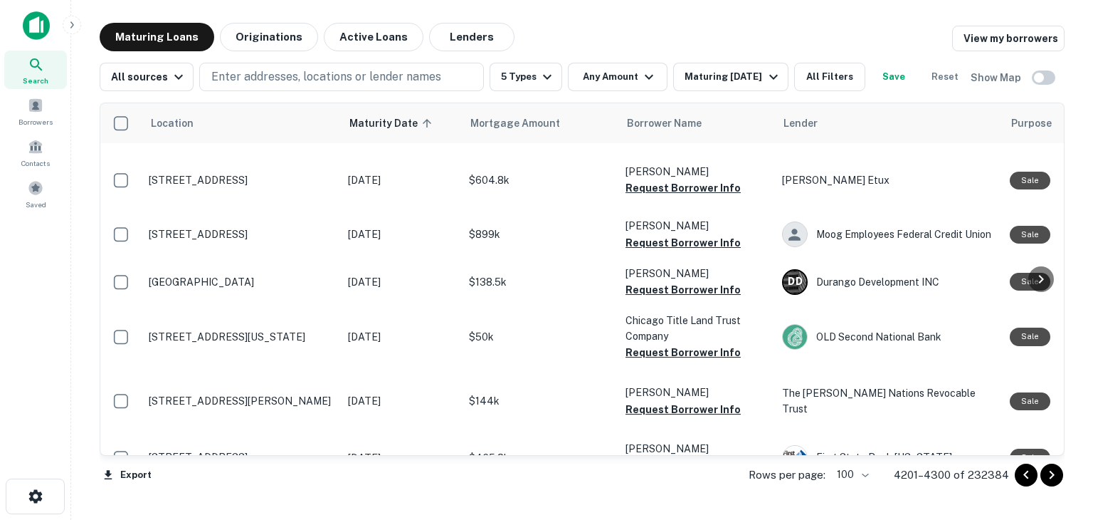
scroll to position [1495, 0]
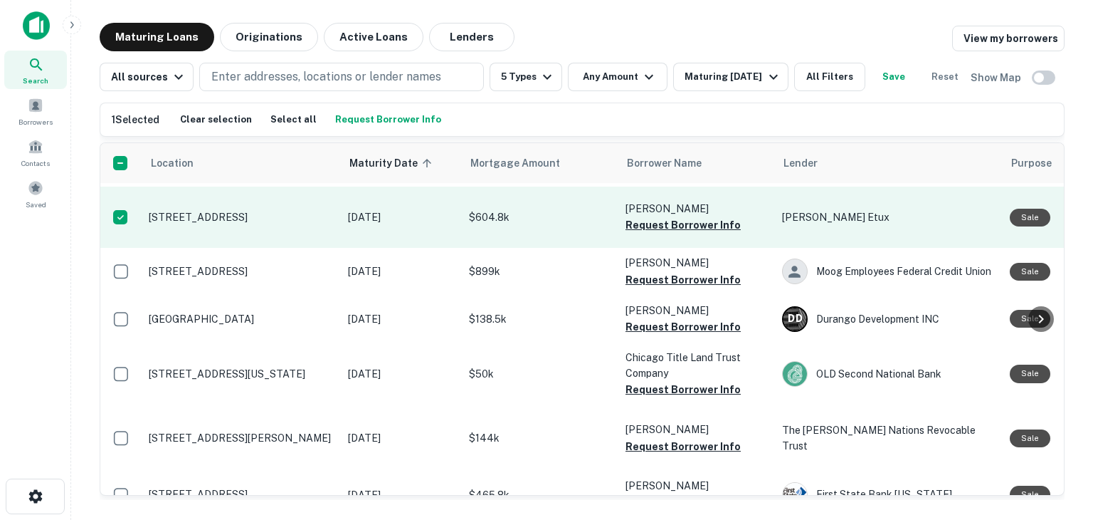
click at [240, 223] on p "2770 Story Rd San Jose, CA 95127" at bounding box center [241, 217] width 185 height 13
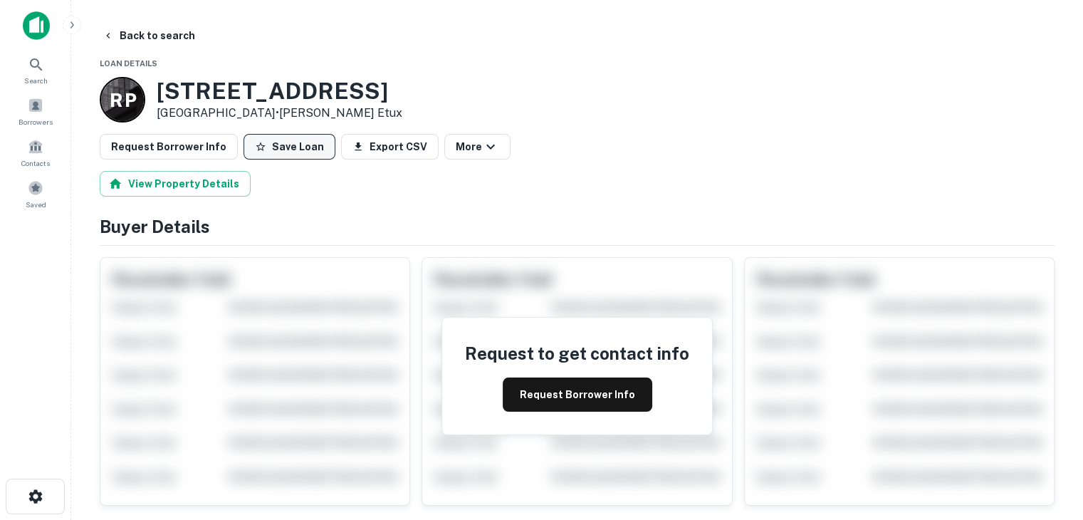
click at [294, 149] on button "Save Loan" at bounding box center [289, 147] width 92 height 26
click at [144, 34] on button "Back to search" at bounding box center [149, 36] width 104 height 26
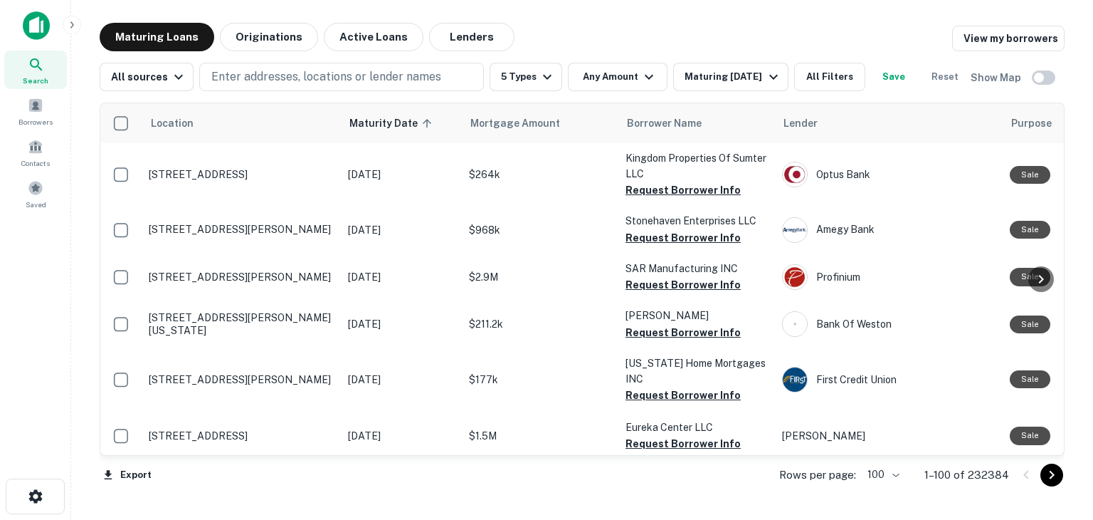
click at [1055, 474] on icon "Go to next page" at bounding box center [1051, 474] width 17 height 17
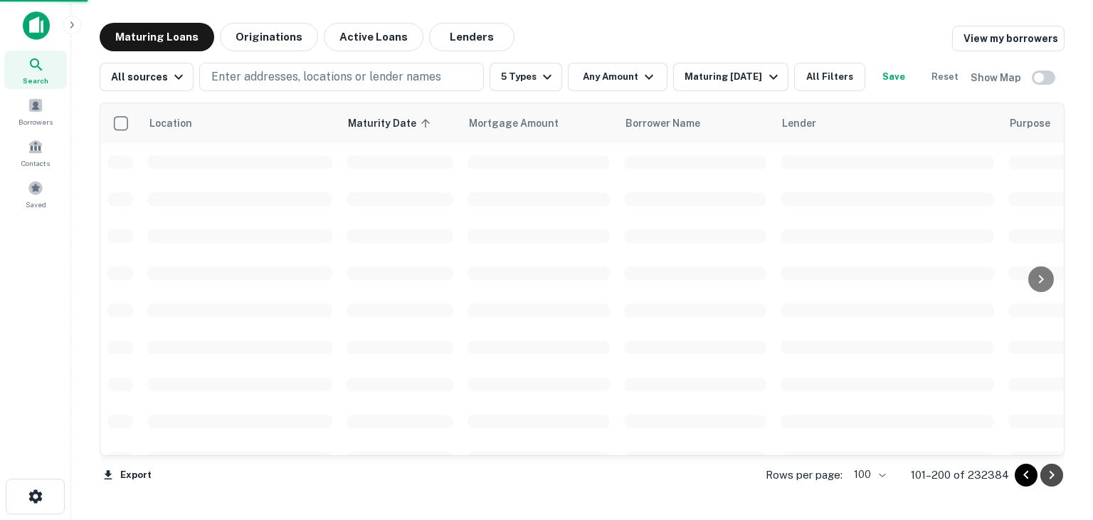
click at [1055, 474] on icon "Go to next page" at bounding box center [1051, 474] width 17 height 17
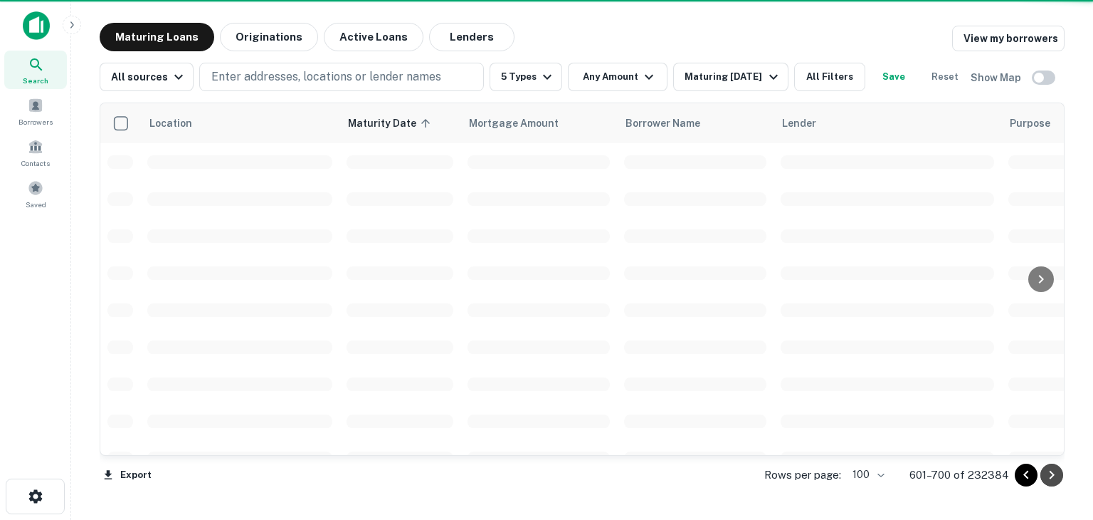
click at [1055, 474] on icon "Go to next page" at bounding box center [1051, 474] width 17 height 17
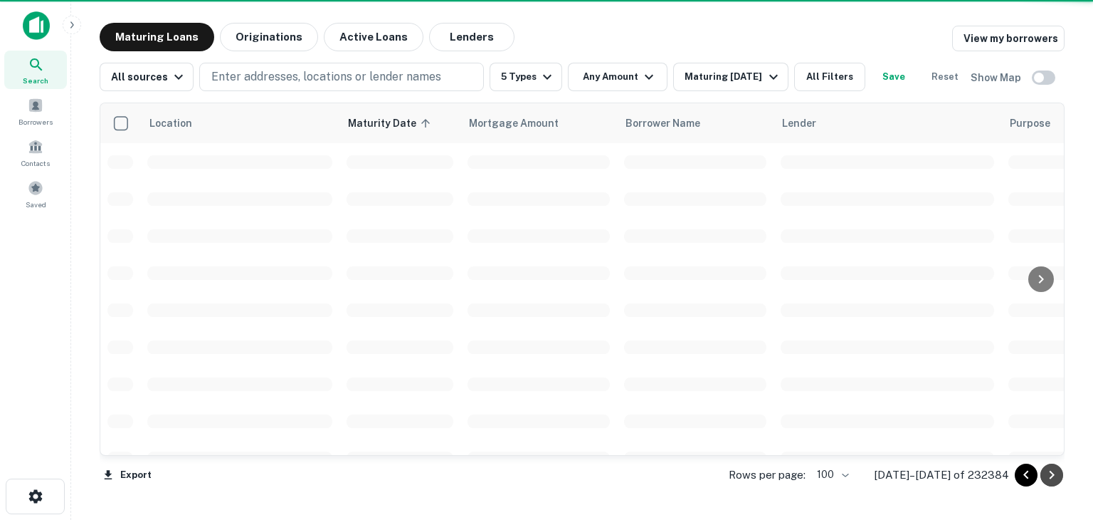
click at [1055, 474] on icon "Go to next page" at bounding box center [1051, 474] width 17 height 17
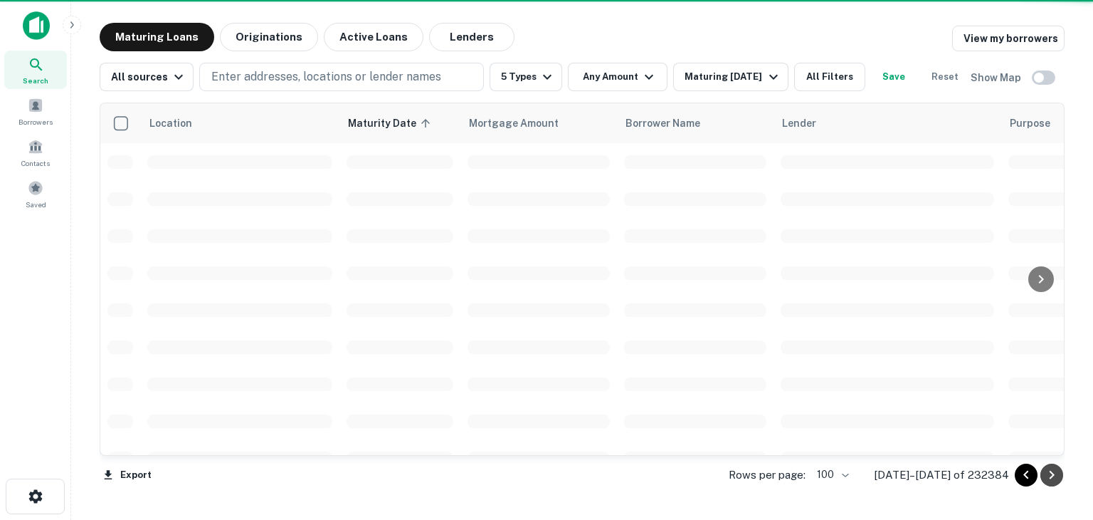
click at [1055, 474] on icon "Go to next page" at bounding box center [1051, 474] width 17 height 17
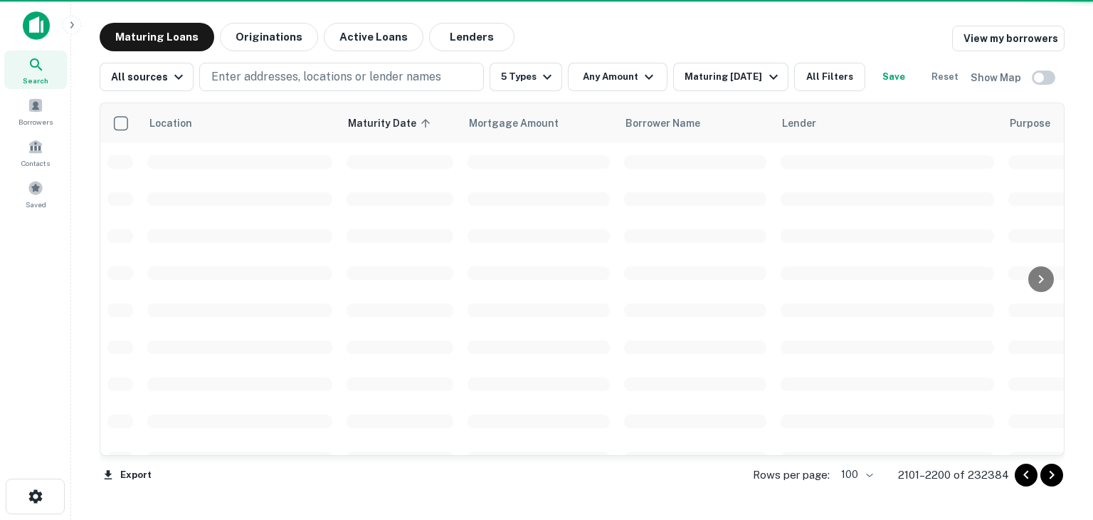
click at [1055, 474] on icon "Go to next page" at bounding box center [1051, 474] width 17 height 17
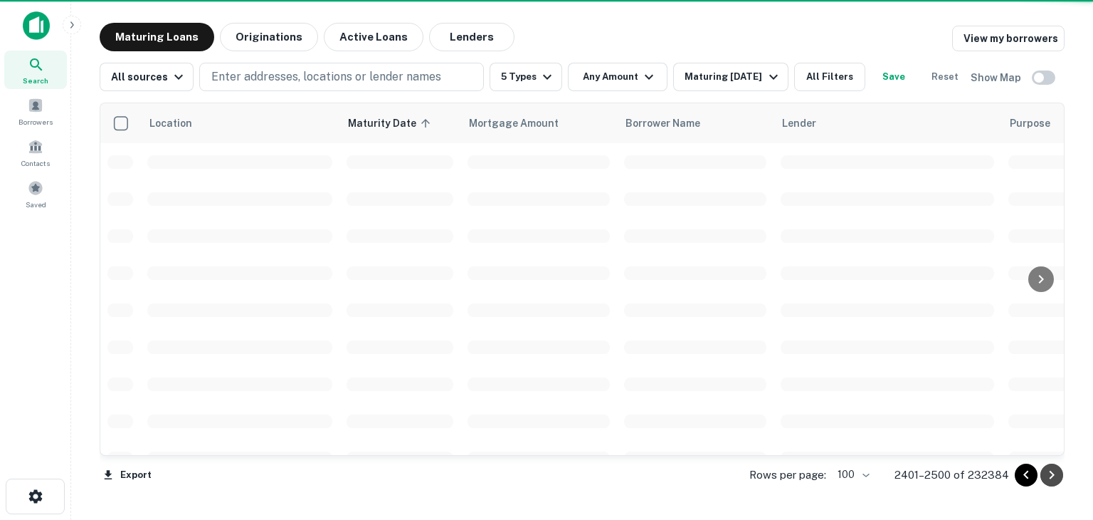
click at [1055, 474] on icon "Go to next page" at bounding box center [1051, 474] width 17 height 17
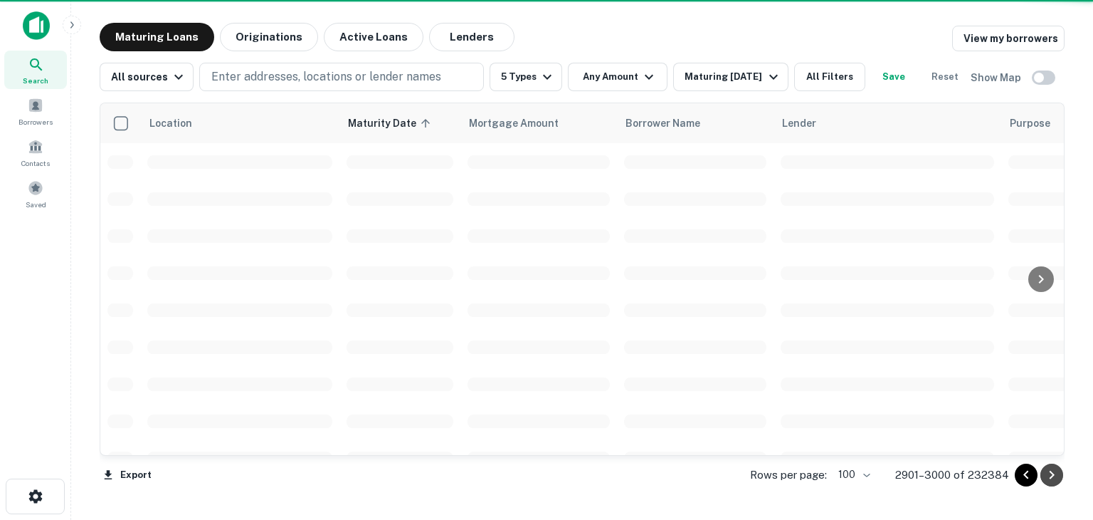
click at [1055, 474] on icon "Go to next page" at bounding box center [1051, 474] width 17 height 17
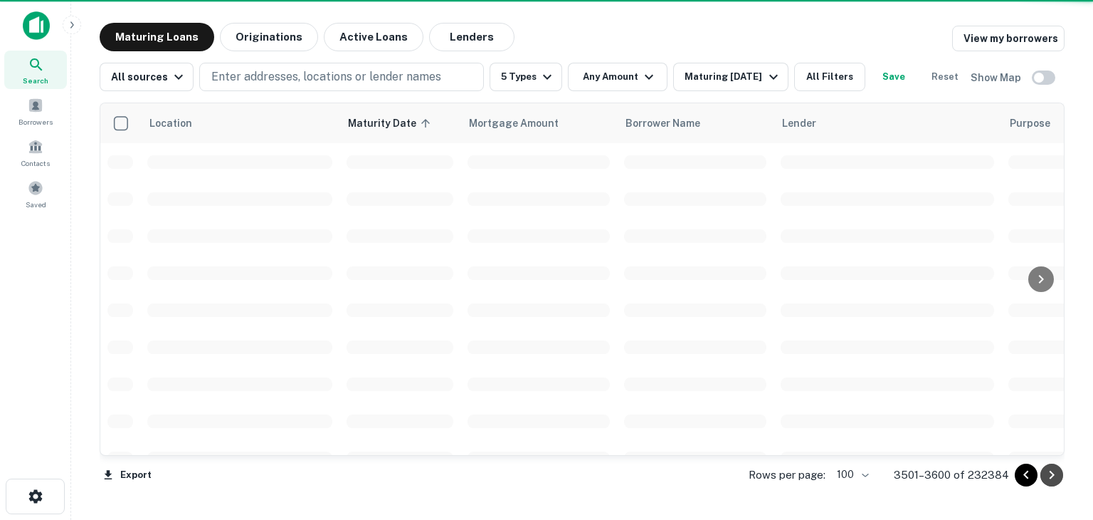
click at [1055, 474] on icon "Go to next page" at bounding box center [1051, 474] width 17 height 17
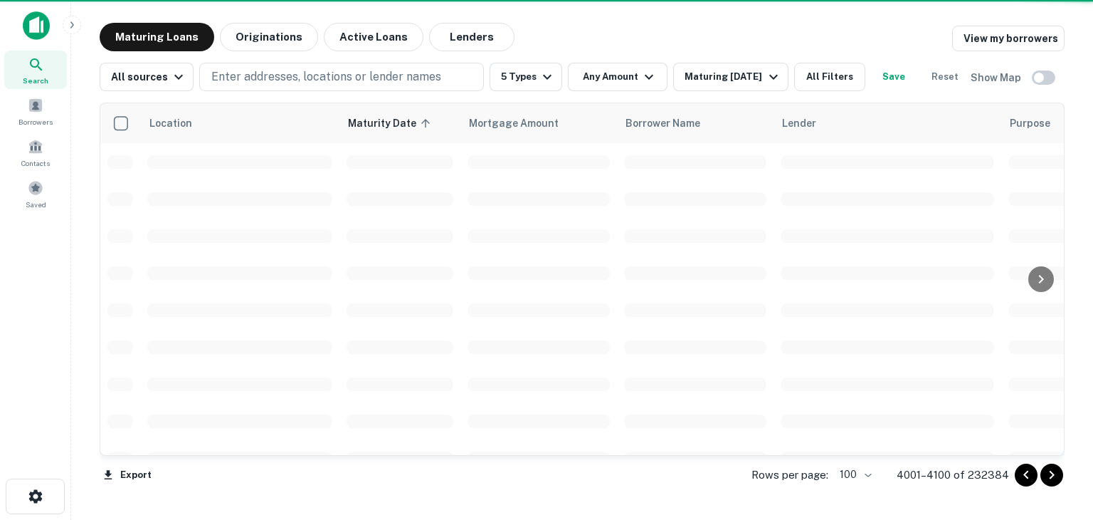
click at [1055, 474] on icon "Go to next page" at bounding box center [1051, 474] width 17 height 17
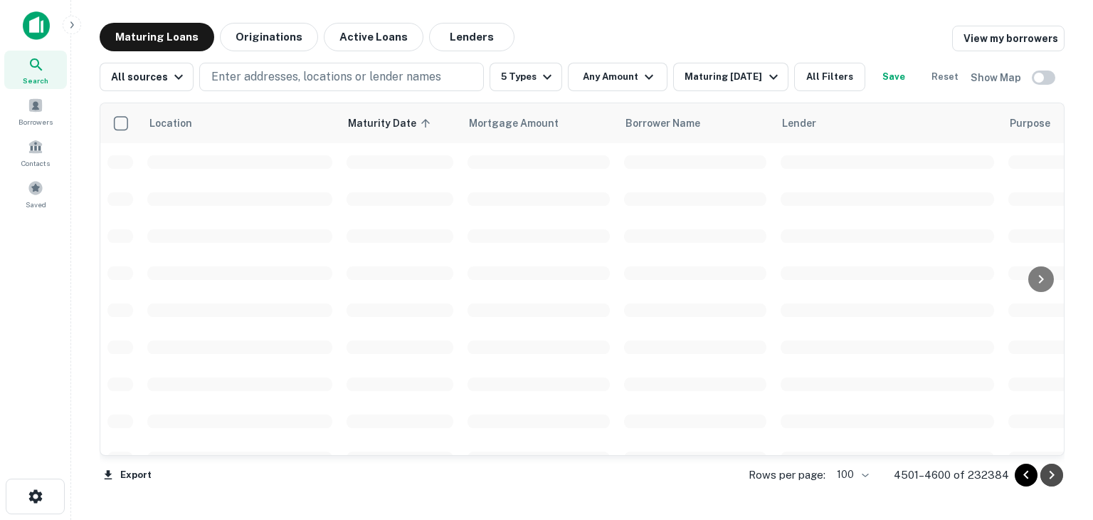
click at [1055, 474] on icon "Go to next page" at bounding box center [1051, 474] width 17 height 17
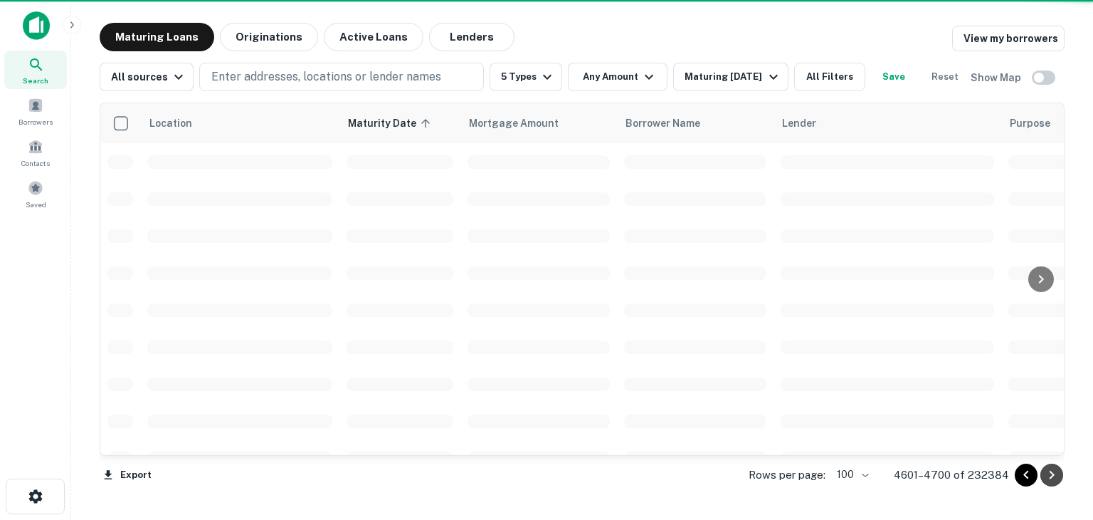
click at [1055, 474] on icon "Go to next page" at bounding box center [1051, 474] width 17 height 17
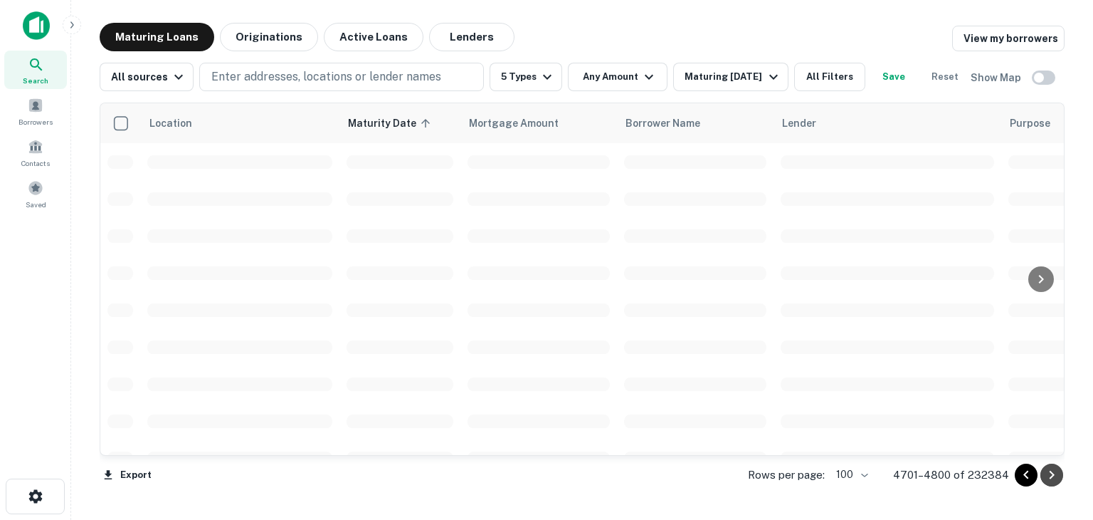
click at [1055, 474] on icon "Go to next page" at bounding box center [1051, 474] width 17 height 17
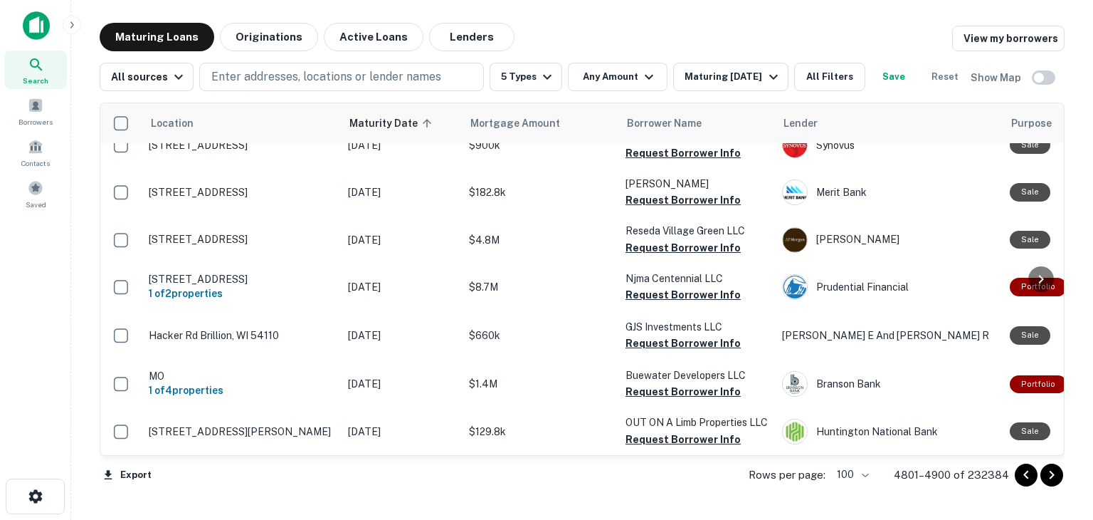
scroll to position [5108, 0]
click at [1046, 478] on icon "Go to next page" at bounding box center [1051, 474] width 17 height 17
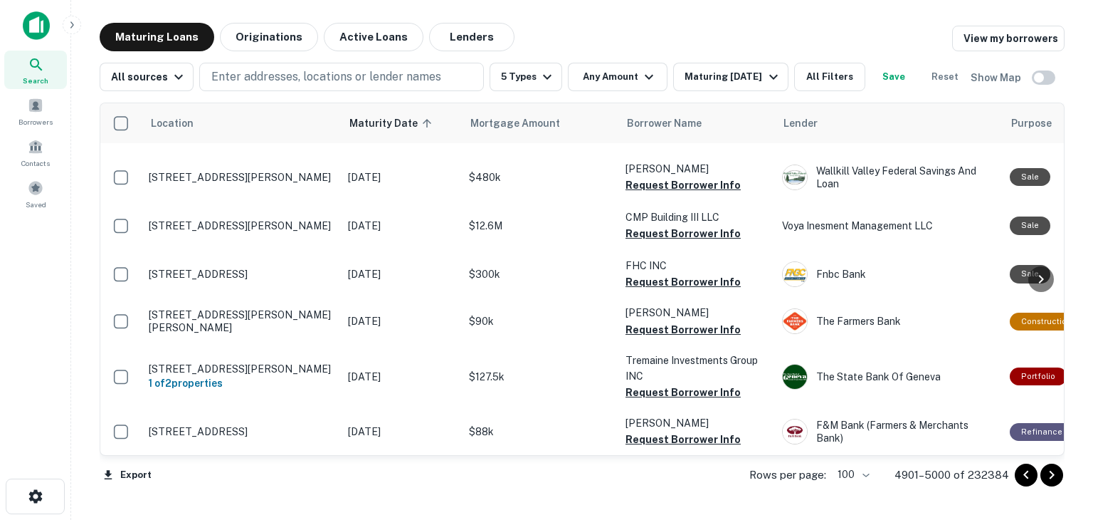
scroll to position [4971, 0]
click at [1054, 474] on icon "Go to next page" at bounding box center [1051, 474] width 17 height 17
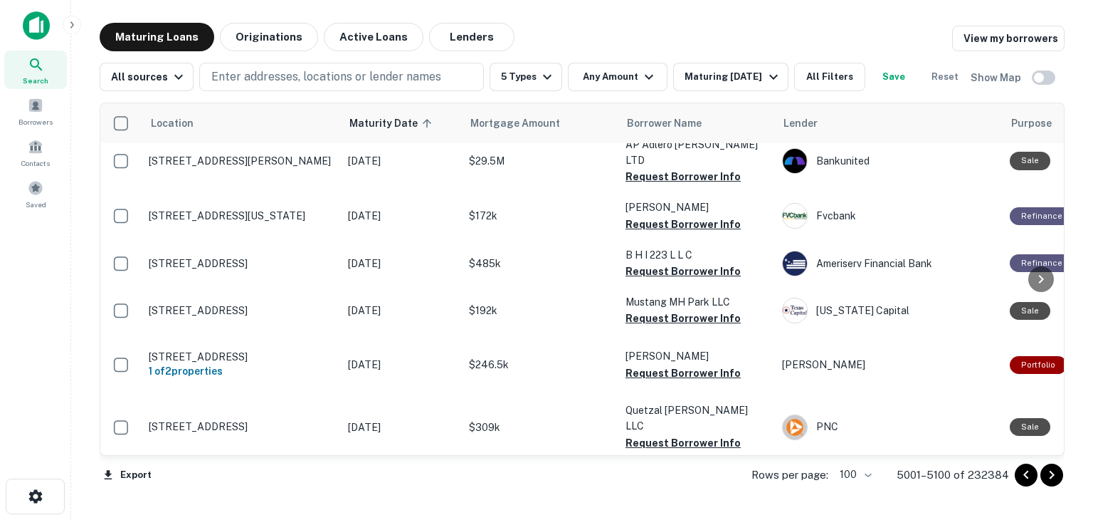
scroll to position [4953, 0]
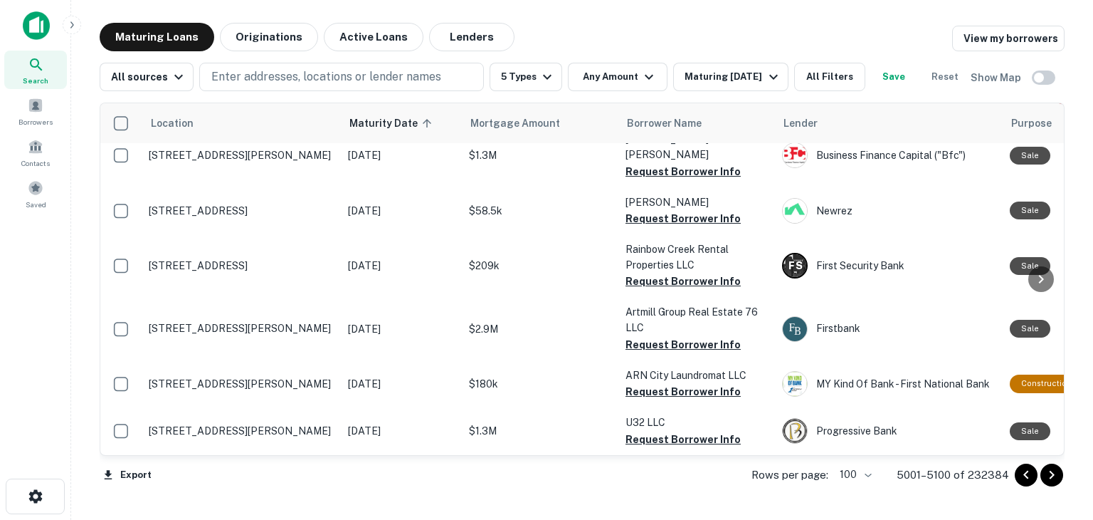
click at [1066, 236] on div "Maturing Loans Originations Active Loans Lenders View my borrowers All sources …" at bounding box center [582, 261] width 999 height 477
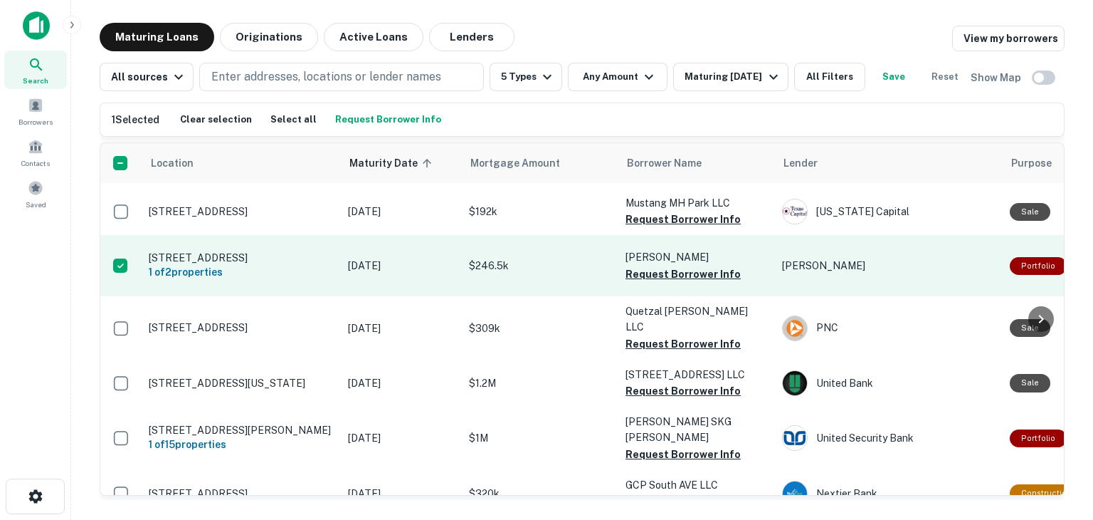
scroll to position [3559, 0]
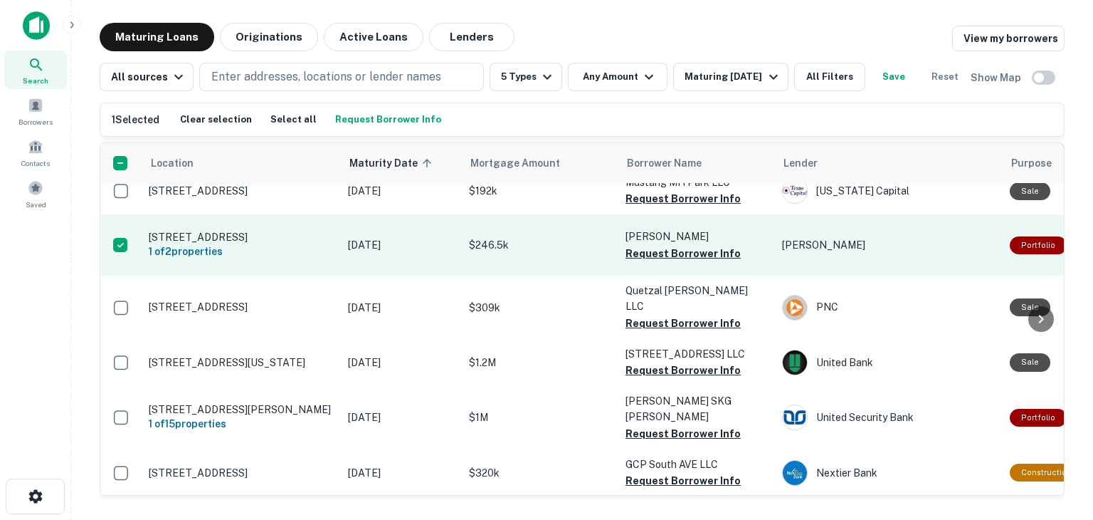
click at [201, 243] on p "500 S B St Madera, CA 93638" at bounding box center [241, 237] width 185 height 13
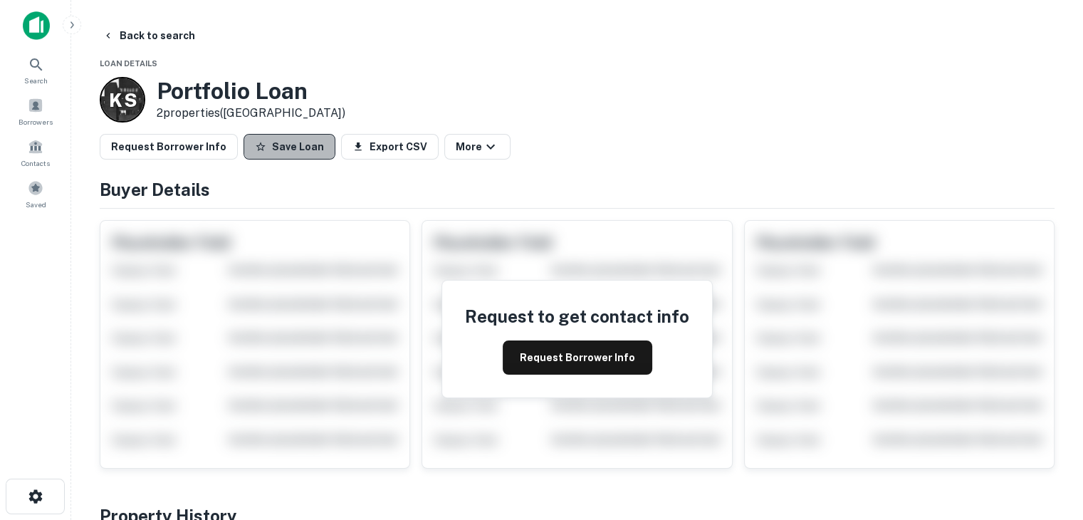
click at [300, 142] on button "Save Loan" at bounding box center [289, 147] width 92 height 26
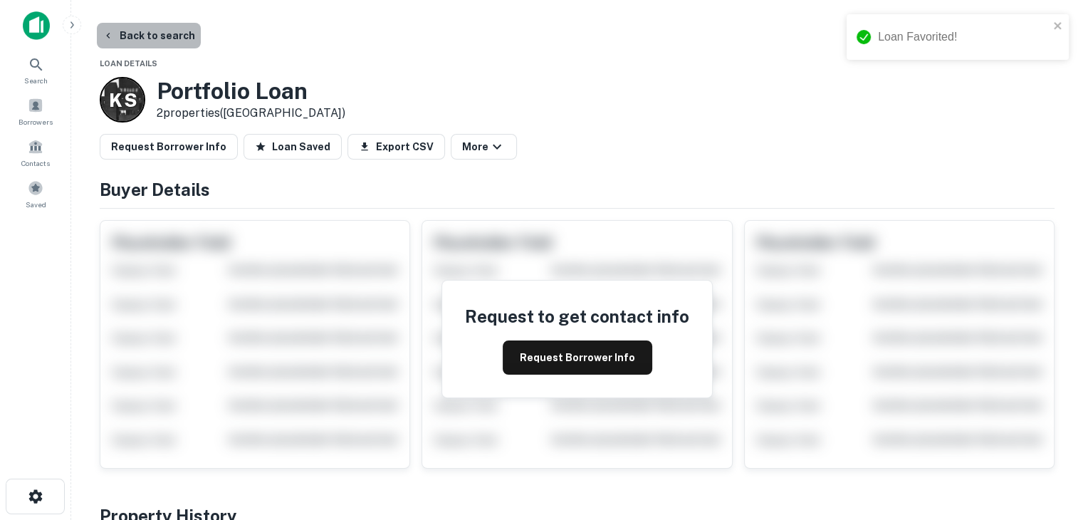
click at [174, 39] on button "Back to search" at bounding box center [149, 36] width 104 height 26
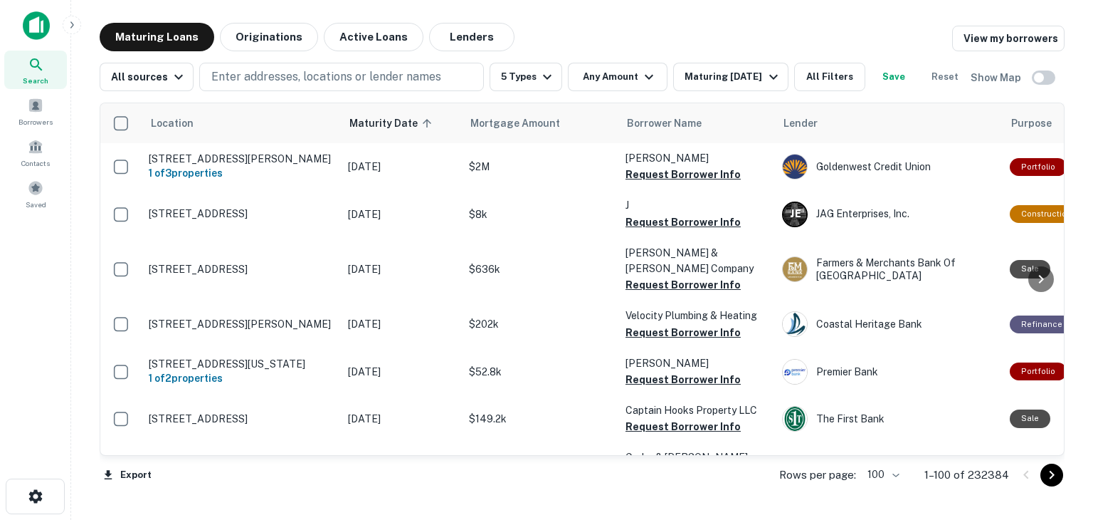
click at [1053, 476] on icon "Go to next page" at bounding box center [1051, 474] width 17 height 17
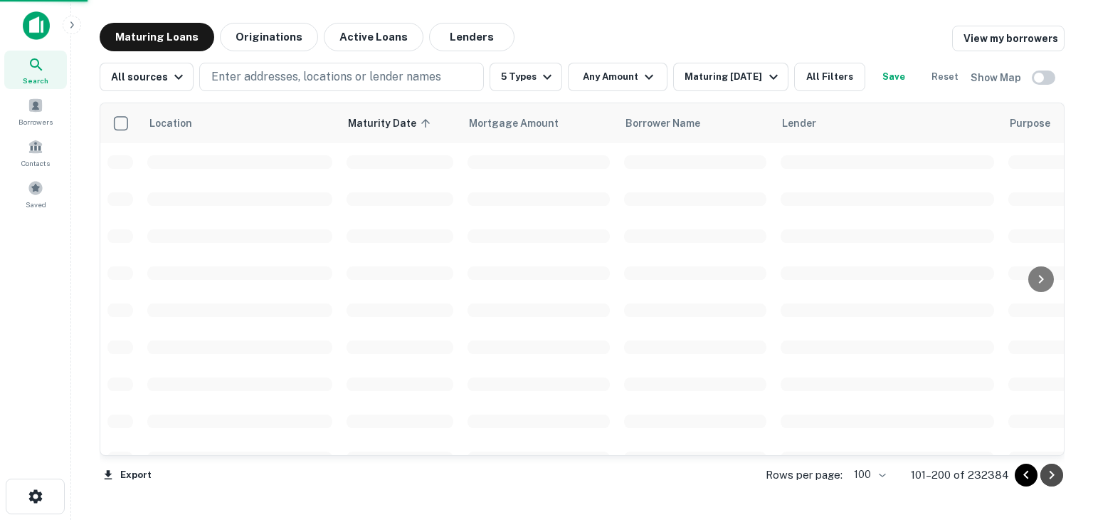
click at [1055, 478] on icon "Go to next page" at bounding box center [1051, 474] width 17 height 17
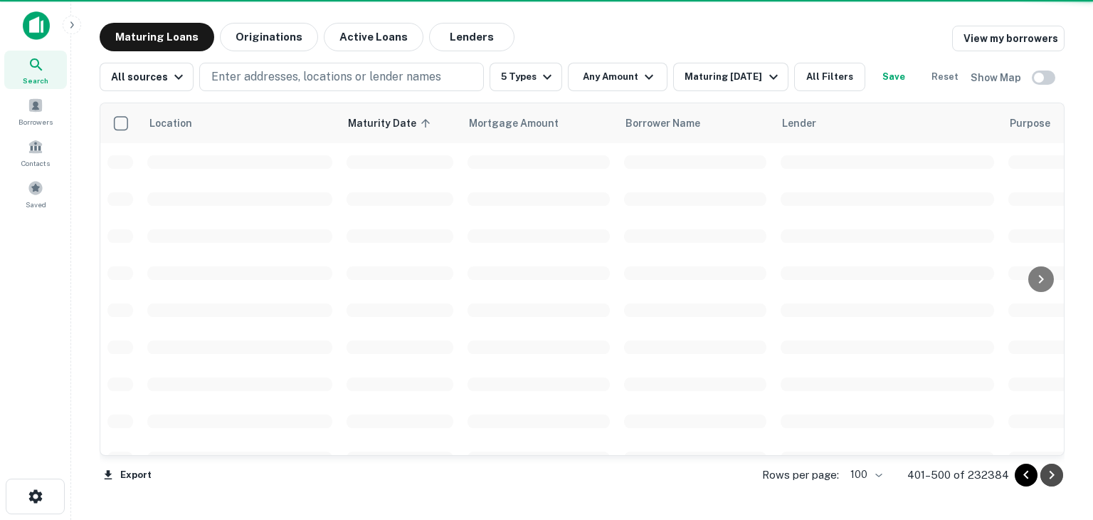
click at [1055, 478] on icon "Go to next page" at bounding box center [1051, 474] width 17 height 17
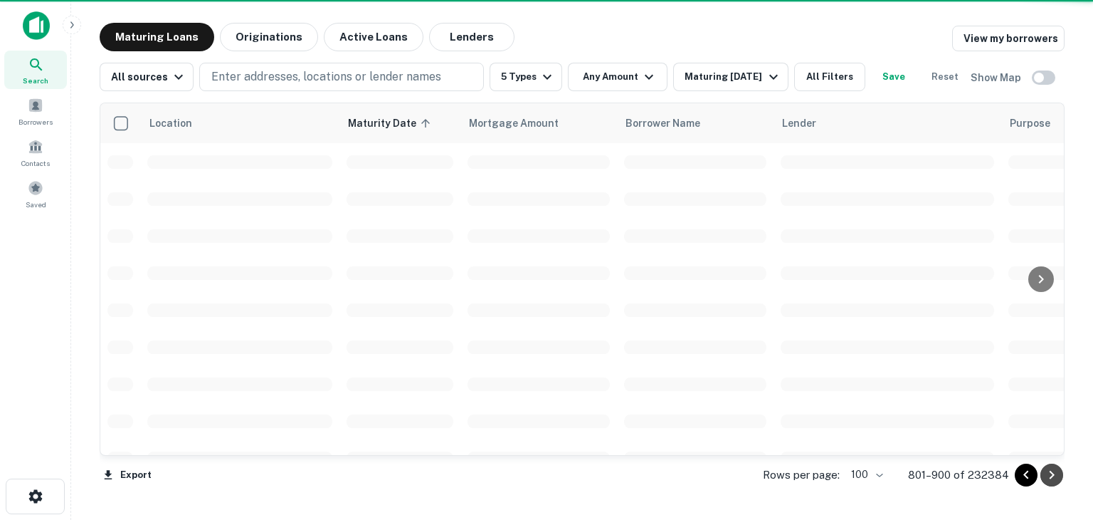
click at [1055, 478] on icon "Go to next page" at bounding box center [1051, 474] width 17 height 17
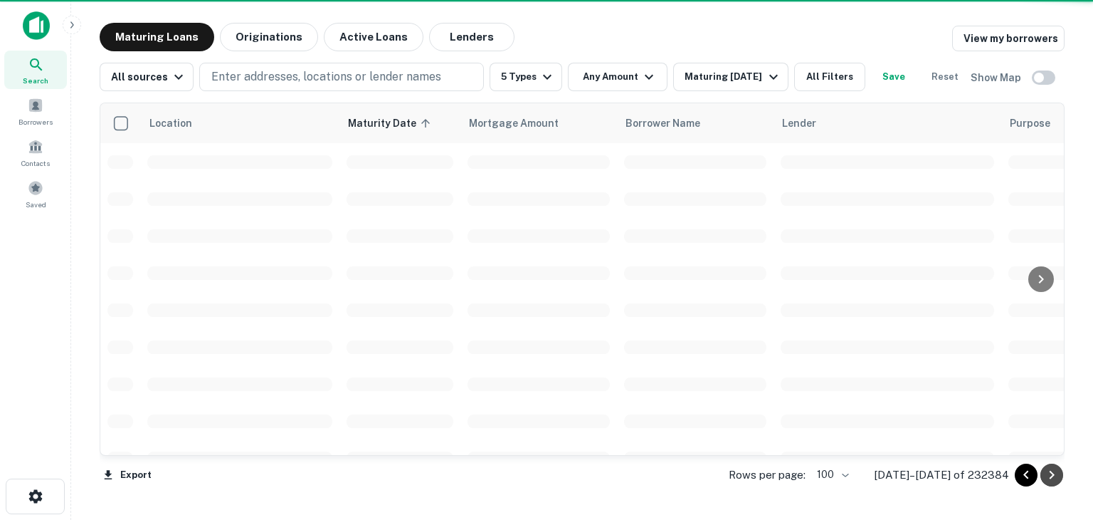
click at [1055, 478] on icon "Go to next page" at bounding box center [1051, 474] width 17 height 17
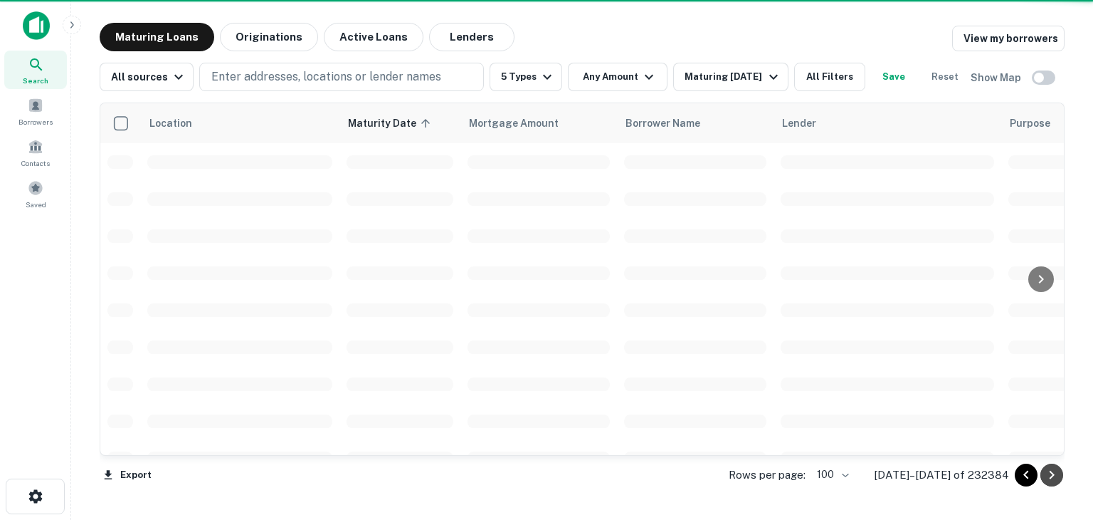
click at [1055, 478] on icon "Go to next page" at bounding box center [1051, 474] width 17 height 17
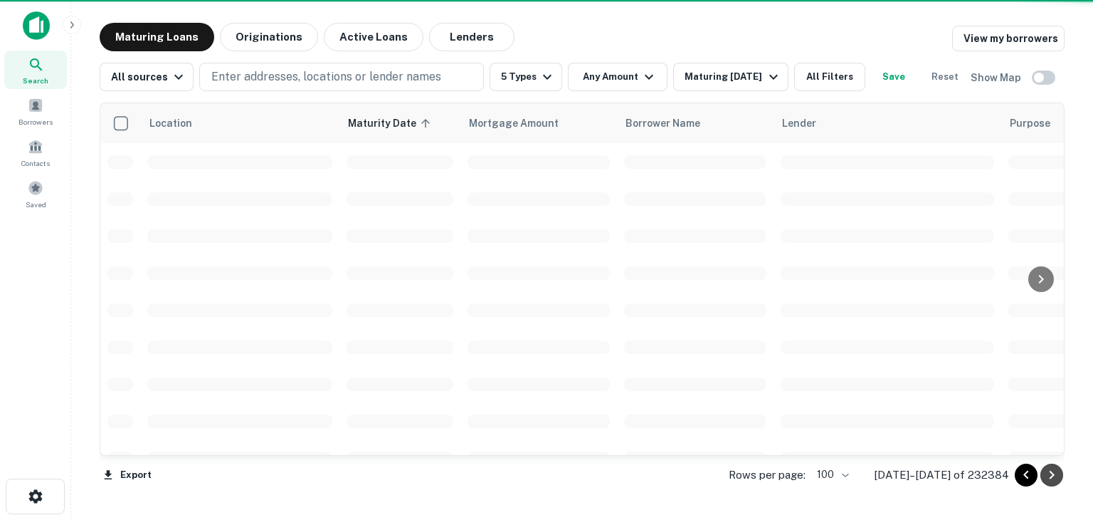
click at [1055, 478] on icon "Go to next page" at bounding box center [1051, 474] width 17 height 17
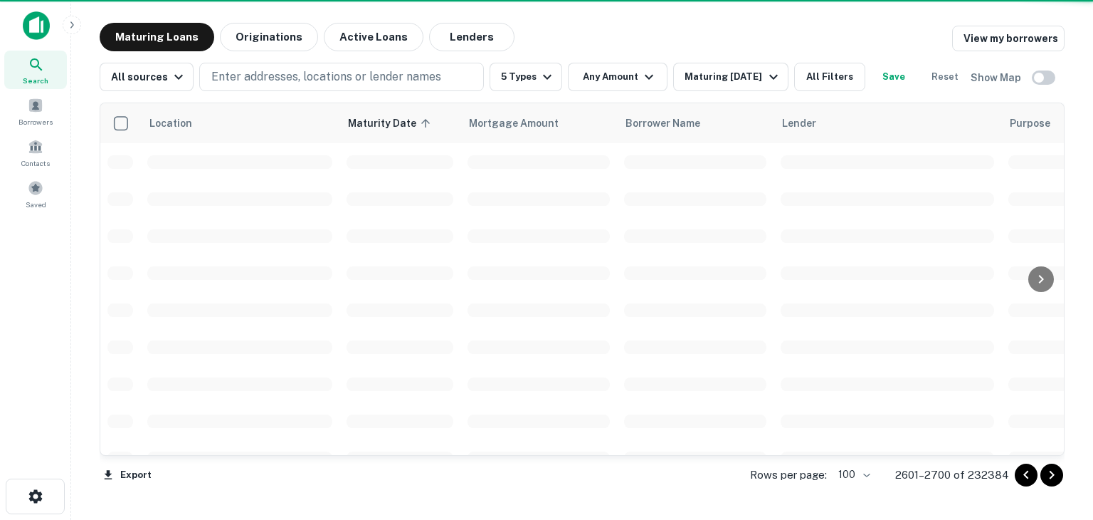
click at [1055, 478] on icon "Go to next page" at bounding box center [1051, 474] width 17 height 17
click at [1051, 478] on icon "Go to next page" at bounding box center [1051, 474] width 17 height 17
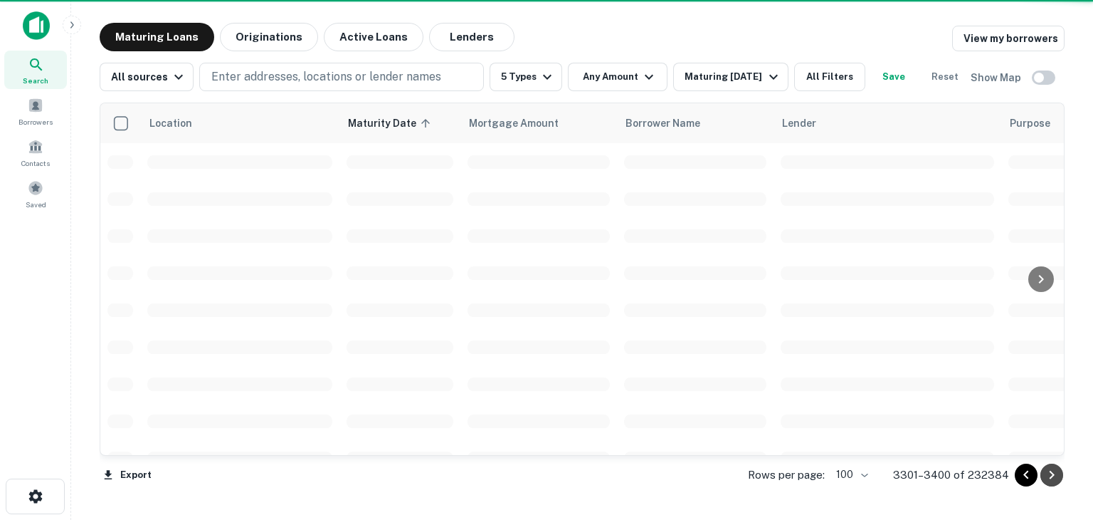
click at [1051, 478] on icon "Go to next page" at bounding box center [1051, 474] width 17 height 17
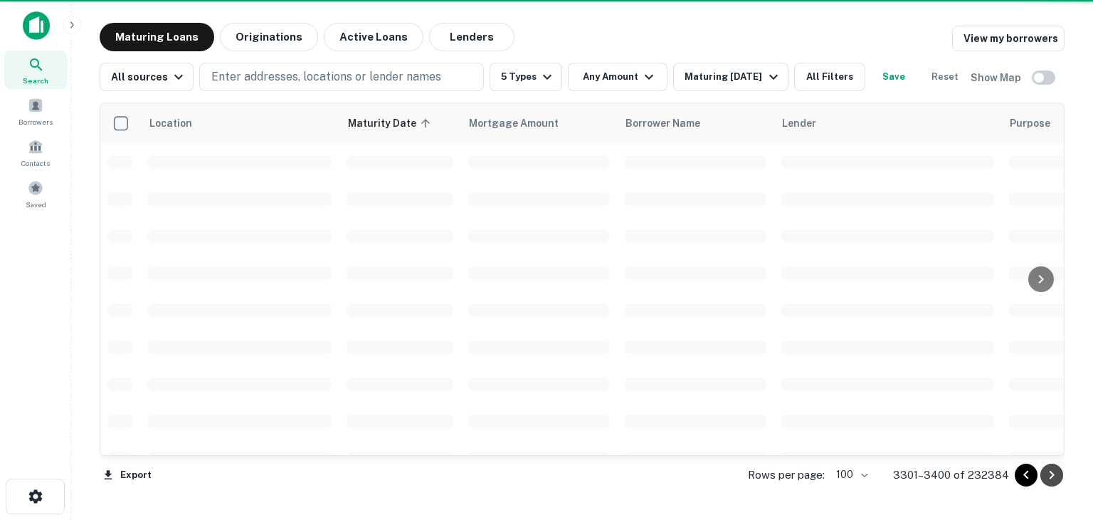
click at [1051, 478] on icon "Go to next page" at bounding box center [1051, 474] width 17 height 17
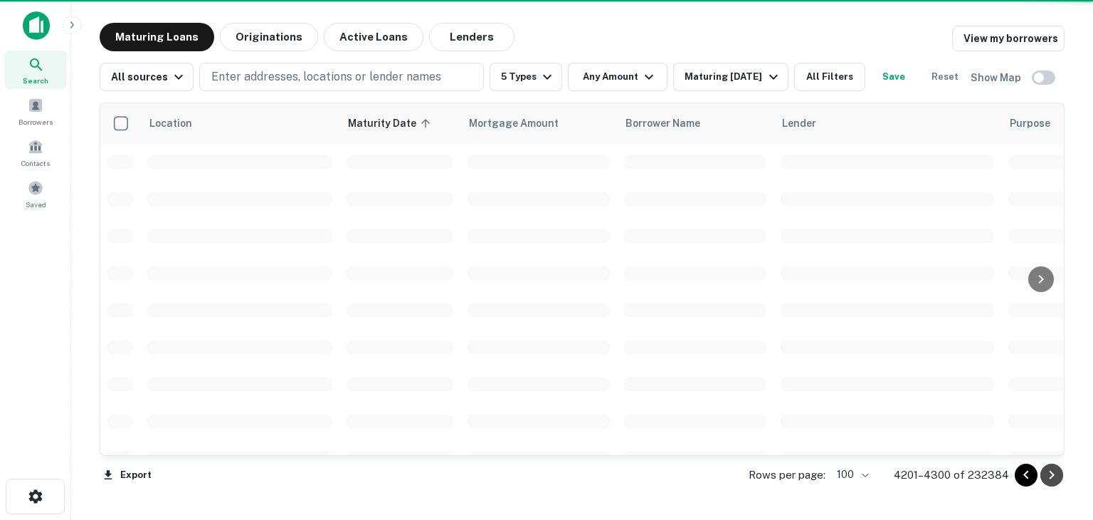
click at [1051, 478] on icon "Go to next page" at bounding box center [1051, 474] width 17 height 17
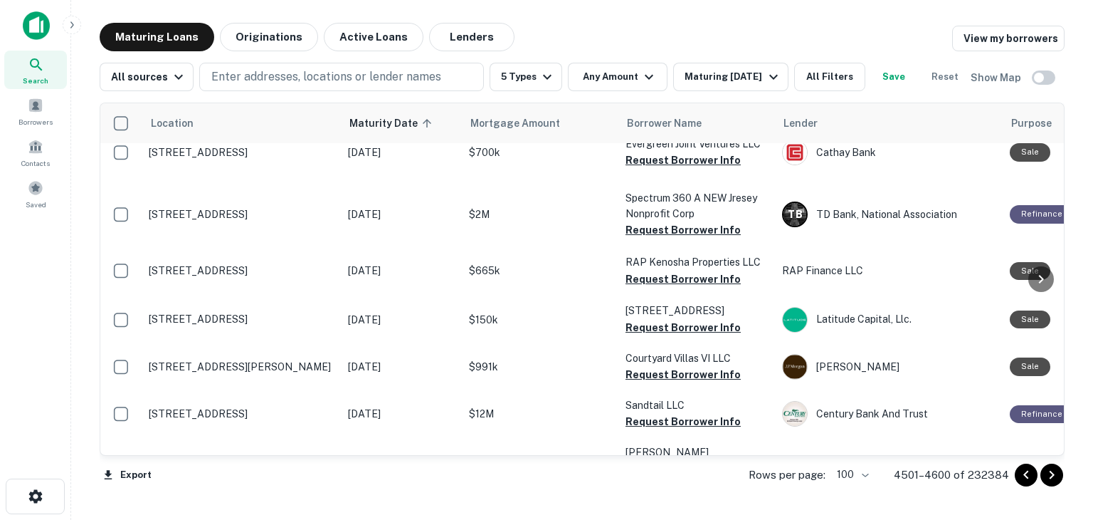
scroll to position [4911, 0]
click at [1050, 479] on icon "Go to next page" at bounding box center [1051, 474] width 17 height 17
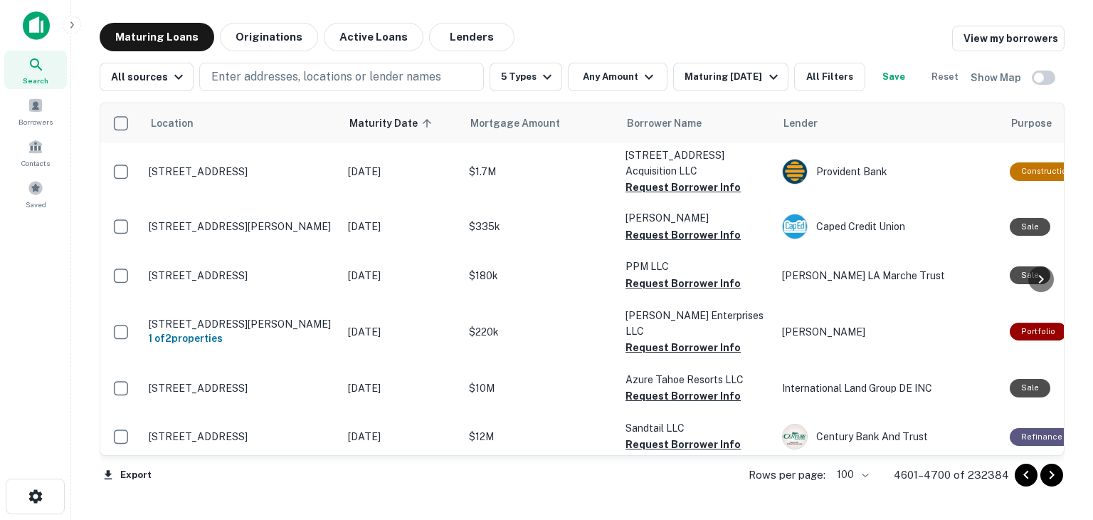
scroll to position [925, 0]
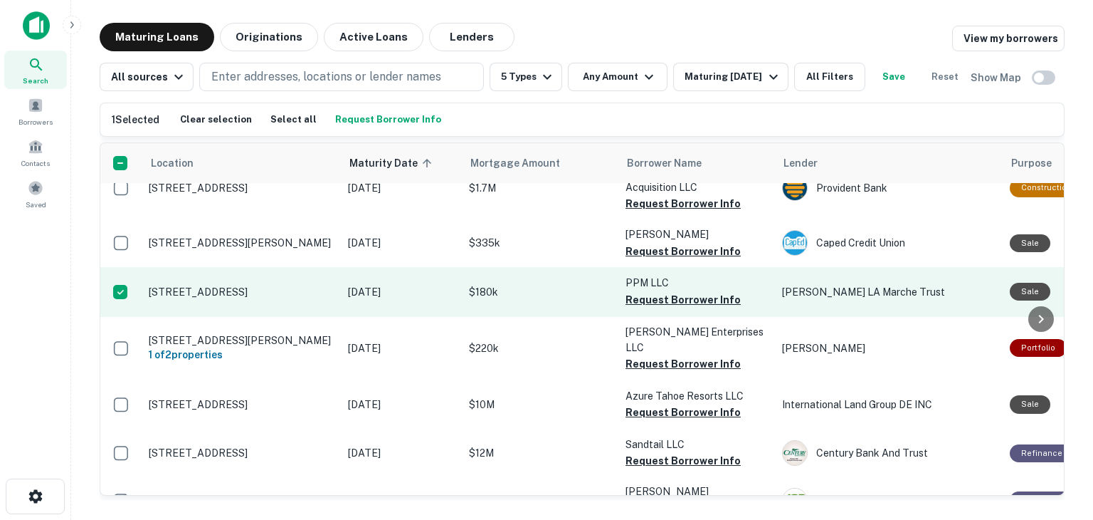
click at [191, 298] on p "[STREET_ADDRESS]" at bounding box center [241, 291] width 185 height 13
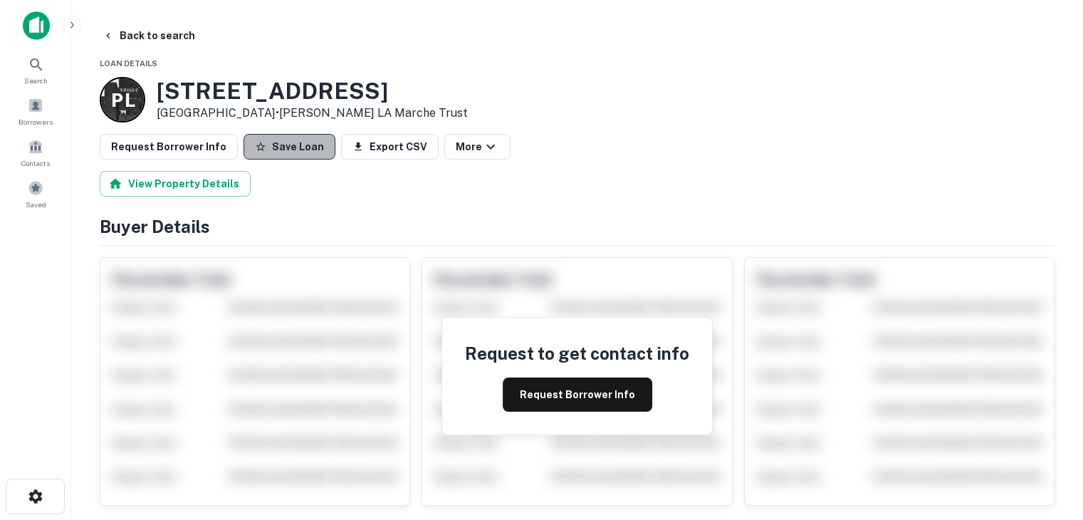
click at [286, 147] on button "Save Loan" at bounding box center [289, 147] width 92 height 26
click at [157, 38] on button "Back to search" at bounding box center [149, 36] width 104 height 26
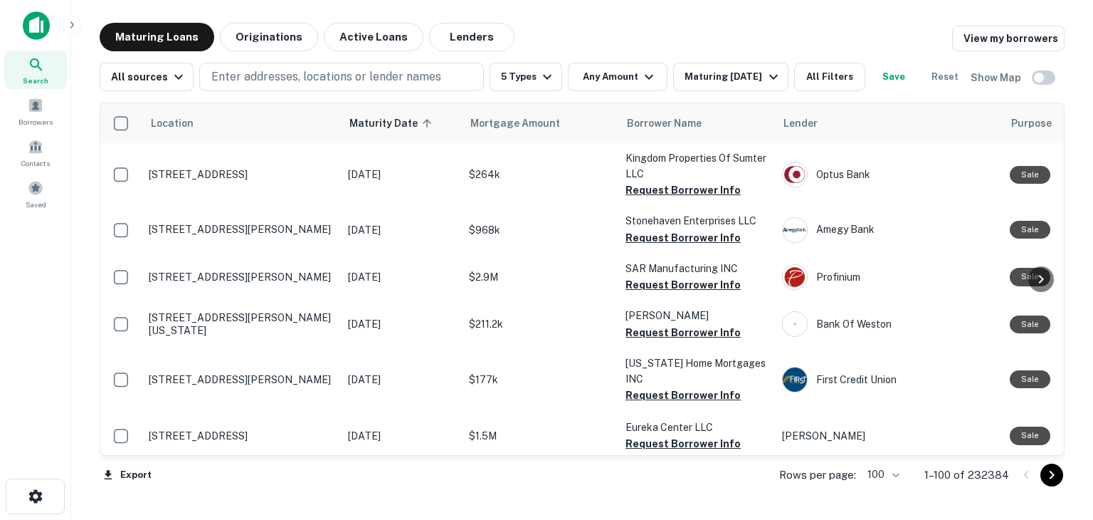
click at [1052, 476] on icon "Go to next page" at bounding box center [1051, 474] width 17 height 17
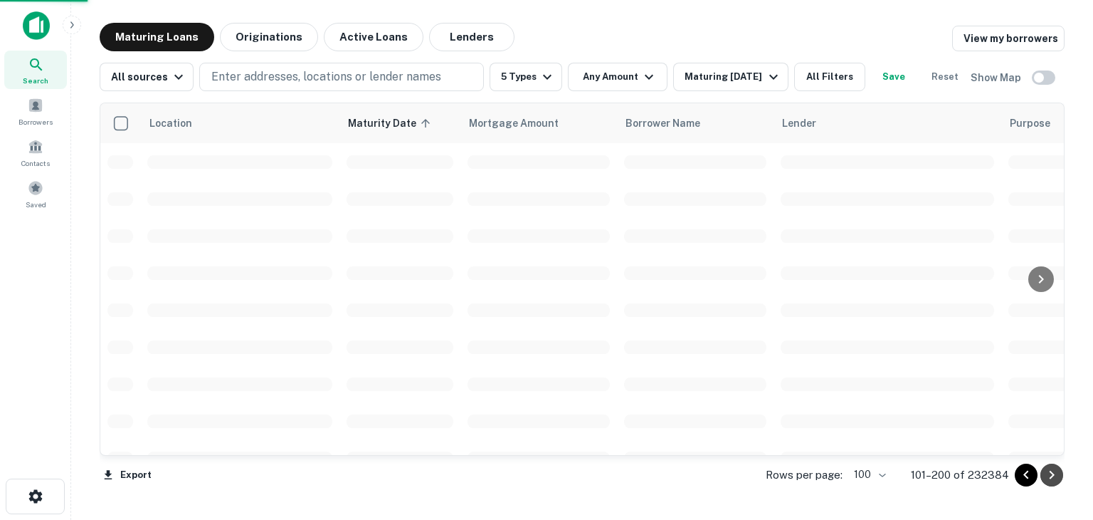
click at [1052, 476] on icon "Go to next page" at bounding box center [1051, 474] width 17 height 17
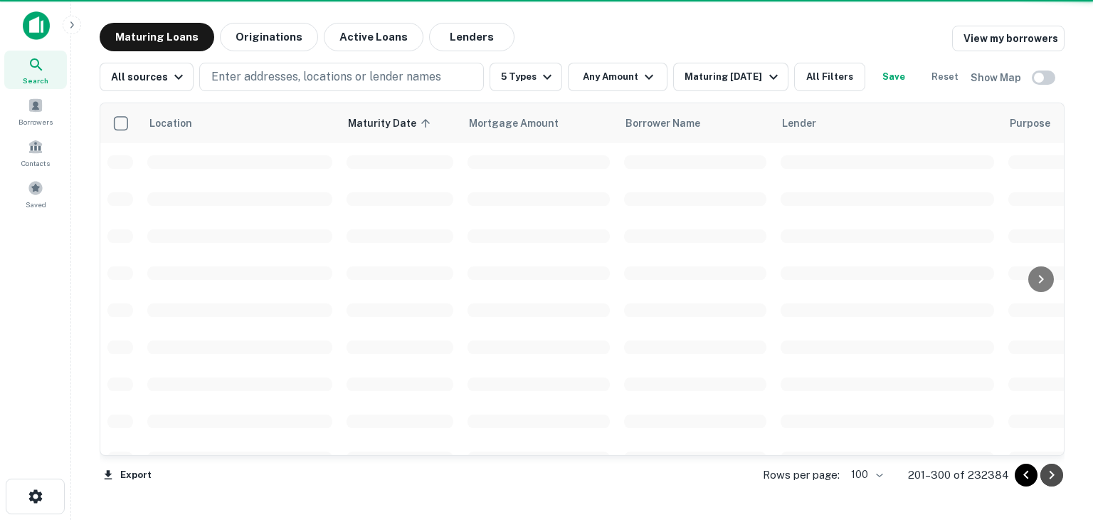
click at [1052, 476] on icon "Go to next page" at bounding box center [1051, 474] width 17 height 17
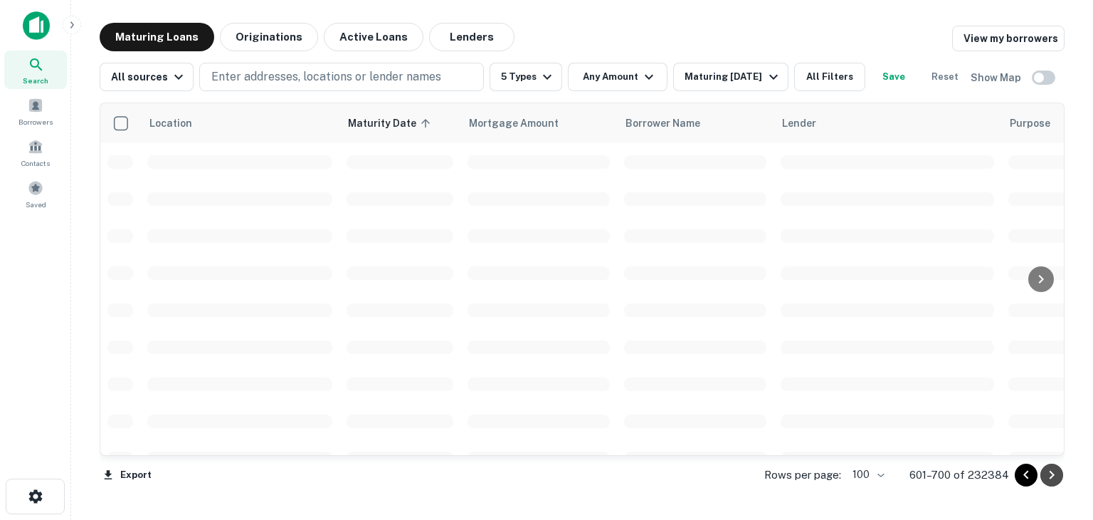
click at [1050, 478] on icon "Go to next page" at bounding box center [1051, 474] width 17 height 17
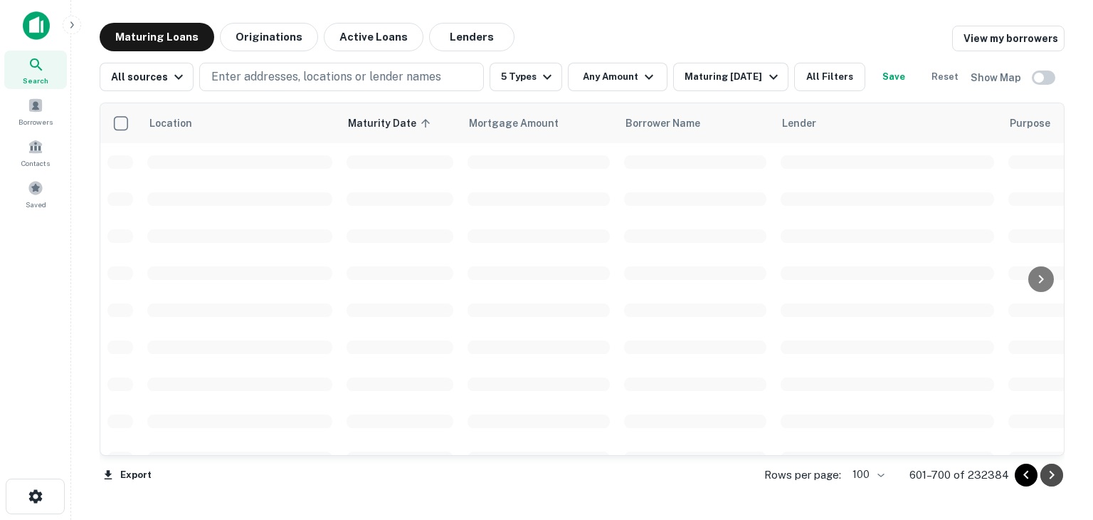
click at [1050, 478] on icon "Go to next page" at bounding box center [1051, 474] width 17 height 17
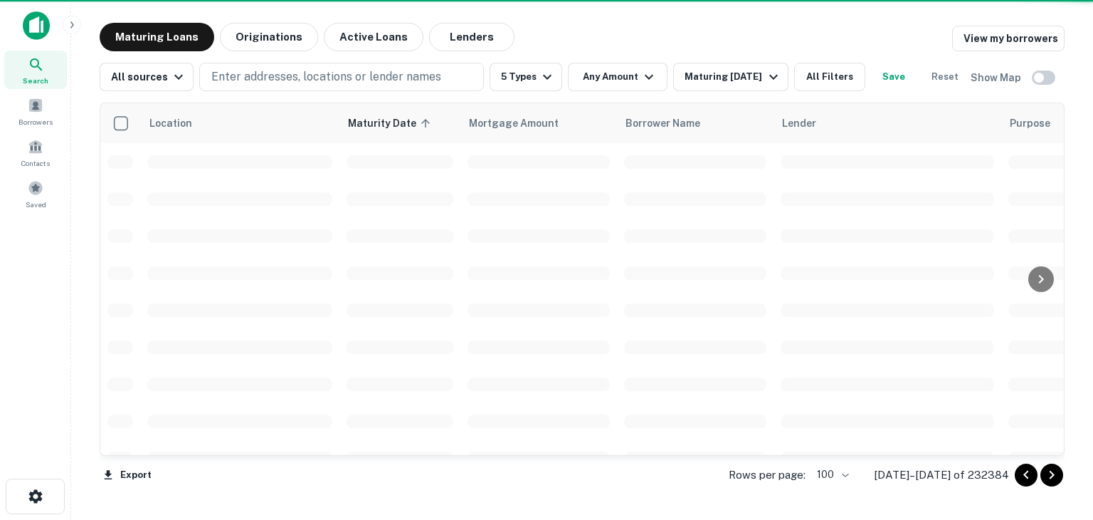
click at [1050, 478] on icon "Go to next page" at bounding box center [1051, 474] width 17 height 17
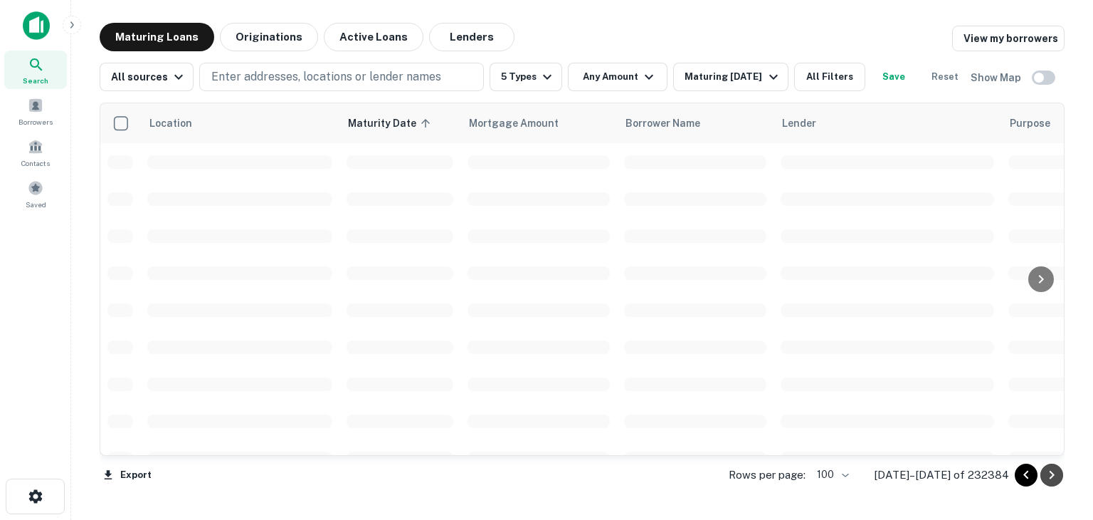
click at [1050, 478] on icon "Go to next page" at bounding box center [1051, 474] width 17 height 17
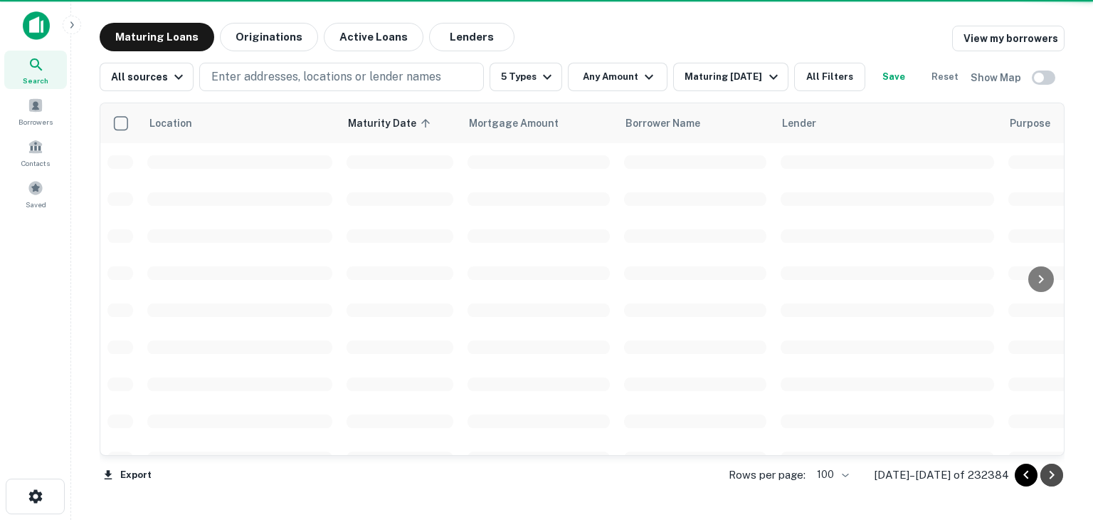
click at [1050, 478] on icon "Go to next page" at bounding box center [1051, 474] width 17 height 17
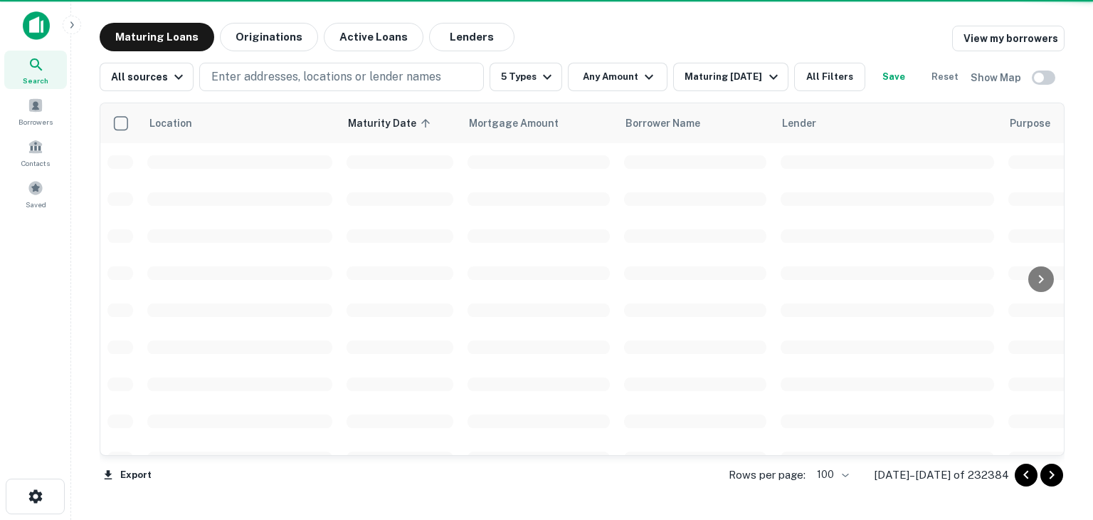
click at [1050, 478] on icon "Go to next page" at bounding box center [1051, 474] width 17 height 17
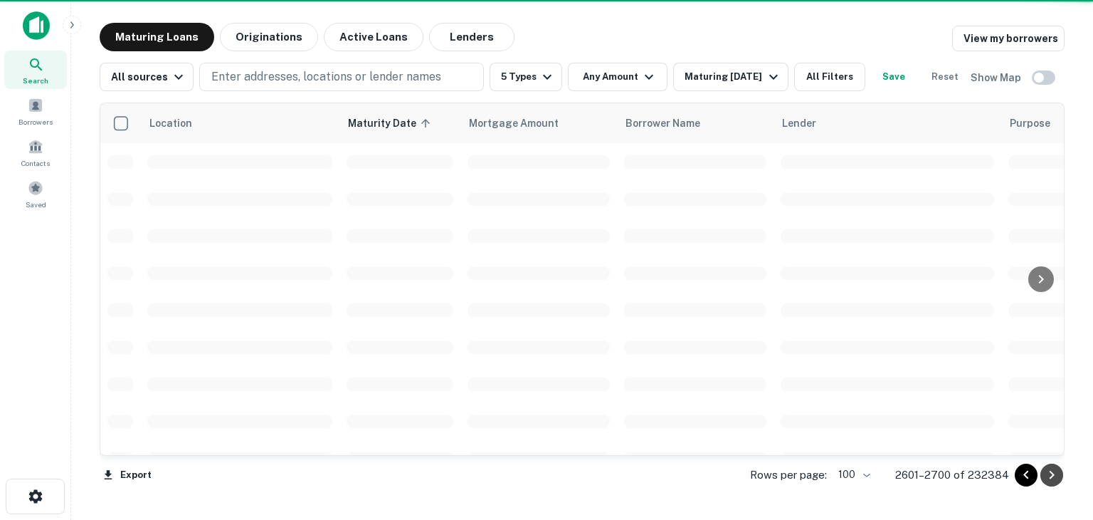
click at [1050, 478] on icon "Go to next page" at bounding box center [1051, 474] width 17 height 17
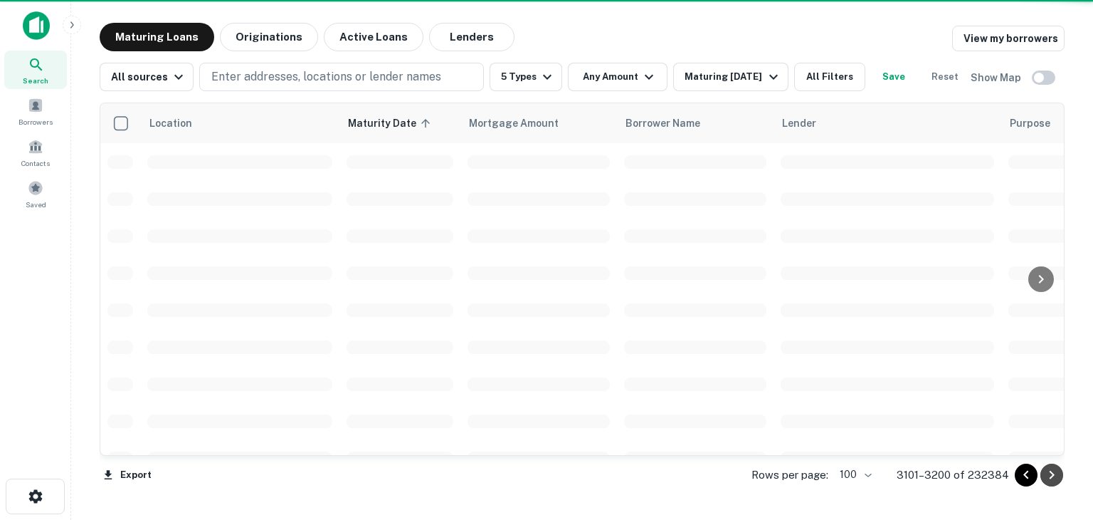
click at [1050, 478] on icon "Go to next page" at bounding box center [1051, 474] width 17 height 17
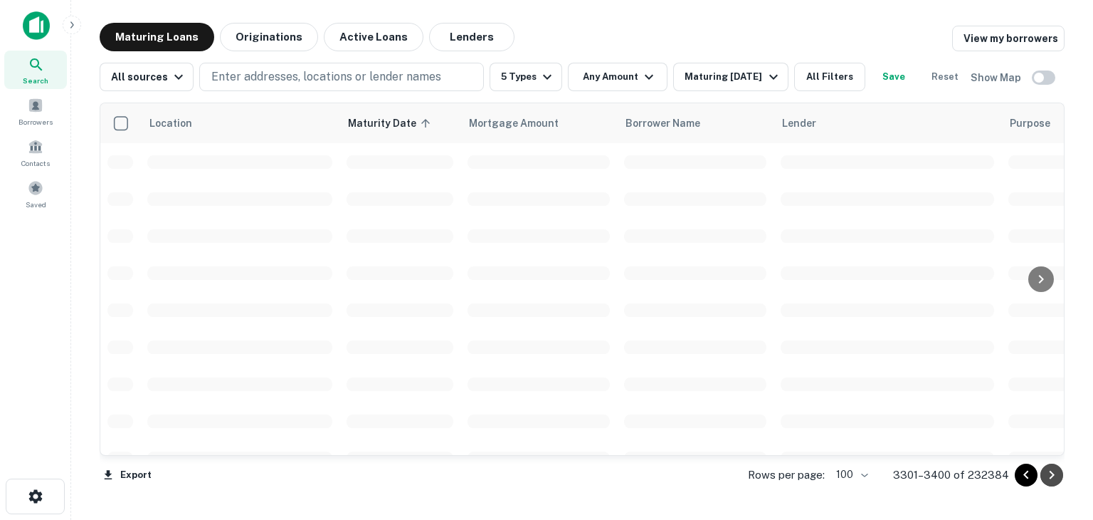
click at [1050, 478] on icon "Go to next page" at bounding box center [1051, 474] width 17 height 17
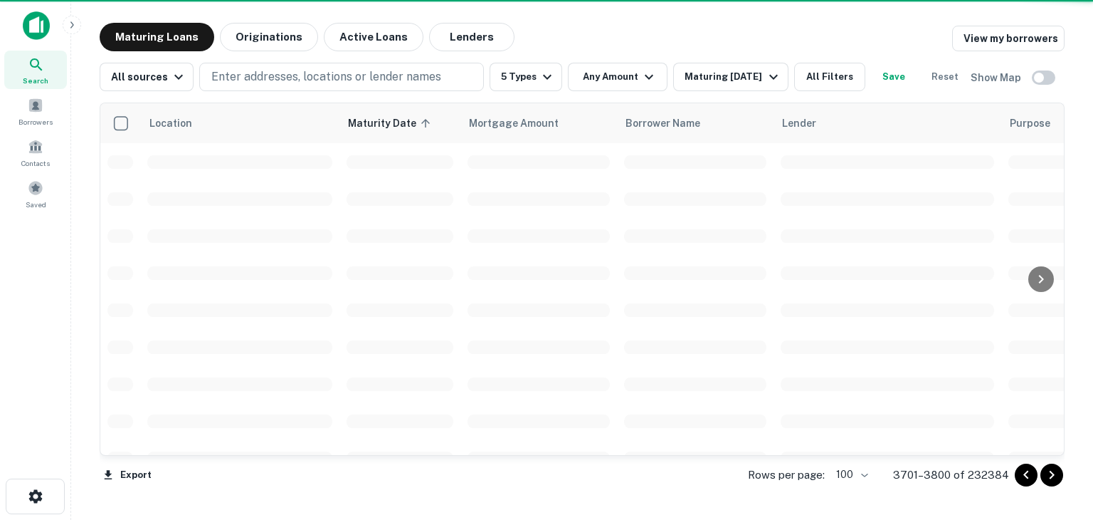
click at [1050, 478] on icon "Go to next page" at bounding box center [1051, 474] width 17 height 17
click at [1051, 476] on icon "Go to next page" at bounding box center [1052, 474] width 5 height 9
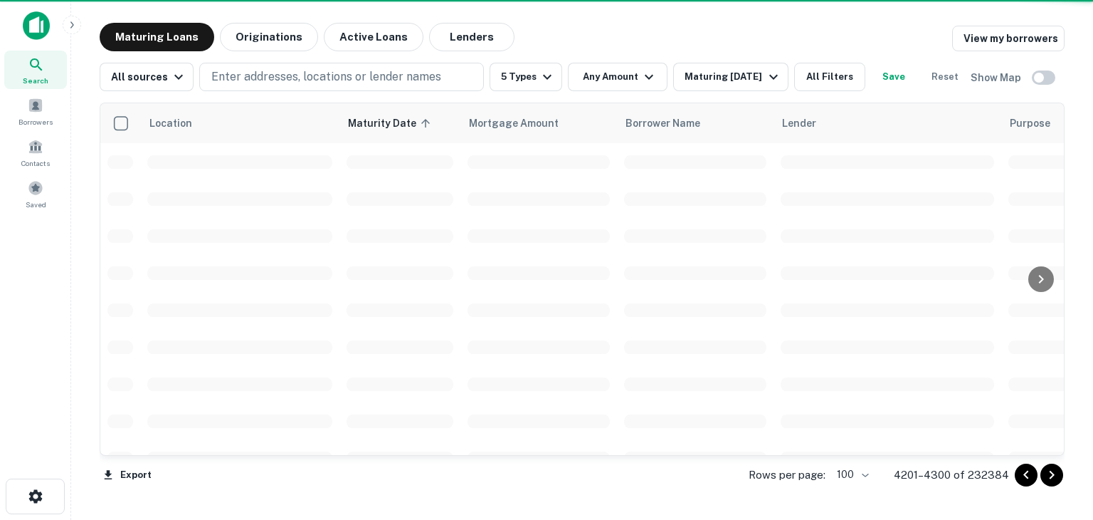
click at [1051, 476] on icon "Go to next page" at bounding box center [1052, 474] width 5 height 9
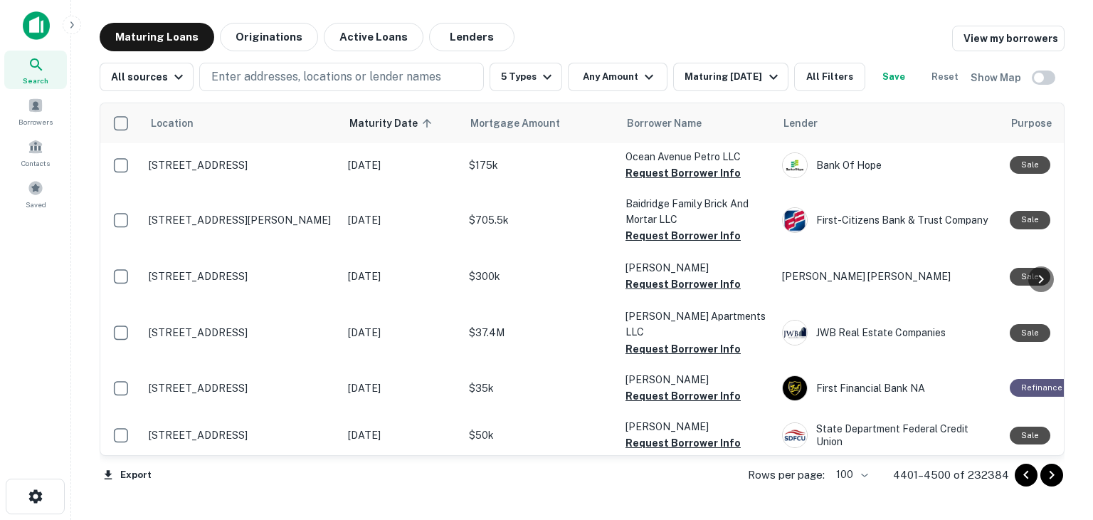
scroll to position [2349, 0]
